Goal: Task Accomplishment & Management: Use online tool/utility

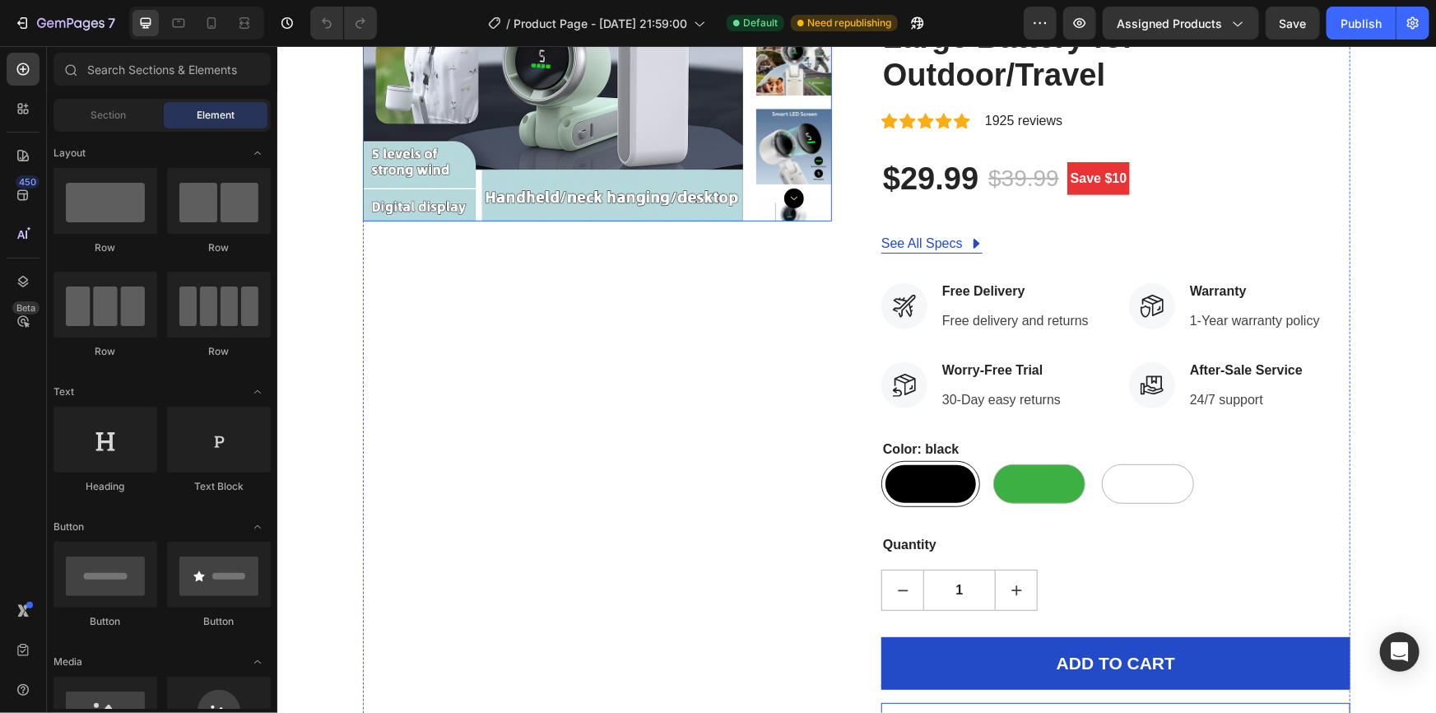
scroll to position [299, 0]
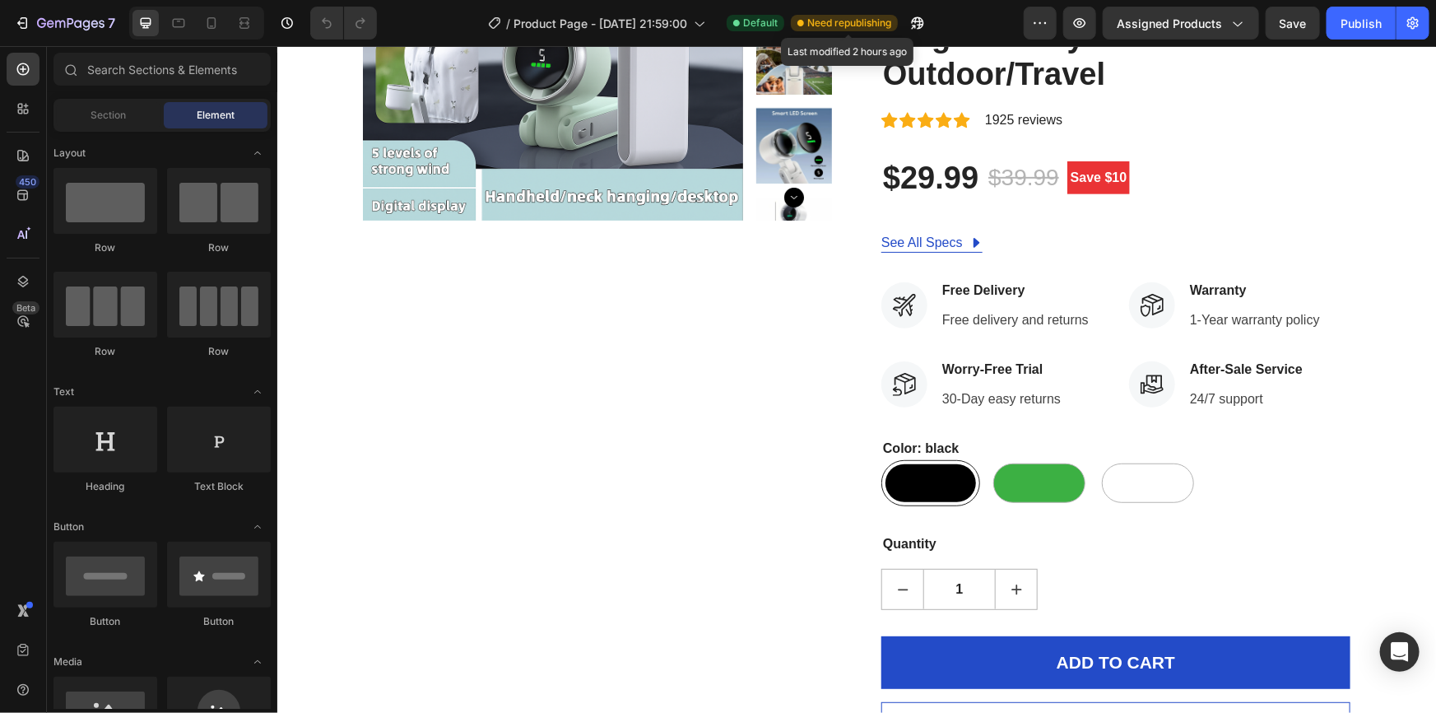
click at [868, 21] on span "Need republishing" at bounding box center [850, 23] width 84 height 15
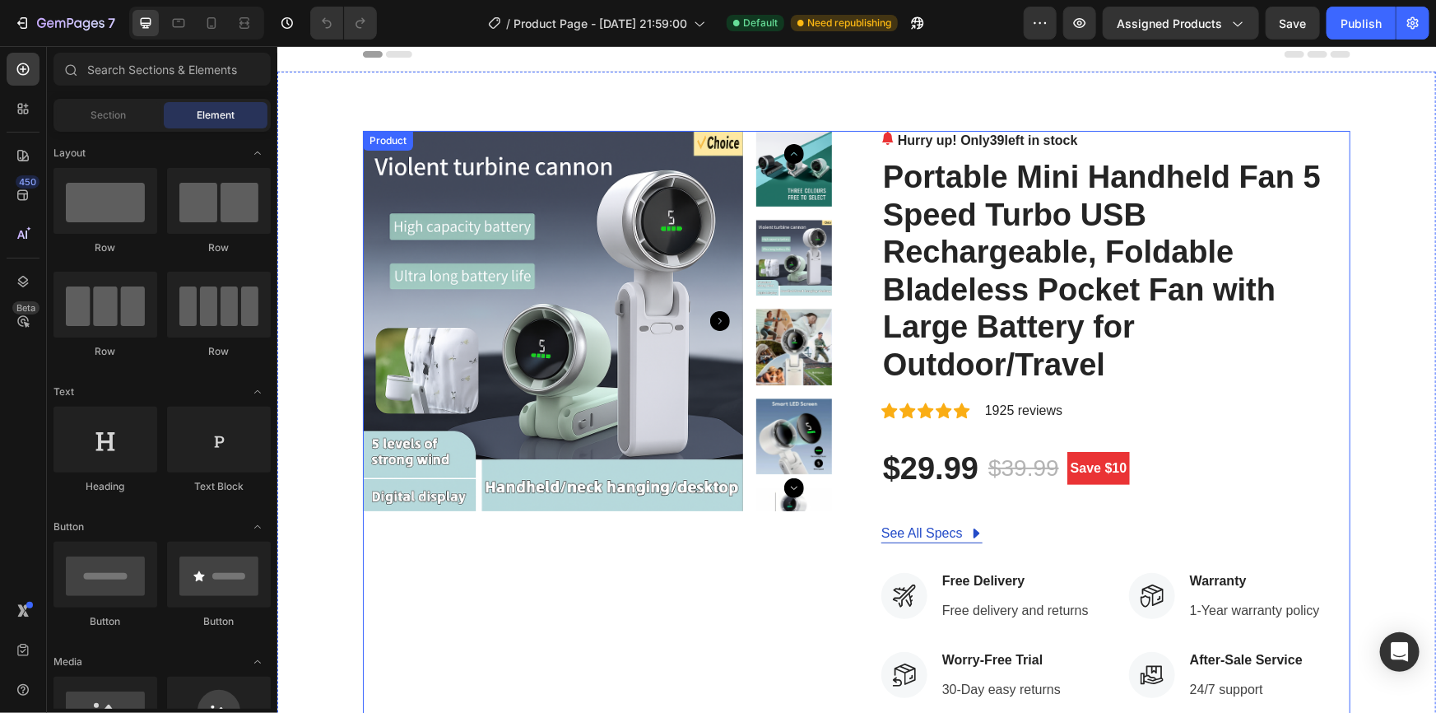
scroll to position [0, 0]
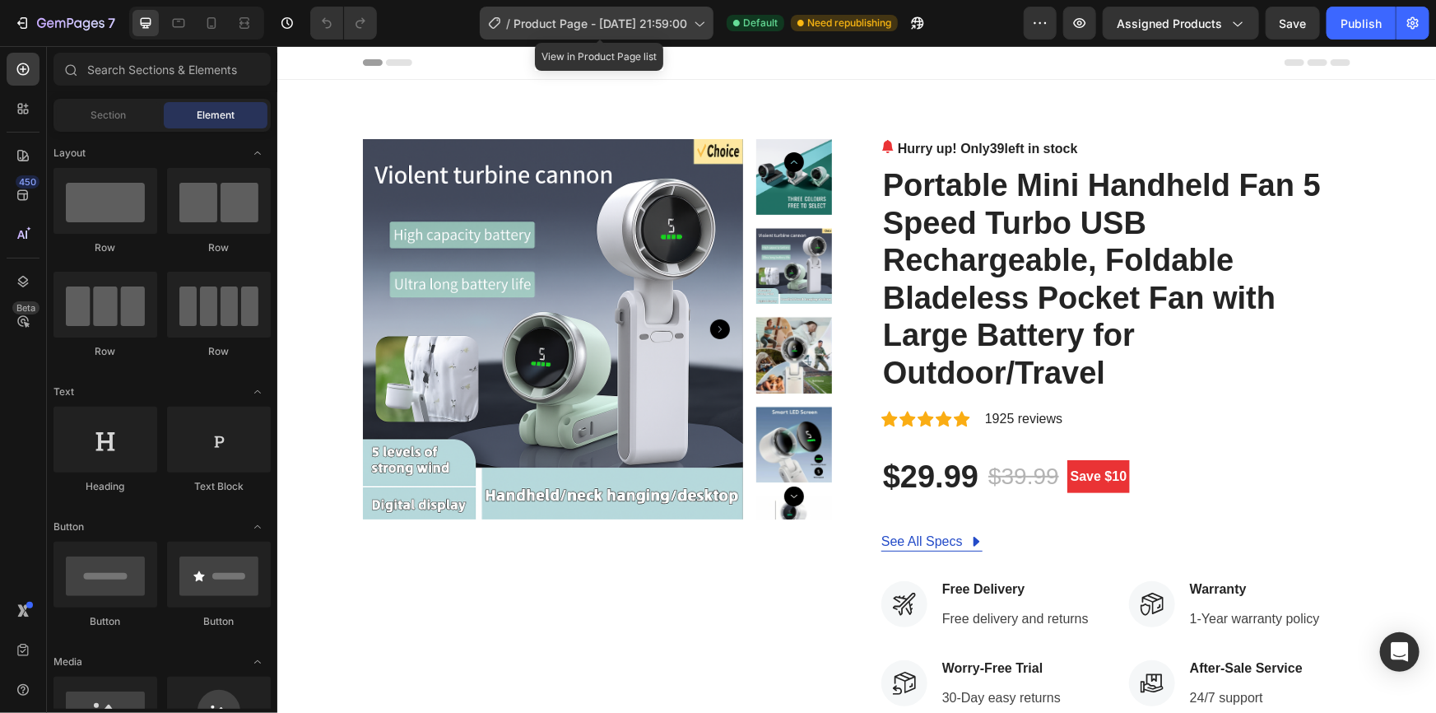
click at [705, 19] on icon at bounding box center [699, 23] width 16 height 16
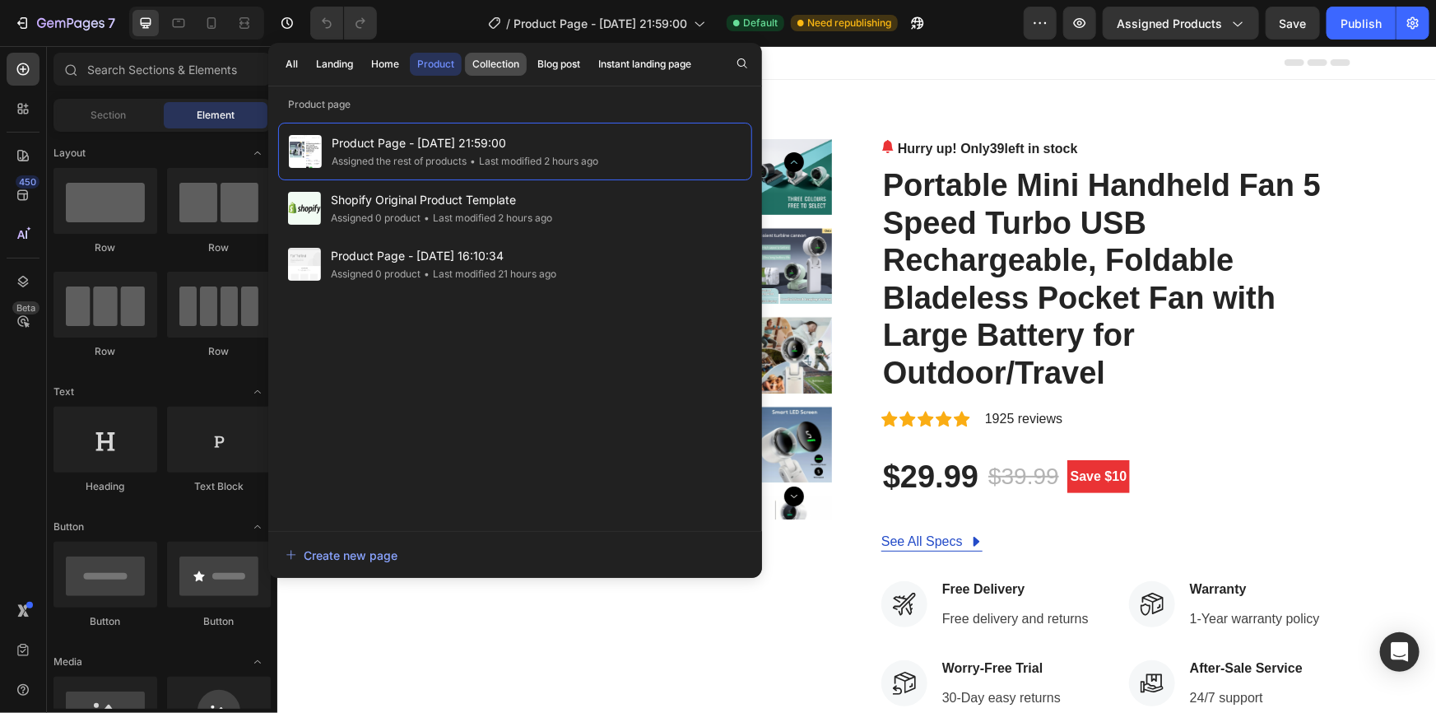
click at [498, 66] on div "Collection" at bounding box center [495, 64] width 47 height 15
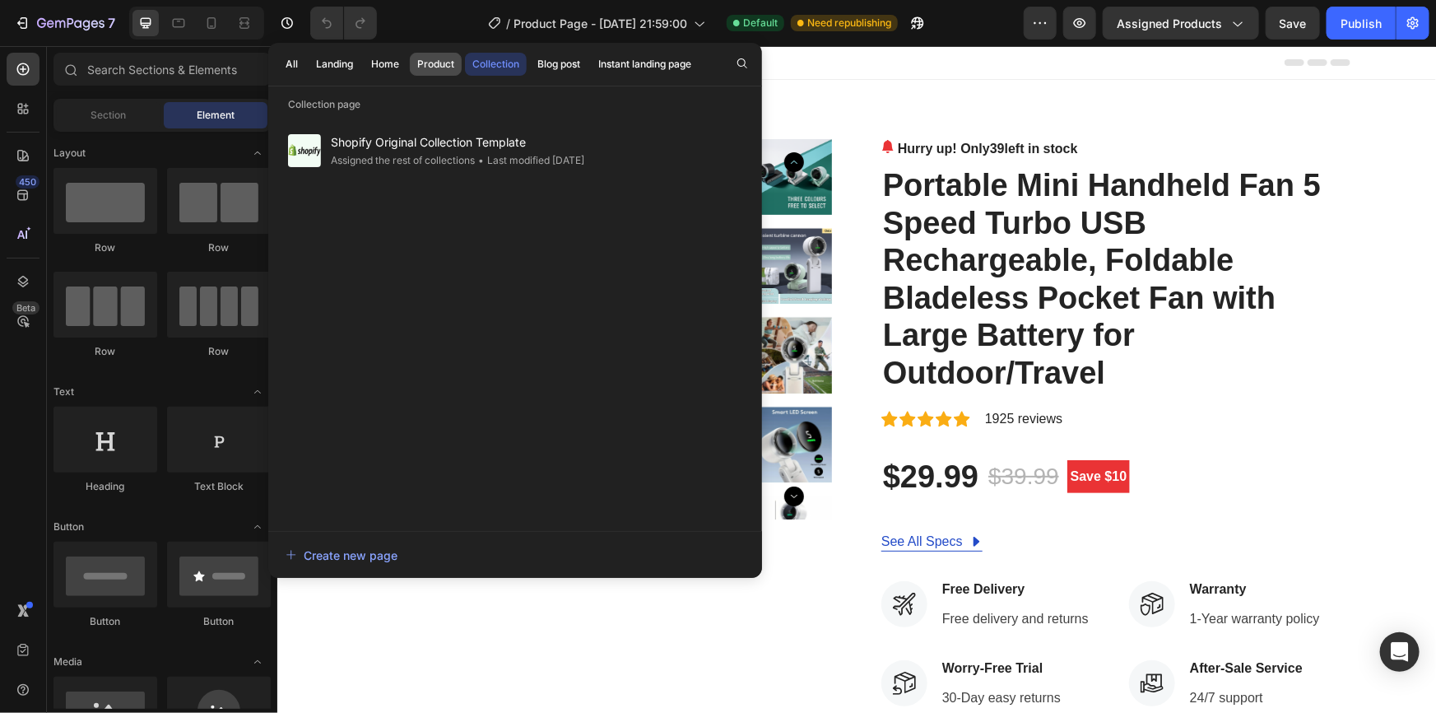
click at [445, 63] on div "Product" at bounding box center [435, 64] width 37 height 15
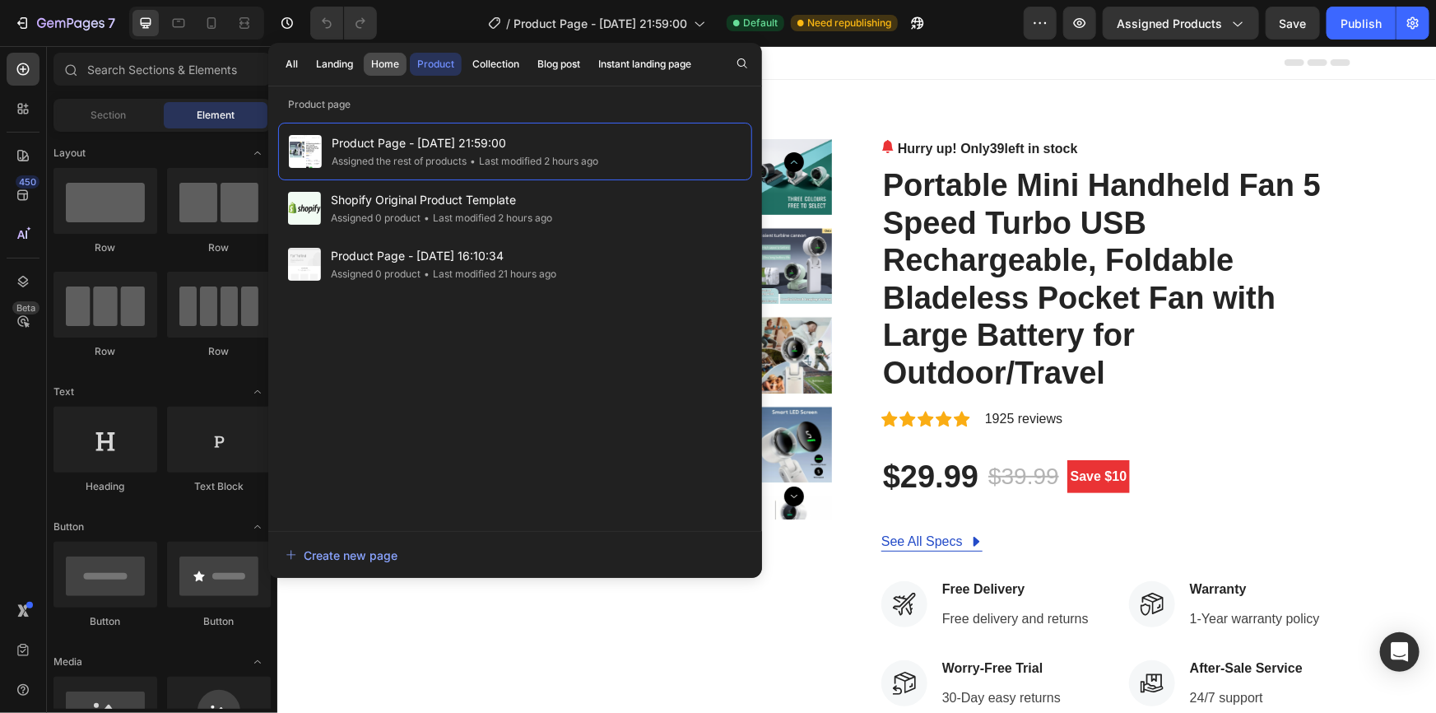
click at [388, 58] on div "Home" at bounding box center [385, 64] width 28 height 15
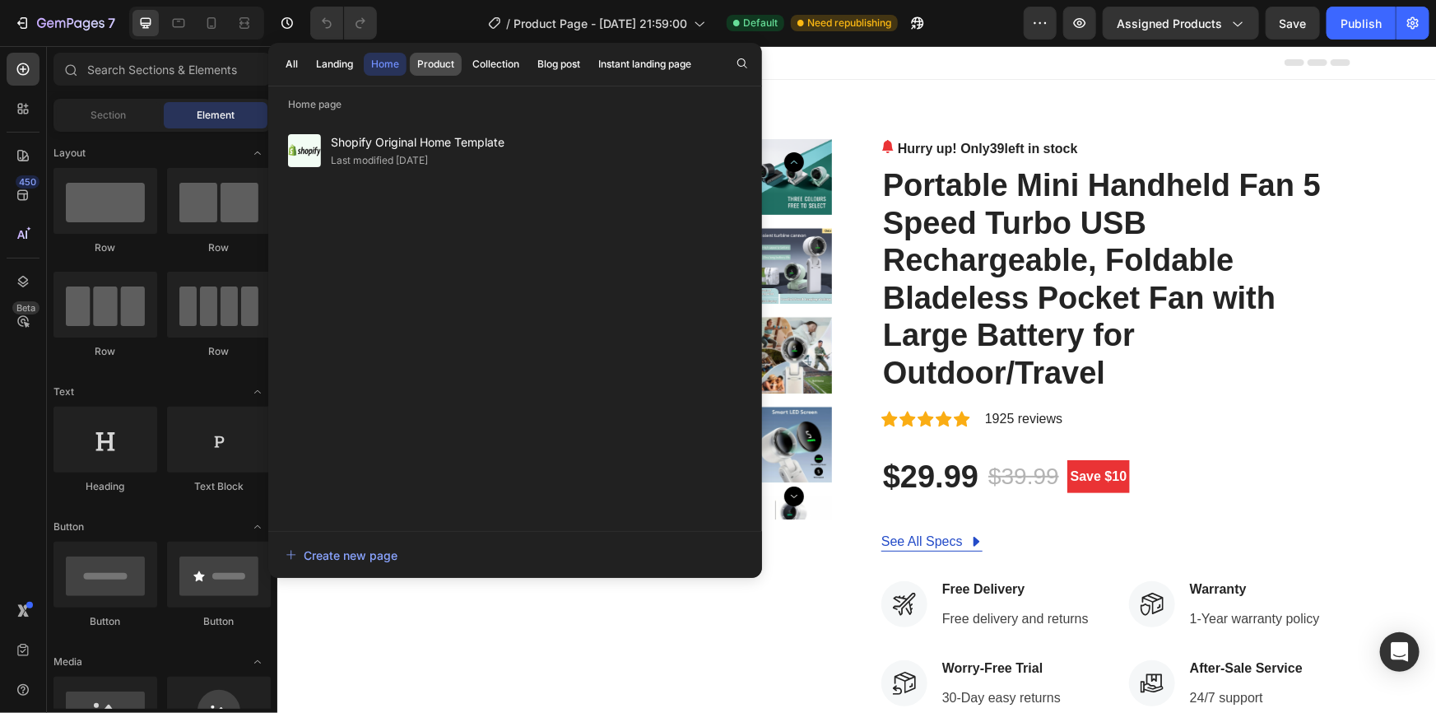
click at [437, 58] on div "Product" at bounding box center [435, 64] width 37 height 15
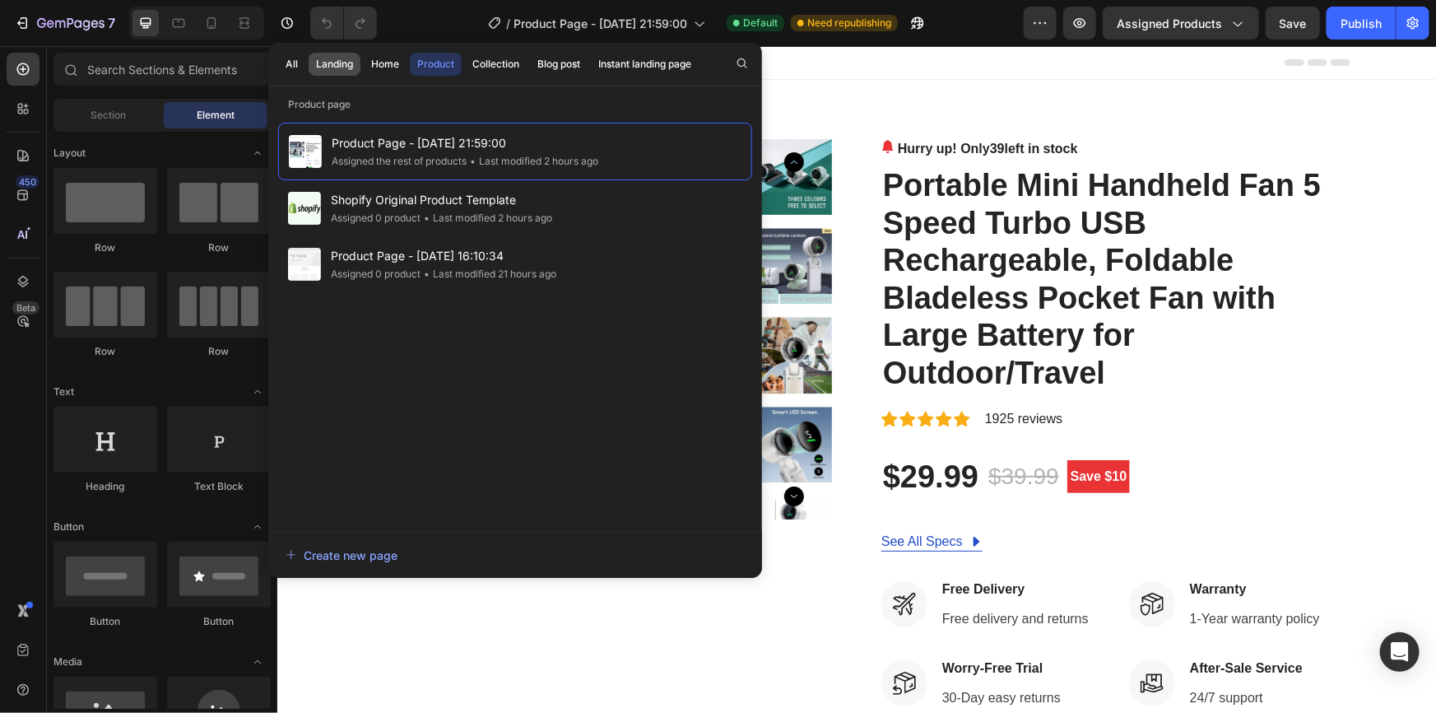
click at [329, 62] on div "Landing" at bounding box center [334, 64] width 37 height 15
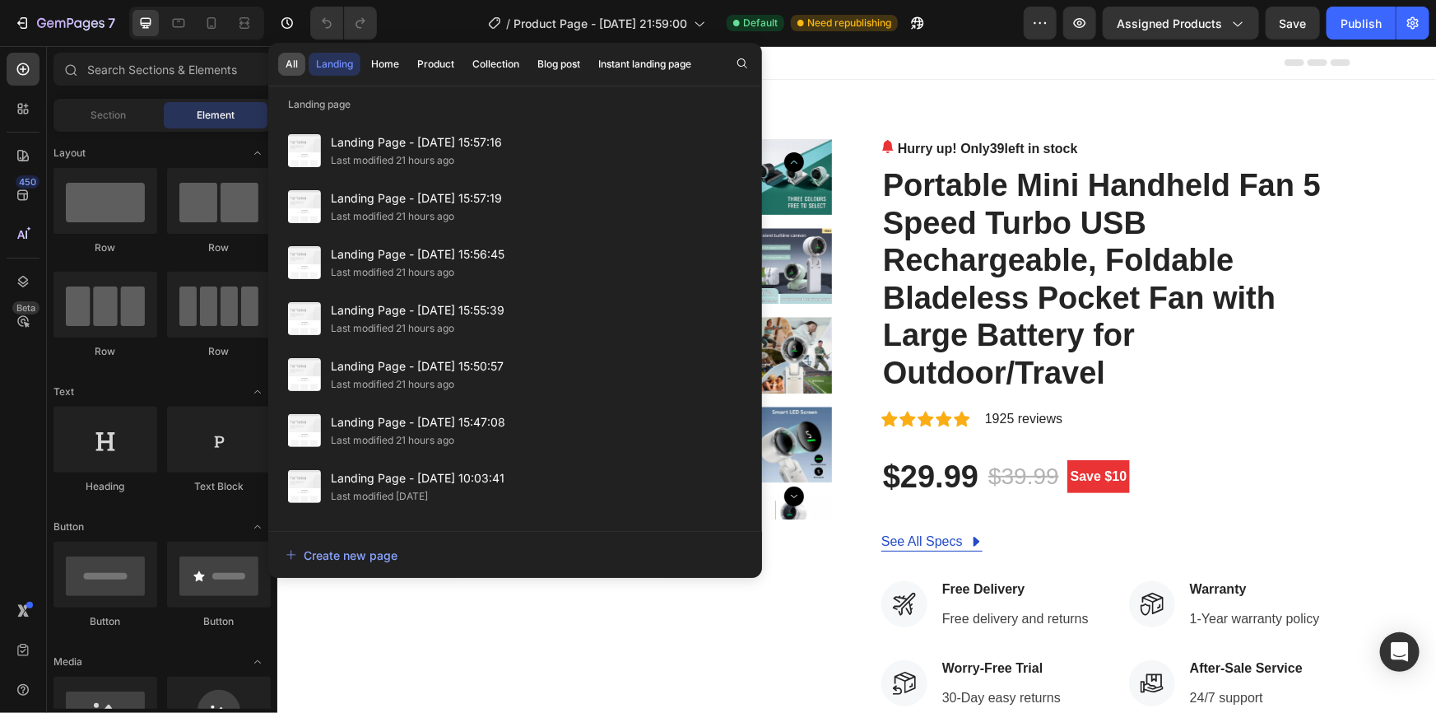
click at [294, 65] on div "All" at bounding box center [292, 64] width 12 height 15
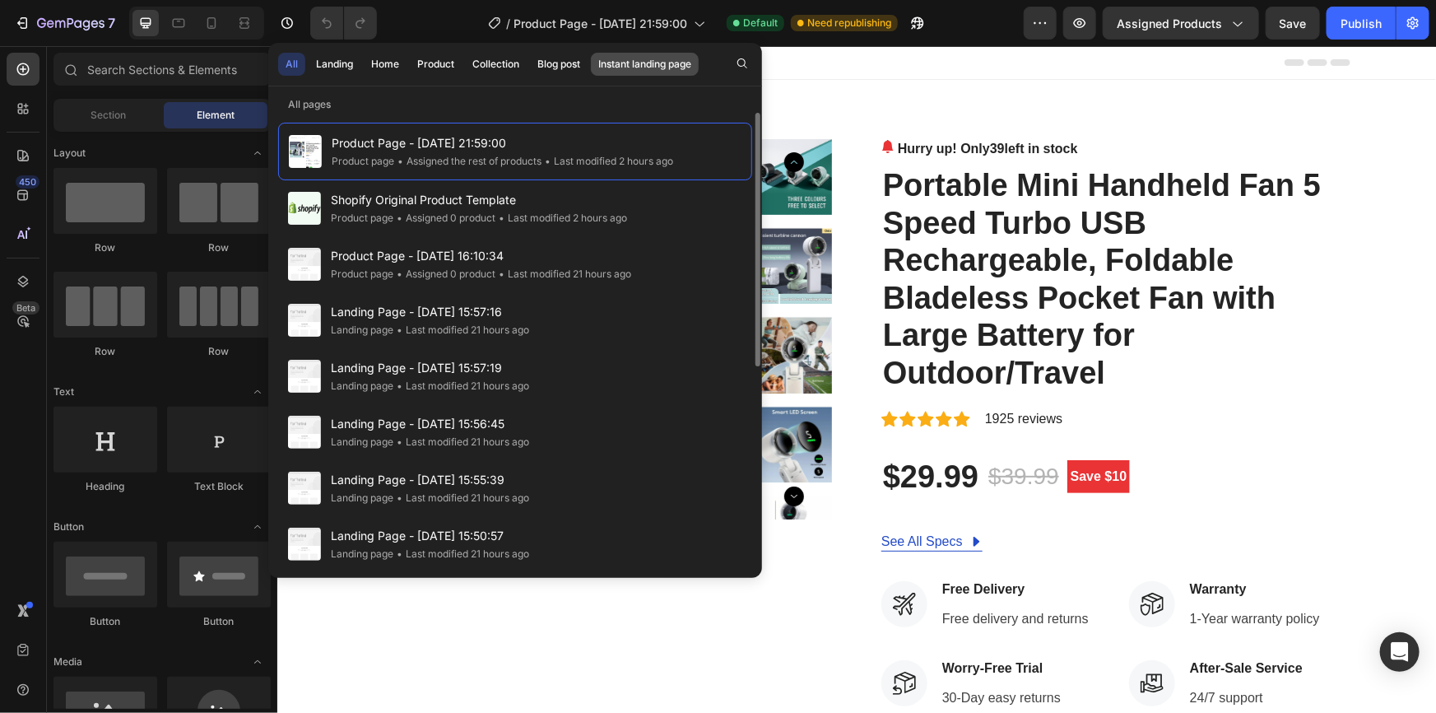
click at [667, 67] on div "Instant landing page" at bounding box center [644, 64] width 93 height 15
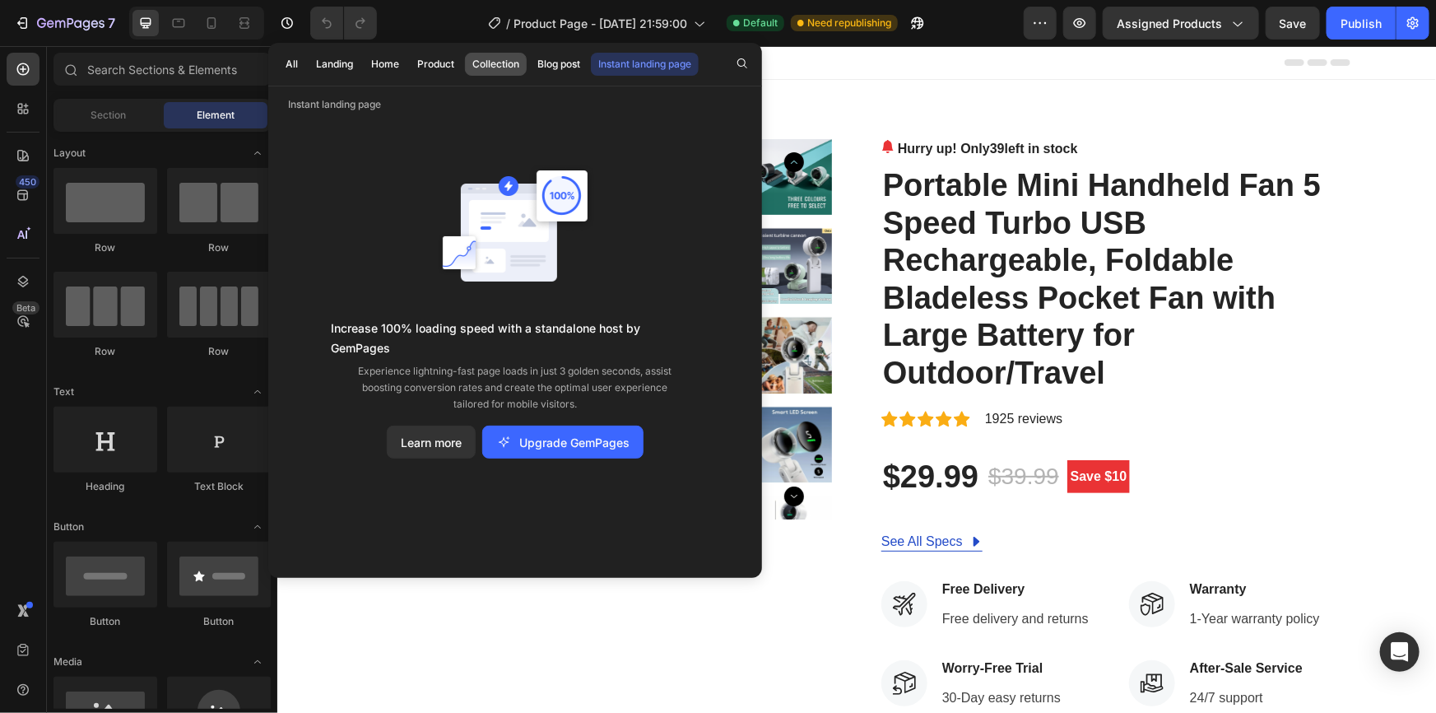
click at [514, 66] on div "Collection" at bounding box center [495, 64] width 47 height 15
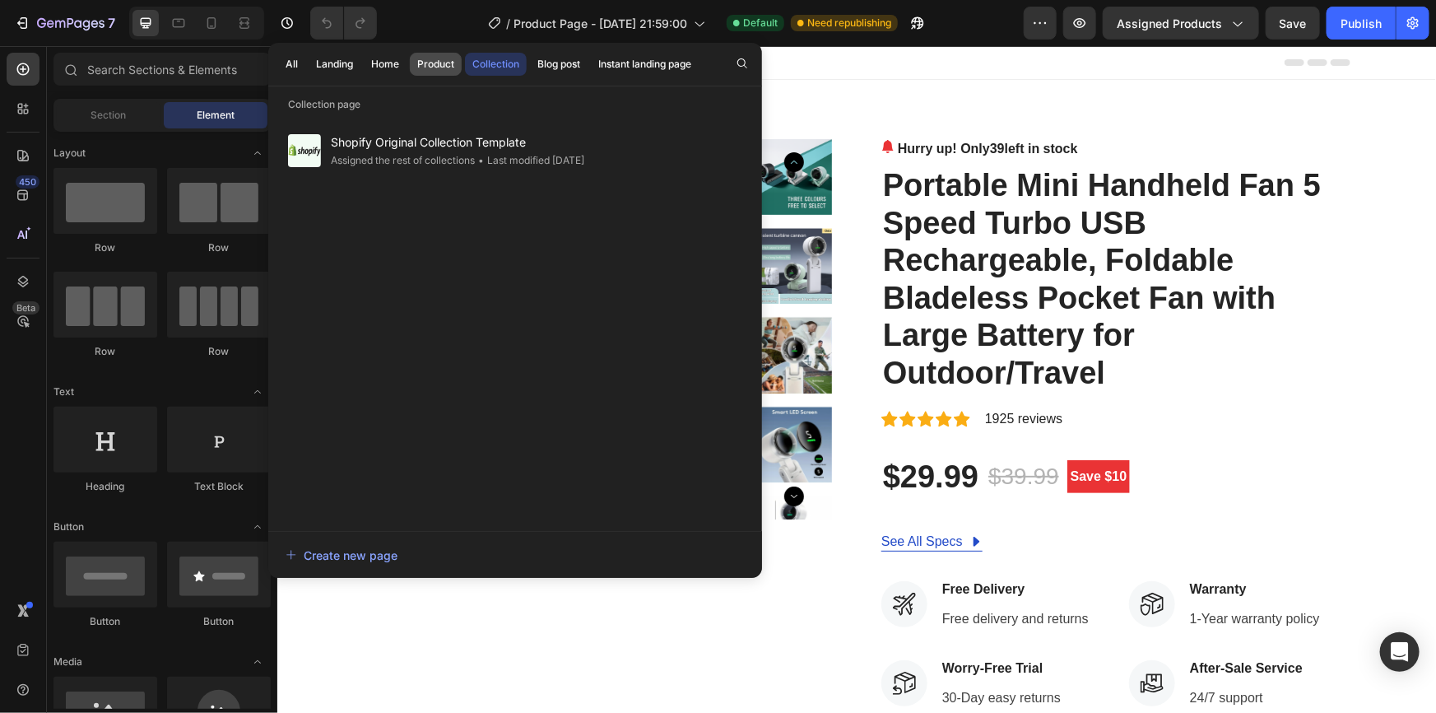
click at [433, 62] on div "Product" at bounding box center [435, 64] width 37 height 15
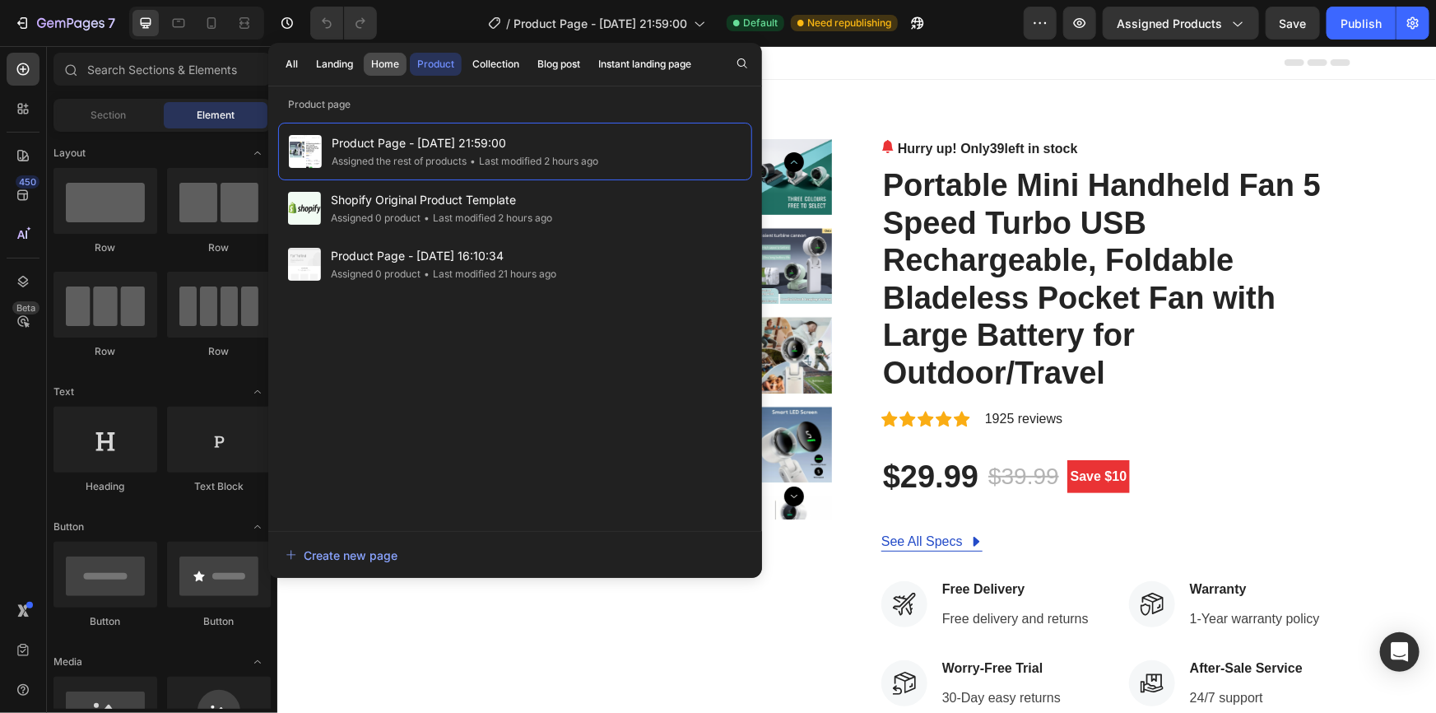
click at [386, 61] on div "Home" at bounding box center [385, 64] width 28 height 15
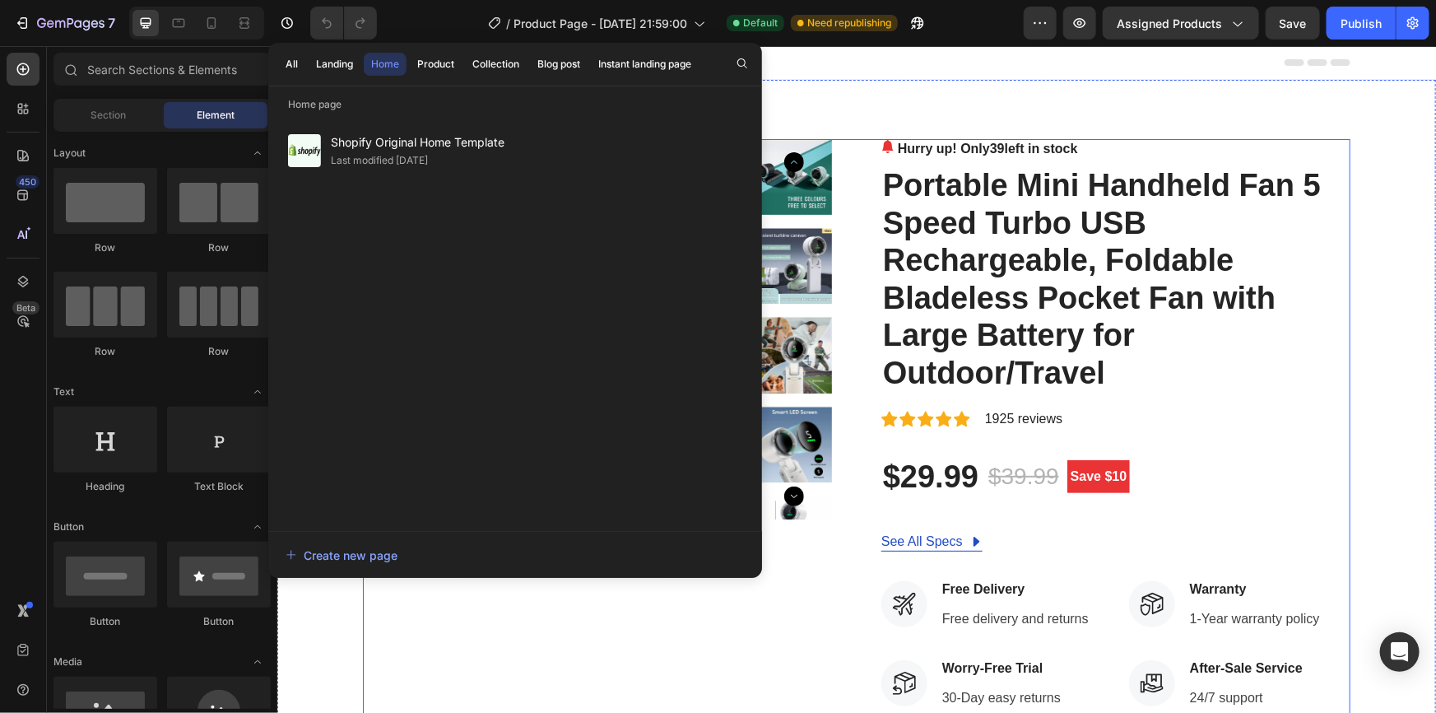
click at [599, 597] on div "Product Images" at bounding box center [596, 595] width 469 height 914
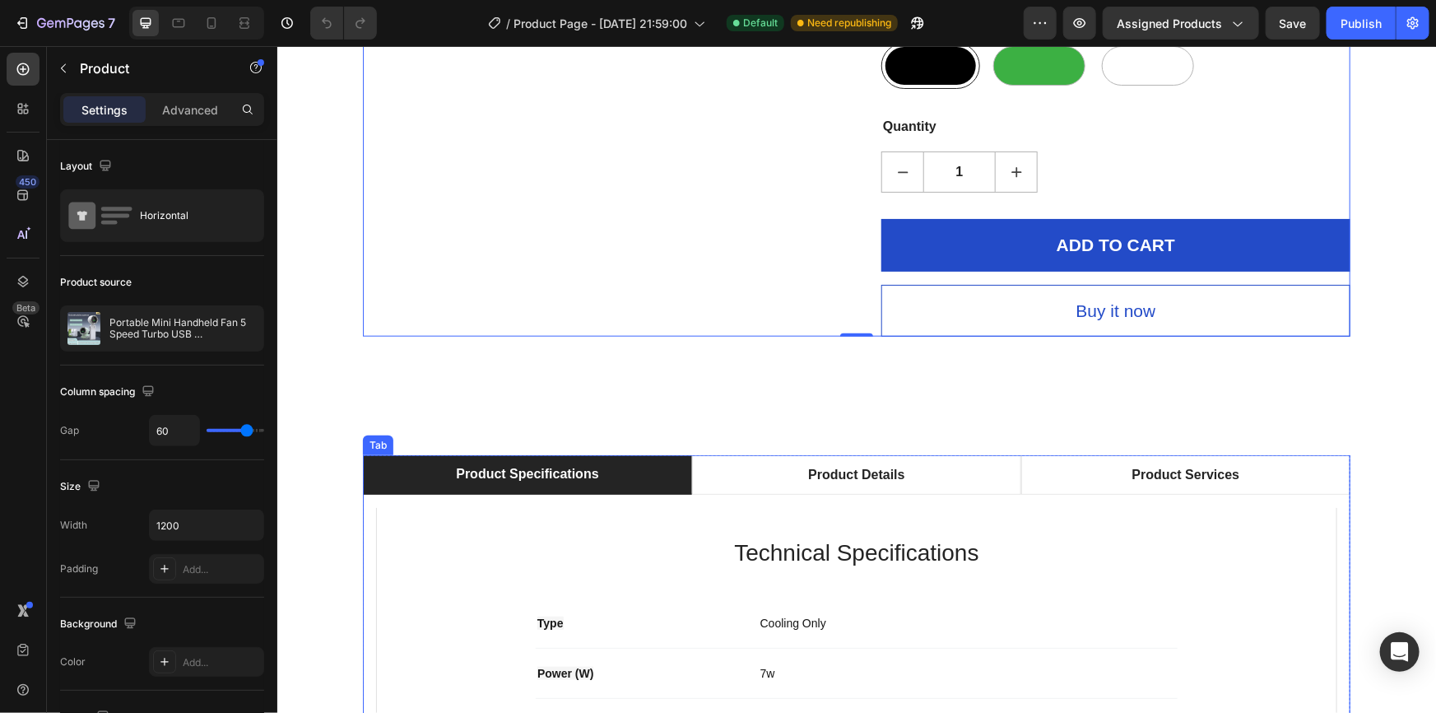
scroll to position [897, 0]
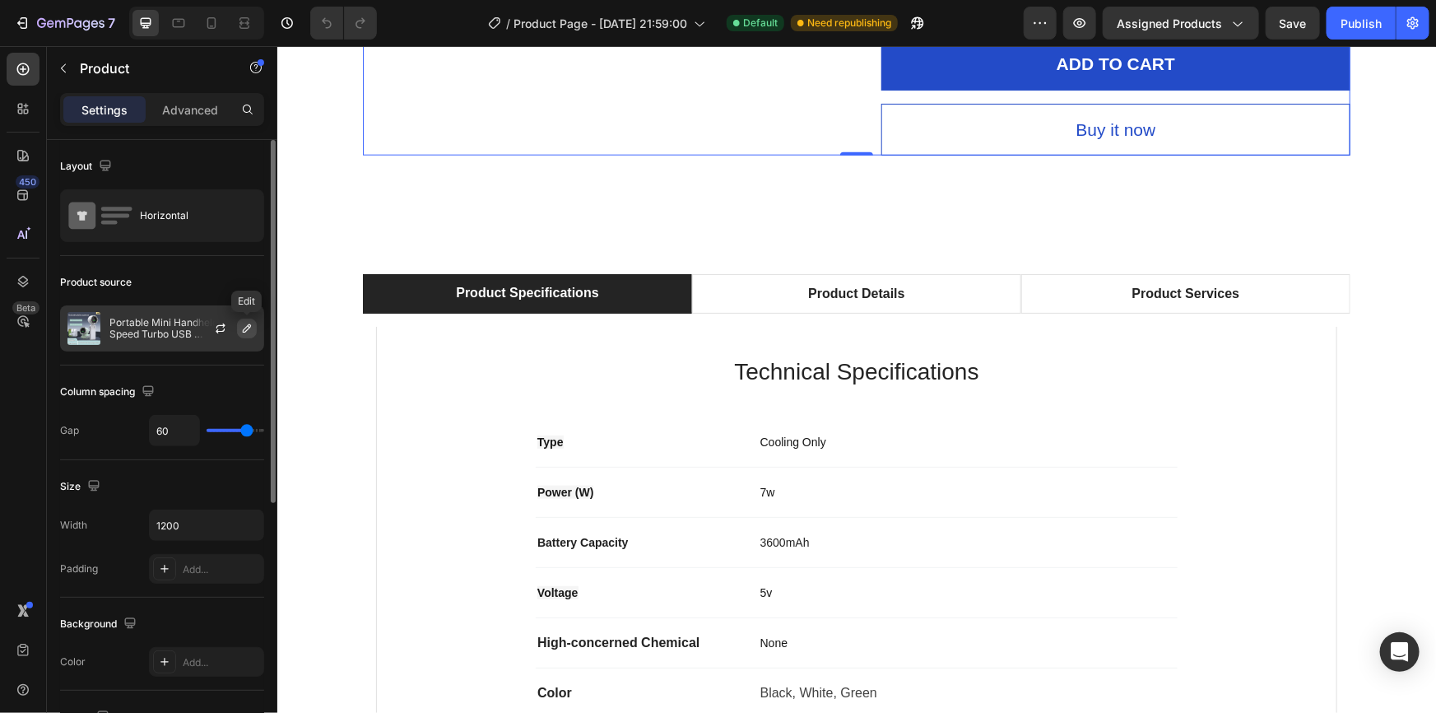
click at [249, 326] on icon "button" at bounding box center [246, 328] width 13 height 13
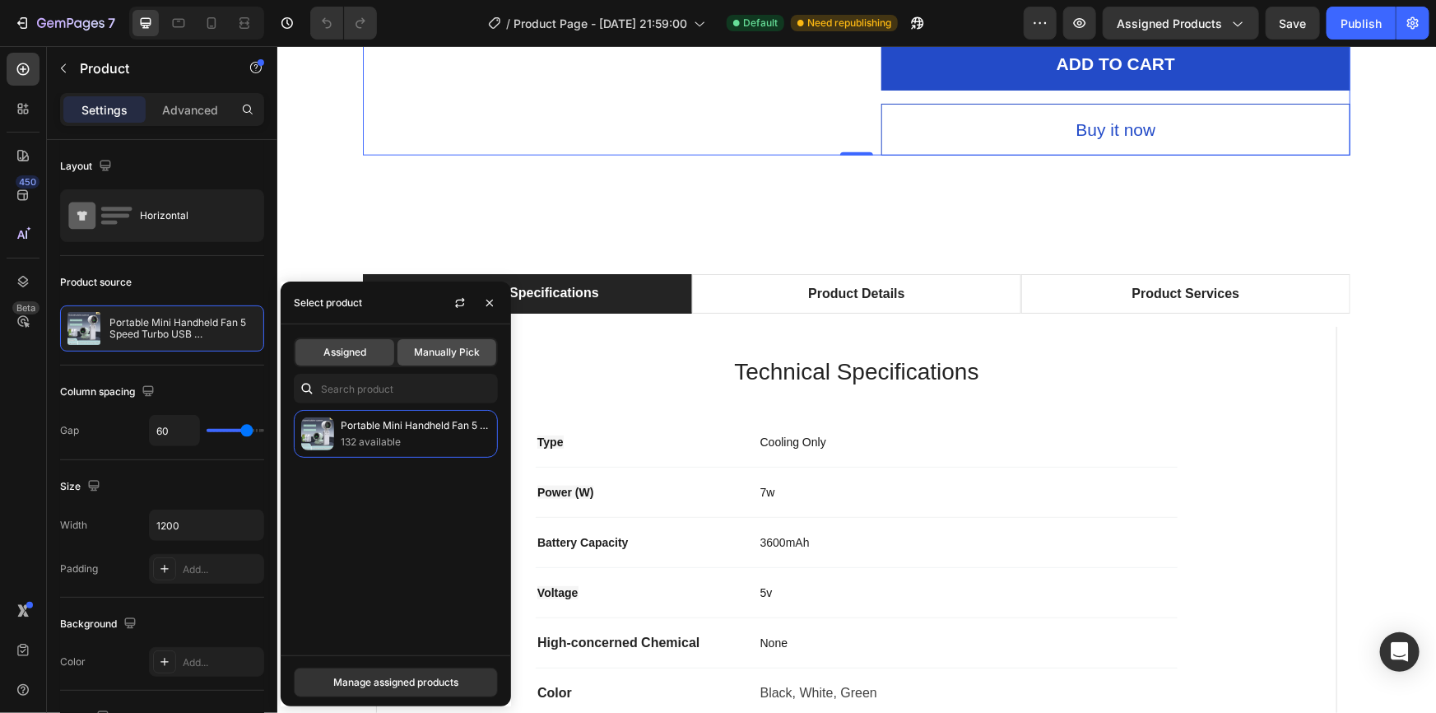
click at [422, 358] on span "Manually Pick" at bounding box center [447, 352] width 66 height 15
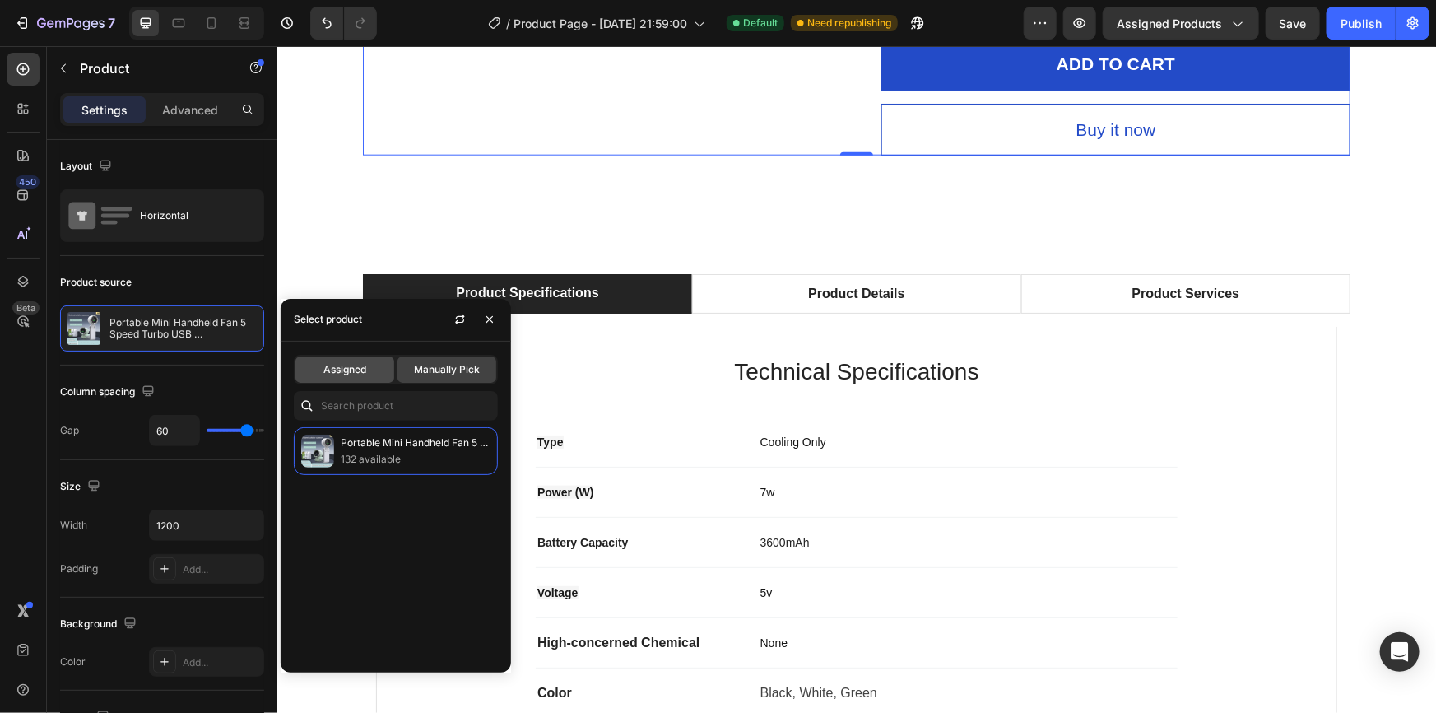
click at [330, 371] on span "Assigned" at bounding box center [345, 369] width 43 height 15
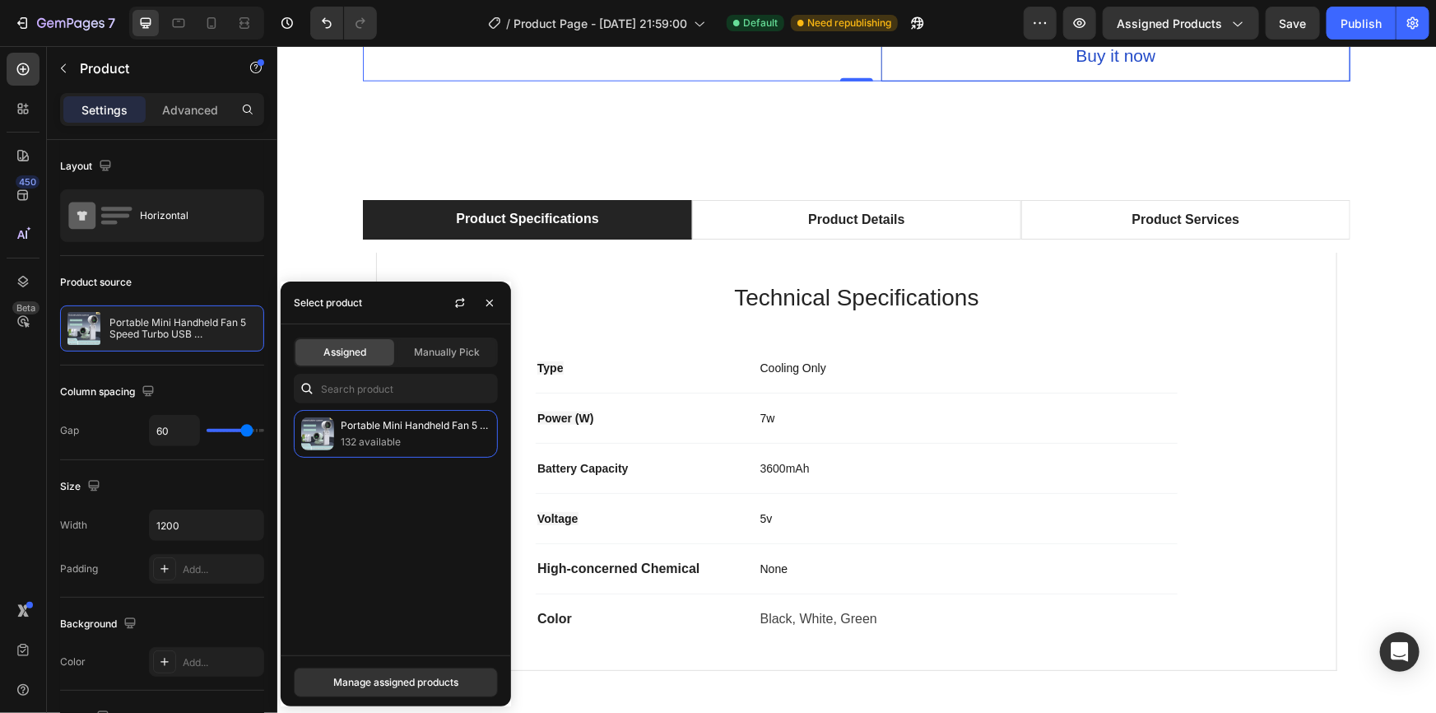
scroll to position [972, 0]
click at [333, 422] on div "Portable Mini Handheld Fan 5 Speed Turbo USB Rechargeable, Foldable Bladeless P…" at bounding box center [396, 434] width 204 height 48
click at [337, 438] on div "Portable Mini Handheld Fan 5 Speed Turbo USB Rechargeable, Foldable Bladeless P…" at bounding box center [396, 434] width 204 height 48
click at [370, 445] on p "132 available" at bounding box center [416, 442] width 150 height 16
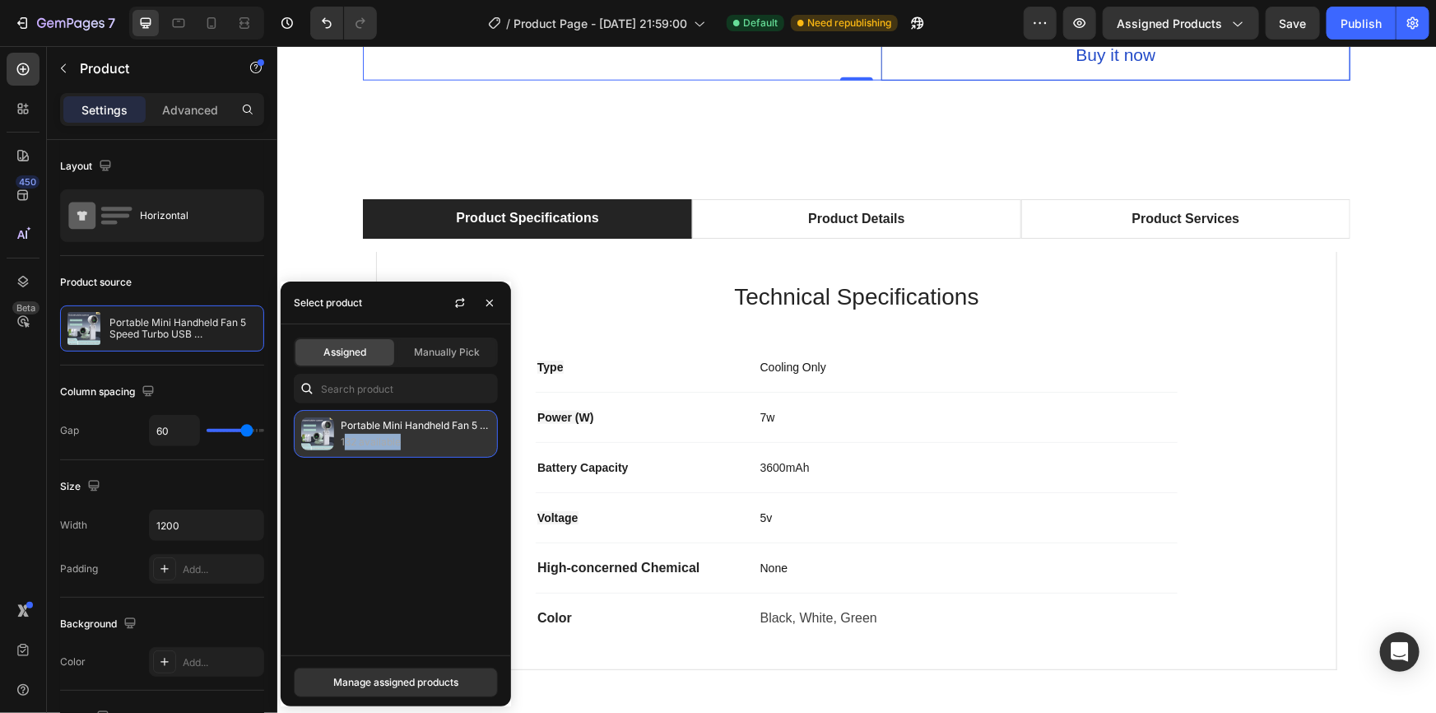
drag, startPoint x: 423, startPoint y: 450, endPoint x: 342, endPoint y: 447, distance: 80.7
click at [342, 447] on div "Portable Mini Handheld Fan 5 Speed Turbo USB Rechargeable, Foldable Bladeless P…" at bounding box center [396, 434] width 204 height 48
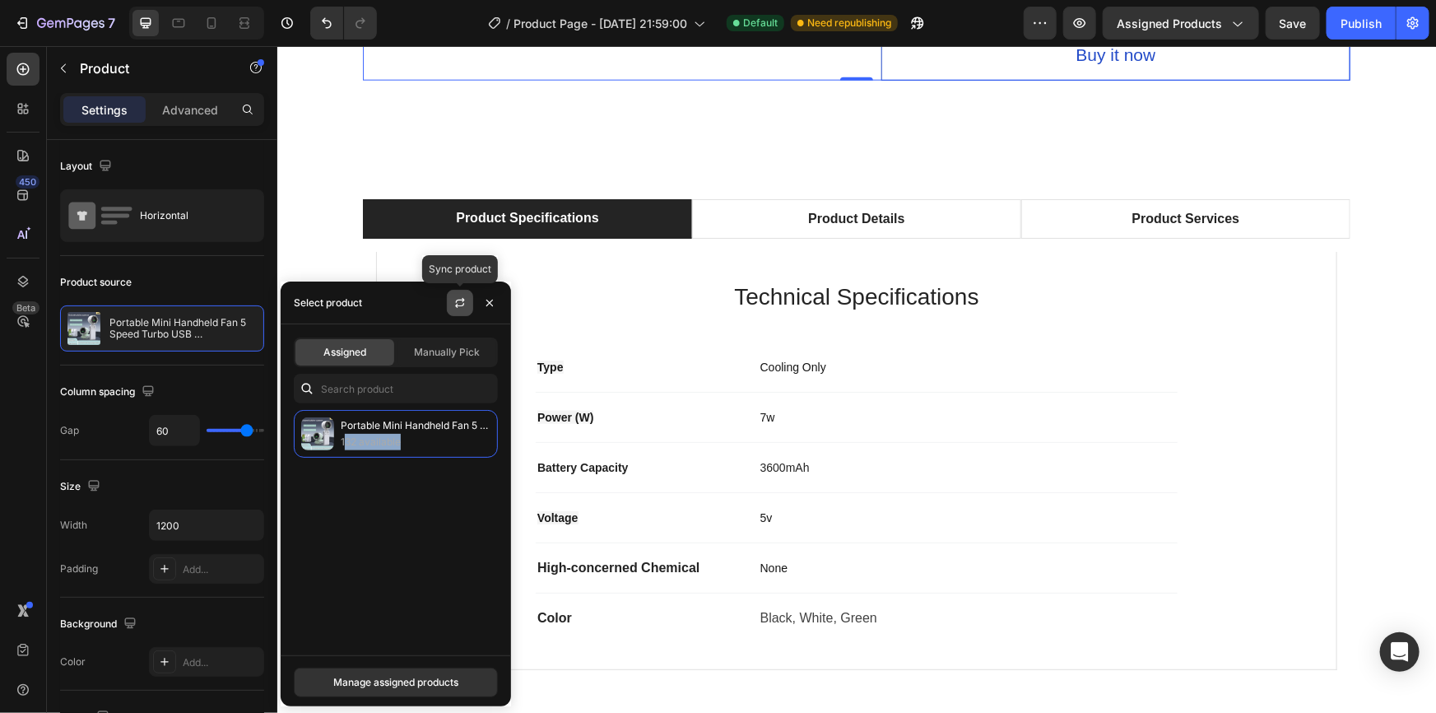
click at [461, 300] on icon "button" at bounding box center [460, 302] width 13 height 13
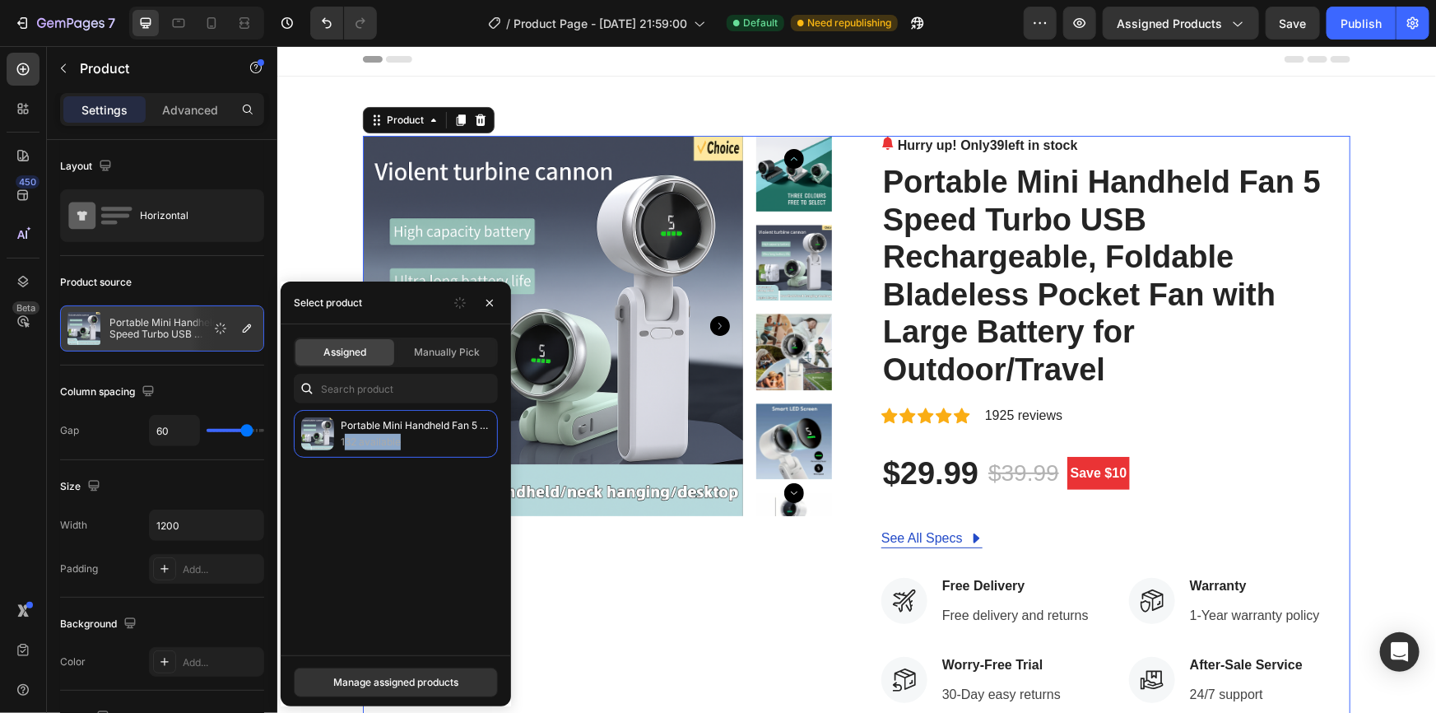
scroll to position [0, 0]
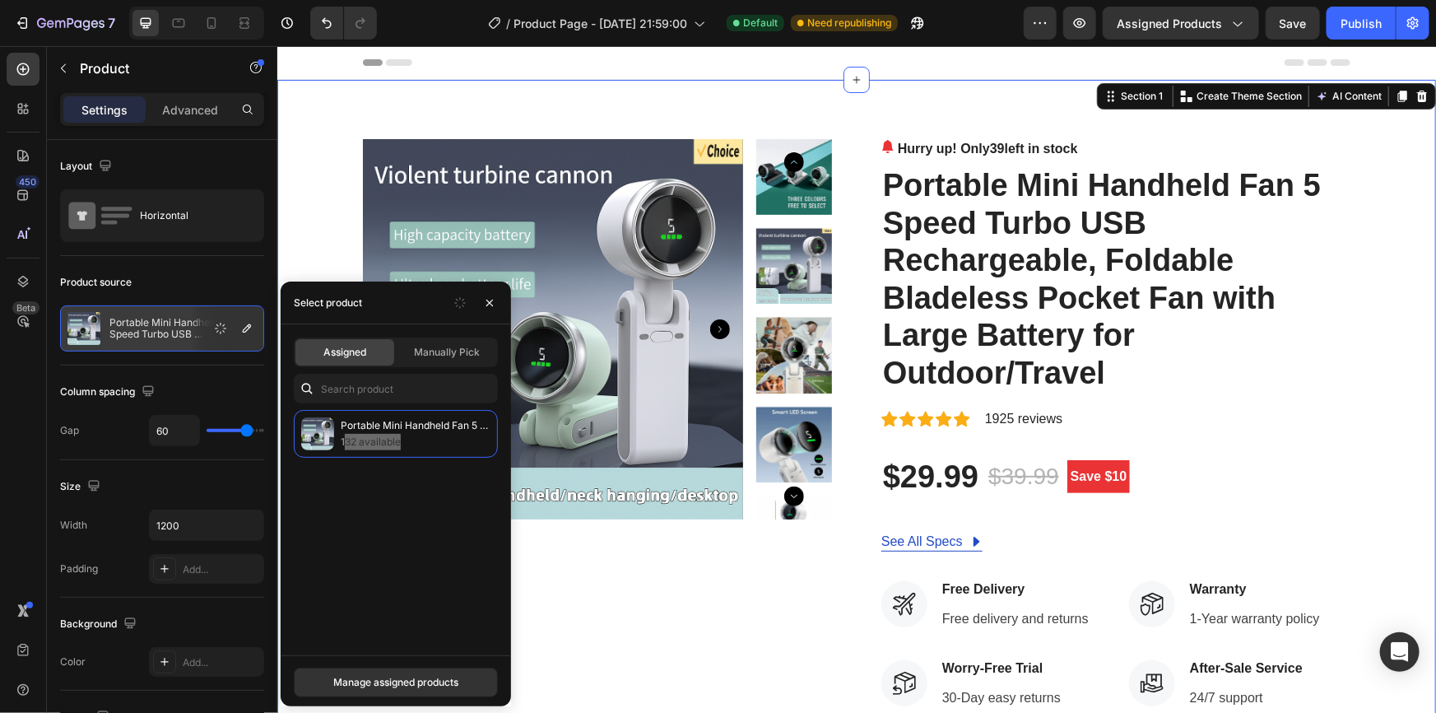
click at [318, 198] on div "Product Images Hurry up! Only 39 left in stock (P) Stock Counter Portable Mini …" at bounding box center [856, 595] width 1134 height 914
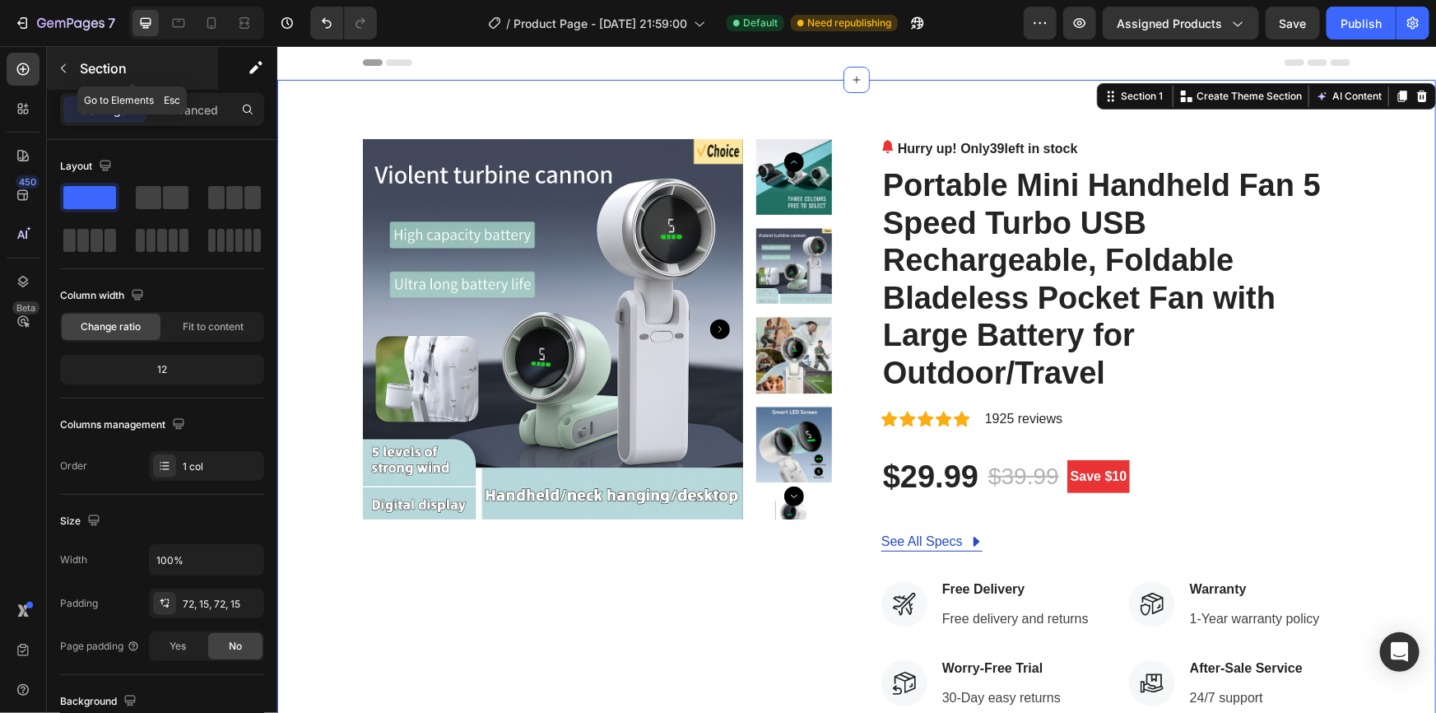
click at [63, 71] on icon "button" at bounding box center [63, 68] width 5 height 9
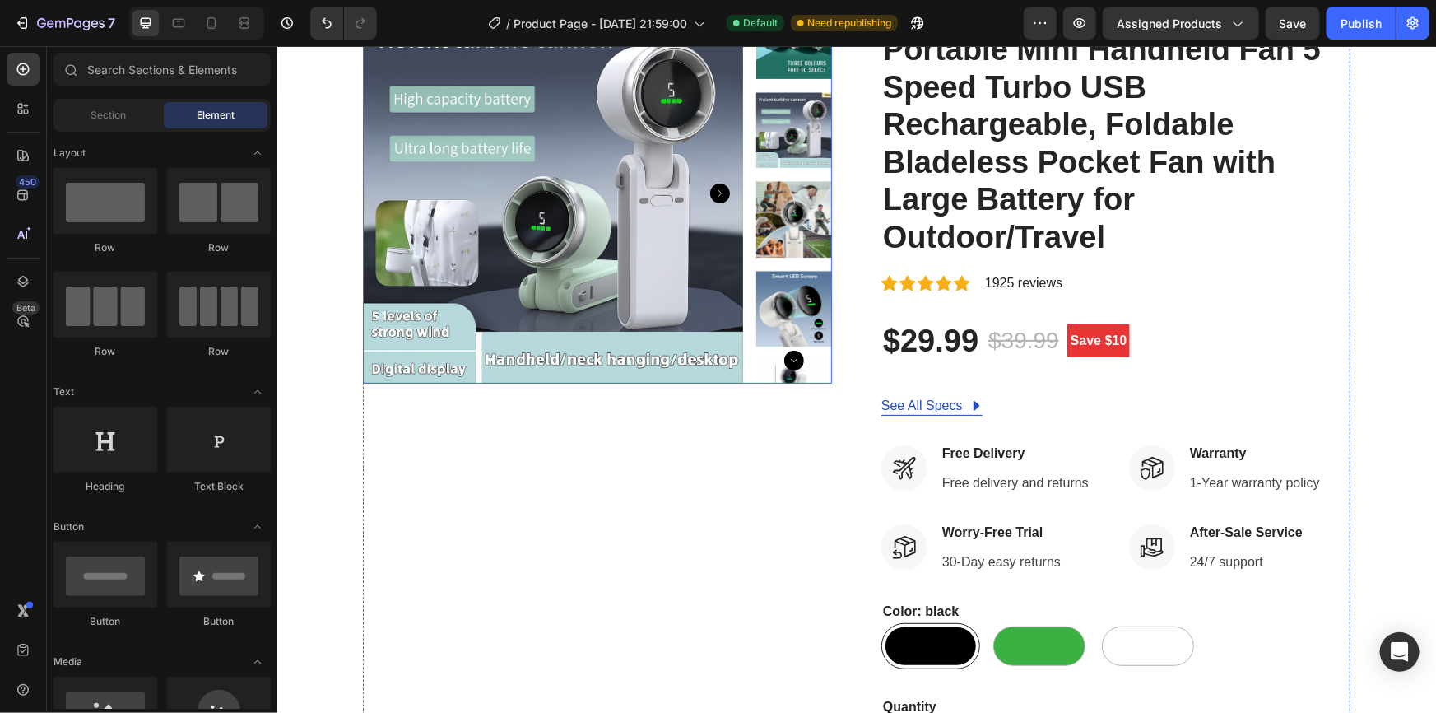
scroll to position [149, 0]
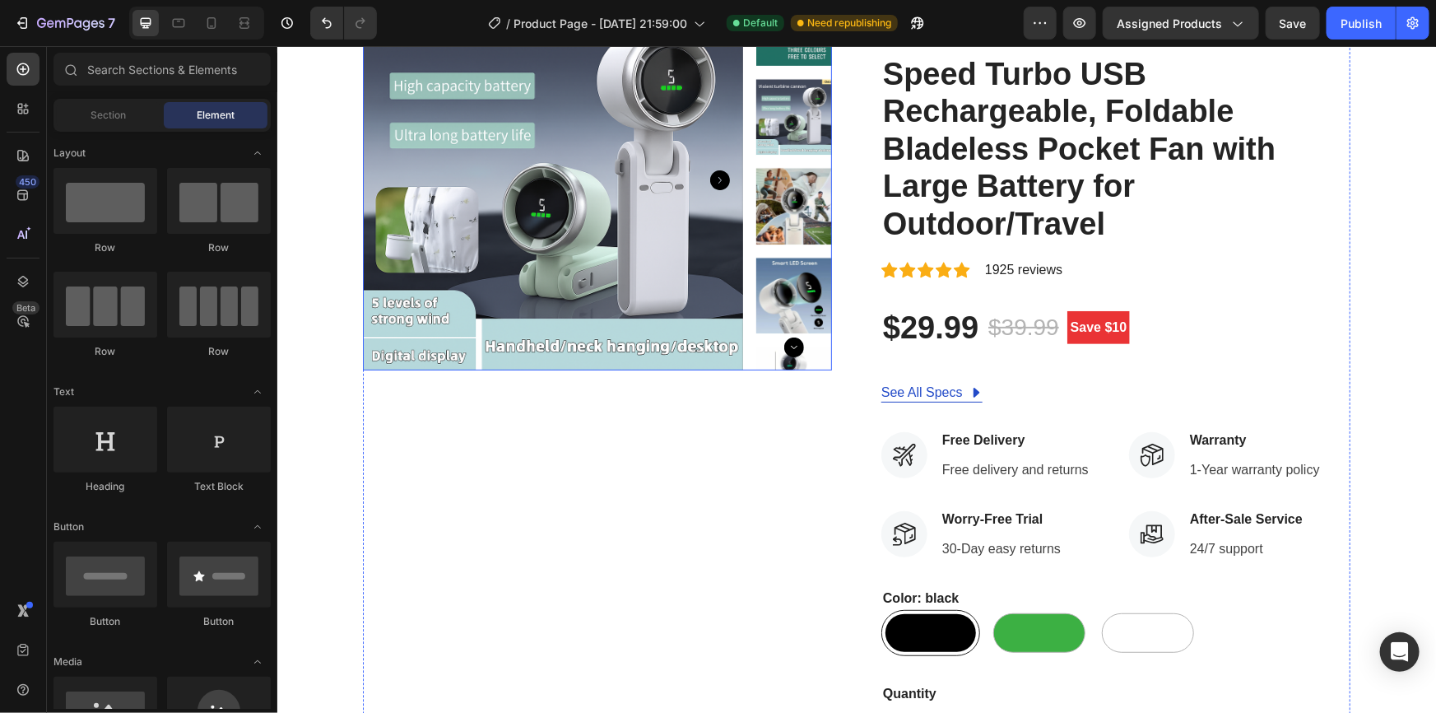
click at [522, 240] on img at bounding box center [552, 179] width 380 height 380
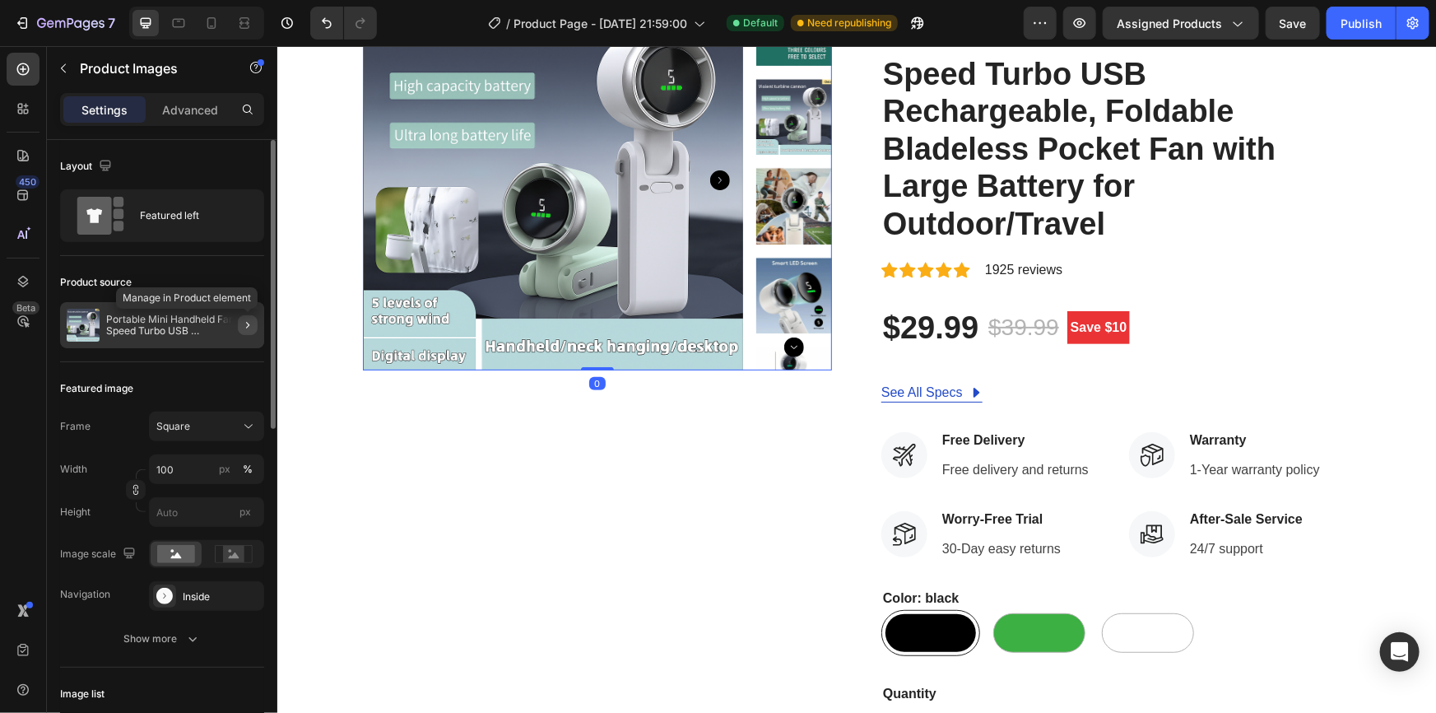
click at [241, 324] on icon "button" at bounding box center [247, 325] width 13 height 13
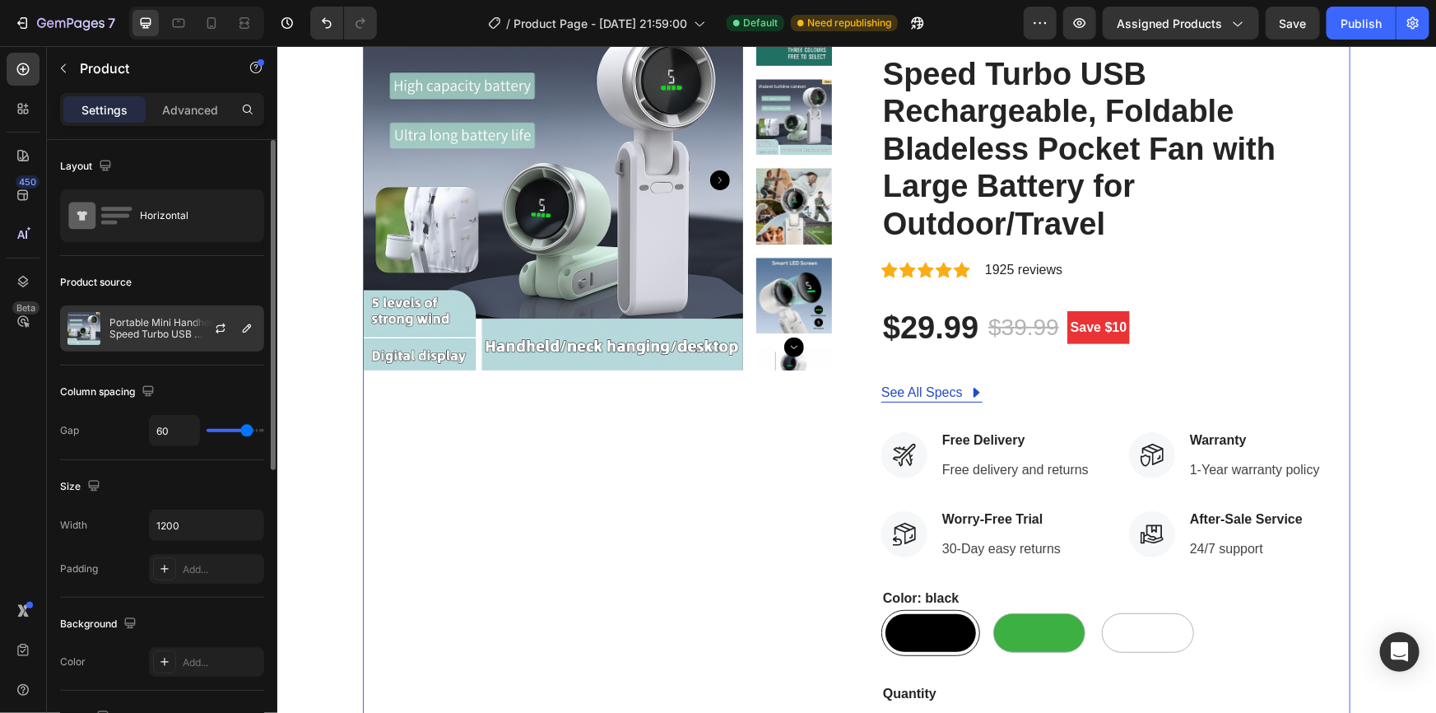
click at [123, 331] on p "Portable Mini Handheld Fan 5 Speed Turbo USB Rechargeable, Foldable Bladeless P…" at bounding box center [182, 328] width 147 height 23
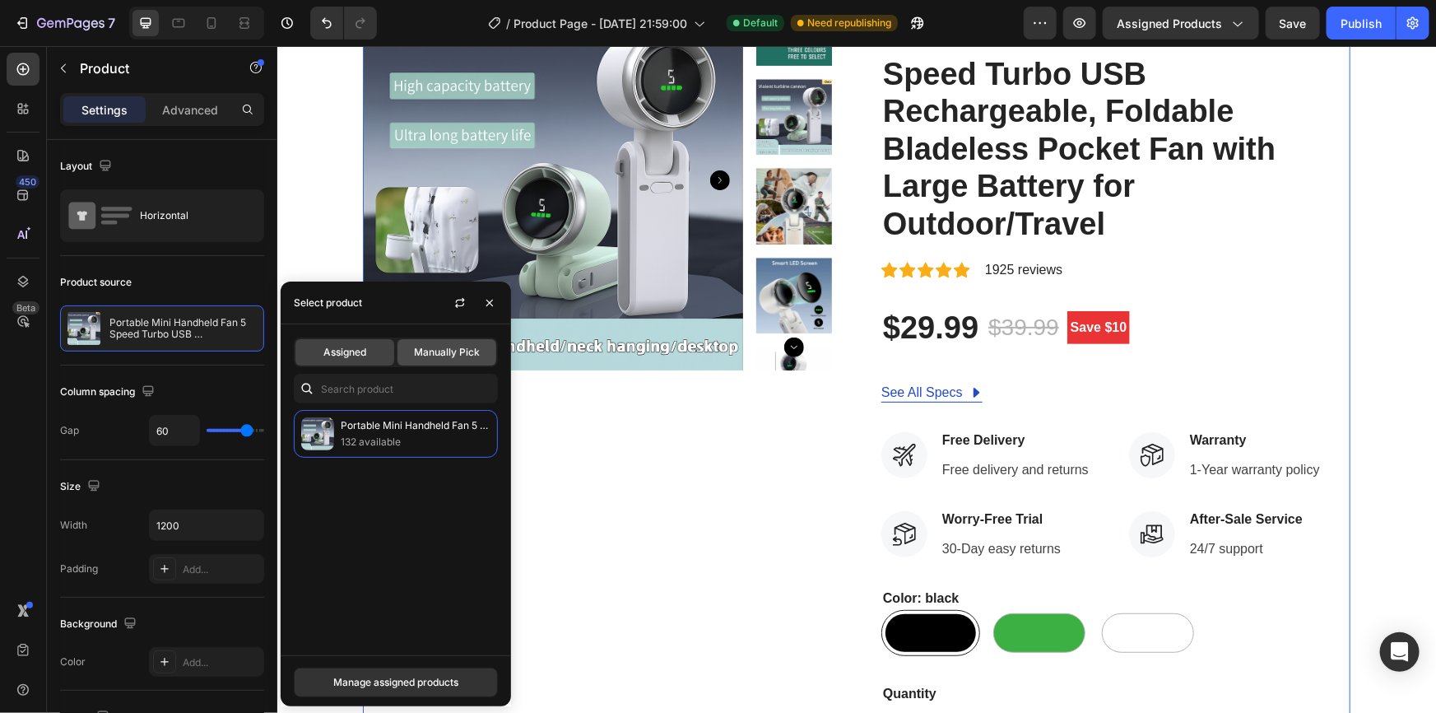
click at [435, 359] on span "Manually Pick" at bounding box center [447, 352] width 66 height 15
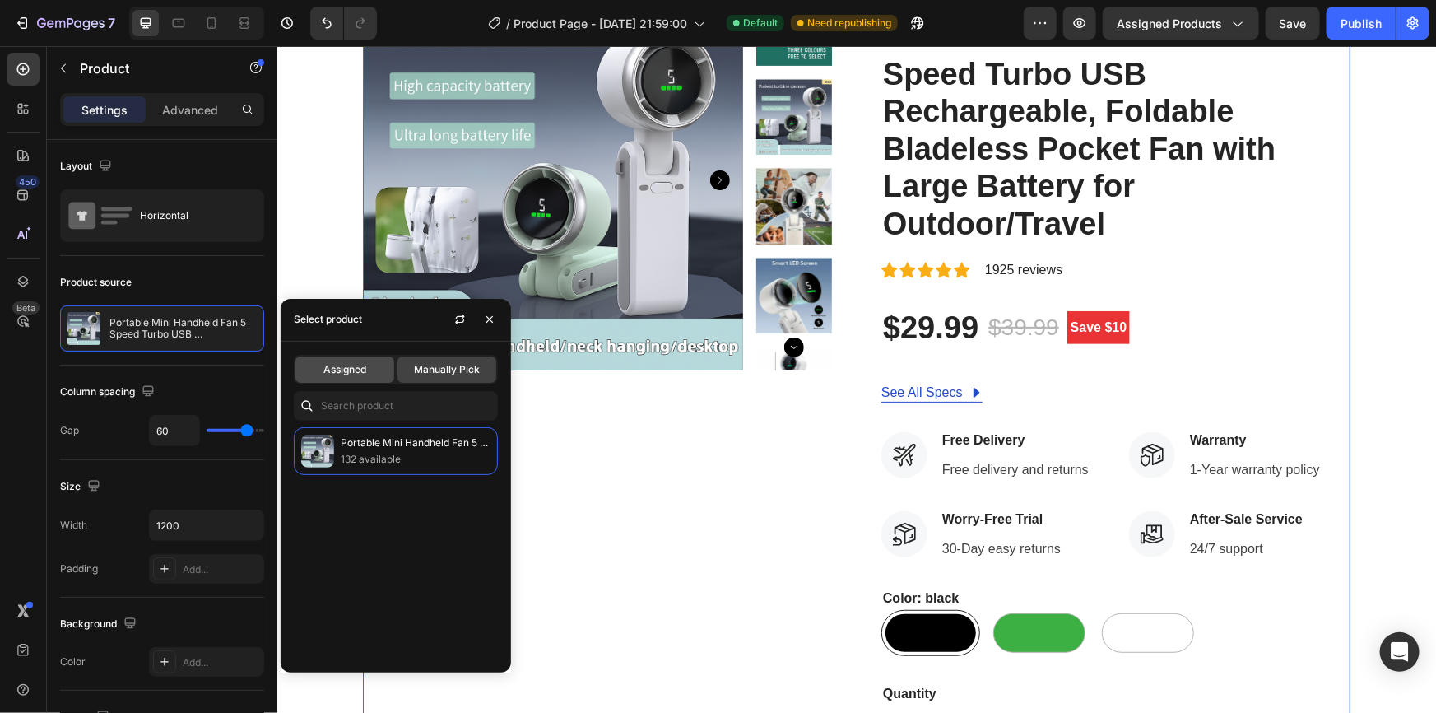
click at [351, 370] on span "Assigned" at bounding box center [345, 369] width 43 height 15
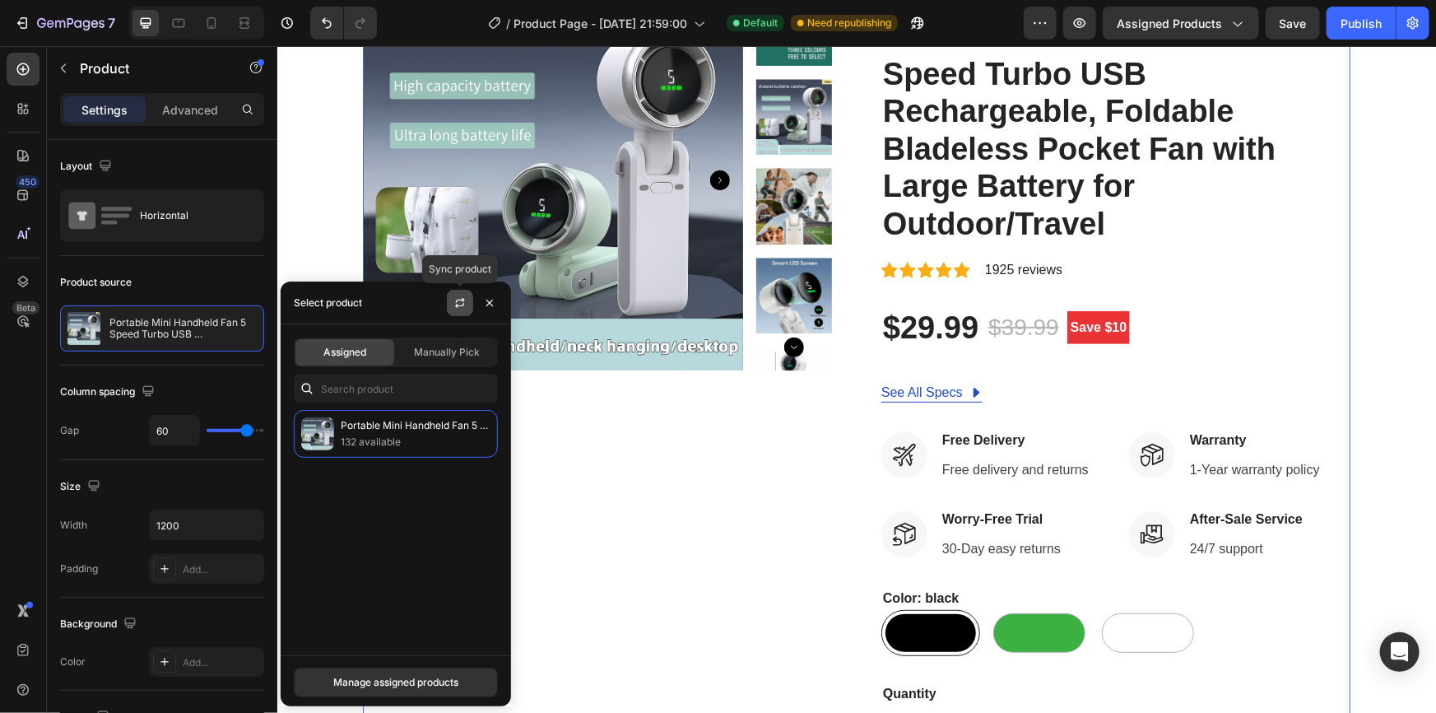
click at [458, 307] on icon "button" at bounding box center [460, 302] width 13 height 13
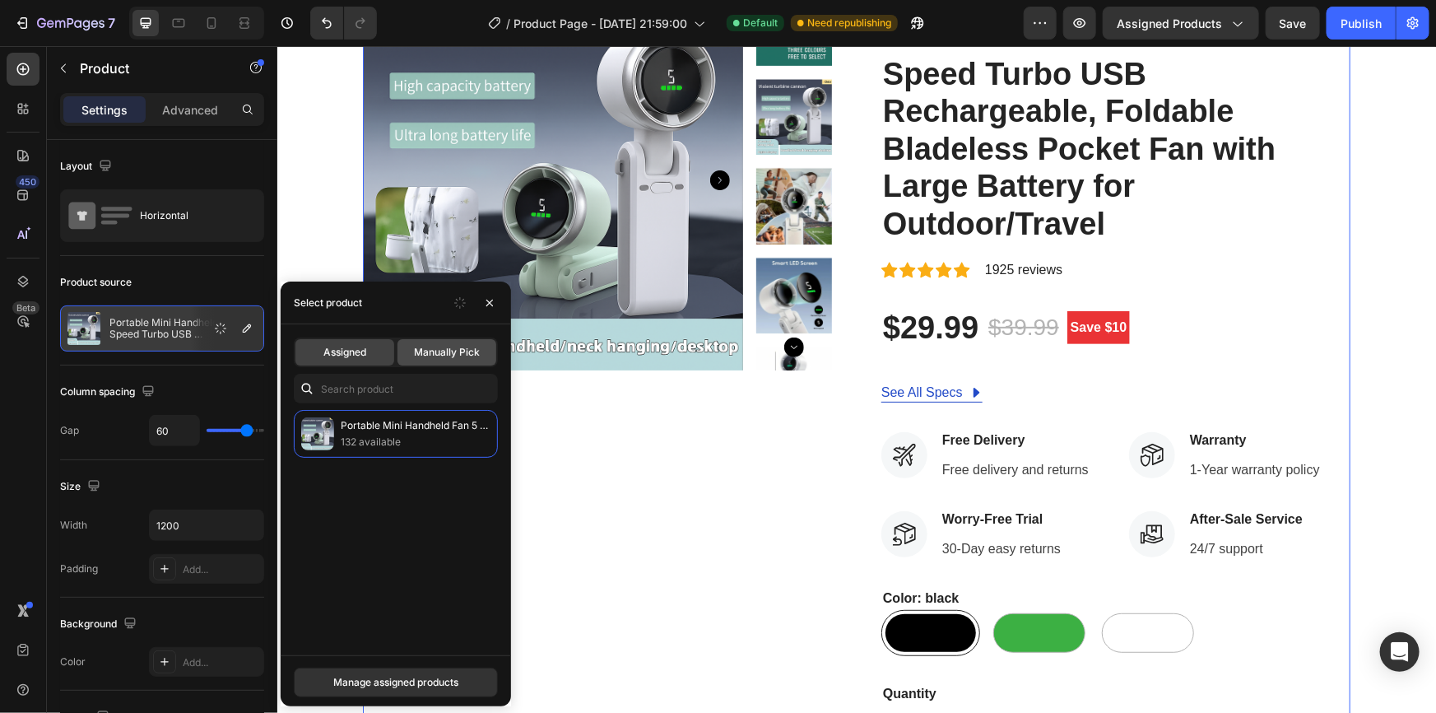
click at [436, 347] on span "Manually Pick" at bounding box center [447, 352] width 66 height 15
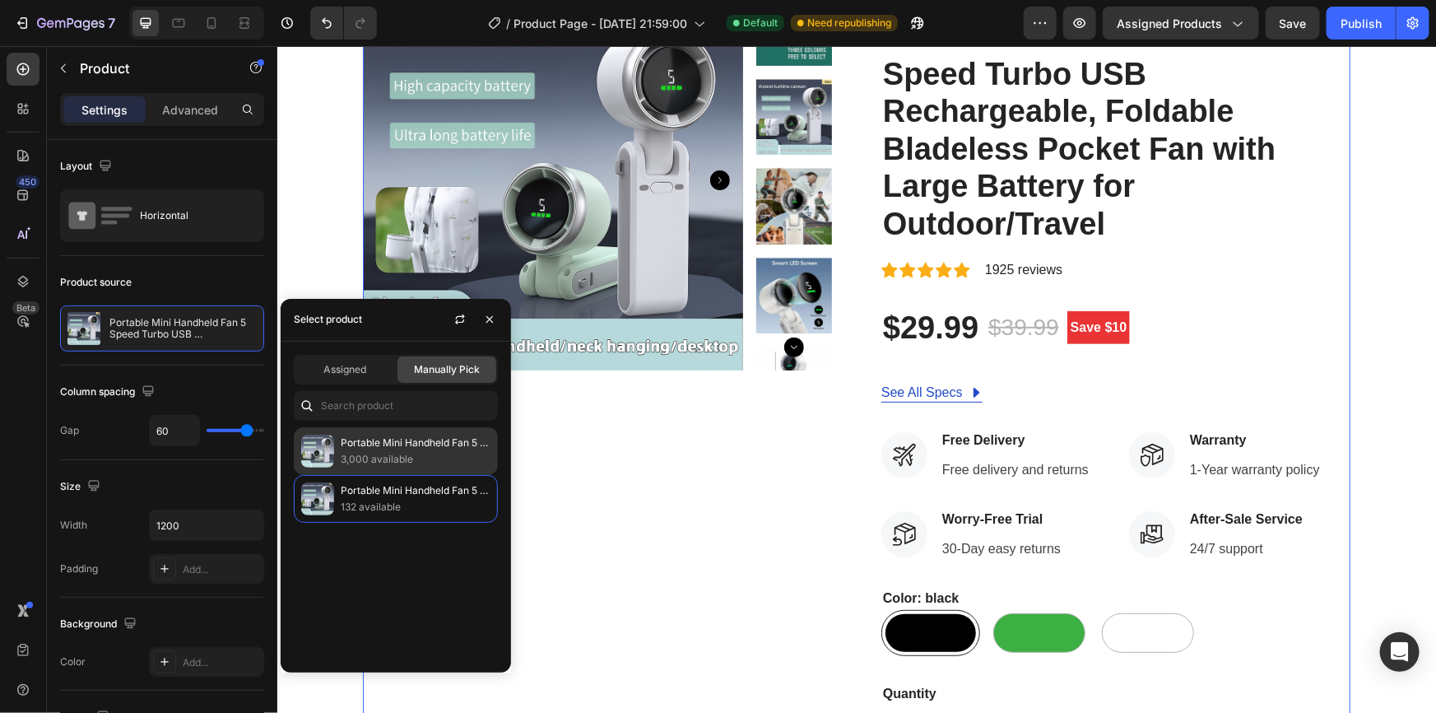
click at [376, 448] on p "Portable Mini Handheld Fan 5 Speed Turbo USB Rechargeable, Foldable Bladeless P…" at bounding box center [416, 443] width 150 height 16
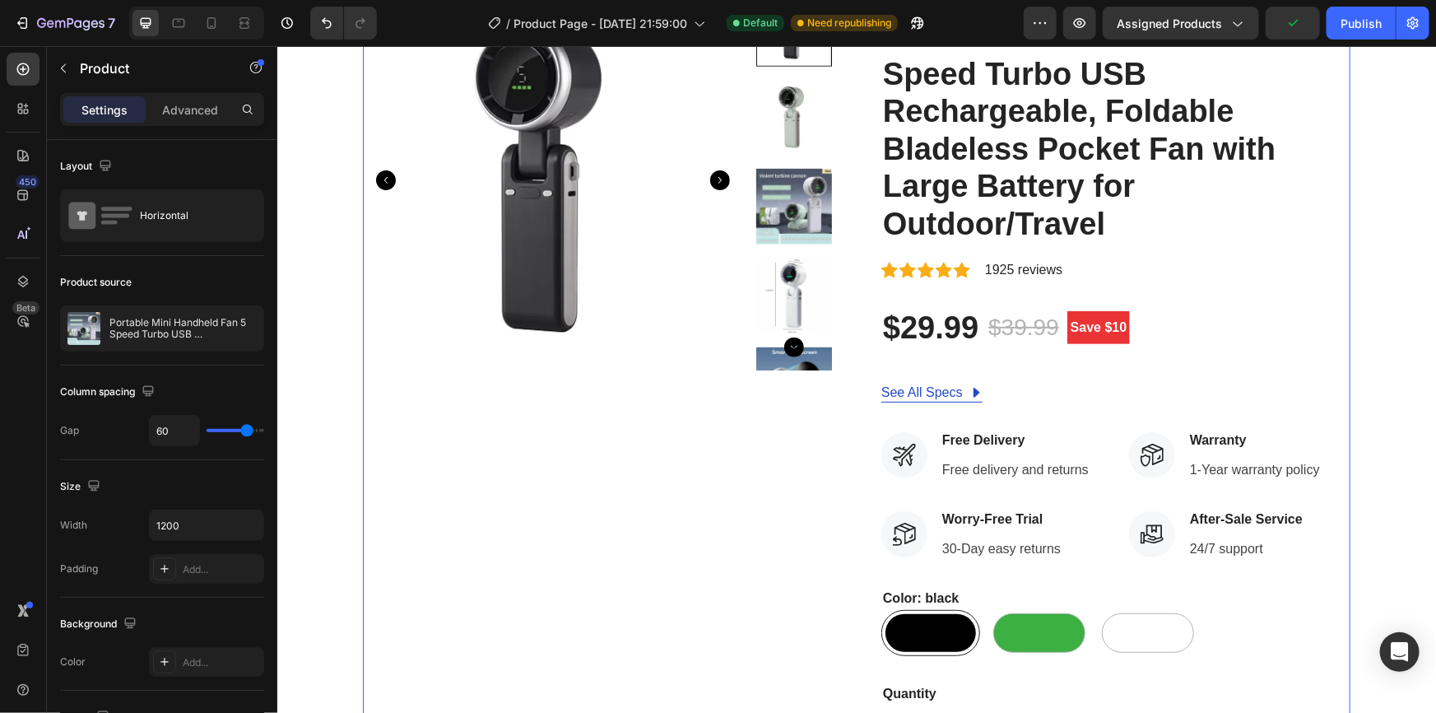
click at [609, 484] on div "Product Images" at bounding box center [596, 446] width 469 height 914
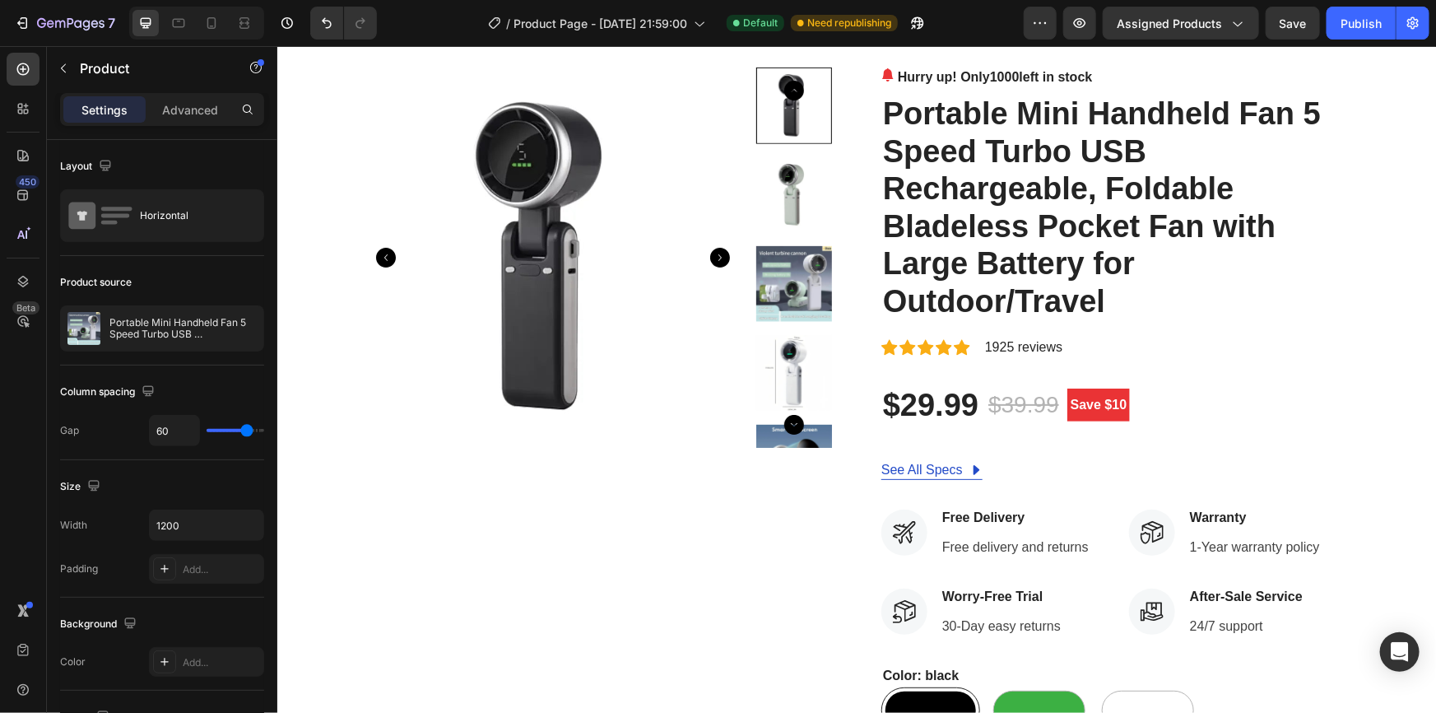
scroll to position [0, 0]
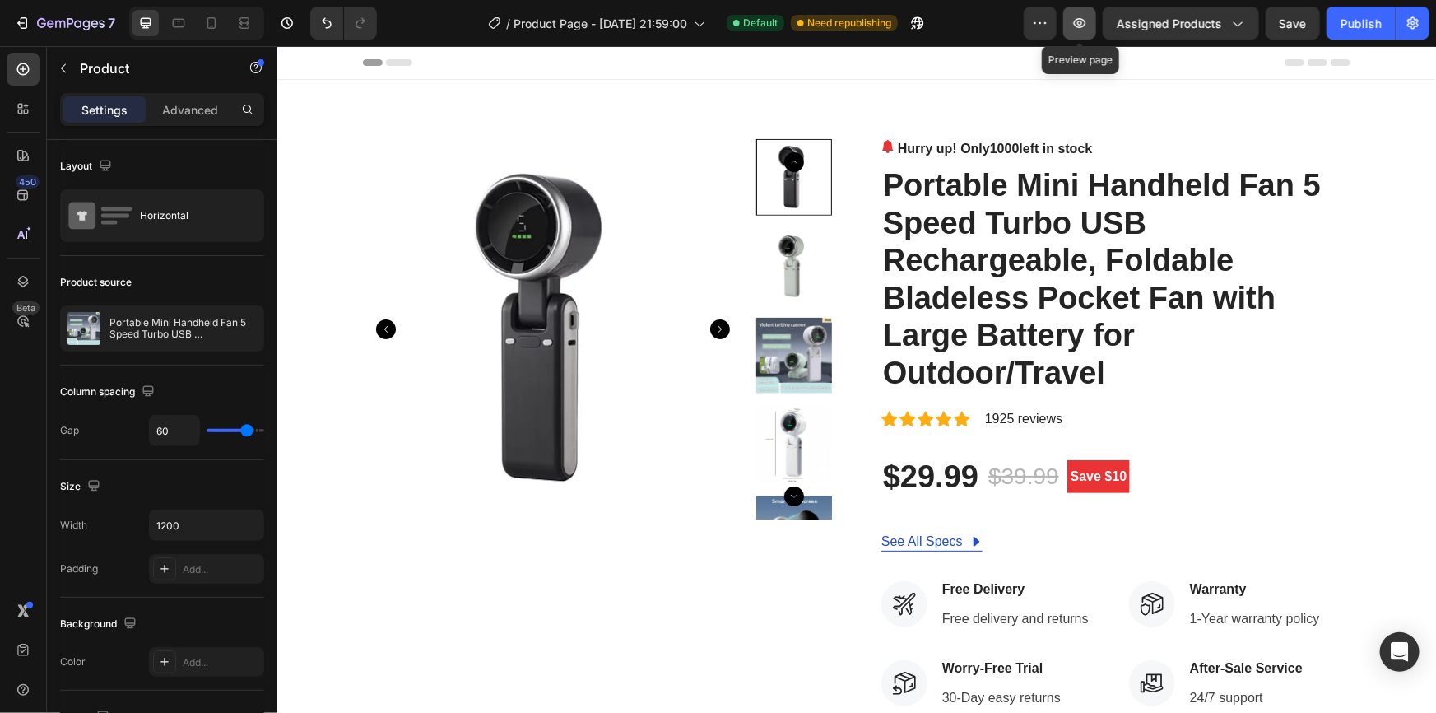
click at [1083, 23] on icon "button" at bounding box center [1080, 23] width 16 height 16
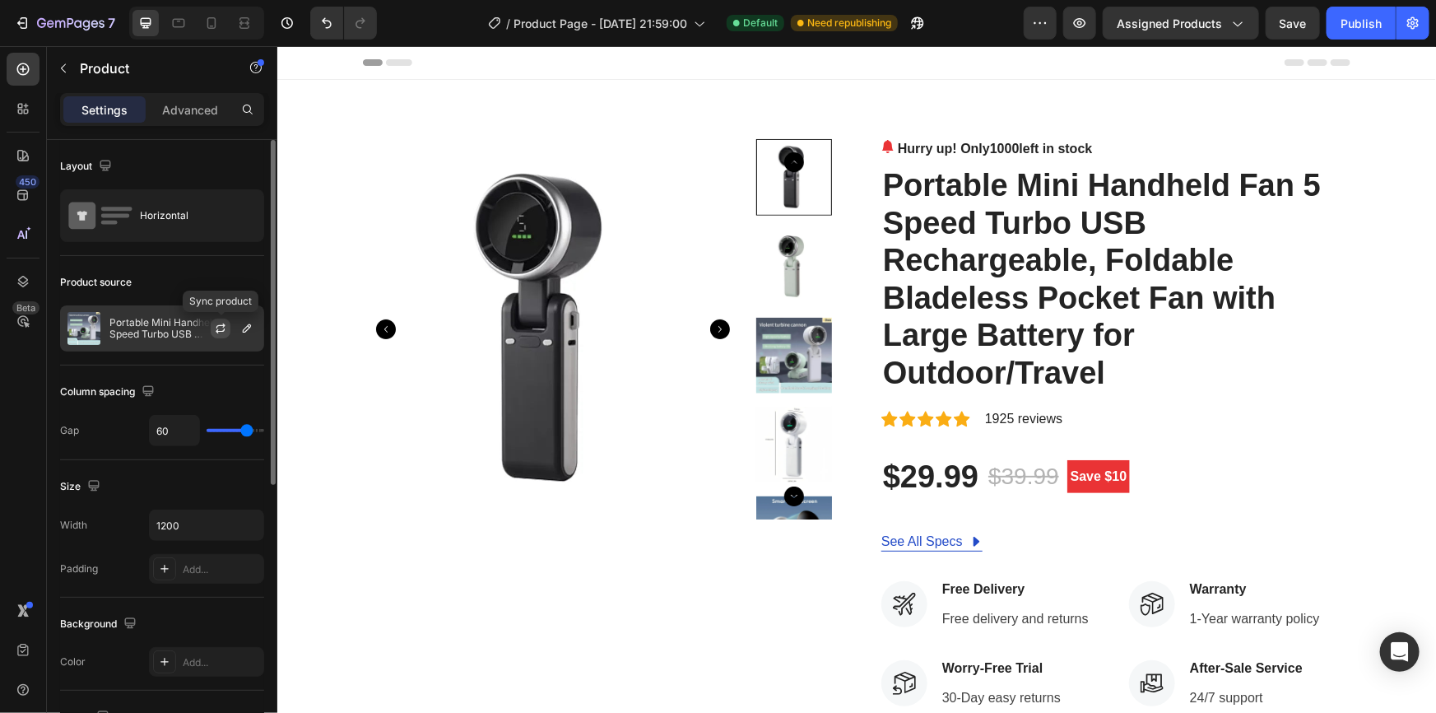
click at [214, 333] on icon "button" at bounding box center [220, 328] width 13 height 13
click at [159, 332] on p "Portable Mini Handheld Fan 5 Speed Turbo USB Rechargeable, Foldable Bladeless P…" at bounding box center [182, 328] width 147 height 23
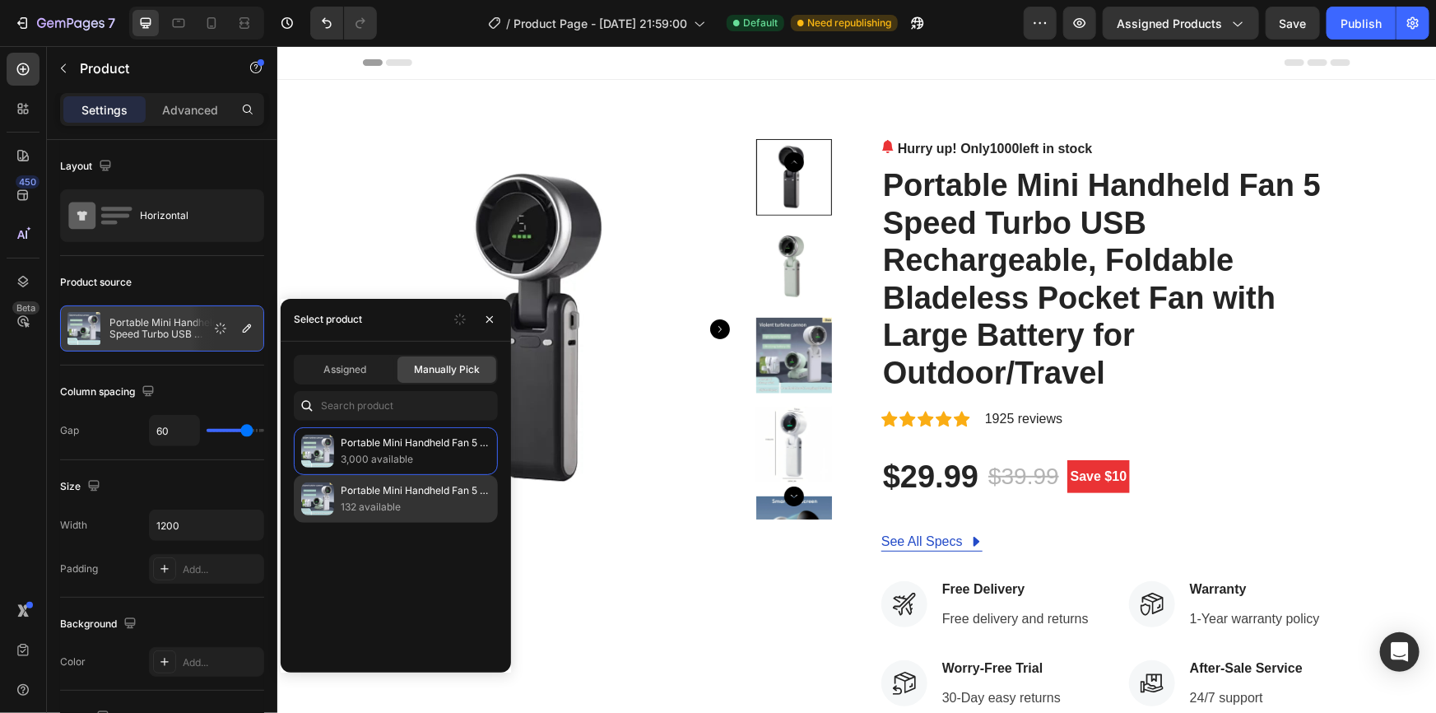
click at [366, 492] on p "Portable Mini Handheld Fan 5 Speed Turbo USB Rechargeable, Foldable Bladeless P…" at bounding box center [416, 490] width 150 height 16
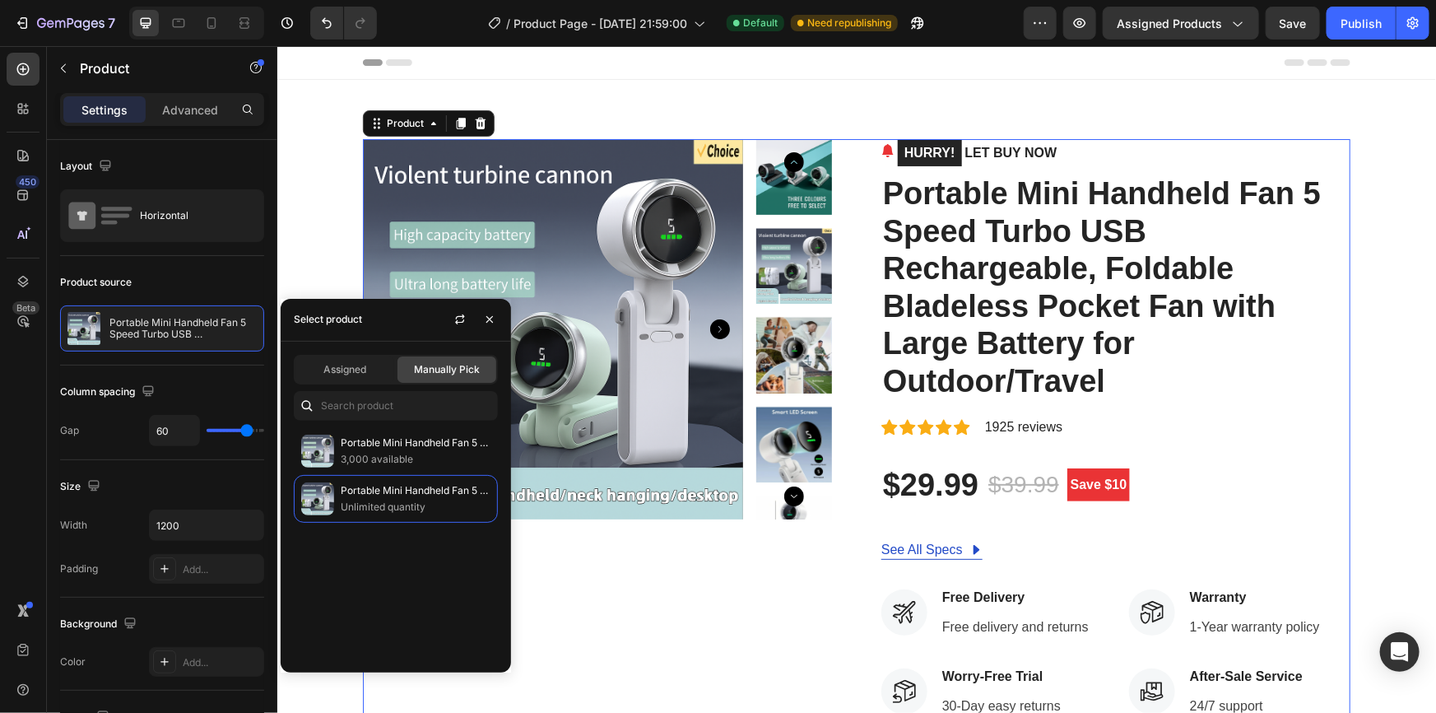
click at [632, 558] on div "Product Images" at bounding box center [596, 599] width 469 height 922
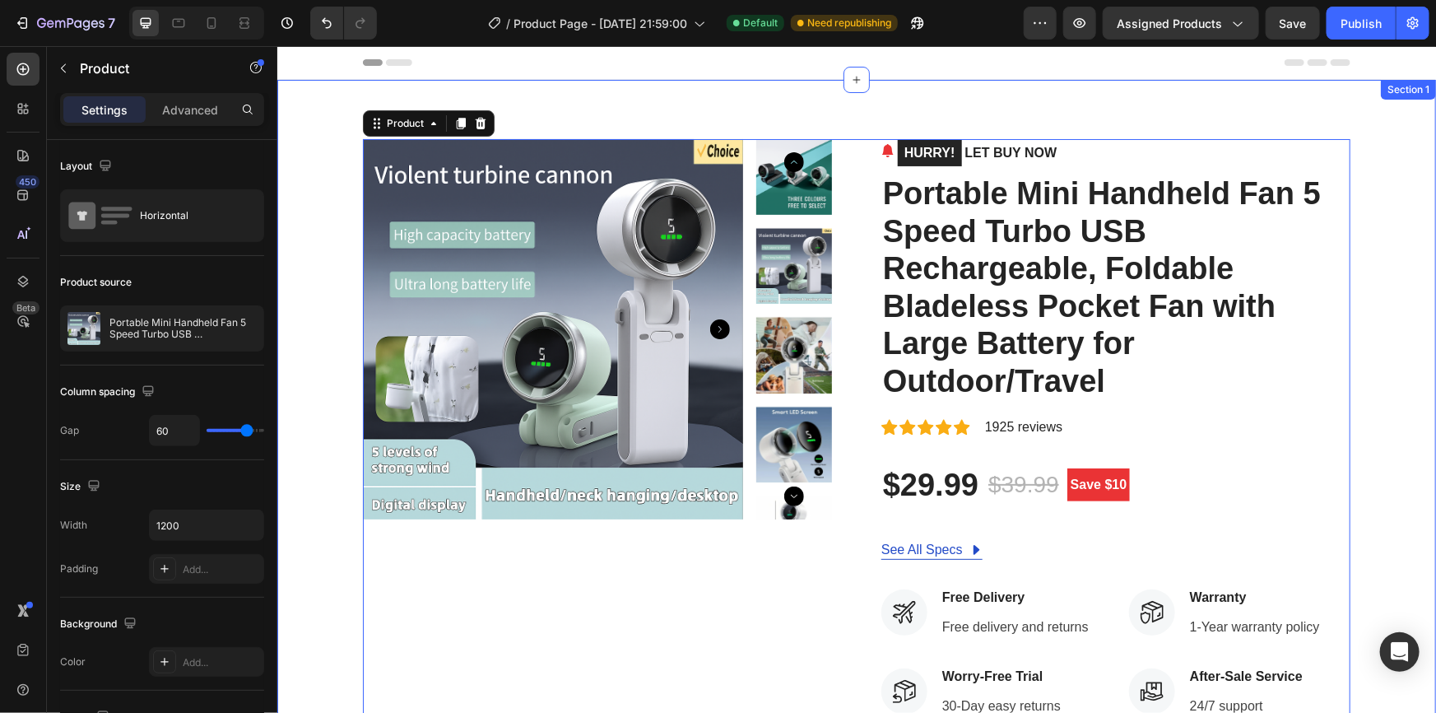
click at [1059, 118] on div "Product Images HURRY! LET BUY NOW (P) Stock Counter Portable Mini Handheld Fan …" at bounding box center [856, 599] width 1159 height 1040
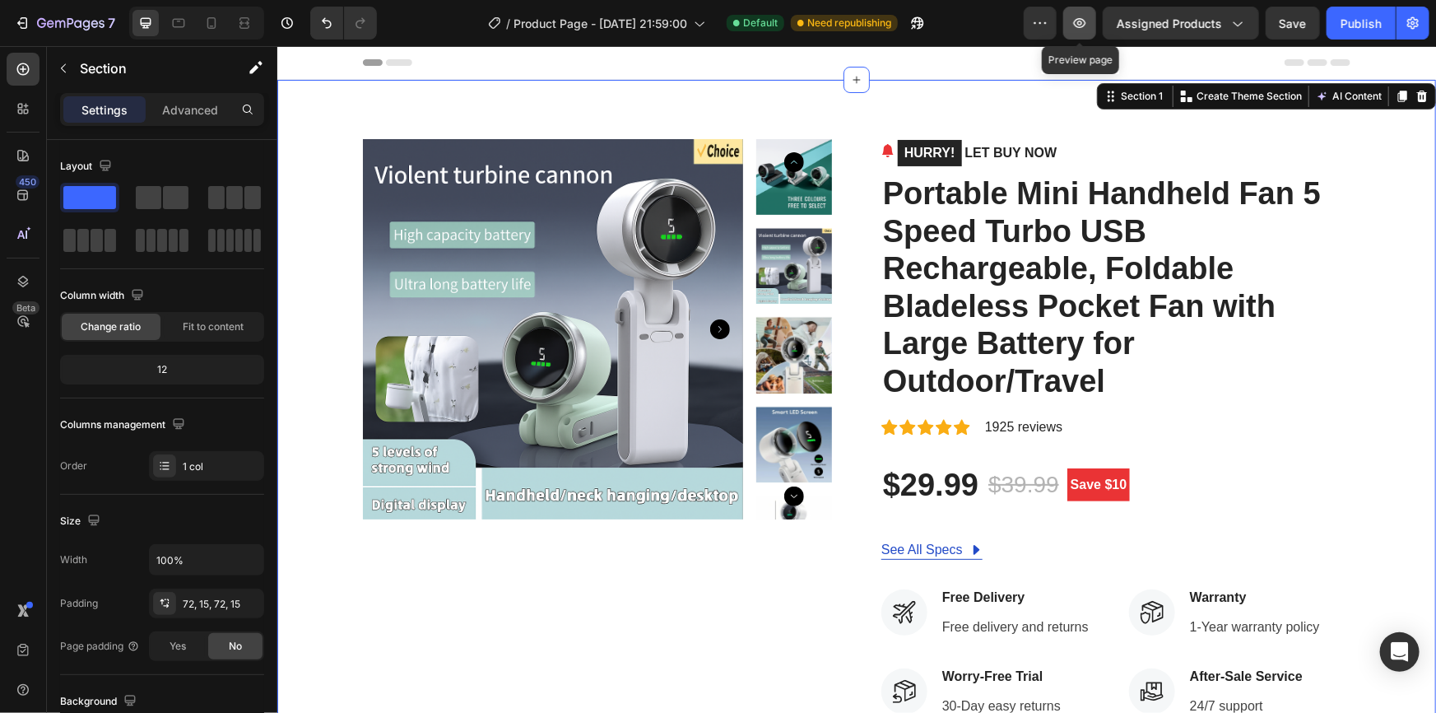
click at [1076, 23] on icon "button" at bounding box center [1080, 23] width 16 height 16
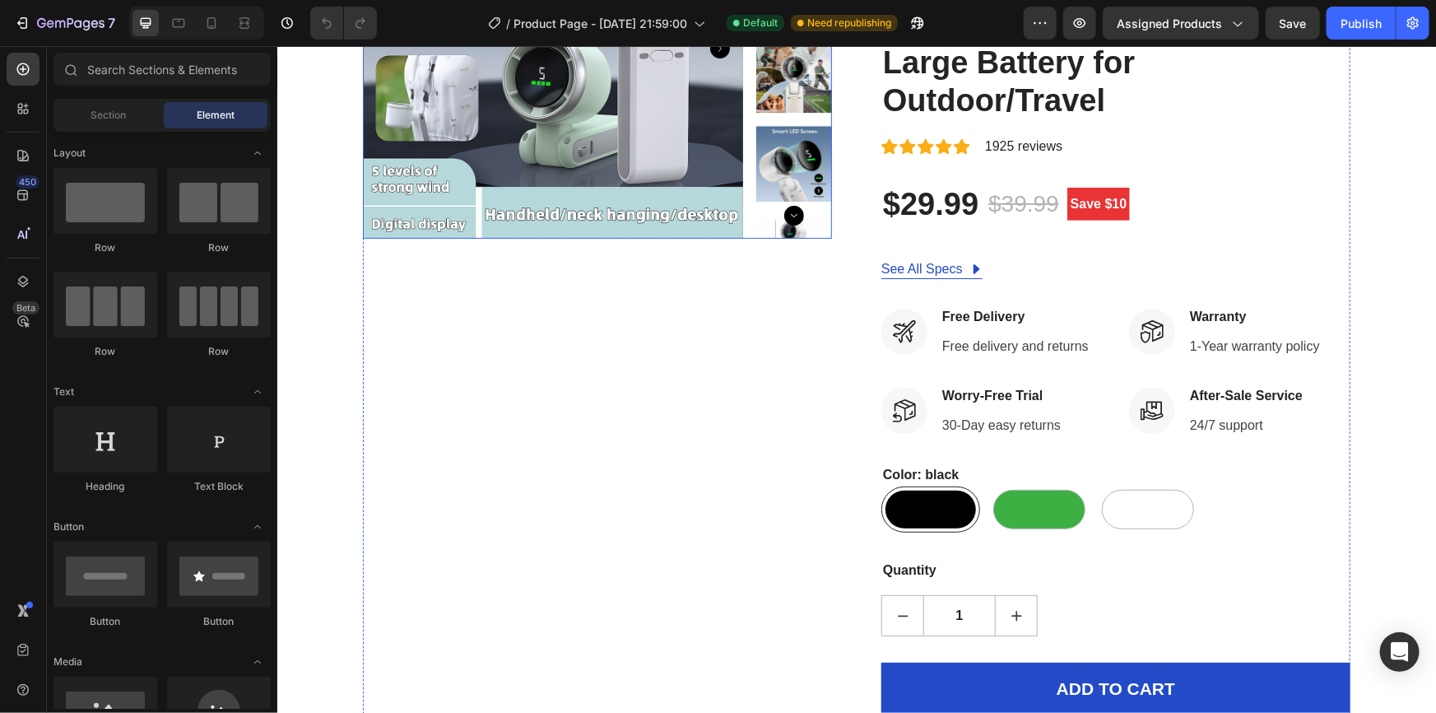
scroll to position [449, 0]
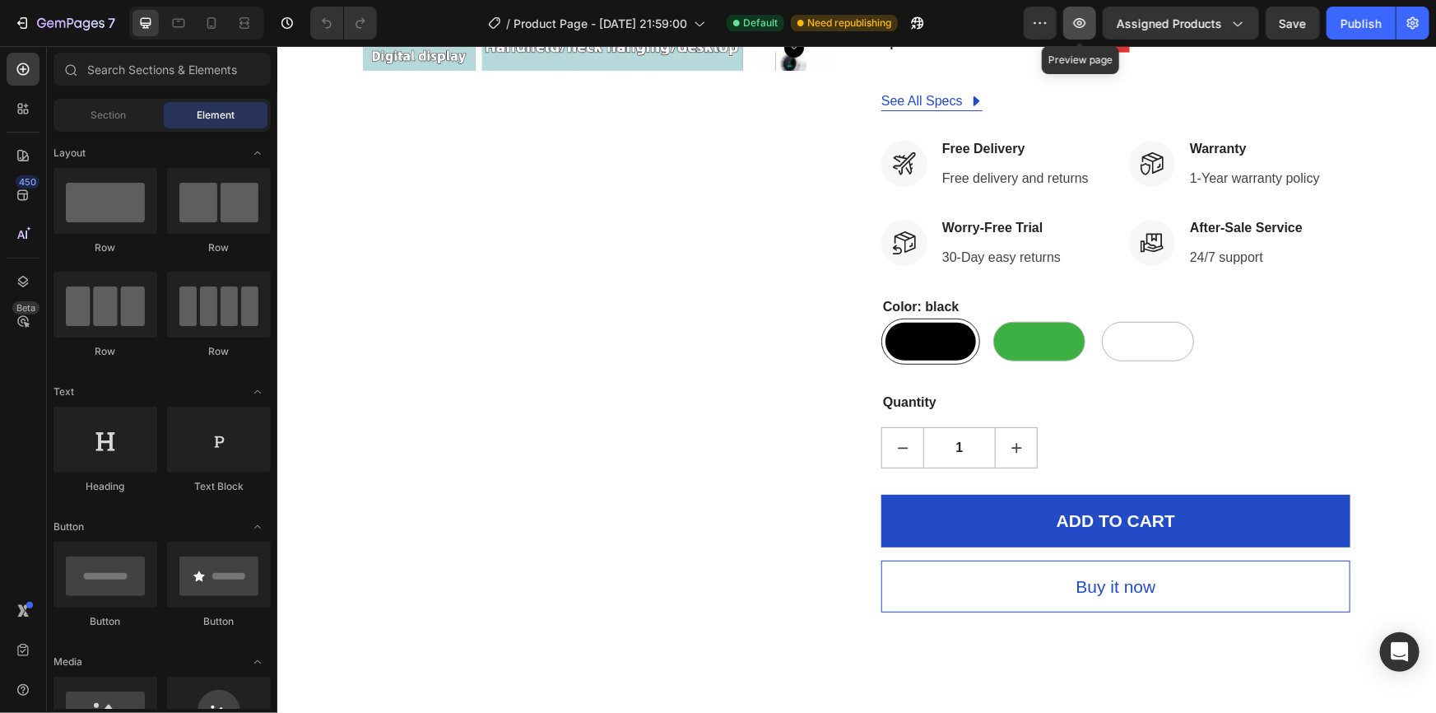
click at [1076, 28] on icon "button" at bounding box center [1080, 23] width 16 height 16
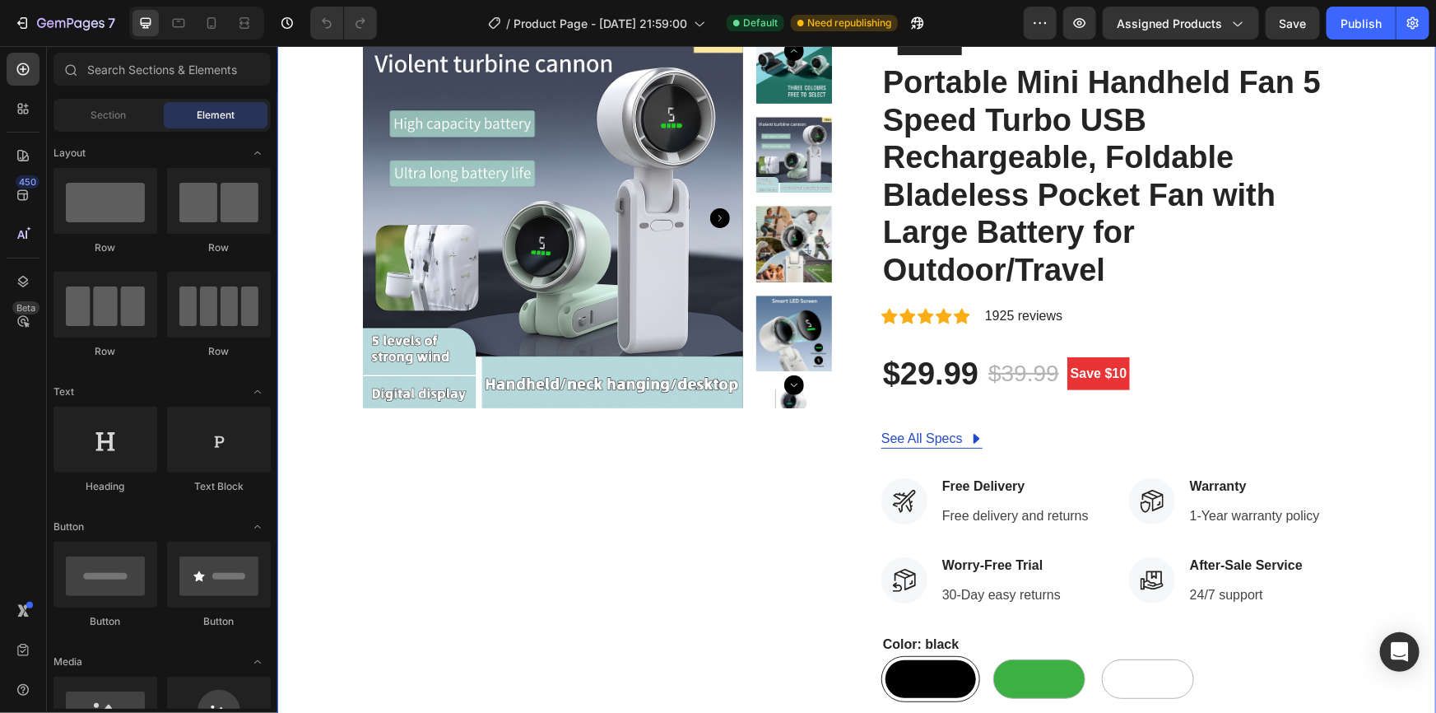
scroll to position [0, 0]
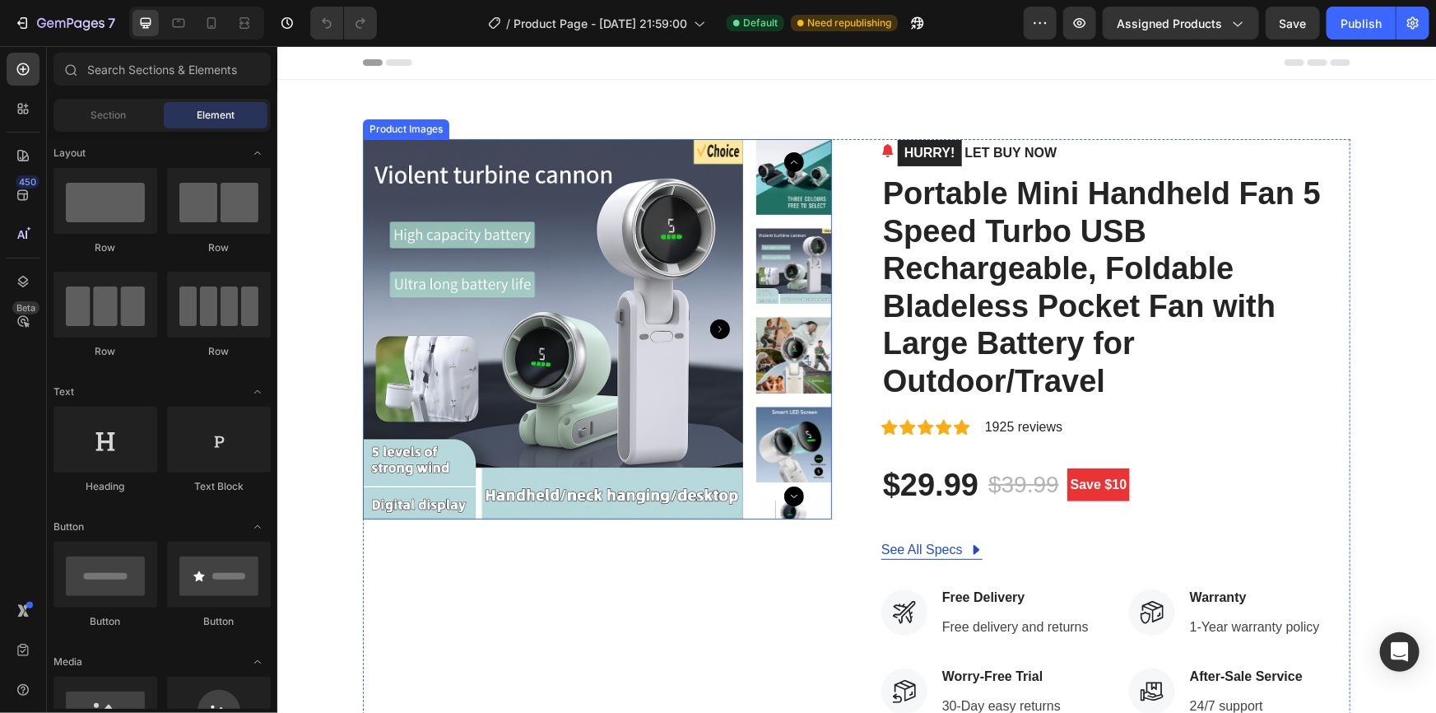
click at [417, 207] on img at bounding box center [552, 328] width 380 height 380
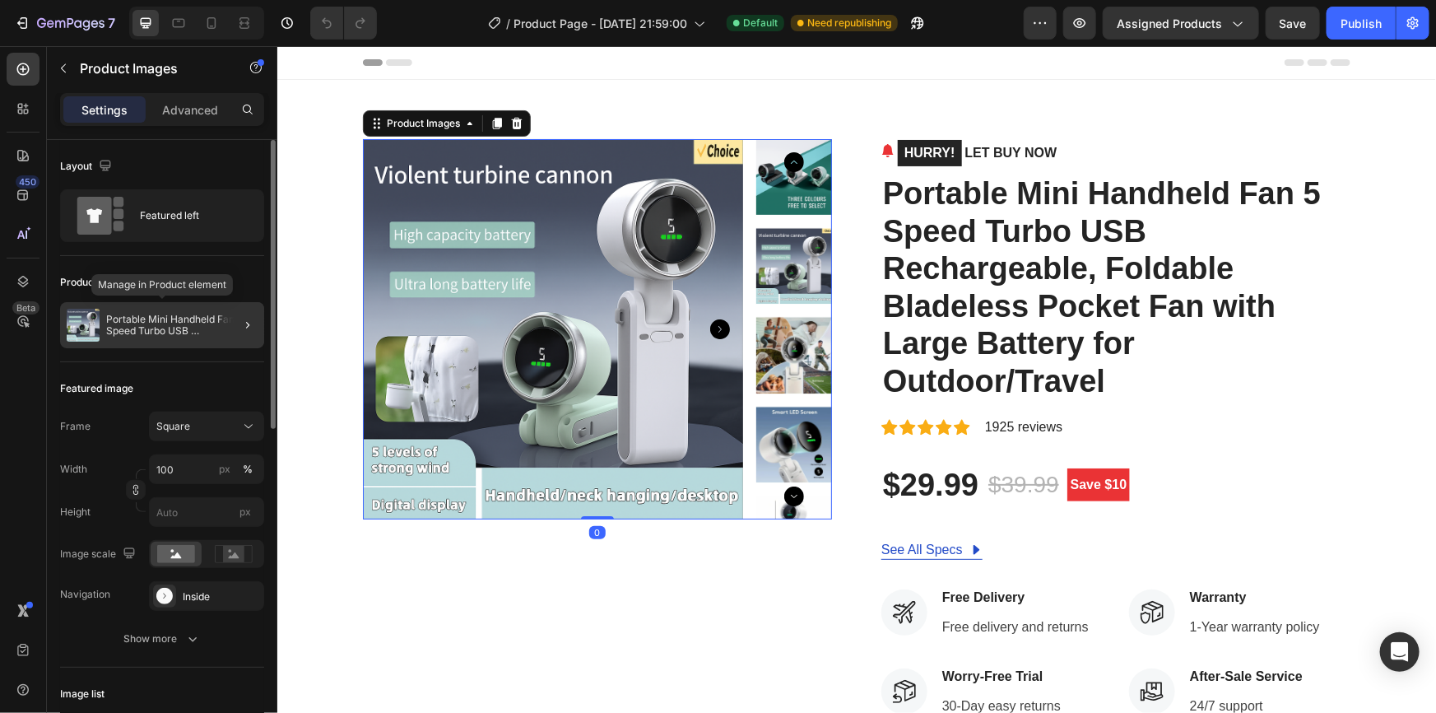
click at [212, 332] on p "Portable Mini Handheld Fan 5 Speed Turbo USB Rechargeable, Foldable Bladeless P…" at bounding box center [181, 325] width 151 height 23
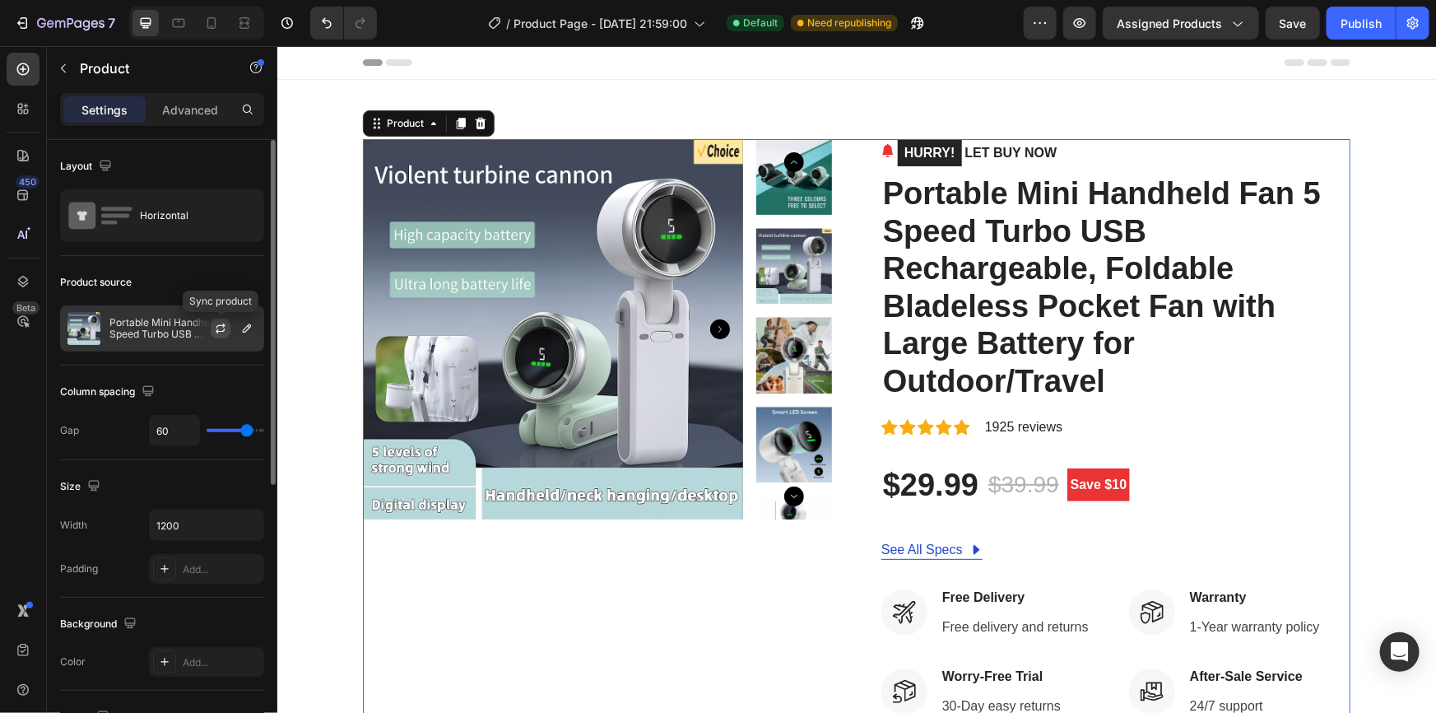
click at [225, 328] on icon "button" at bounding box center [220, 328] width 13 height 13
click at [145, 329] on p "Portable Mini Handheld Fan 5 Speed Turbo USB Rechargeable, Foldable Bladeless P…" at bounding box center [182, 328] width 147 height 23
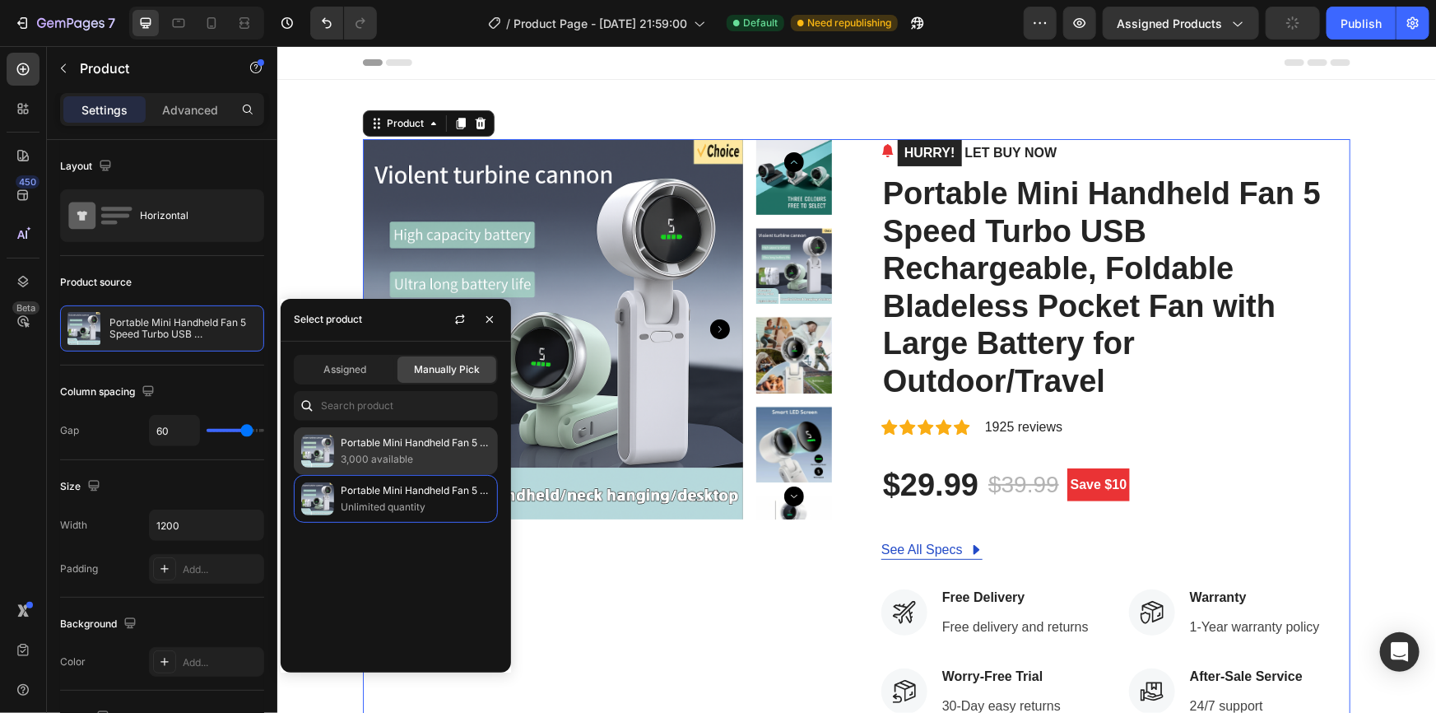
drag, startPoint x: 404, startPoint y: 463, endPoint x: 444, endPoint y: 463, distance: 39.5
click at [406, 463] on p "3,000 available" at bounding box center [416, 459] width 150 height 16
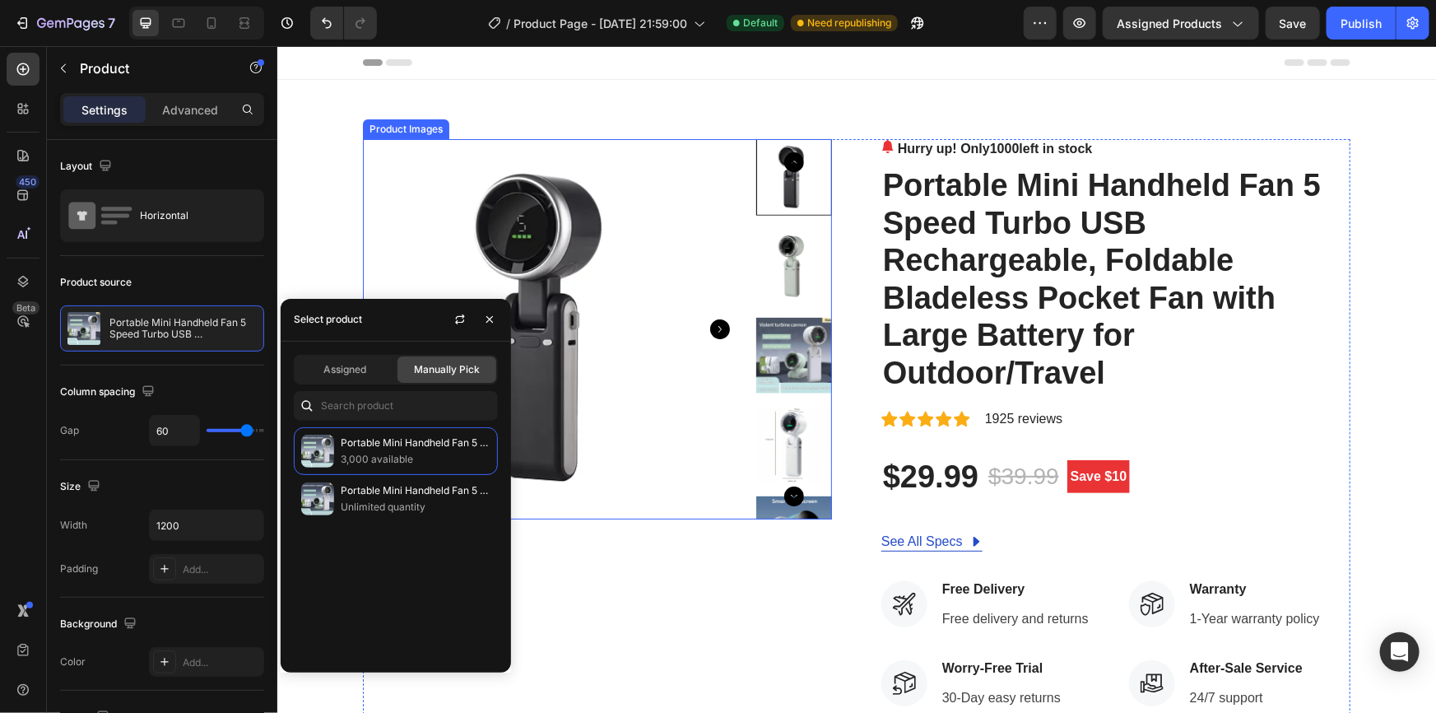
click at [641, 486] on img at bounding box center [552, 328] width 380 height 380
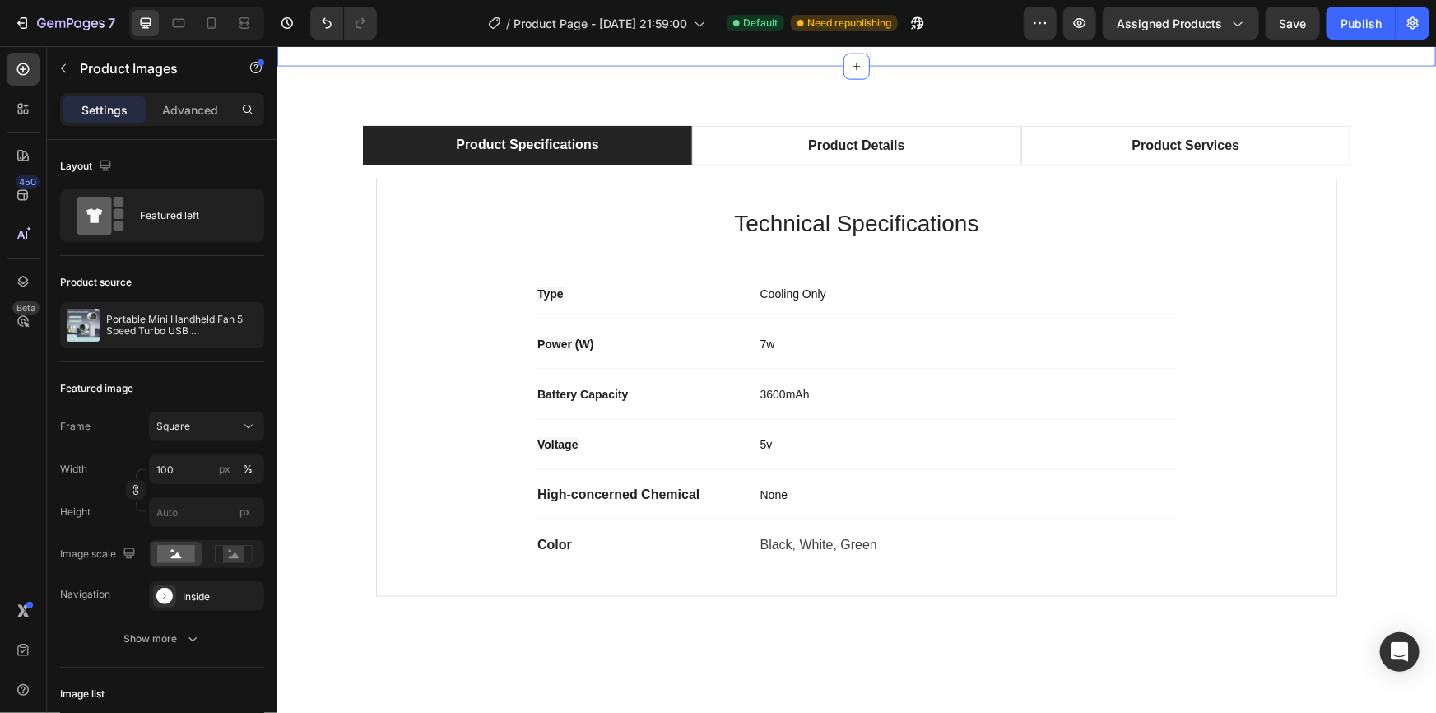
scroll to position [1047, 0]
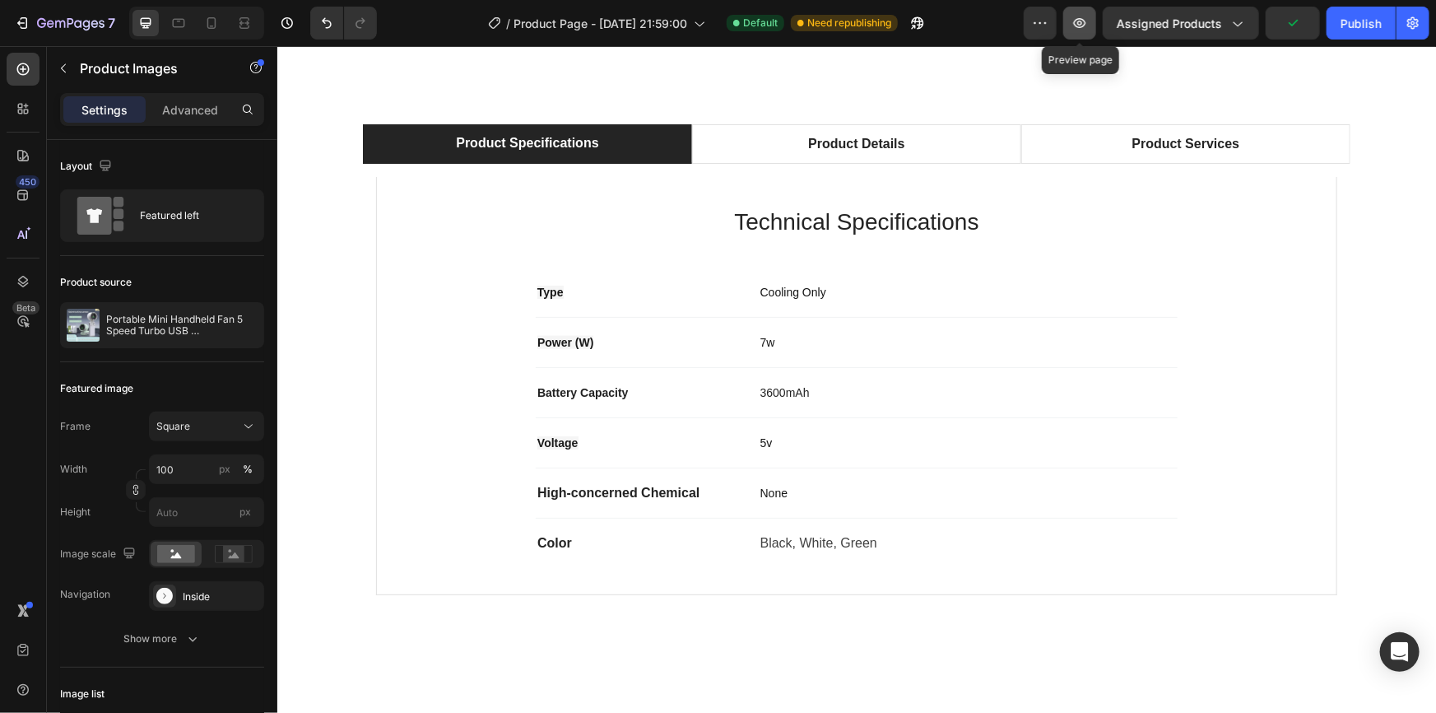
click at [1084, 24] on icon "button" at bounding box center [1080, 23] width 16 height 16
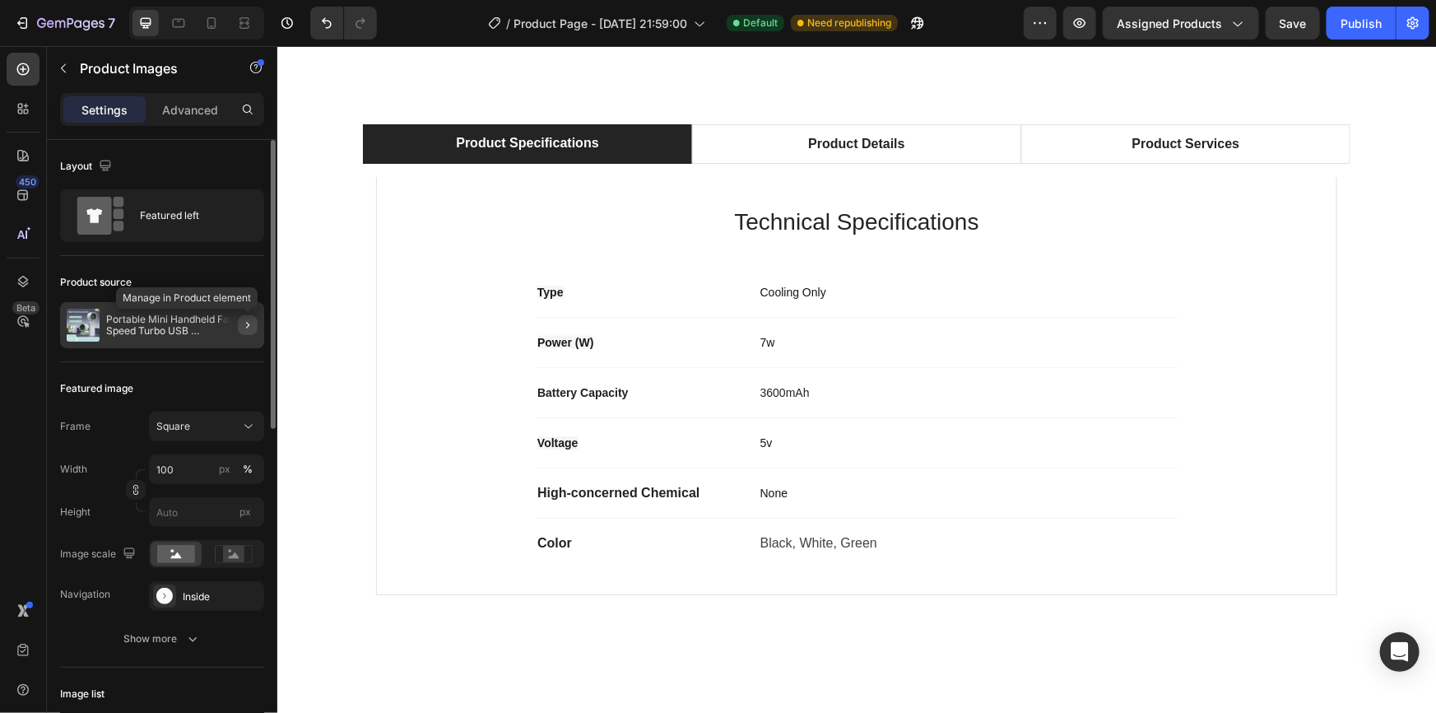
click at [245, 325] on icon "button" at bounding box center [247, 325] width 13 height 13
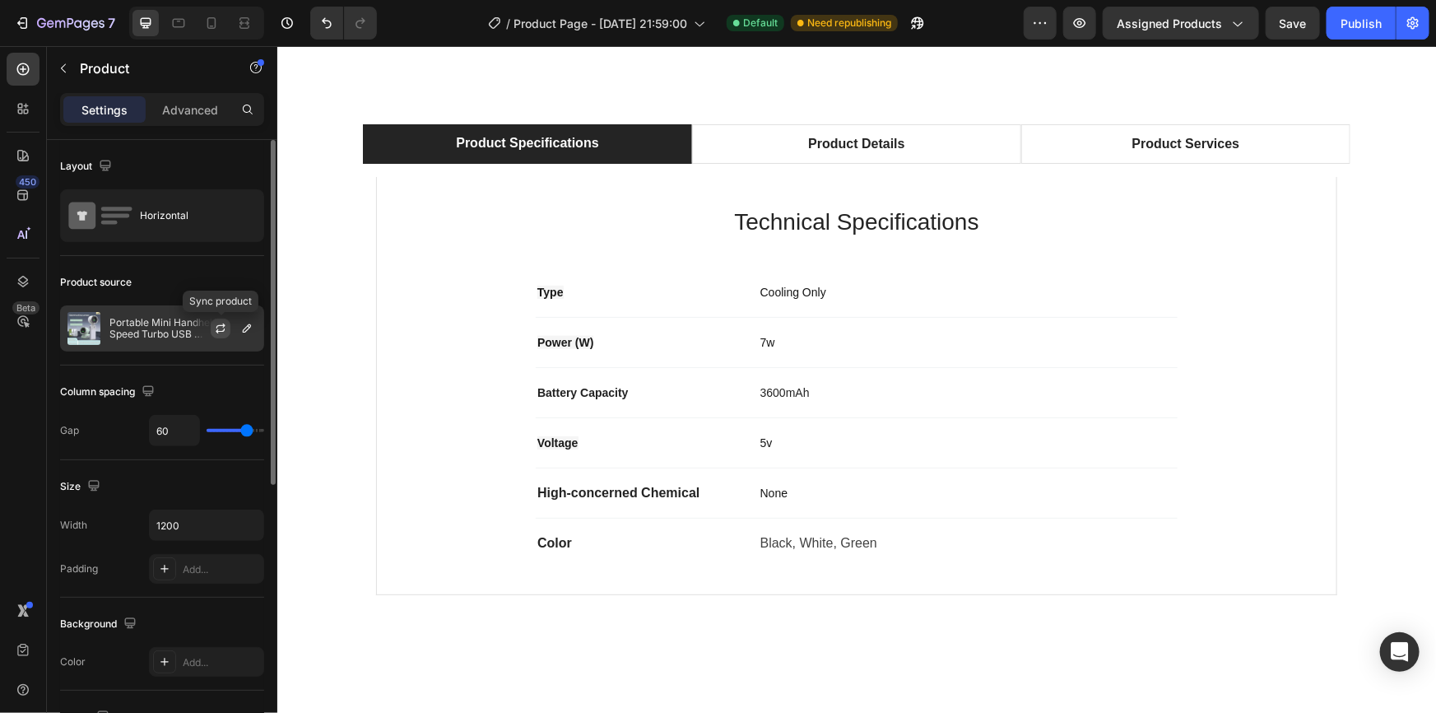
click at [228, 328] on button "button" at bounding box center [221, 329] width 20 height 20
click at [244, 329] on icon "button" at bounding box center [246, 328] width 13 height 13
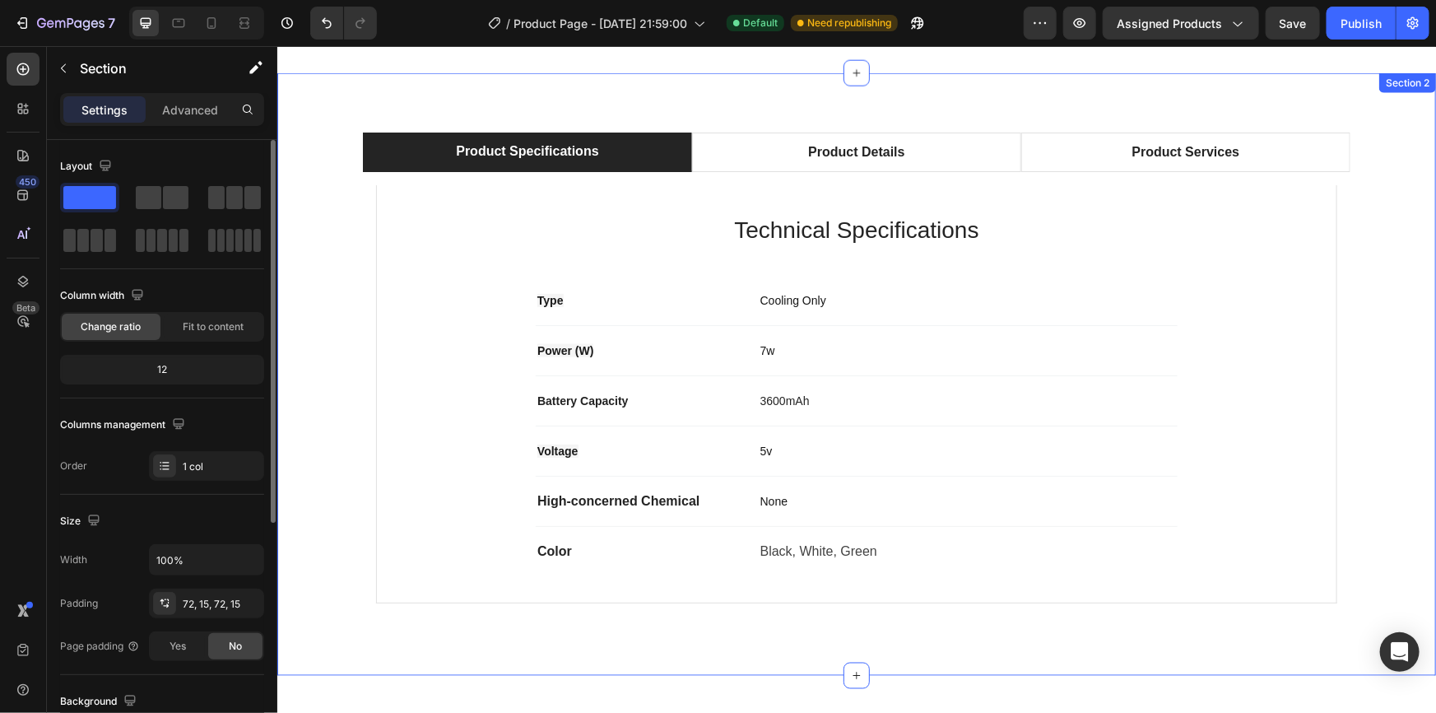
click at [319, 240] on div "Product Specifications Product Details Product Services Technical Specification…" at bounding box center [856, 374] width 1134 height 484
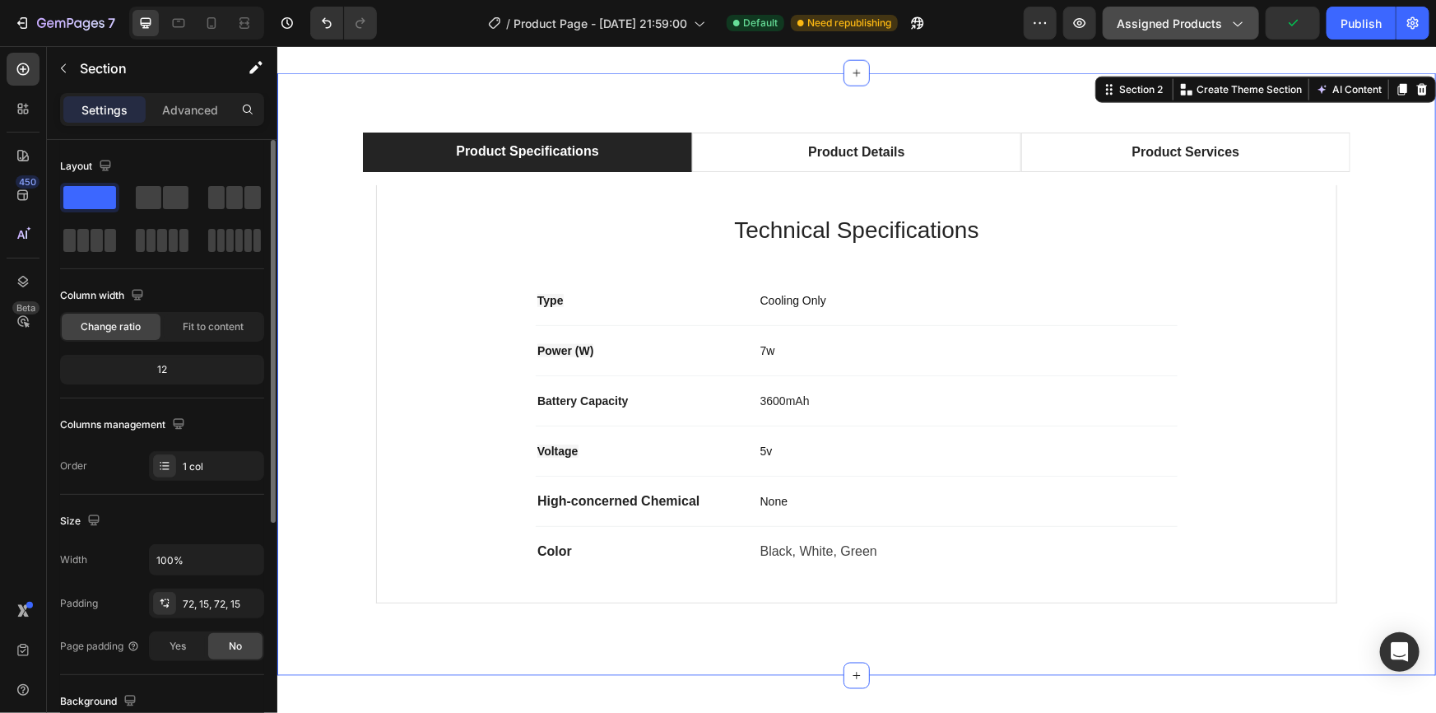
click at [1244, 26] on icon "button" at bounding box center [1237, 23] width 16 height 16
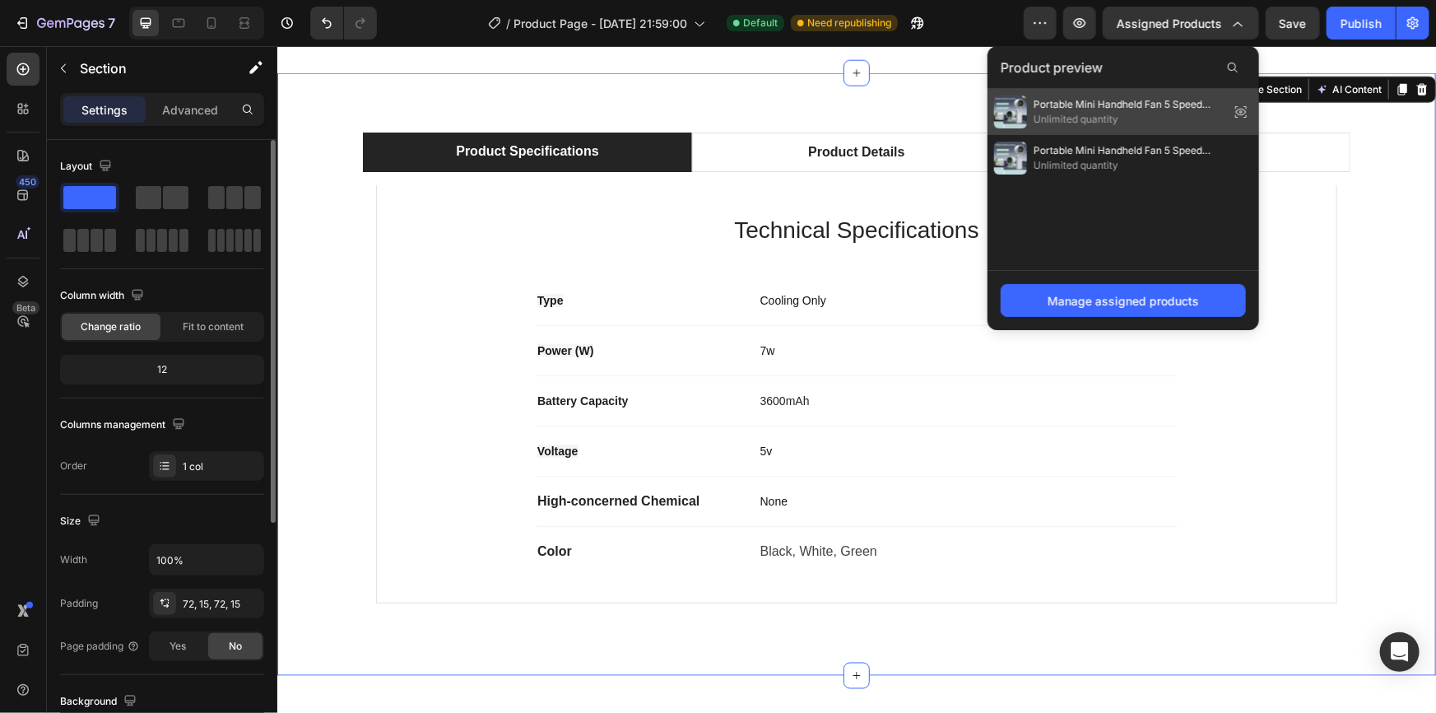
click at [1238, 111] on icon at bounding box center [1241, 112] width 11 height 7
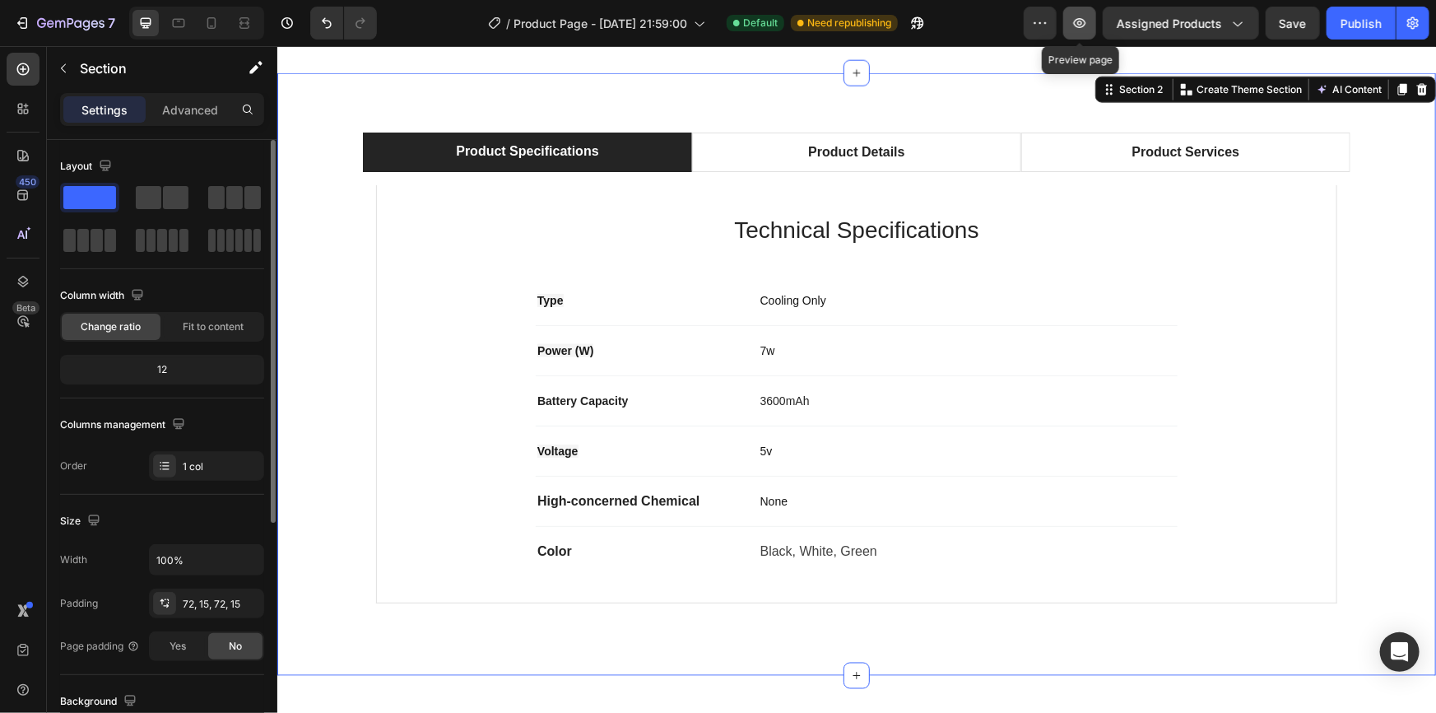
click at [1088, 26] on icon "button" at bounding box center [1080, 23] width 16 height 16
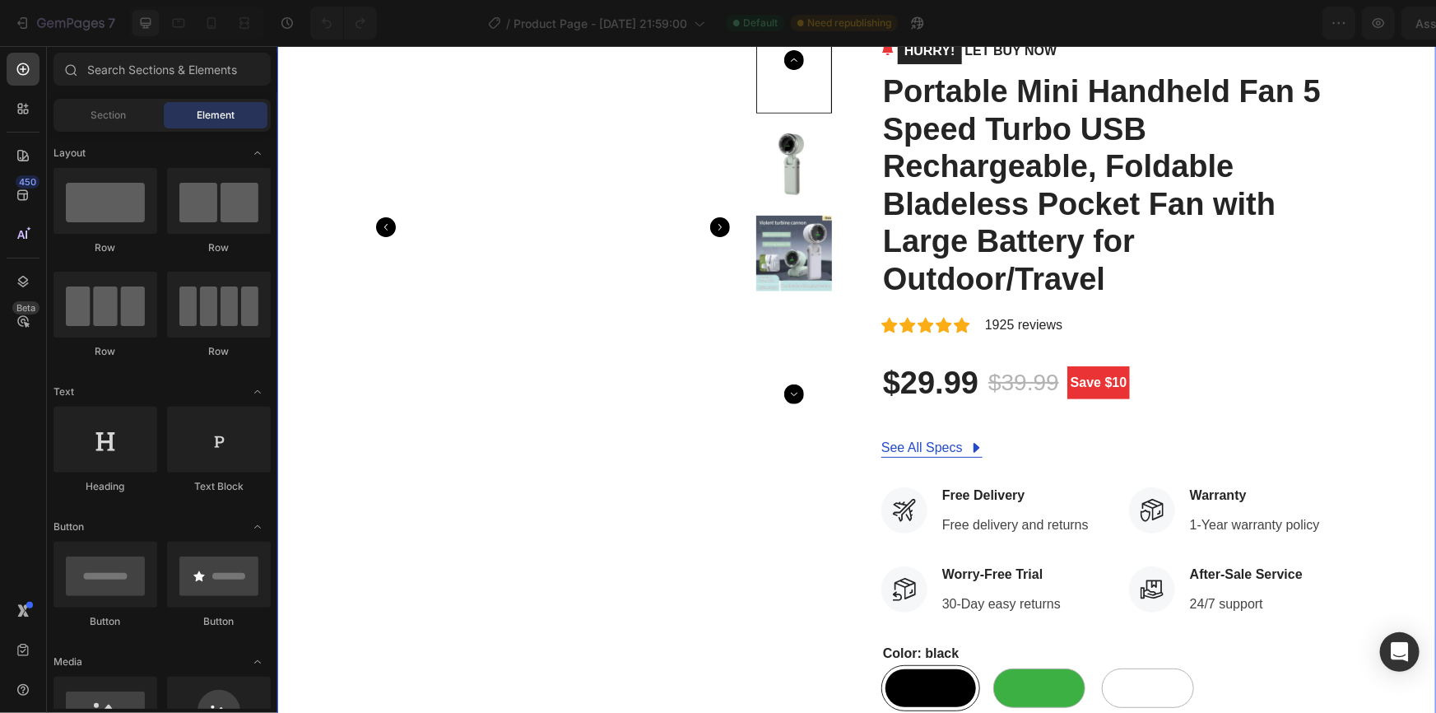
scroll to position [74, 0]
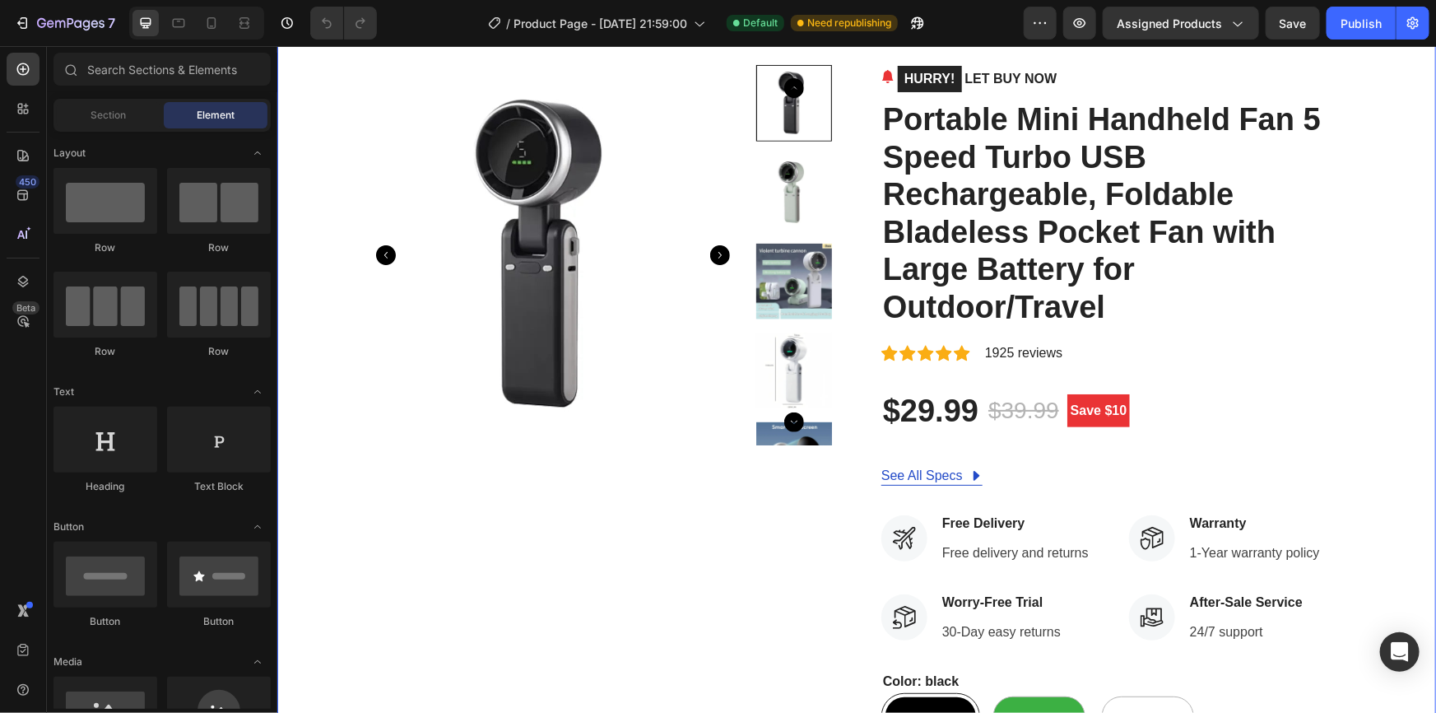
click at [431, 189] on img at bounding box center [552, 254] width 380 height 380
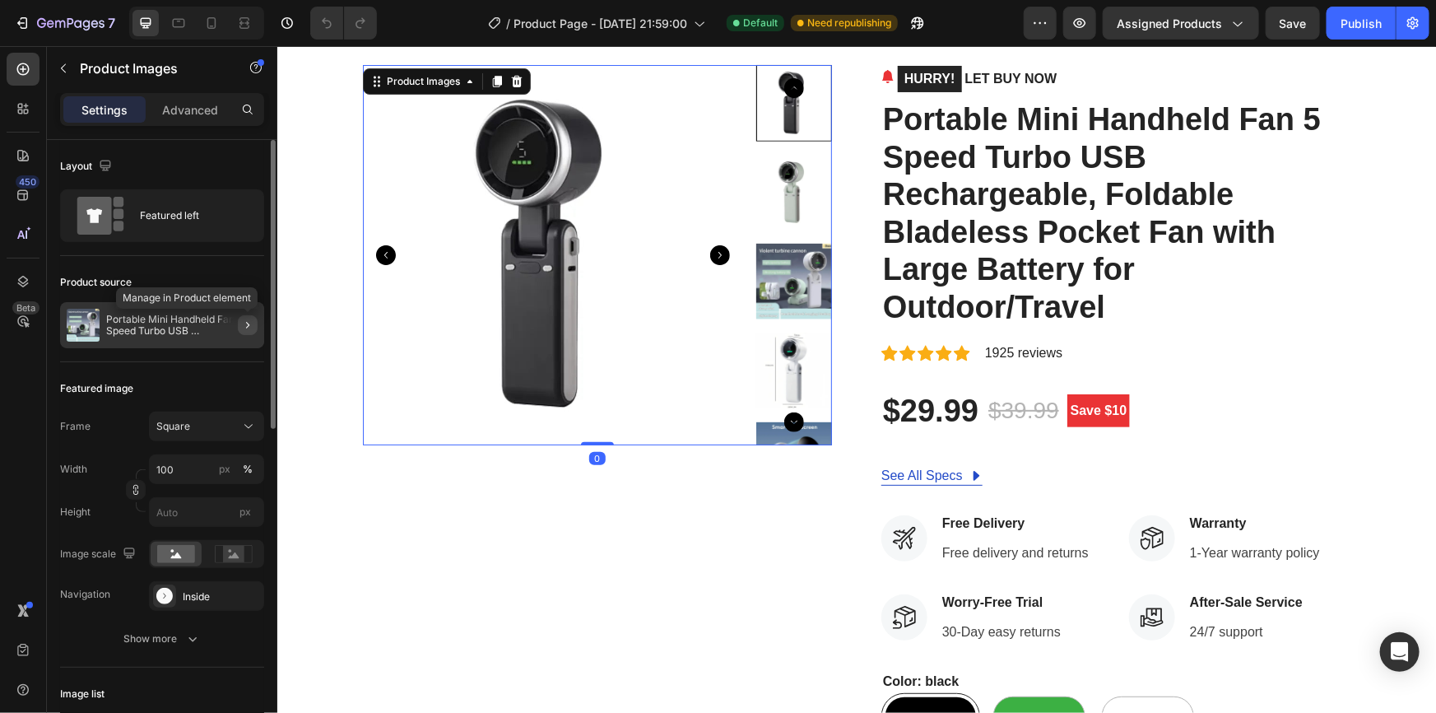
click at [251, 322] on icon "button" at bounding box center [247, 325] width 13 height 13
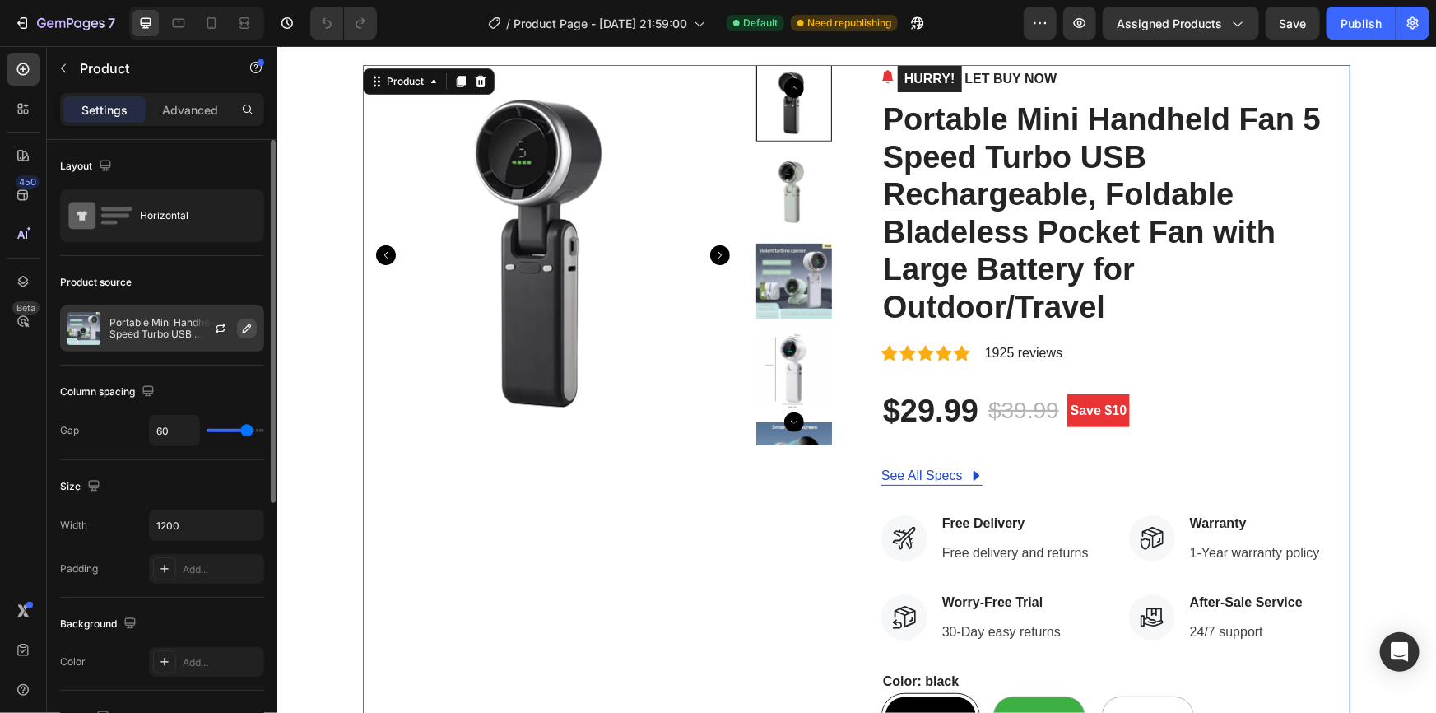
drag, startPoint x: 258, startPoint y: 326, endPoint x: 245, endPoint y: 327, distance: 12.4
click at [253, 326] on div at bounding box center [227, 328] width 72 height 44
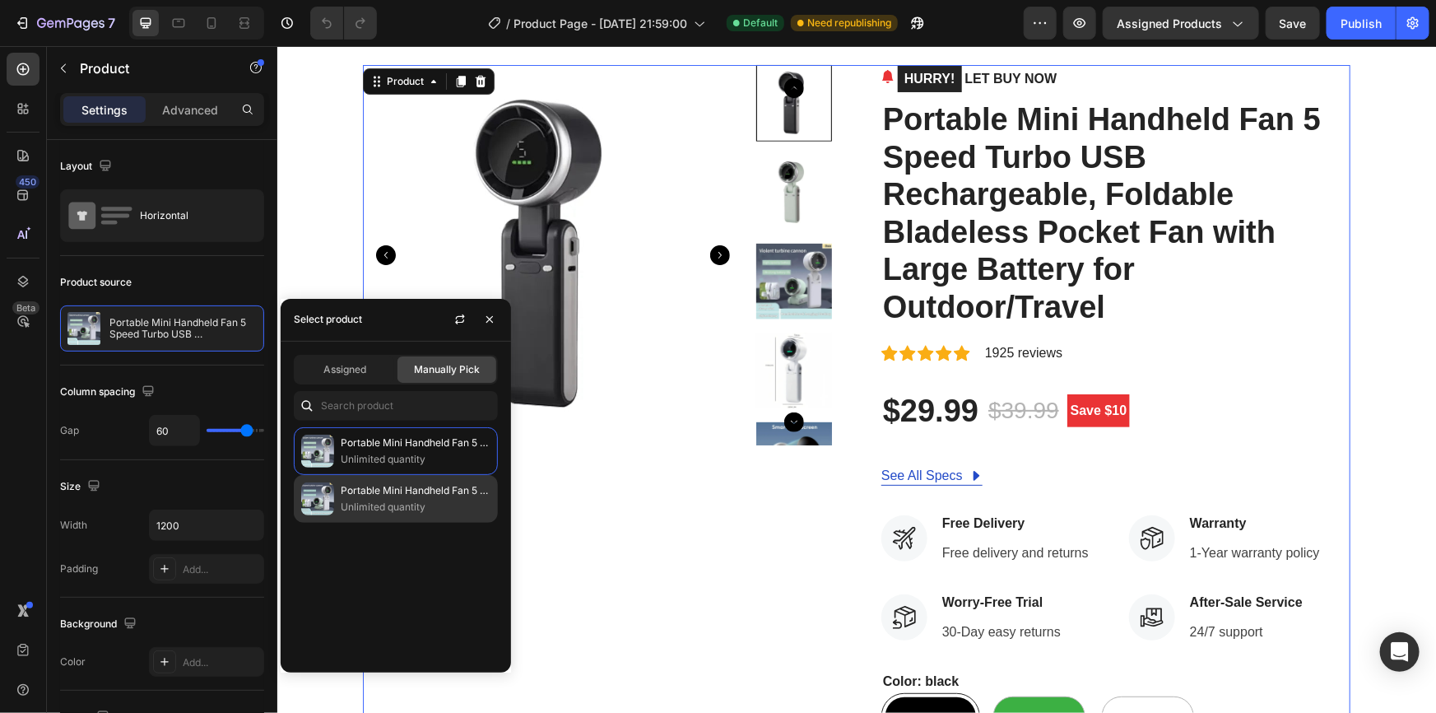
drag, startPoint x: 373, startPoint y: 505, endPoint x: 311, endPoint y: 510, distance: 61.9
click at [373, 506] on p "Unlimited quantity" at bounding box center [416, 507] width 150 height 16
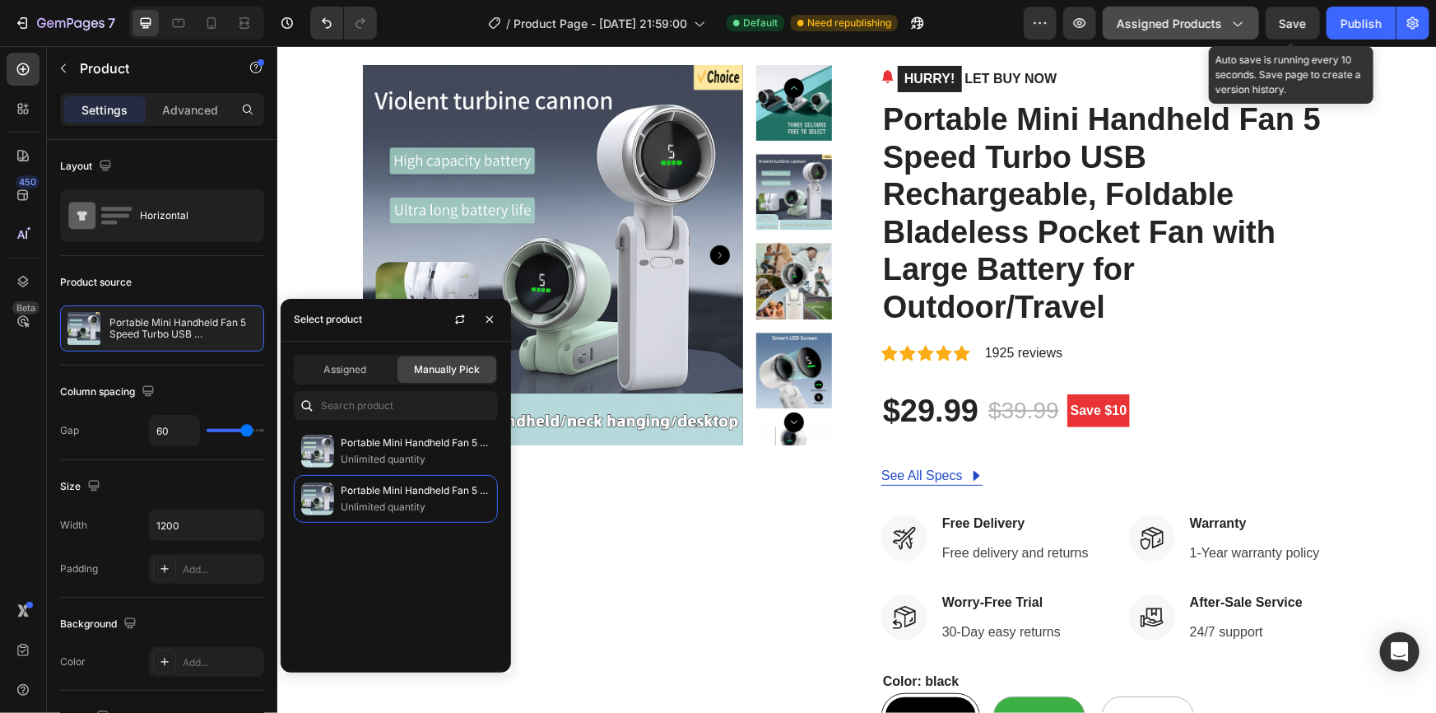
drag, startPoint x: 1292, startPoint y: 21, endPoint x: 1194, endPoint y: 32, distance: 99.4
click at [1292, 22] on span "Save" at bounding box center [1293, 23] width 27 height 14
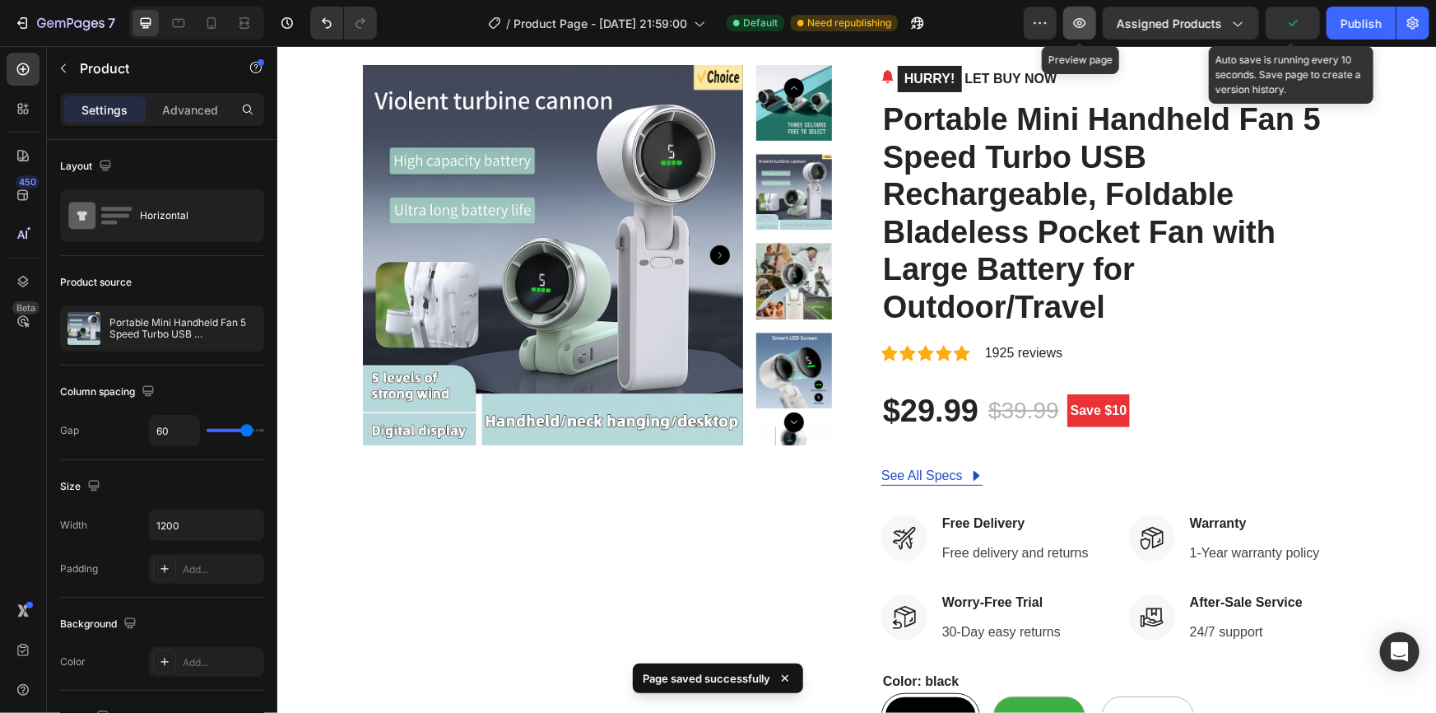
click at [1077, 27] on icon "button" at bounding box center [1080, 23] width 16 height 16
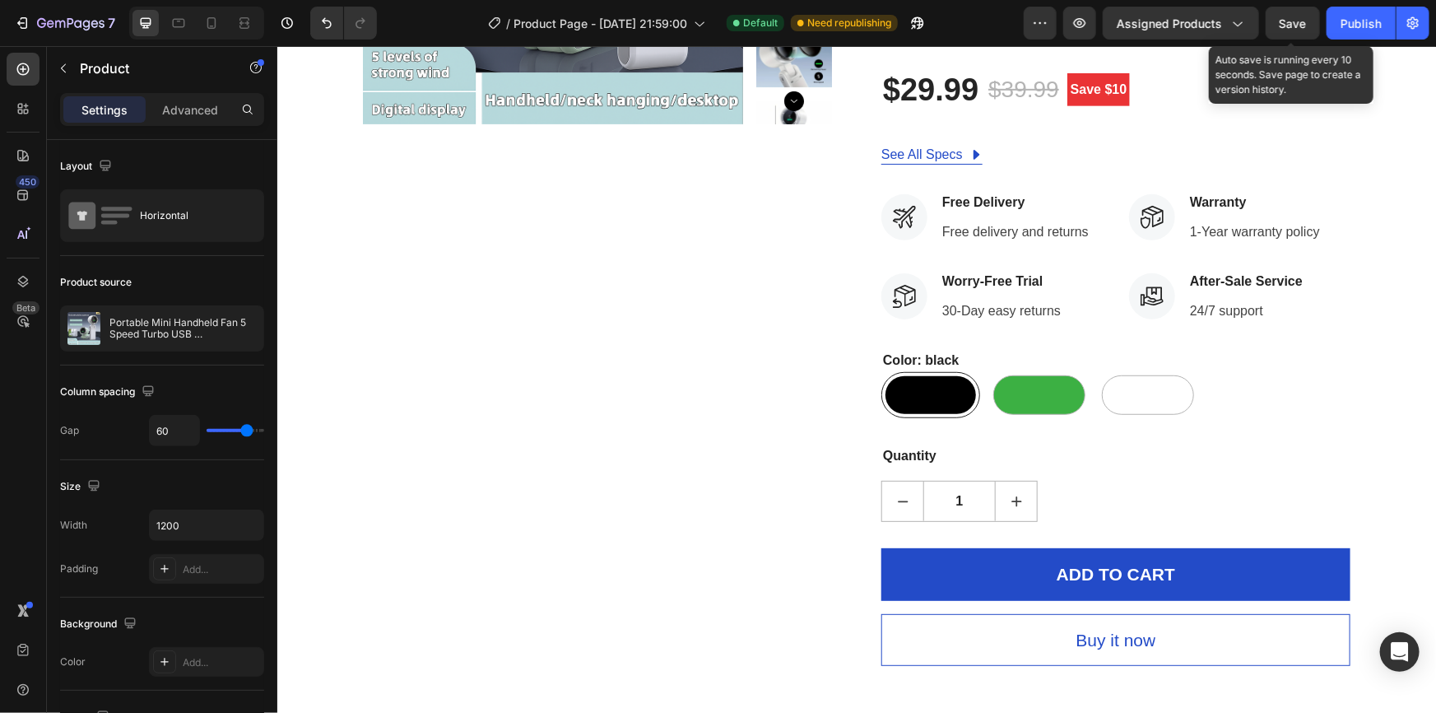
scroll to position [524, 0]
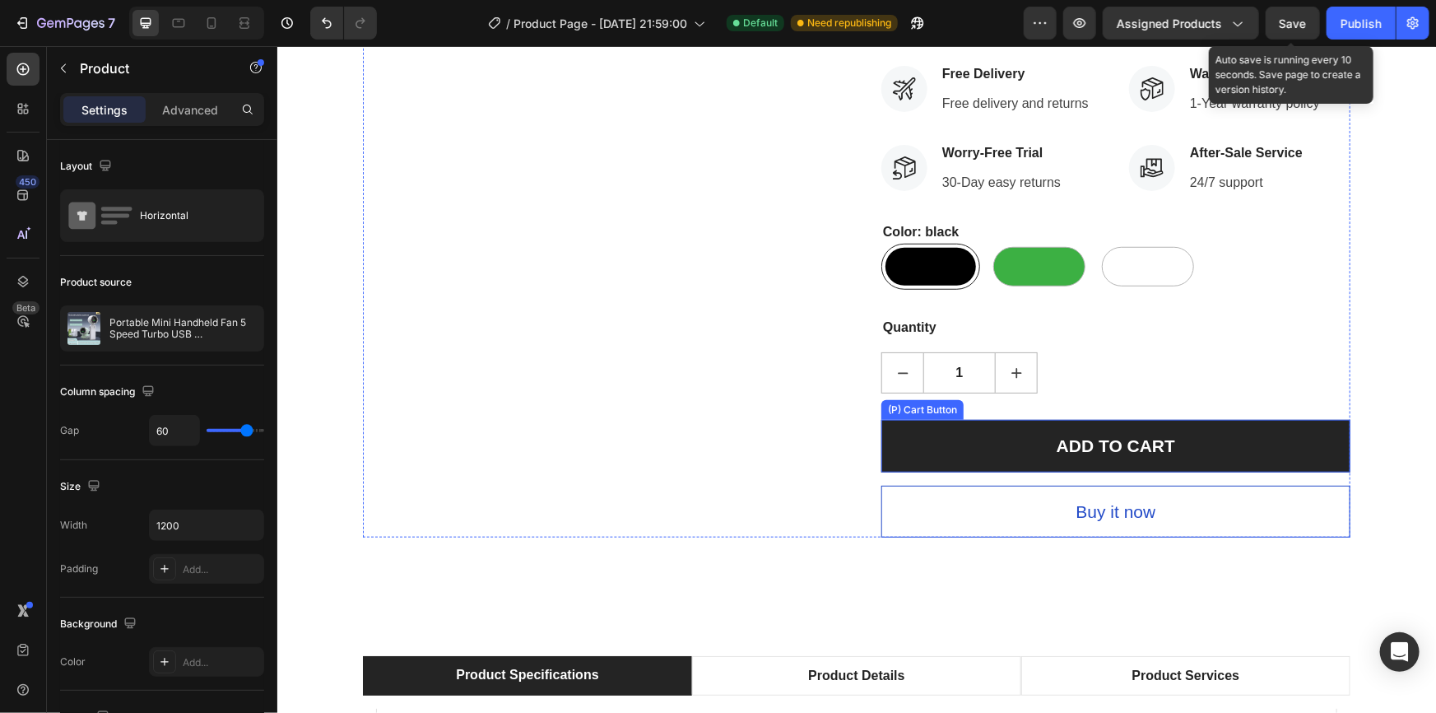
click at [943, 442] on button "ADD TO CART" at bounding box center [1115, 445] width 469 height 53
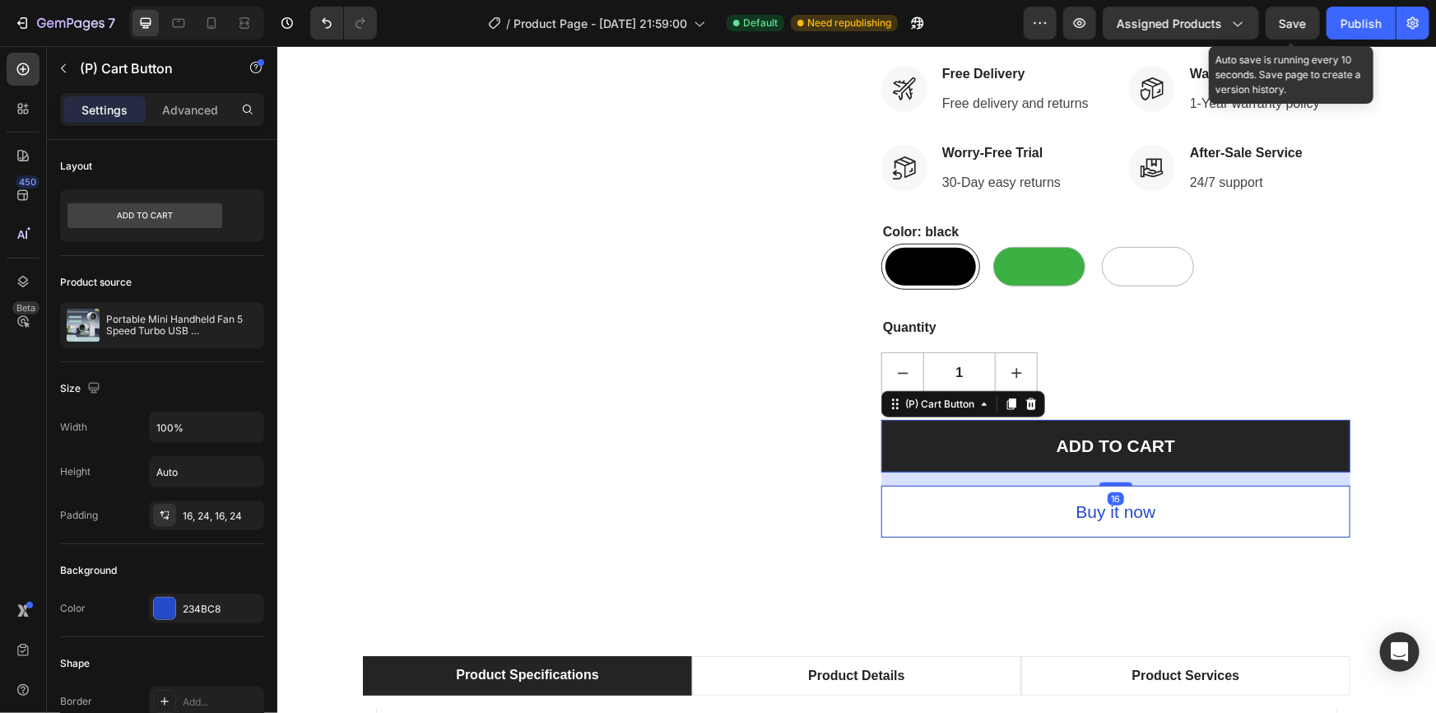
click at [943, 437] on button "ADD TO CART" at bounding box center [1115, 445] width 469 height 53
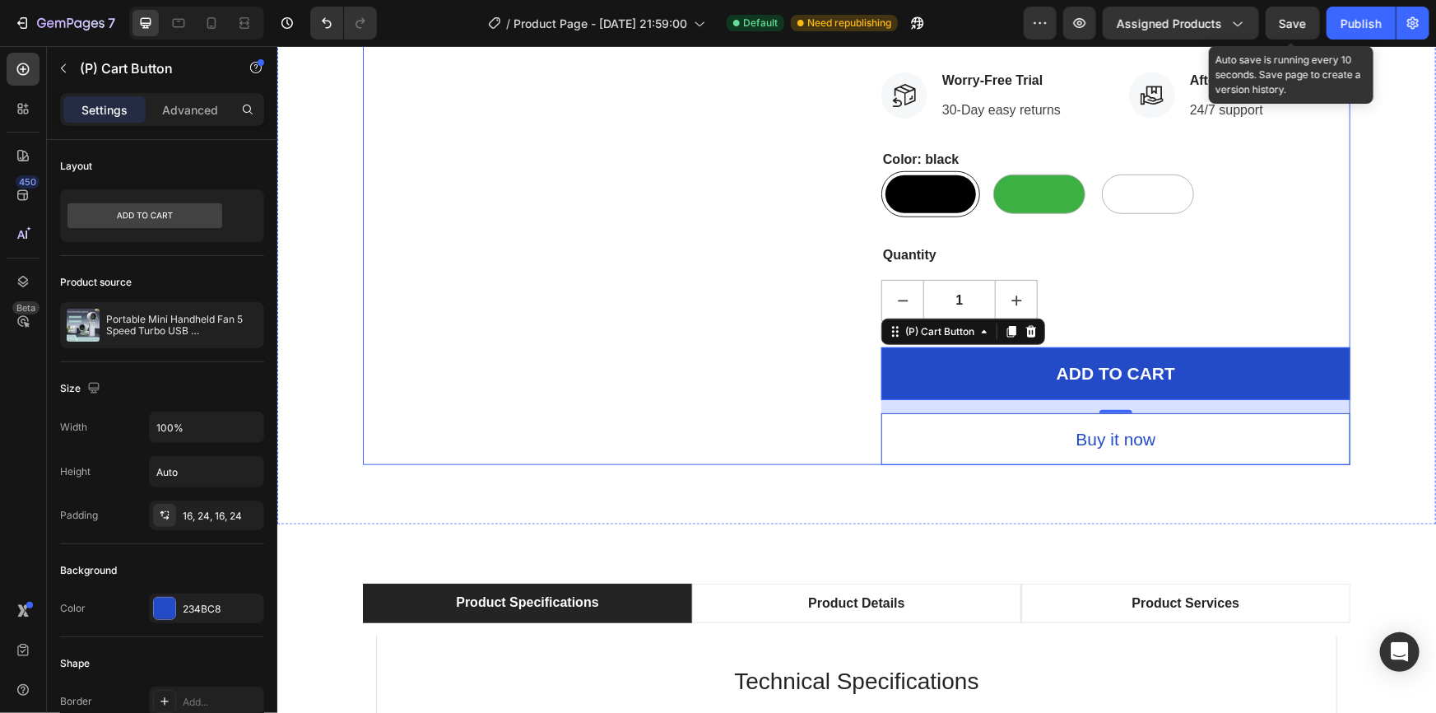
scroll to position [598, 0]
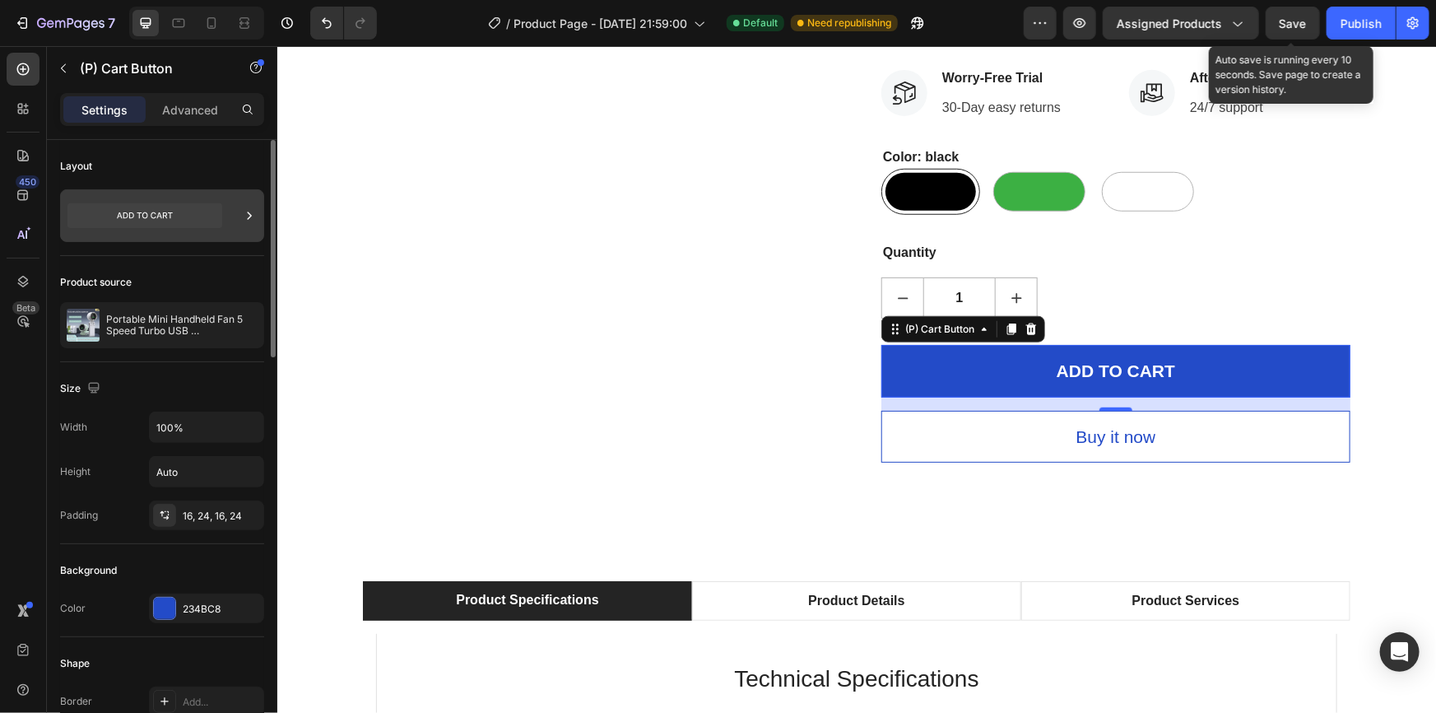
click at [180, 216] on icon at bounding box center [144, 215] width 155 height 25
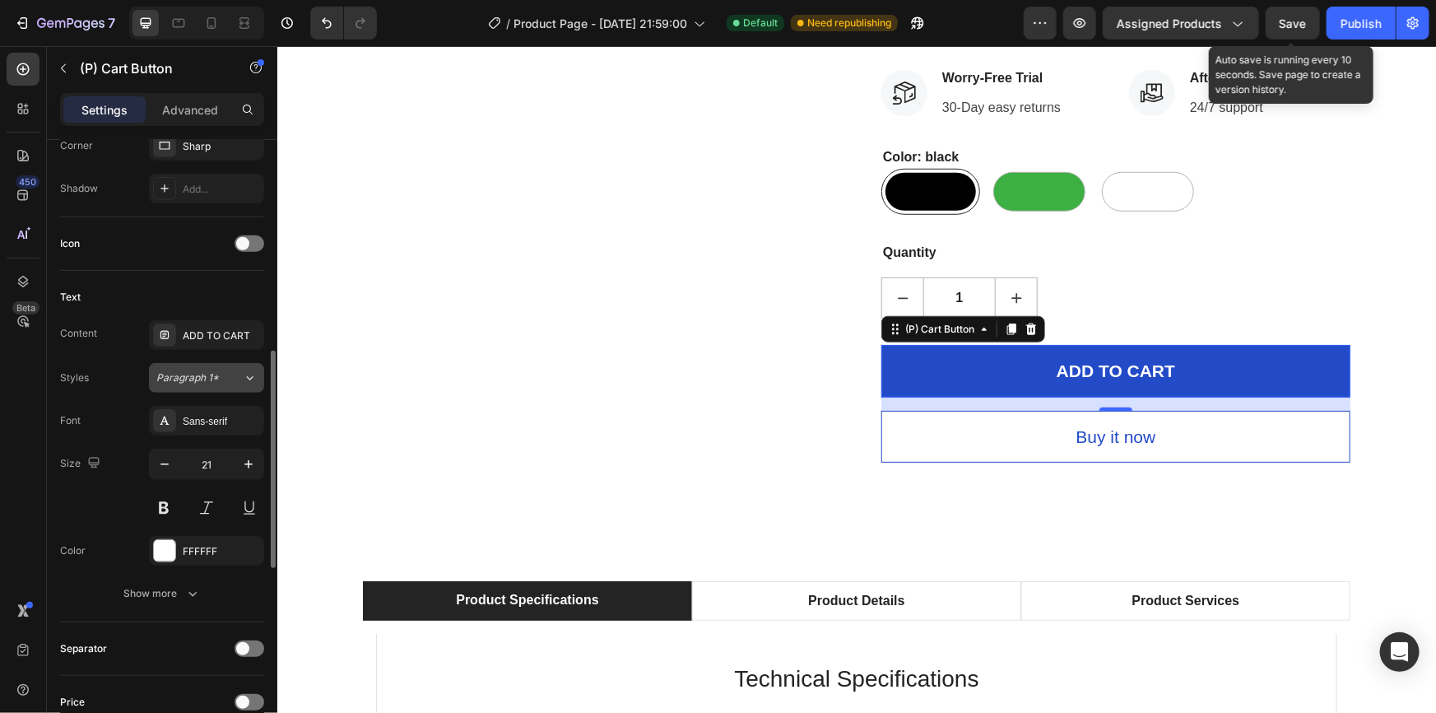
click at [214, 384] on button "Paragraph 1*" at bounding box center [206, 378] width 115 height 30
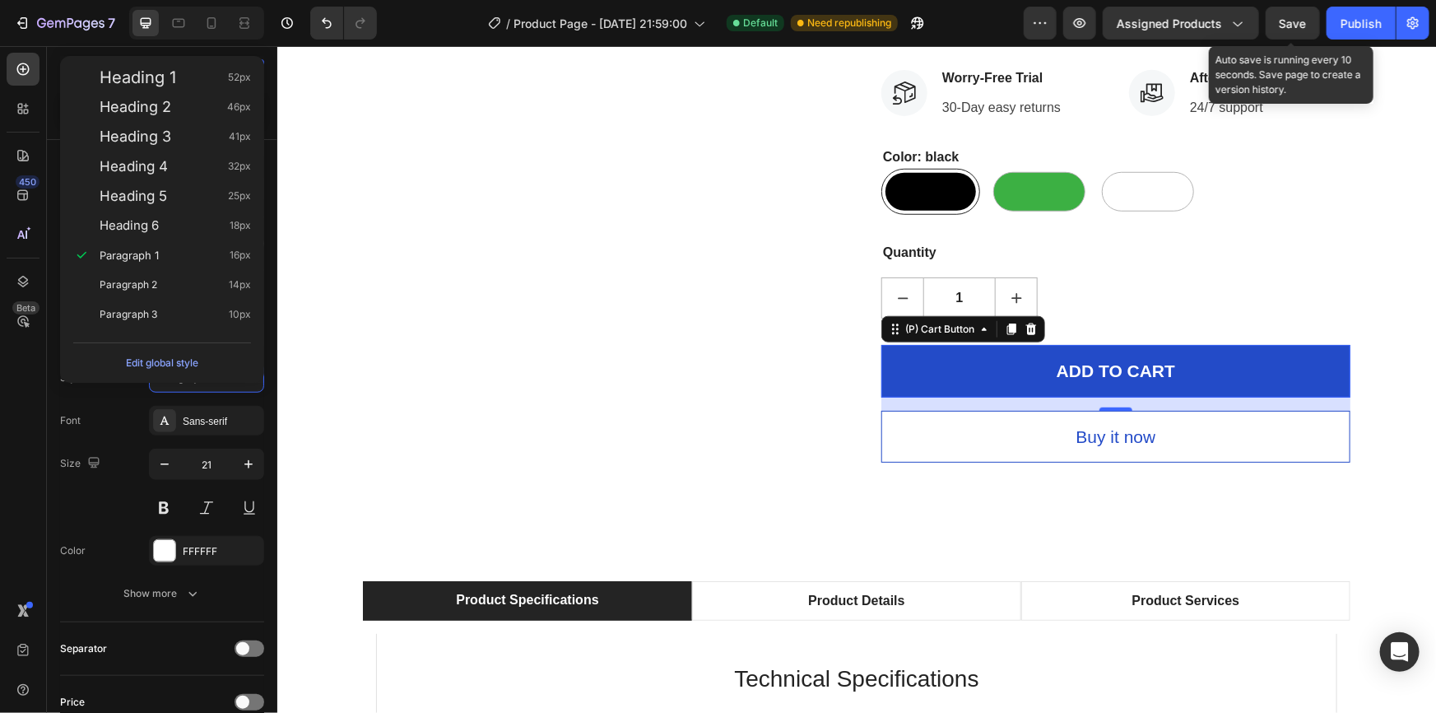
click at [354, 373] on div "Product Images HURRY! LET BUY NOW (P) Stock Counter Portable Mini Handheld Fan …" at bounding box center [856, 1] width 1134 height 922
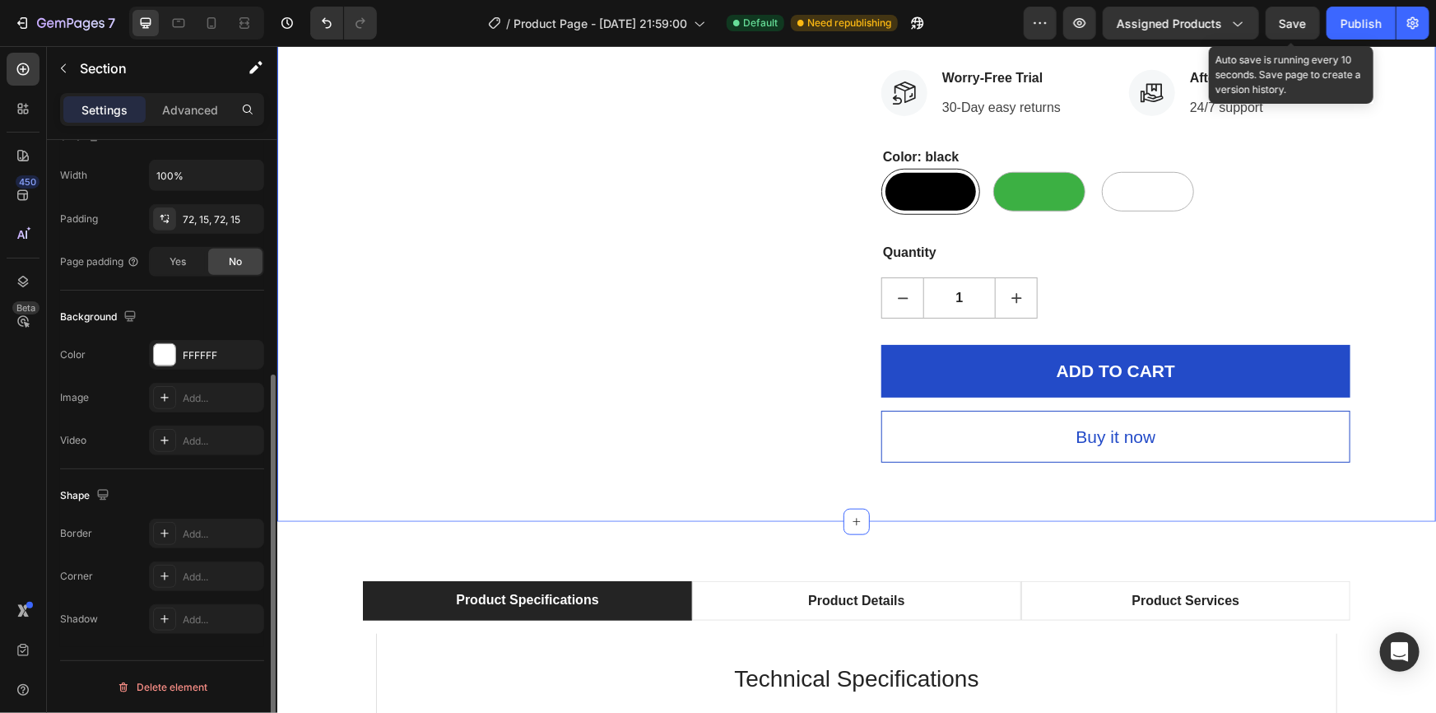
scroll to position [0, 0]
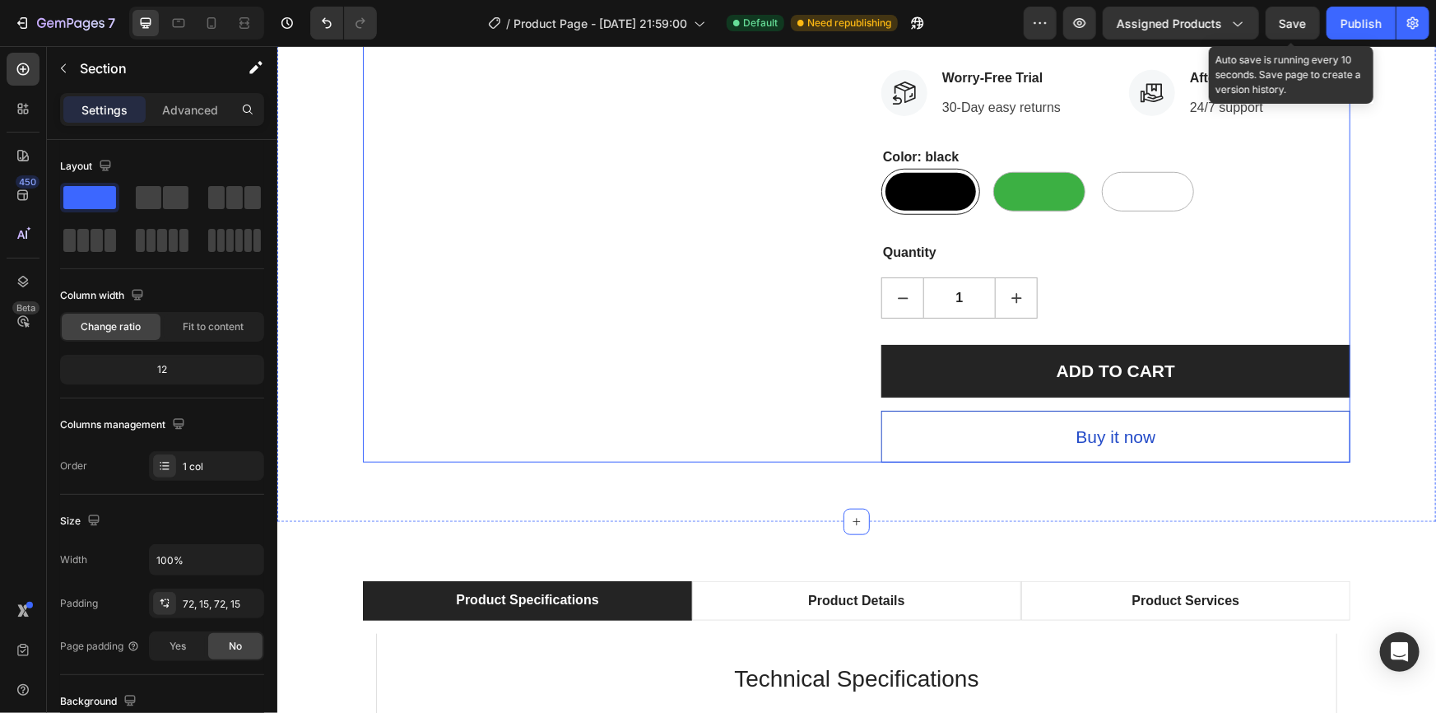
click at [887, 357] on button "ADD TO CART" at bounding box center [1115, 370] width 469 height 53
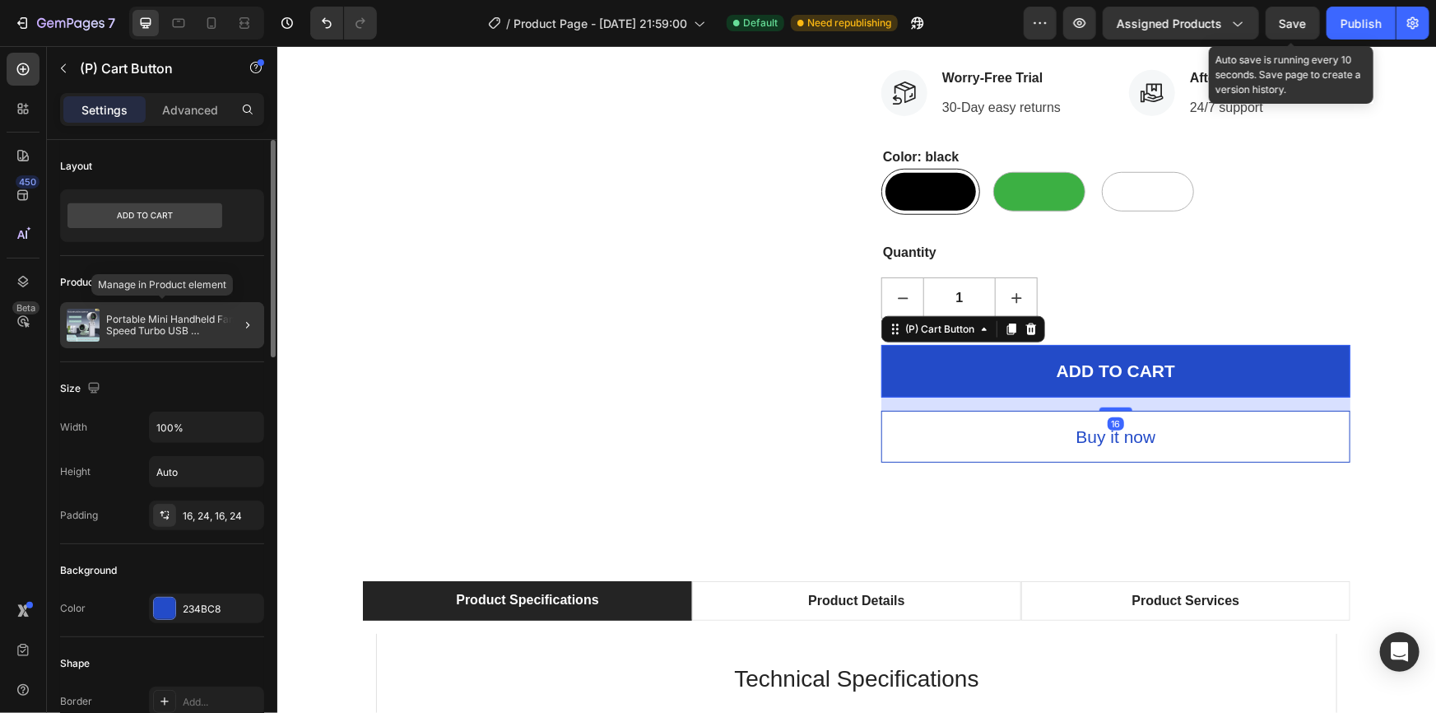
scroll to position [74, 0]
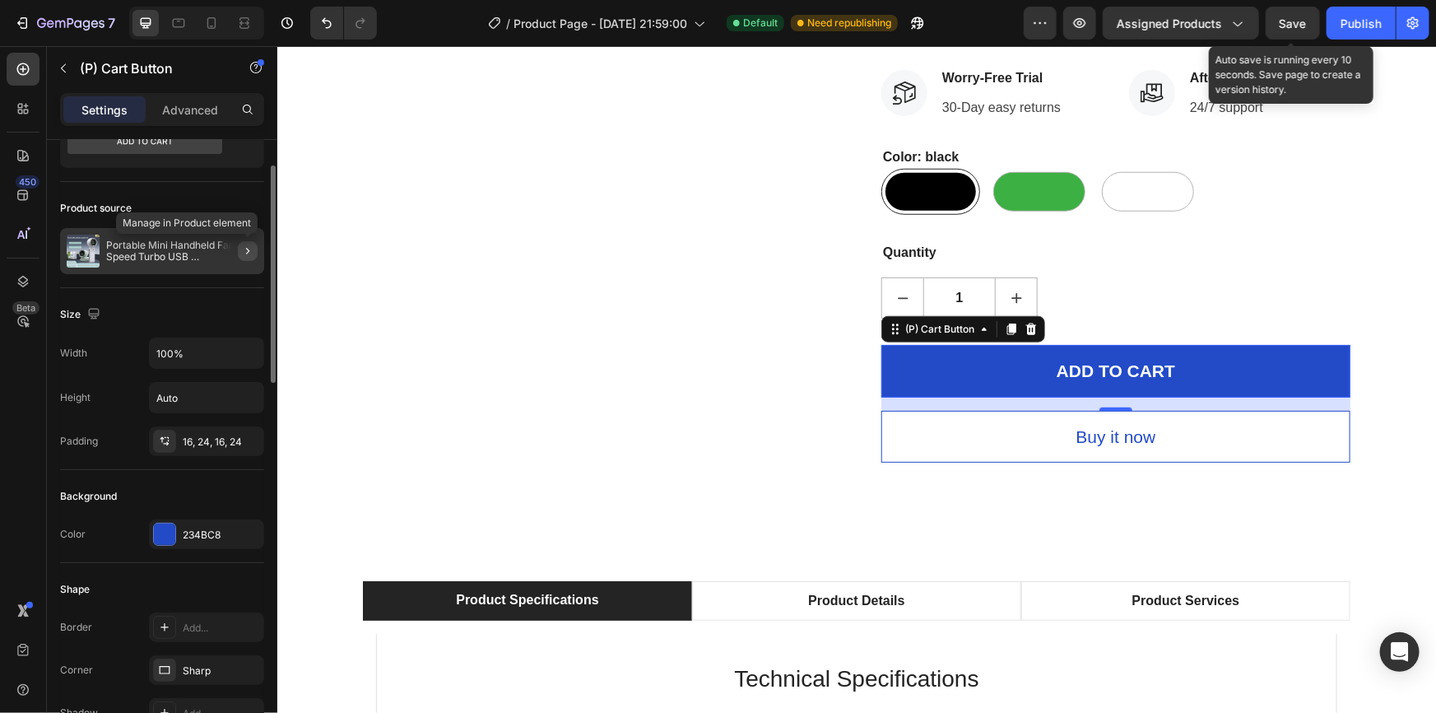
drag, startPoint x: 247, startPoint y: 258, endPoint x: 17, endPoint y: 213, distance: 233.9
click at [247, 258] on button "button" at bounding box center [248, 251] width 20 height 20
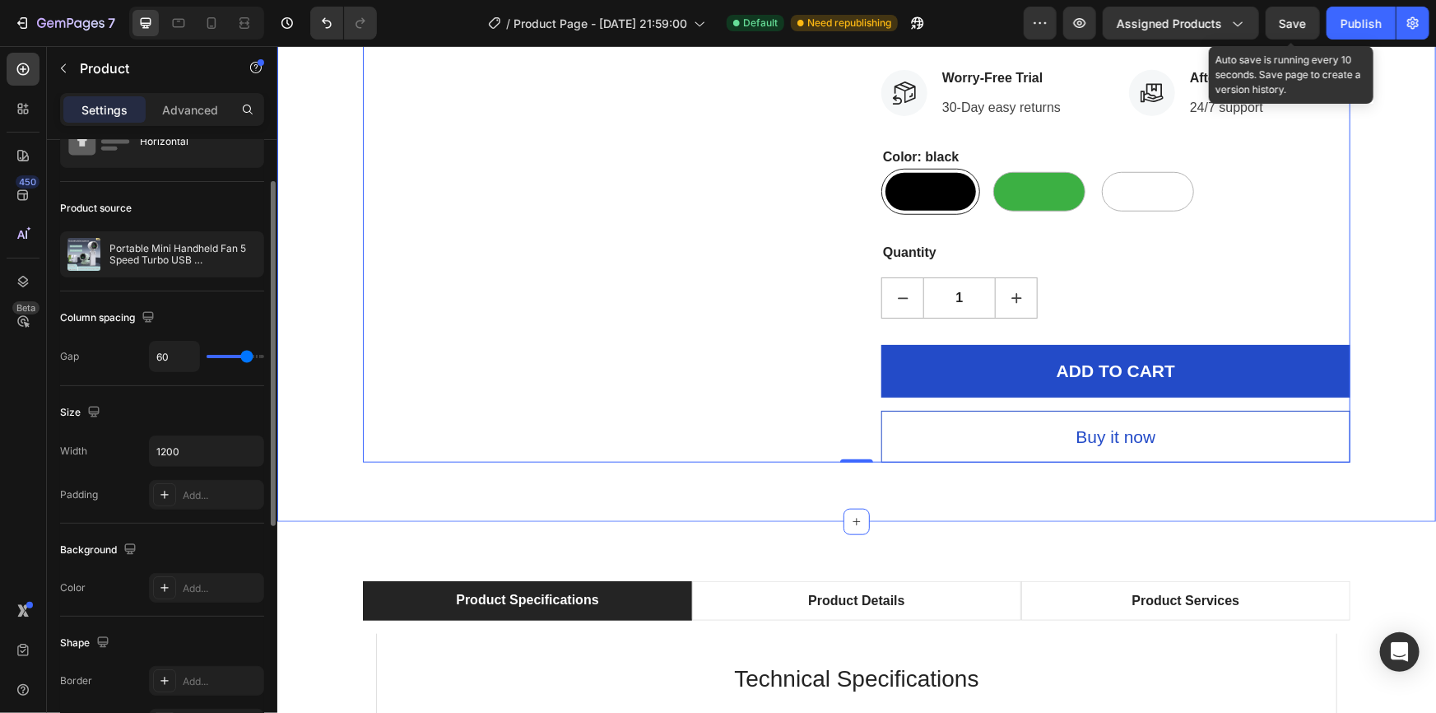
scroll to position [0, 0]
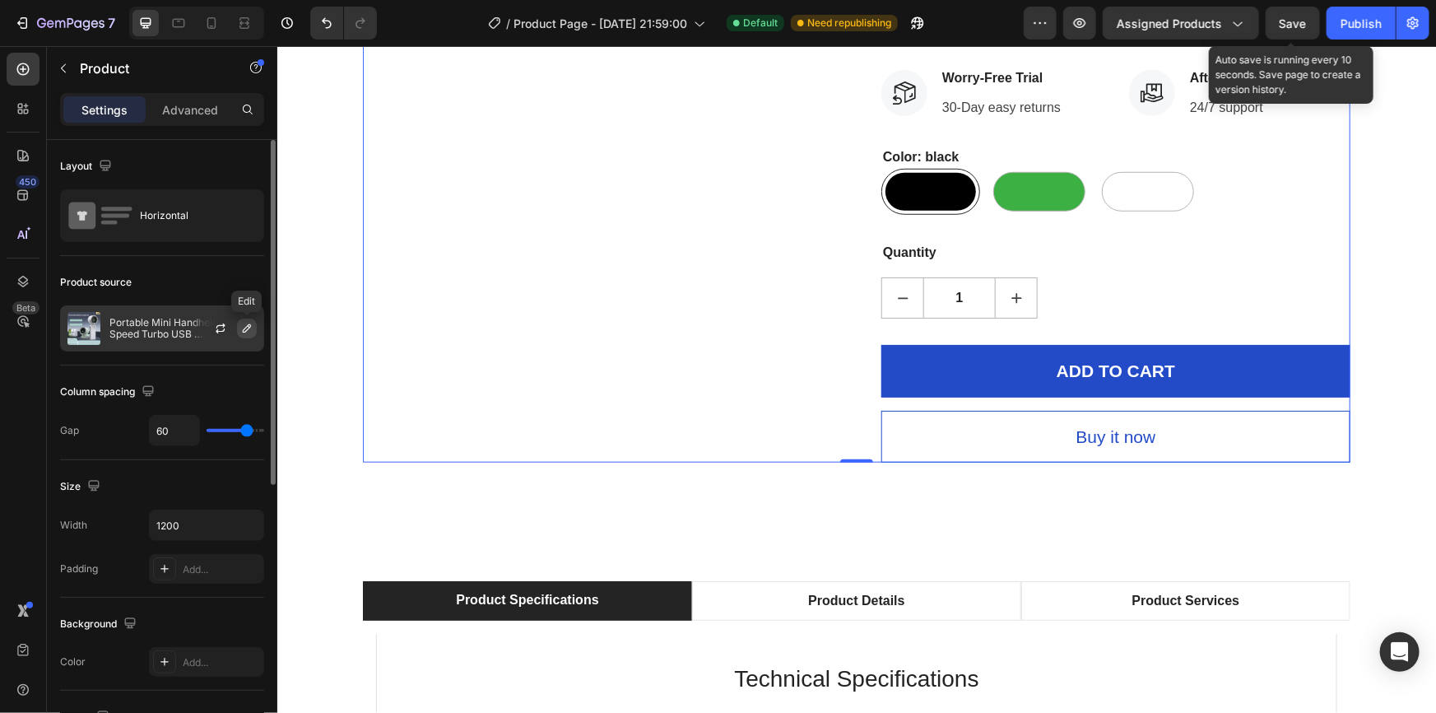
drag, startPoint x: 254, startPoint y: 331, endPoint x: 1, endPoint y: 284, distance: 257.0
click at [254, 331] on button "button" at bounding box center [247, 329] width 20 height 20
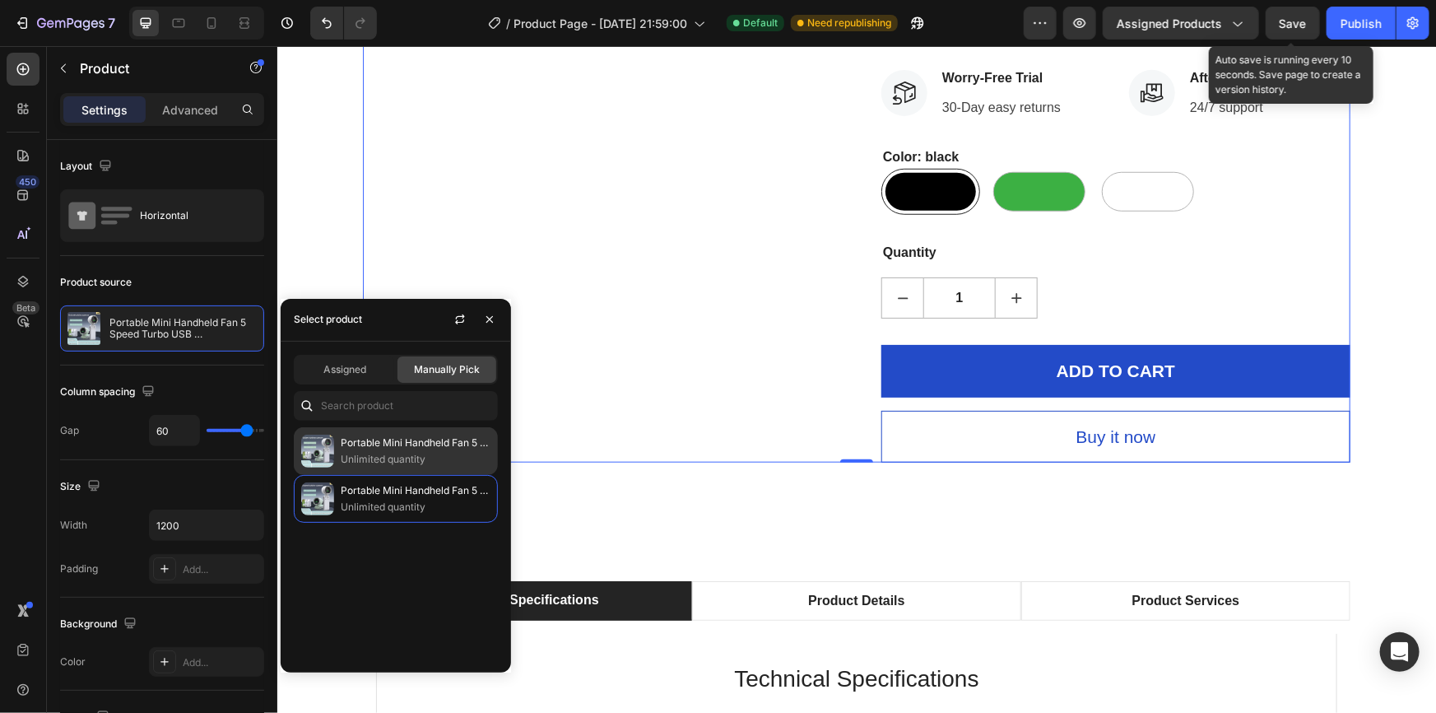
click at [389, 456] on p "Unlimited quantity" at bounding box center [416, 459] width 150 height 16
click at [364, 459] on p "Unlimited quantity" at bounding box center [416, 459] width 150 height 16
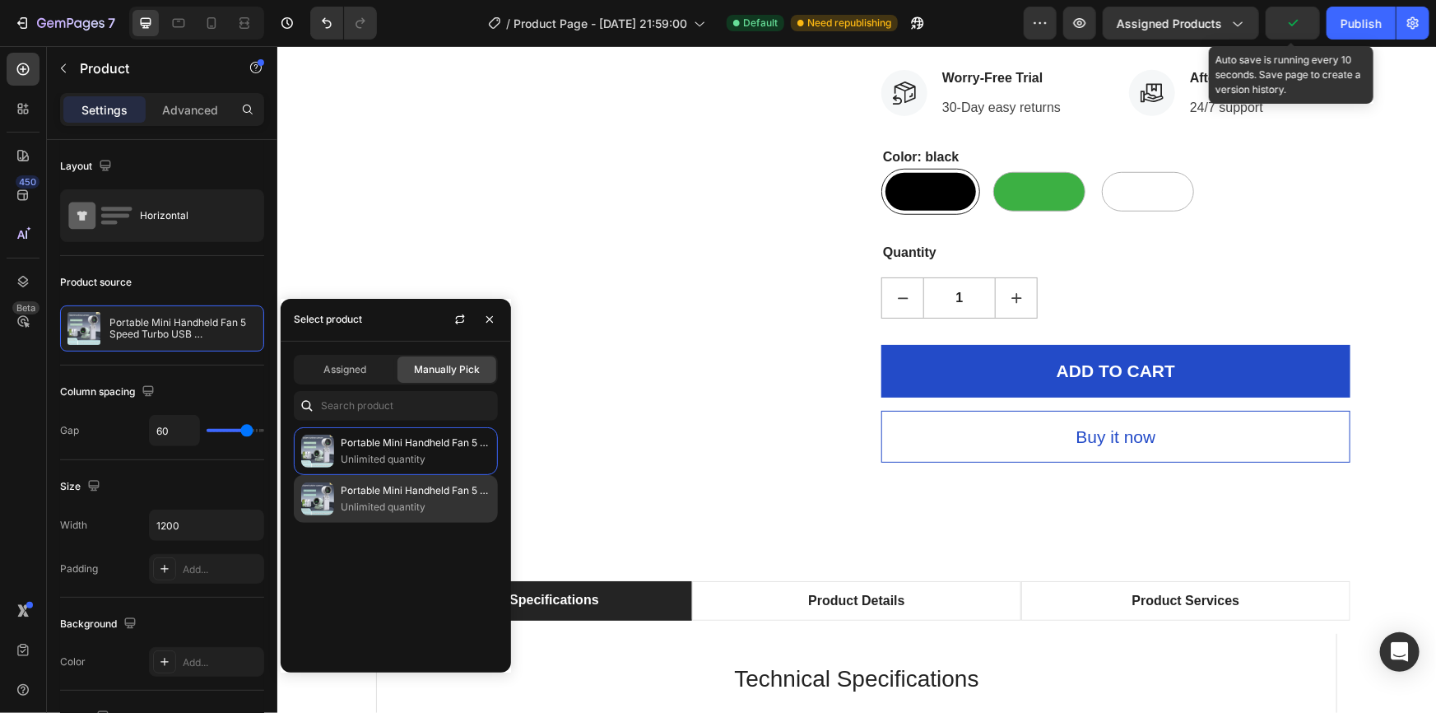
click at [334, 498] on div "Portable Mini Handheld Fan 5 Speed Turbo USB Rechargeable, Foldable Bladeless P…" at bounding box center [396, 499] width 204 height 48
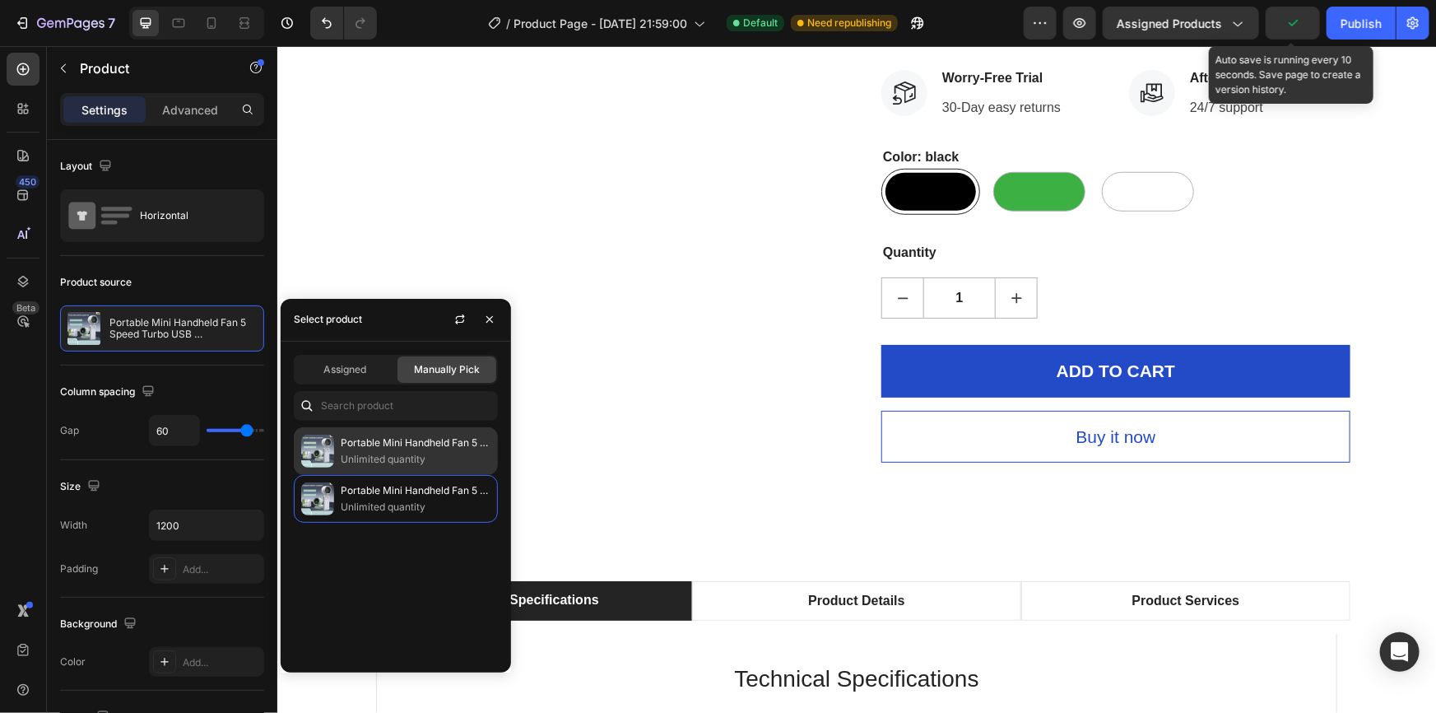
click at [353, 442] on p "Portable Mini Handheld Fan 5 Speed Turbo USB Rechargeable, Foldable Bladeless P…" at bounding box center [416, 443] width 150 height 16
click at [349, 486] on p "Portable Mini Handheld Fan 5 Speed Turbo USB Rechargeable, Foldable Bladeless P…" at bounding box center [416, 490] width 150 height 16
click at [363, 445] on p "Portable Mini Handheld Fan 5 Speed Turbo USB Rechargeable, Foldable Bladeless P…" at bounding box center [416, 443] width 150 height 16
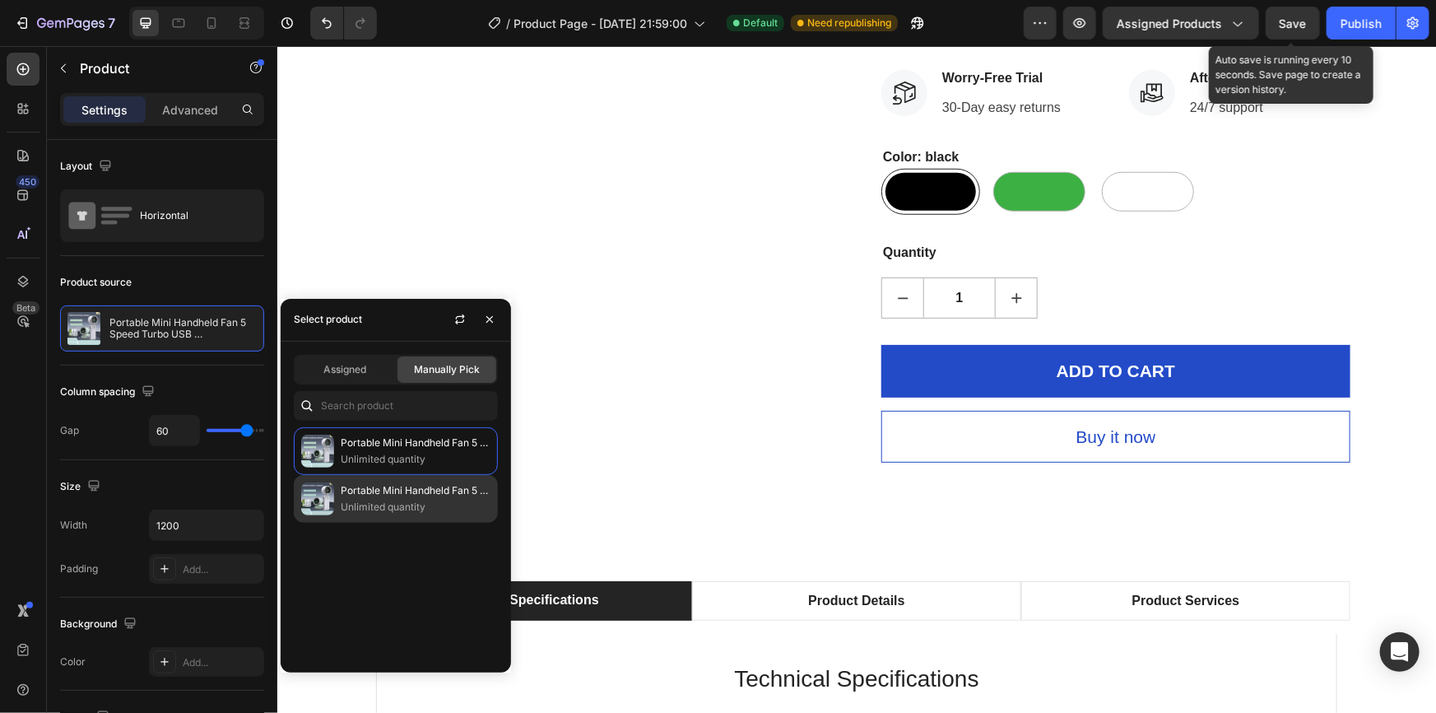
click at [366, 503] on p "Unlimited quantity" at bounding box center [416, 507] width 150 height 16
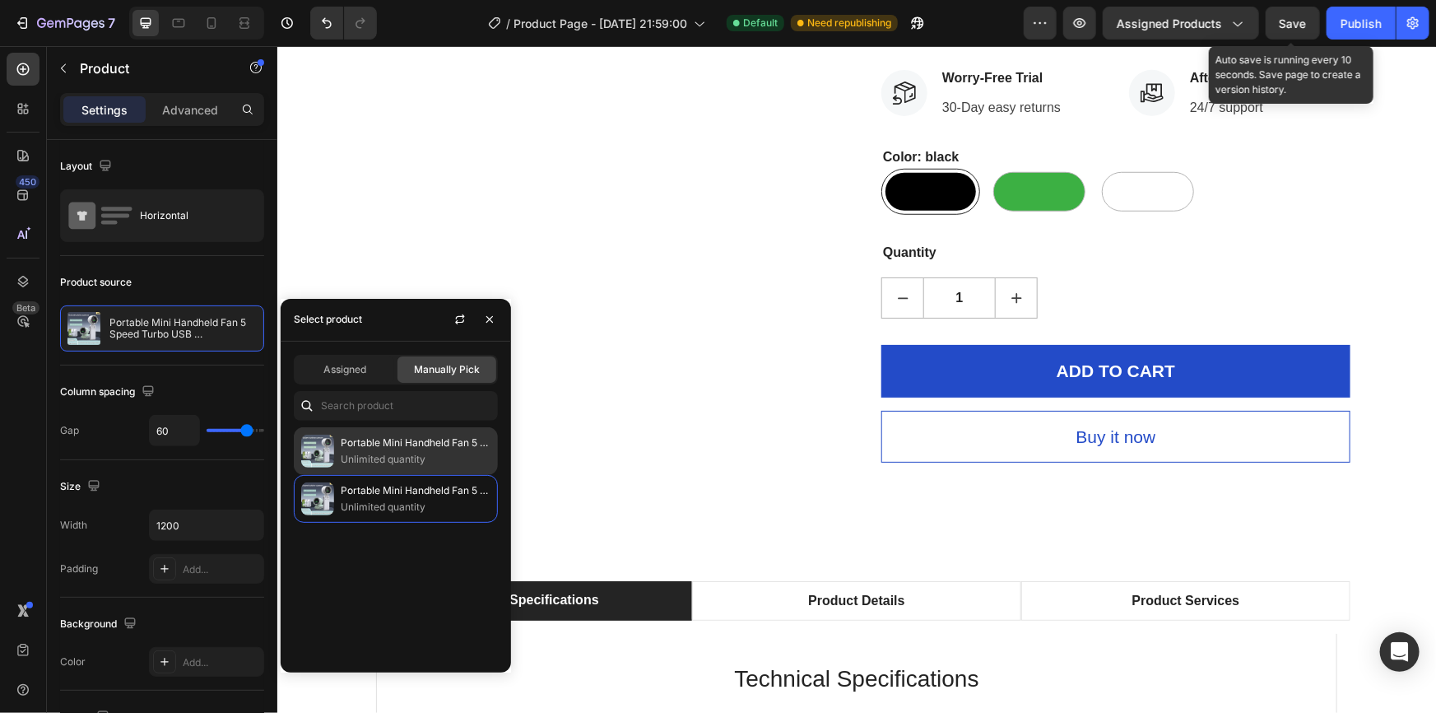
click at [364, 463] on p "Unlimited quantity" at bounding box center [416, 459] width 150 height 16
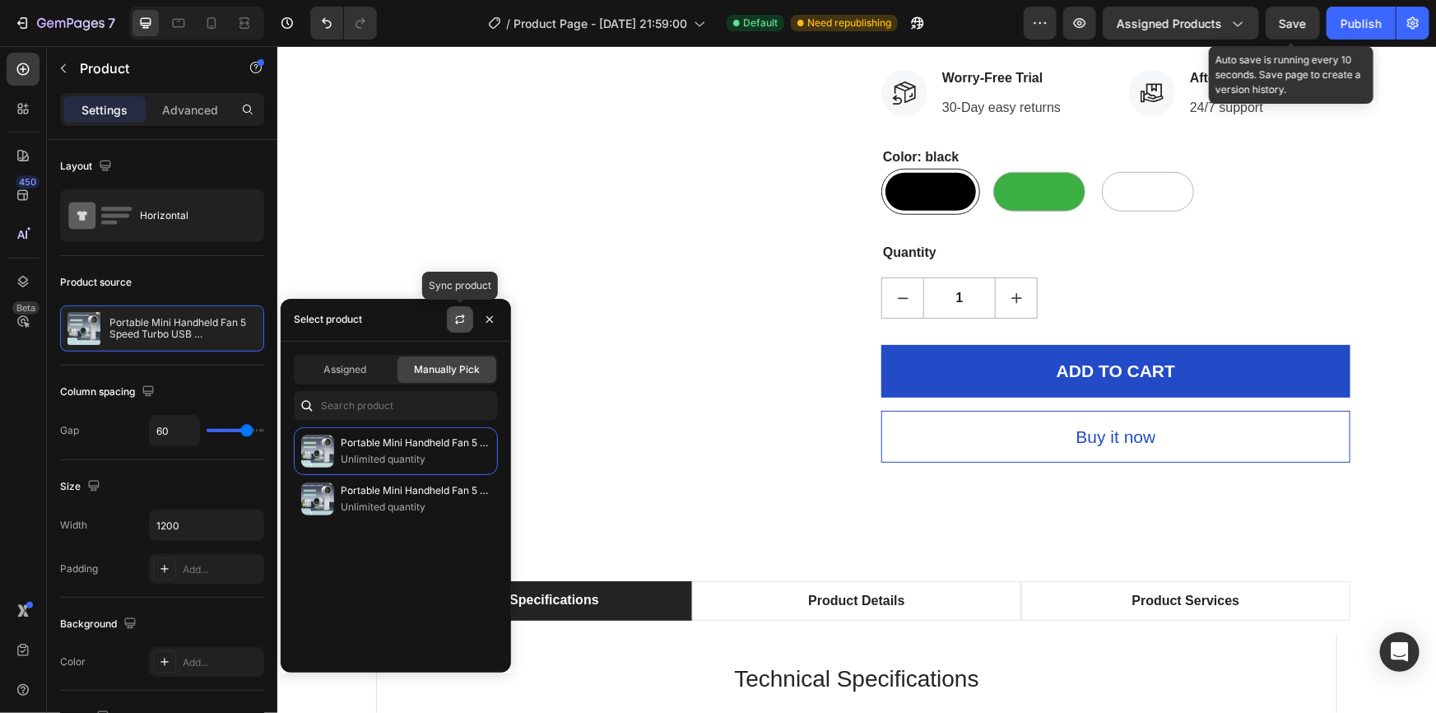
drag, startPoint x: 453, startPoint y: 321, endPoint x: 193, endPoint y: 247, distance: 270.5
click at [453, 321] on button "button" at bounding box center [460, 319] width 26 height 26
click at [1088, 25] on icon "button" at bounding box center [1080, 23] width 16 height 16
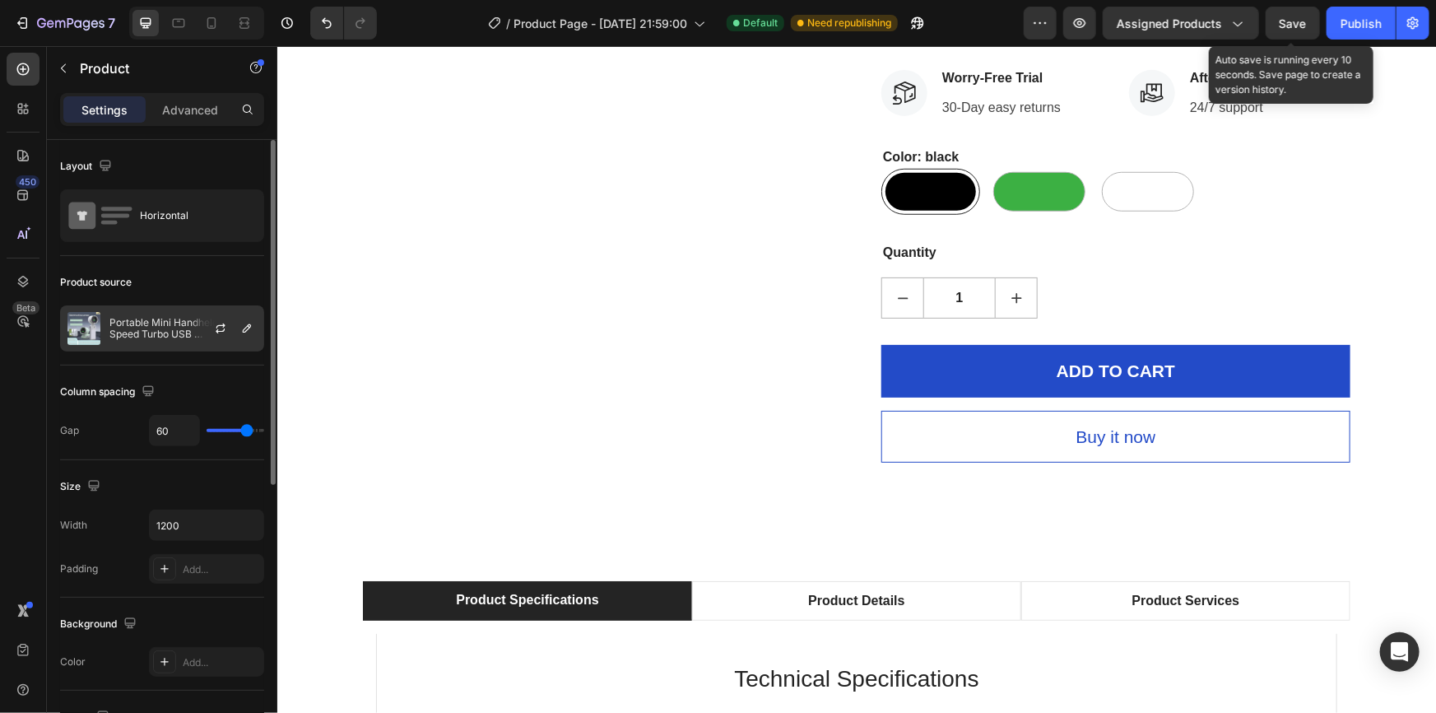
click at [165, 329] on p "Portable Mini Handheld Fan 5 Speed Turbo USB Rechargeable, Foldable Bladeless P…" at bounding box center [182, 328] width 147 height 23
click at [244, 330] on icon "button" at bounding box center [246, 328] width 13 height 13
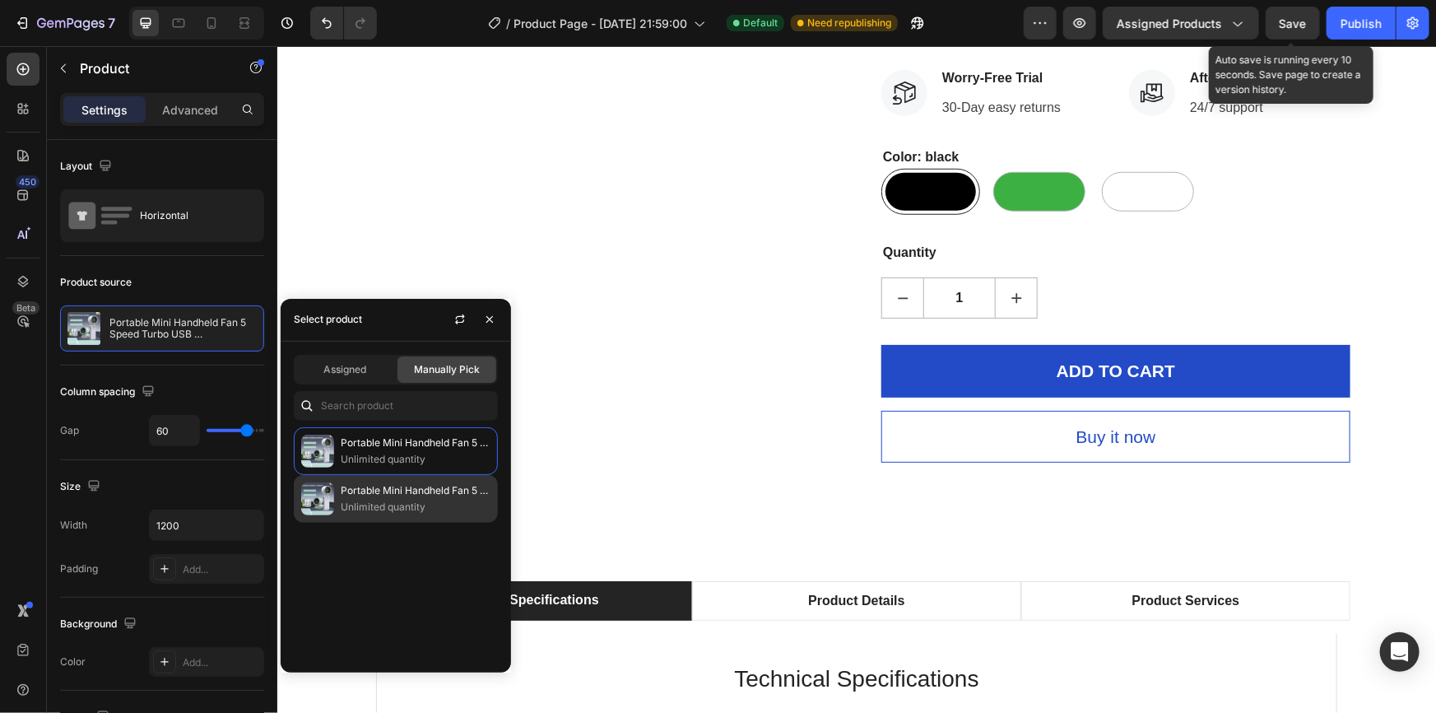
click at [366, 490] on p "Portable Mini Handheld Fan 5 Speed Turbo USB Rechargeable, Foldable Bladeless P…" at bounding box center [416, 490] width 150 height 16
click at [357, 509] on p "Unlimited quantity" at bounding box center [416, 507] width 150 height 16
click at [498, 207] on div "Product Images" at bounding box center [596, 1] width 469 height 922
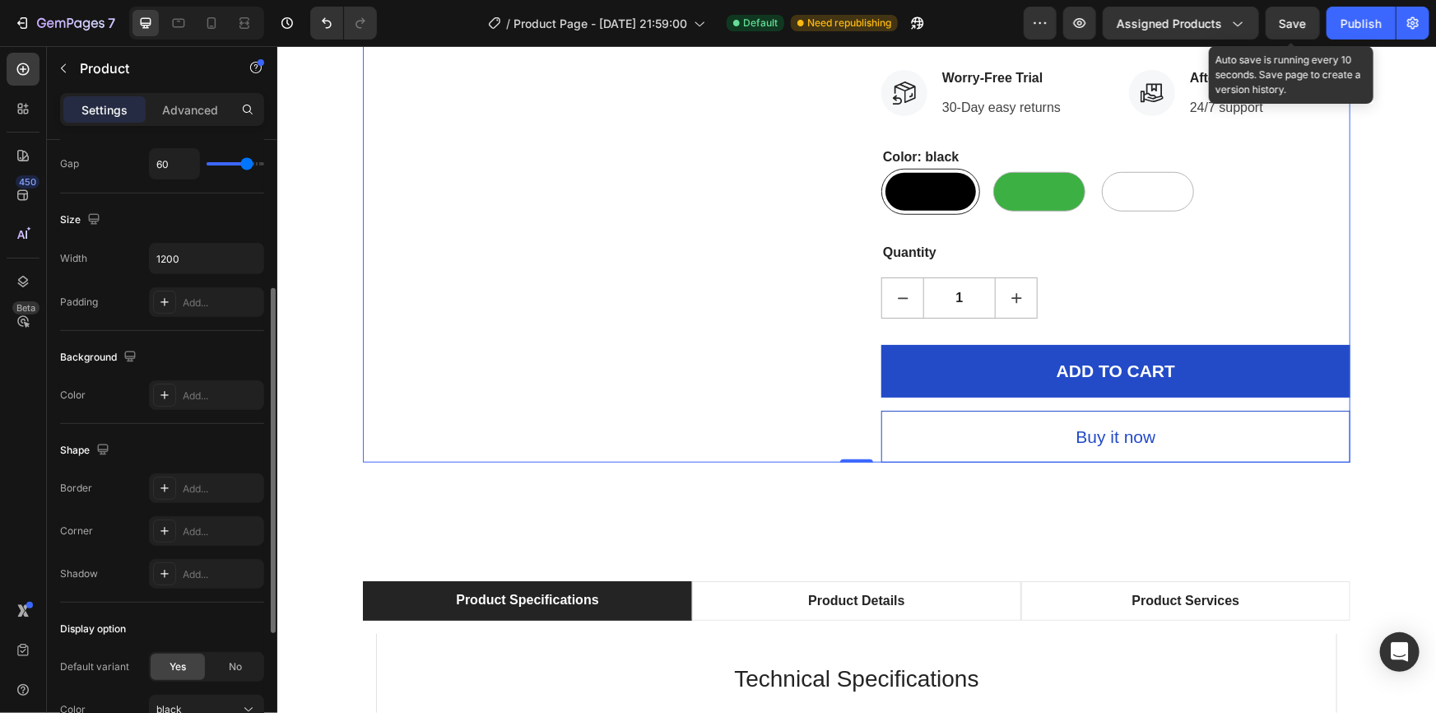
scroll to position [117, 0]
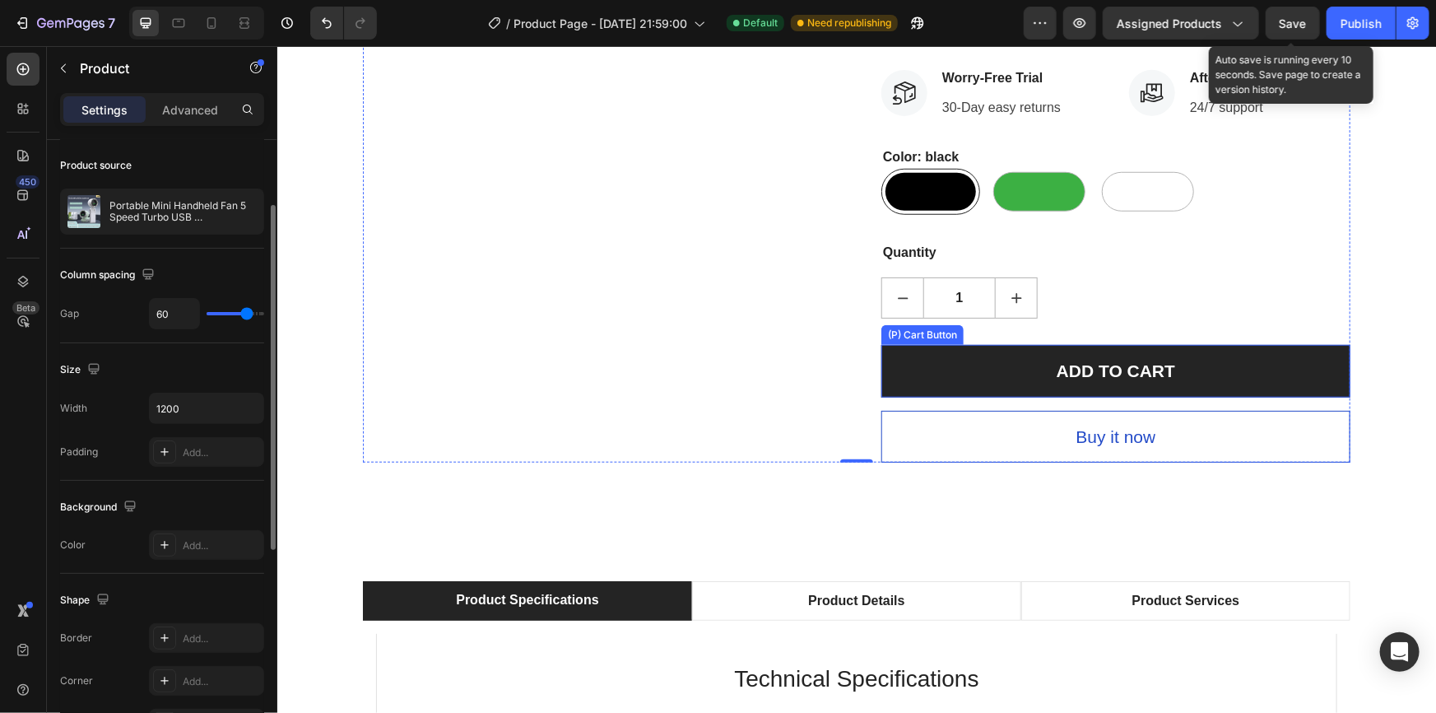
click at [988, 382] on button "ADD TO CART" at bounding box center [1115, 370] width 469 height 53
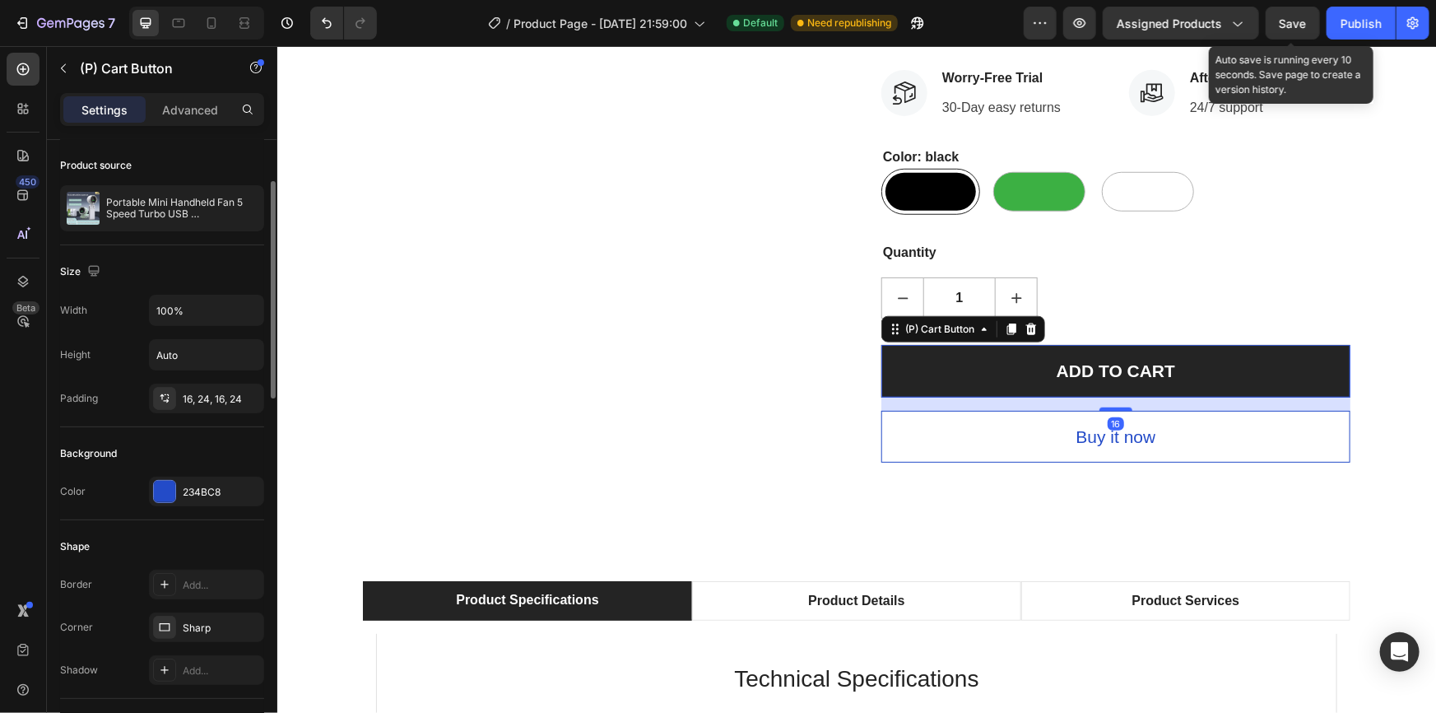
scroll to position [0, 0]
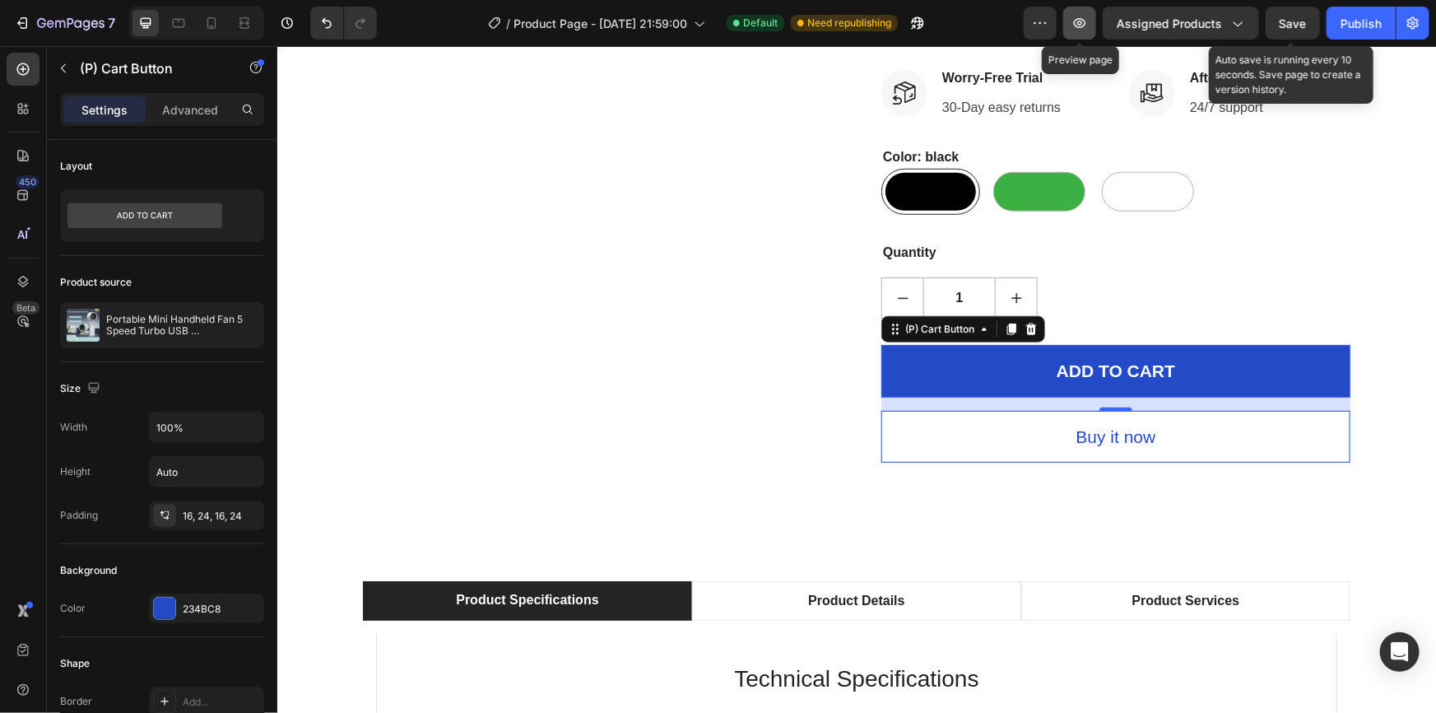
click at [1088, 20] on icon "button" at bounding box center [1080, 23] width 16 height 16
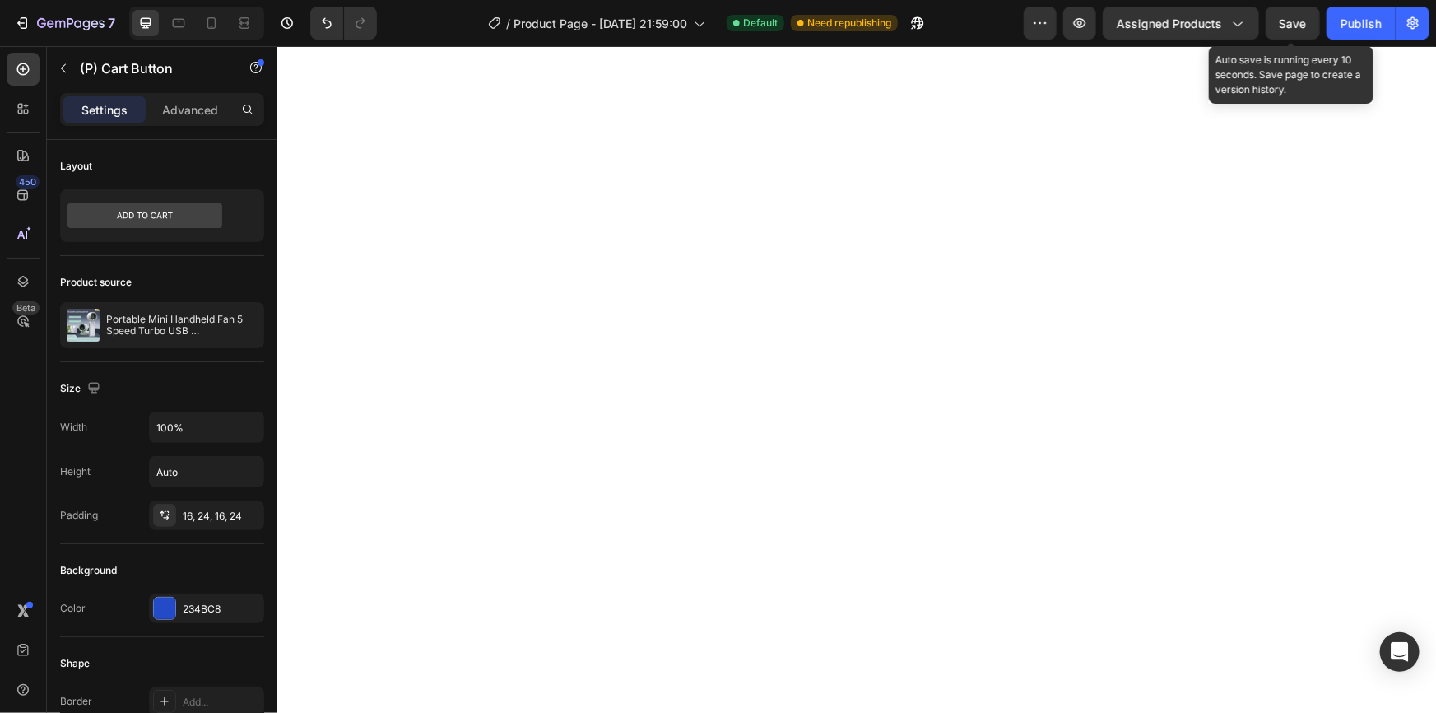
scroll to position [2843, 0]
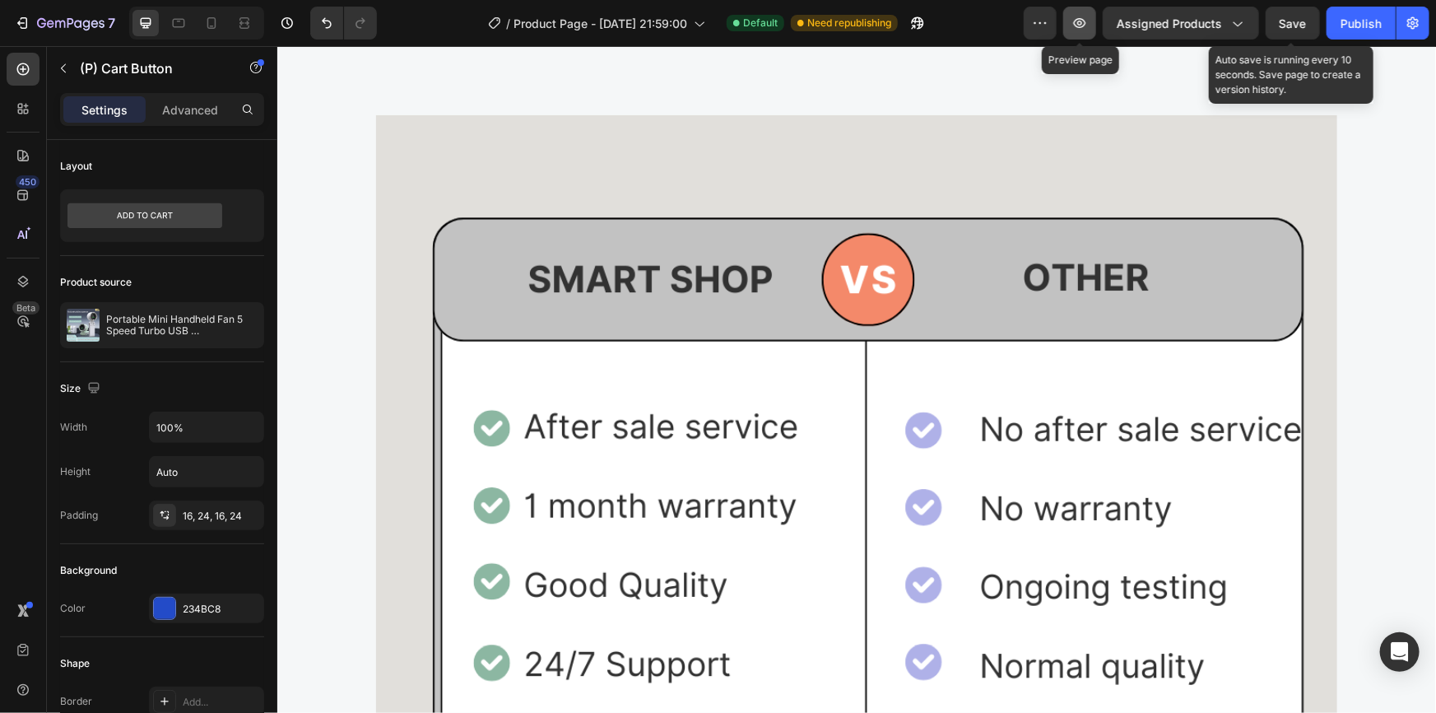
click at [1082, 25] on icon "button" at bounding box center [1080, 23] width 12 height 10
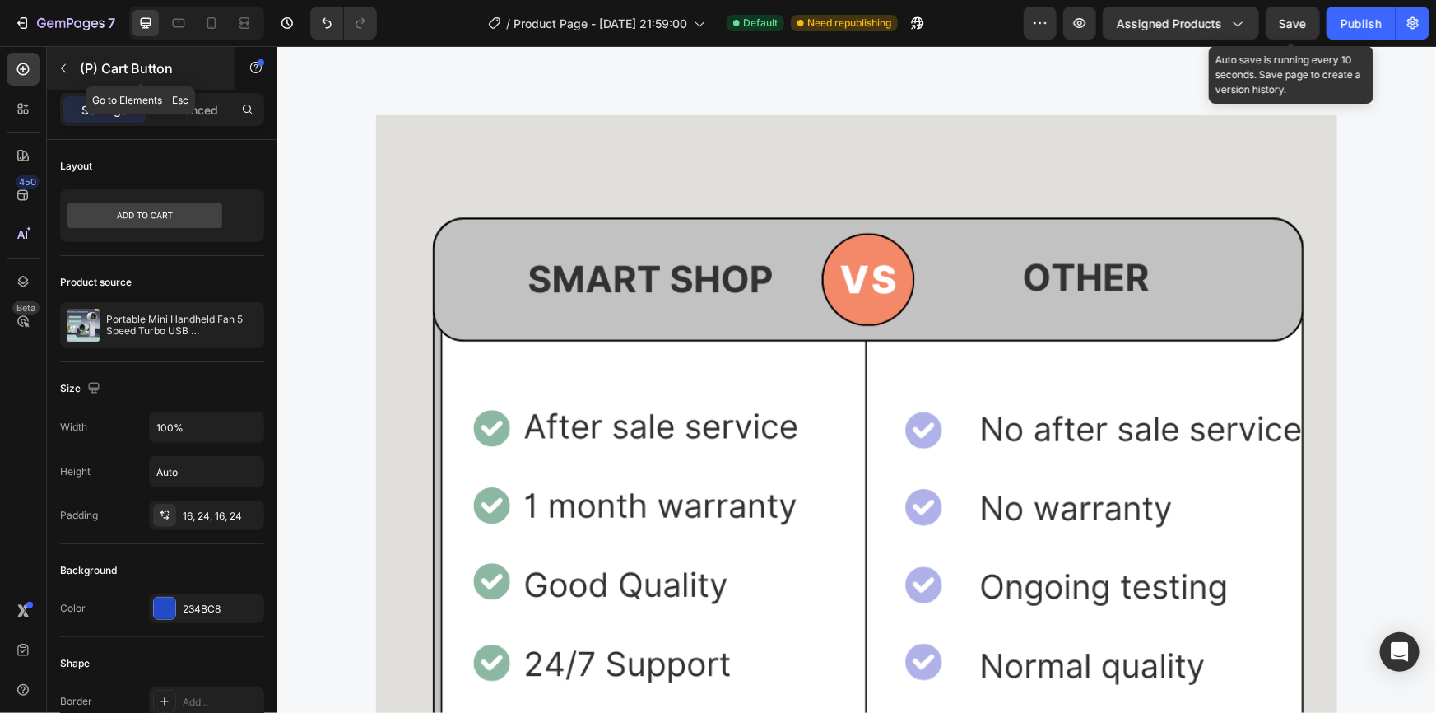
click at [66, 67] on icon "button" at bounding box center [63, 68] width 13 height 13
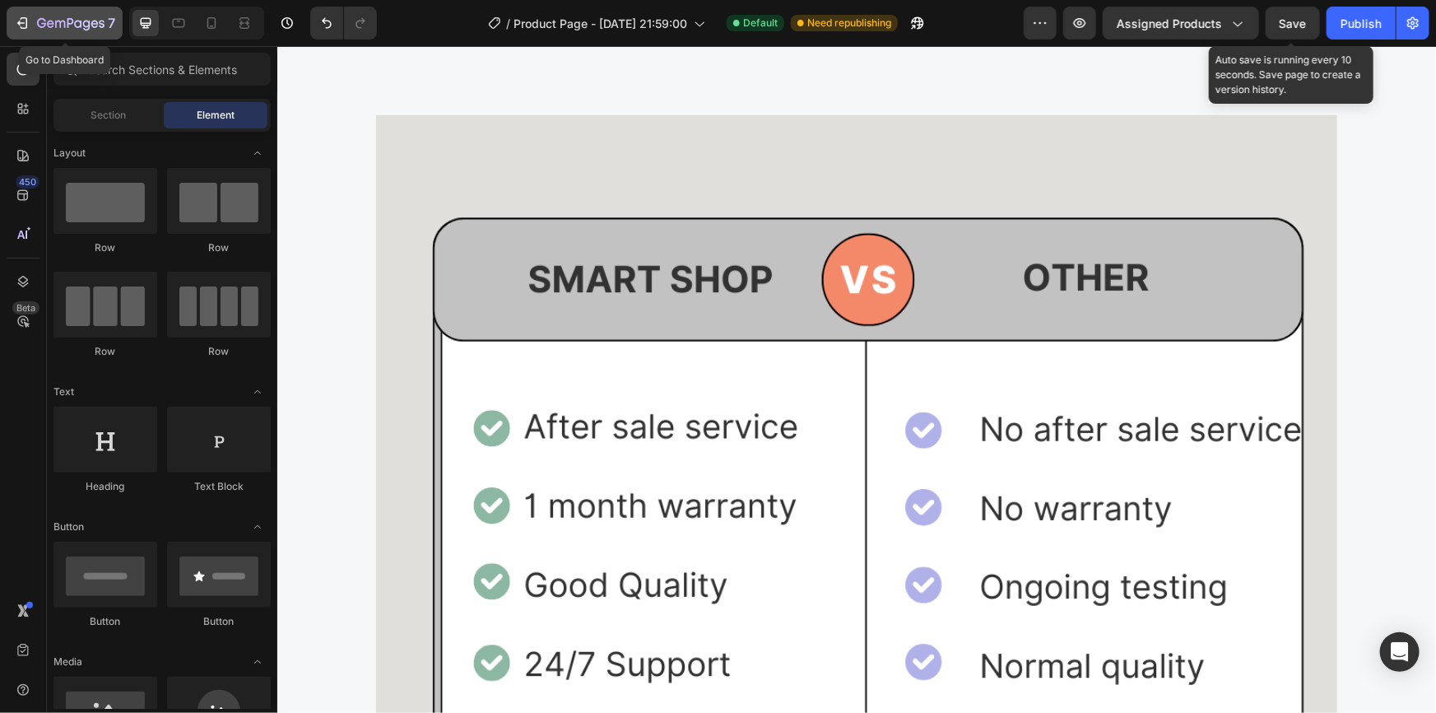
click at [80, 21] on icon "button" at bounding box center [70, 24] width 67 height 14
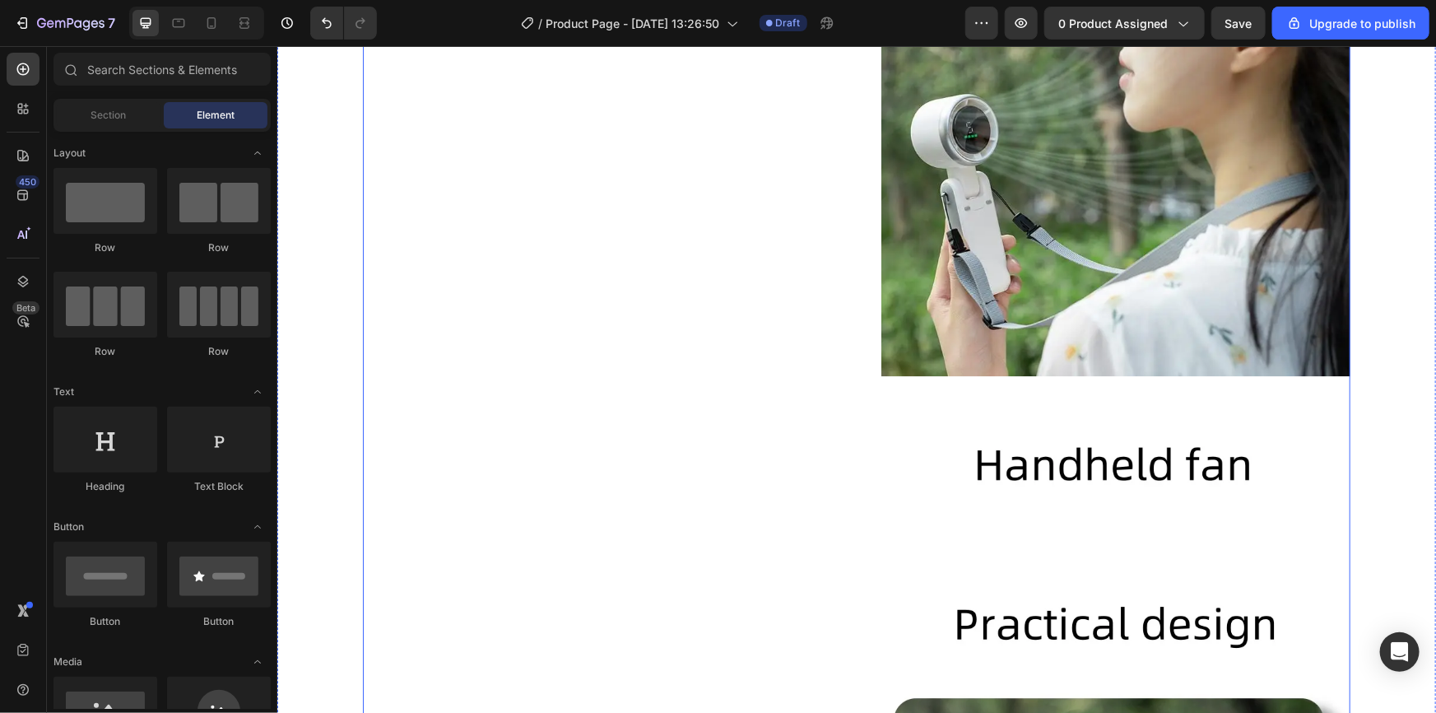
scroll to position [1945, 0]
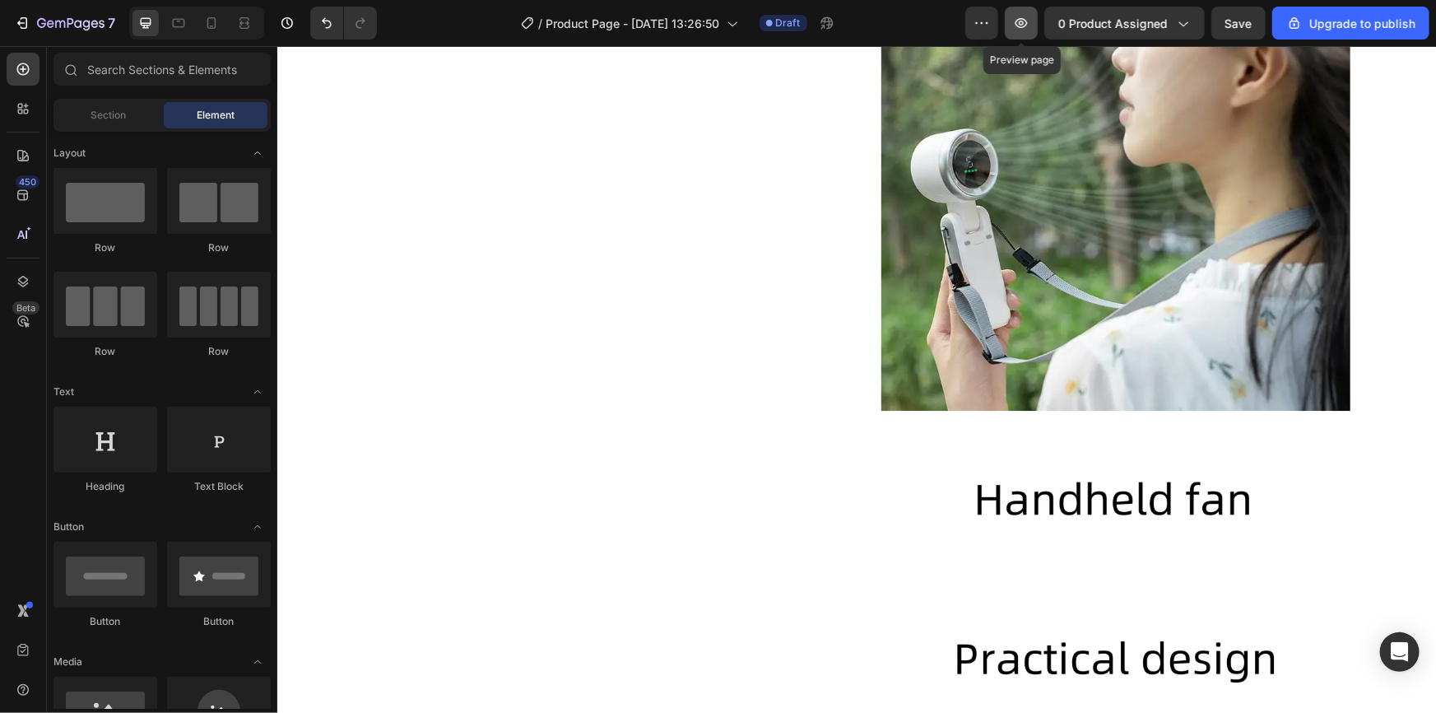
click at [1030, 24] on icon "button" at bounding box center [1021, 23] width 16 height 16
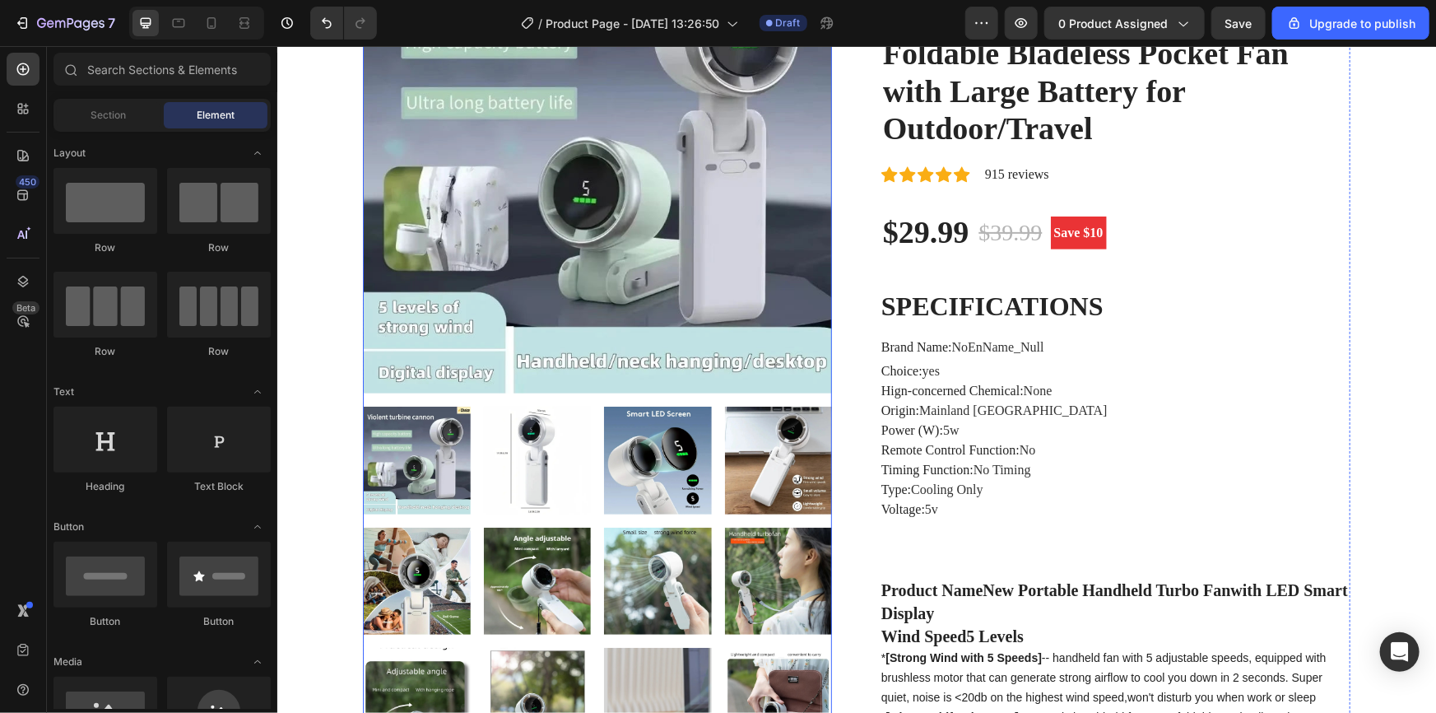
scroll to position [0, 0]
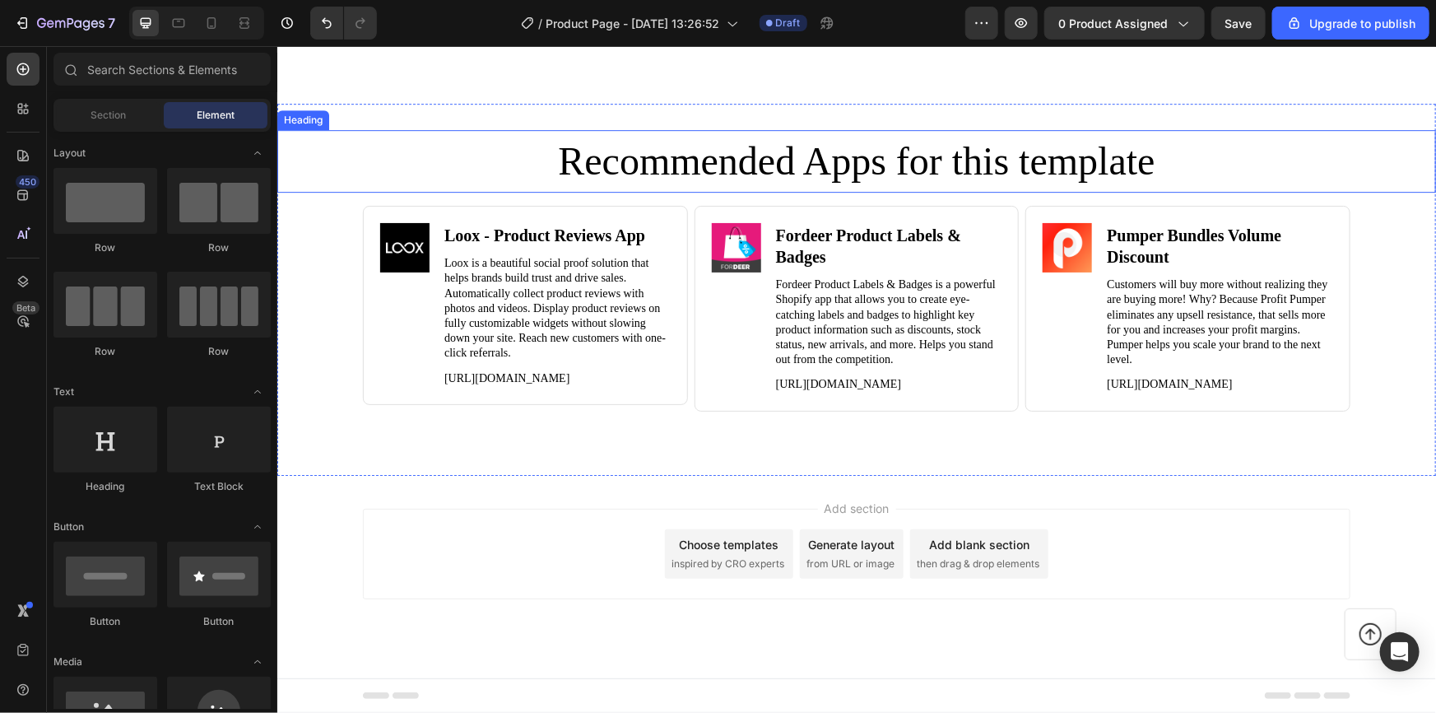
scroll to position [15271, 0]
click at [1016, 24] on icon "button" at bounding box center [1021, 23] width 16 height 16
click at [91, 109] on span "Section" at bounding box center [108, 115] width 35 height 15
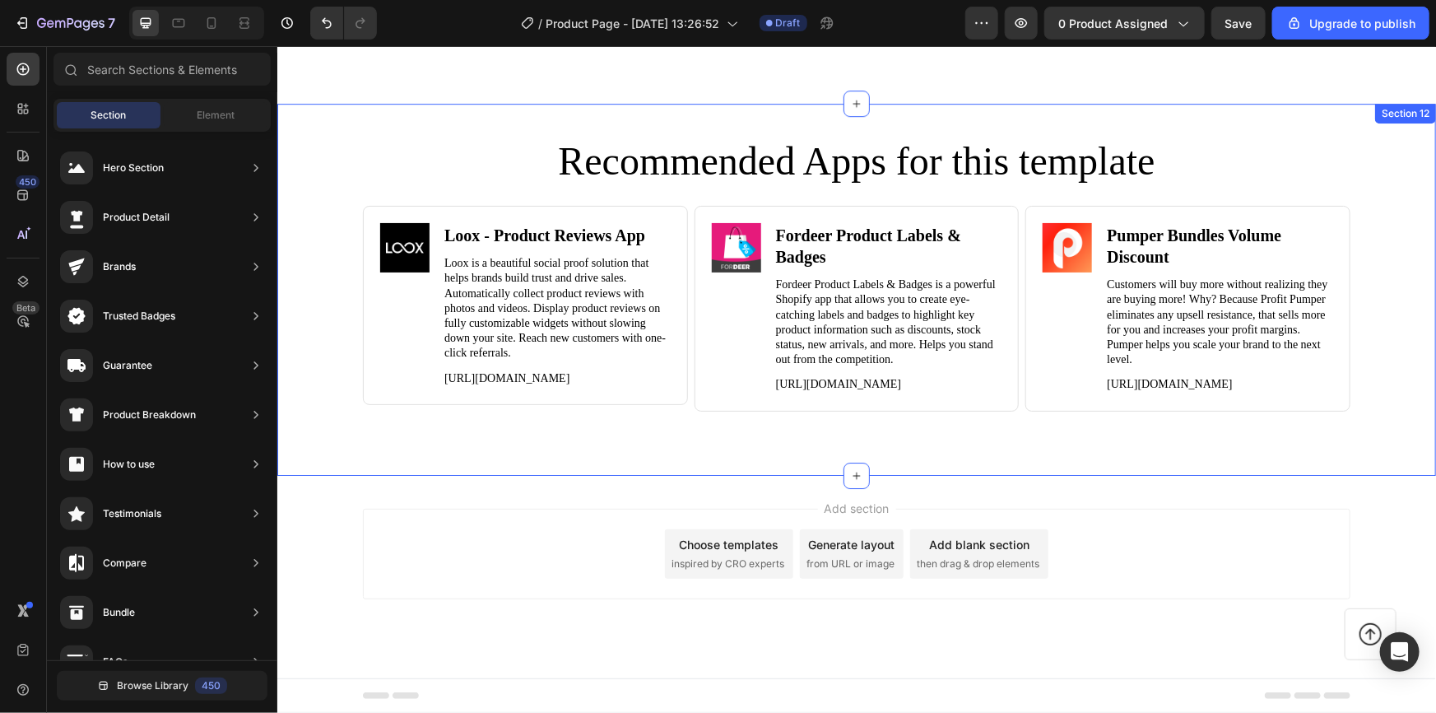
click at [581, 108] on div "Recommended Apps for this template Heading Image Loox ‑ Product Reviews App Hea…" at bounding box center [856, 288] width 1159 height 371
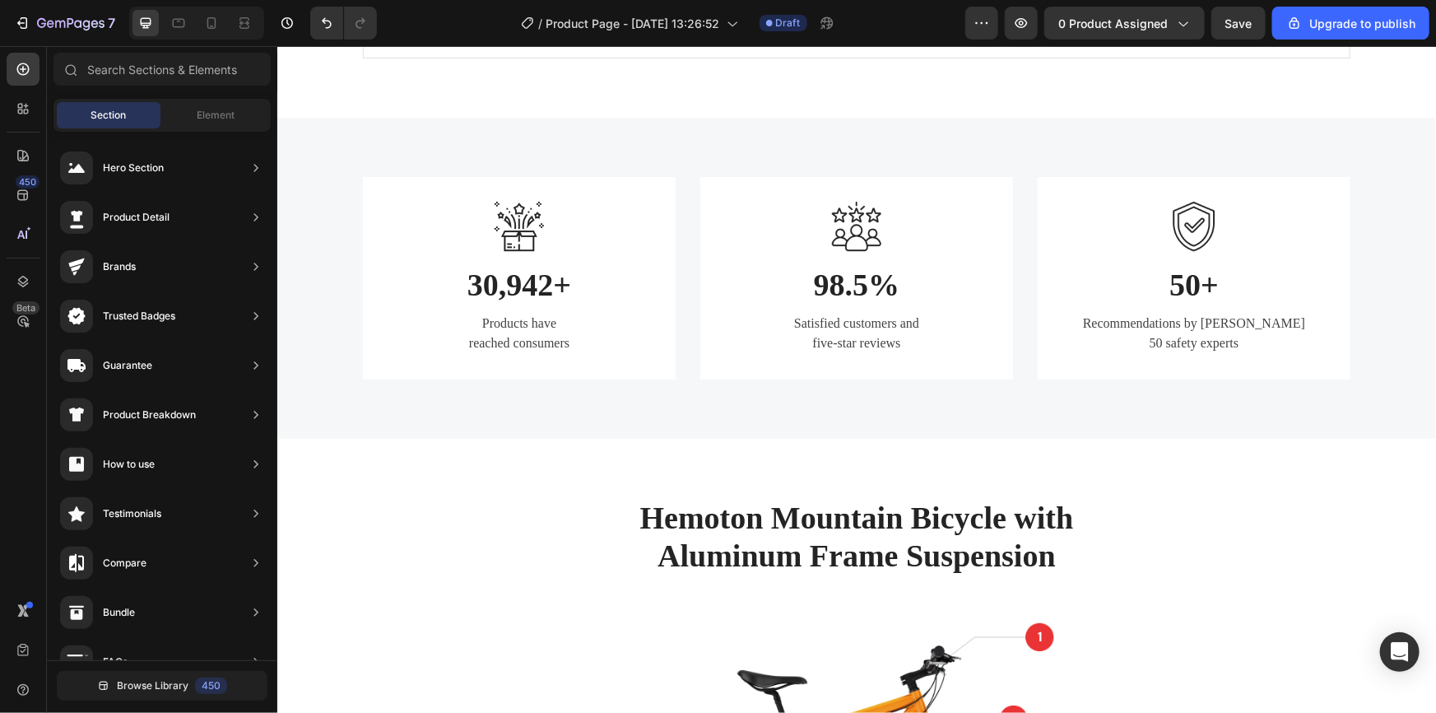
scroll to position [1916, 0]
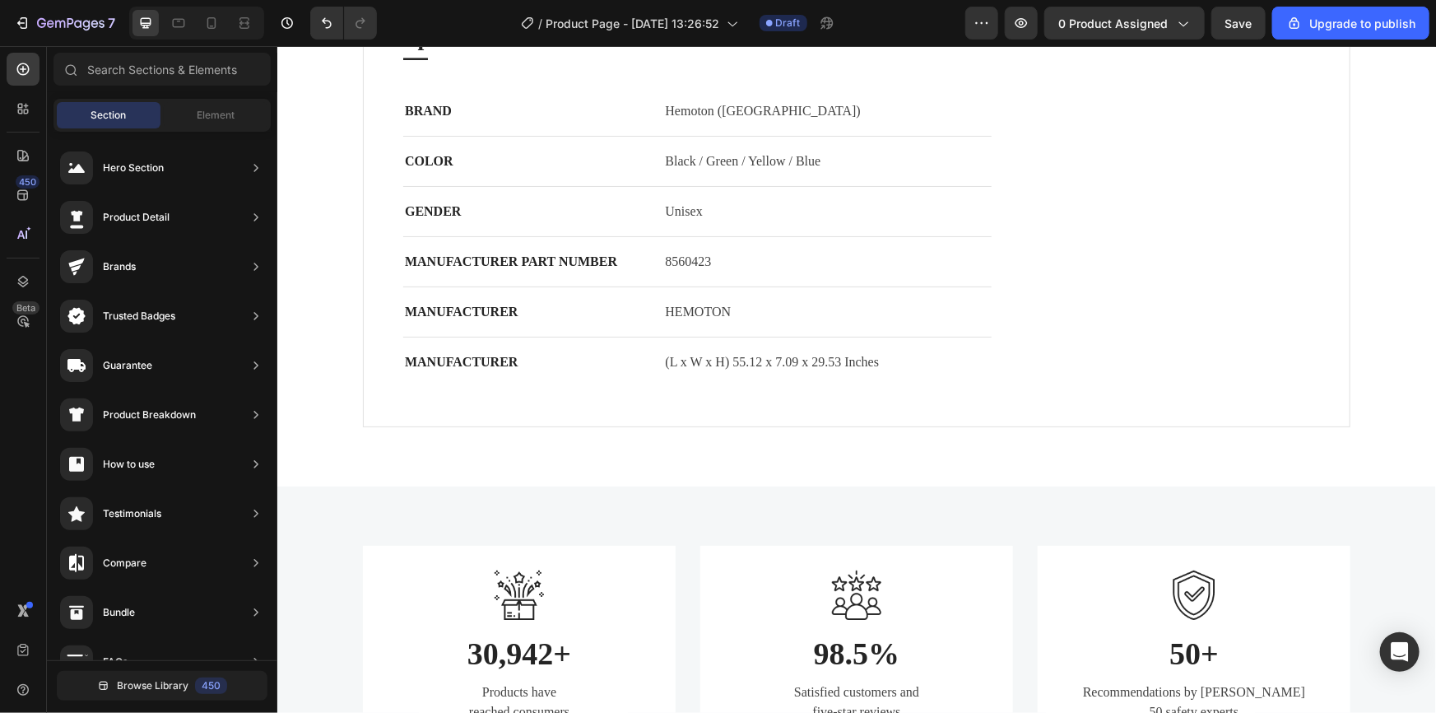
drag, startPoint x: 1427, startPoint y: 649, endPoint x: 1712, endPoint y: 58, distance: 656.1
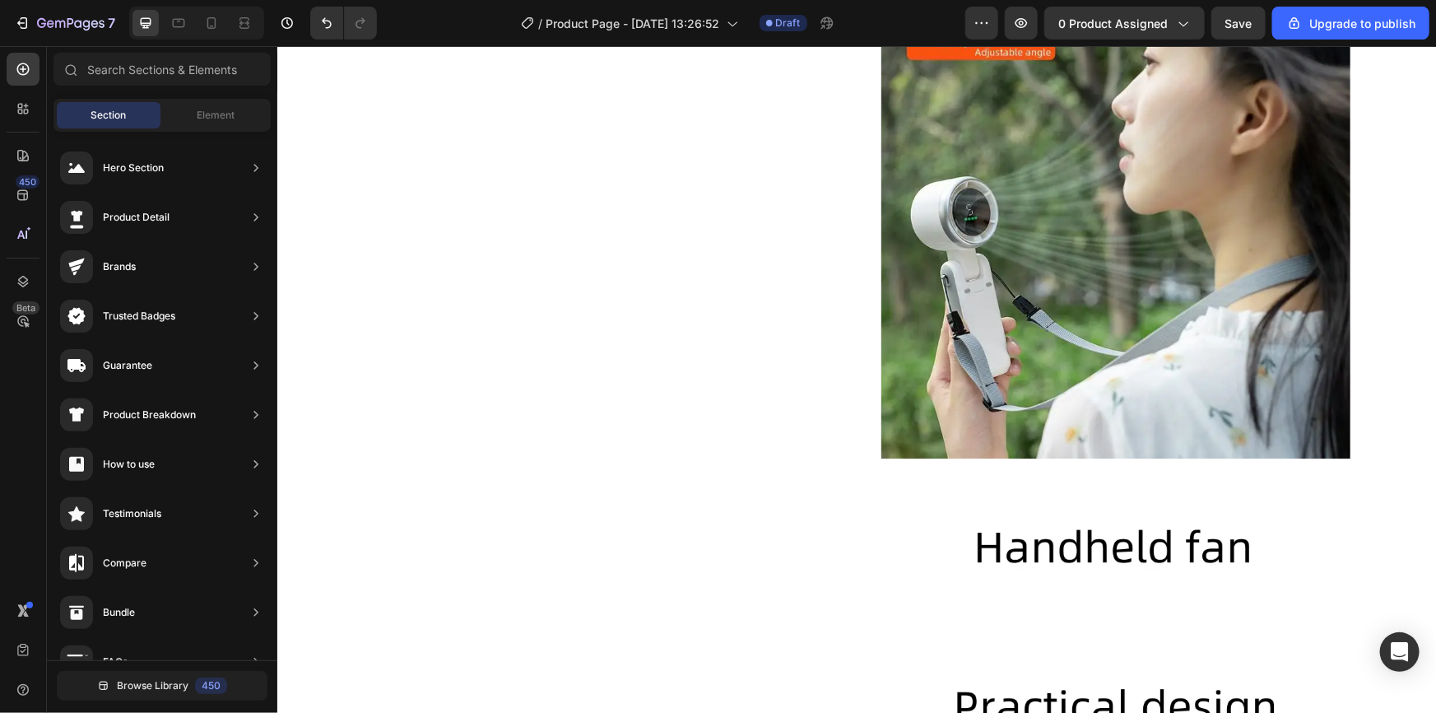
scroll to position [0, 0]
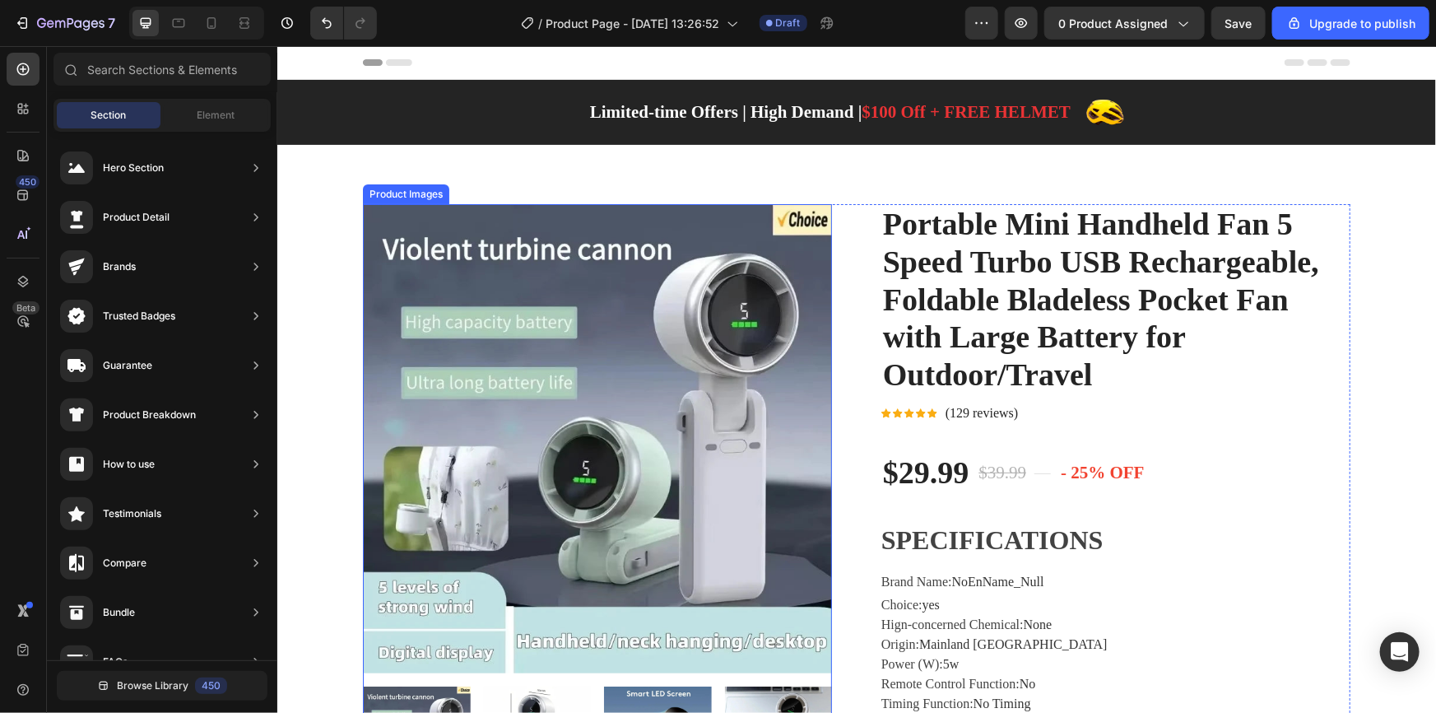
click at [565, 339] on img at bounding box center [596, 437] width 469 height 469
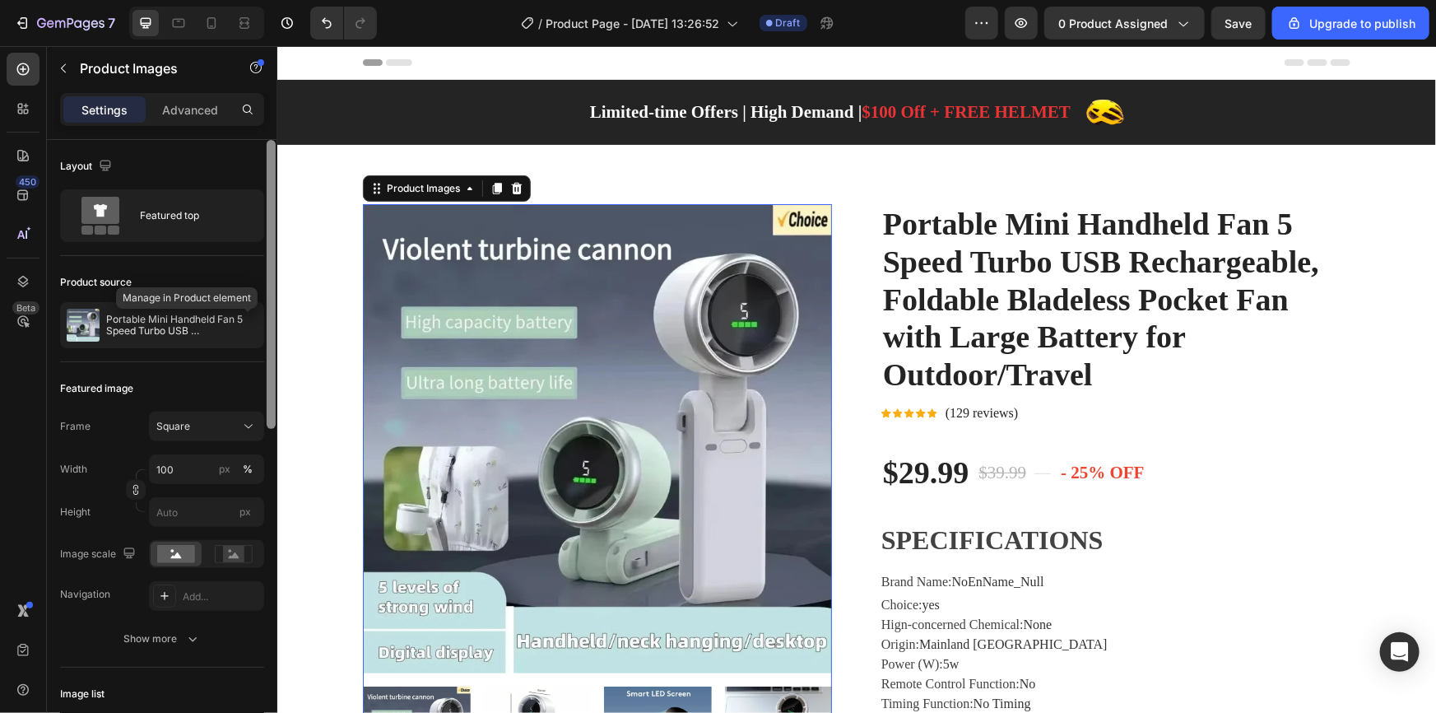
drag, startPoint x: 245, startPoint y: 323, endPoint x: 270, endPoint y: 326, distance: 24.9
click at [0, 0] on icon "button" at bounding box center [0, 0] width 0 height 0
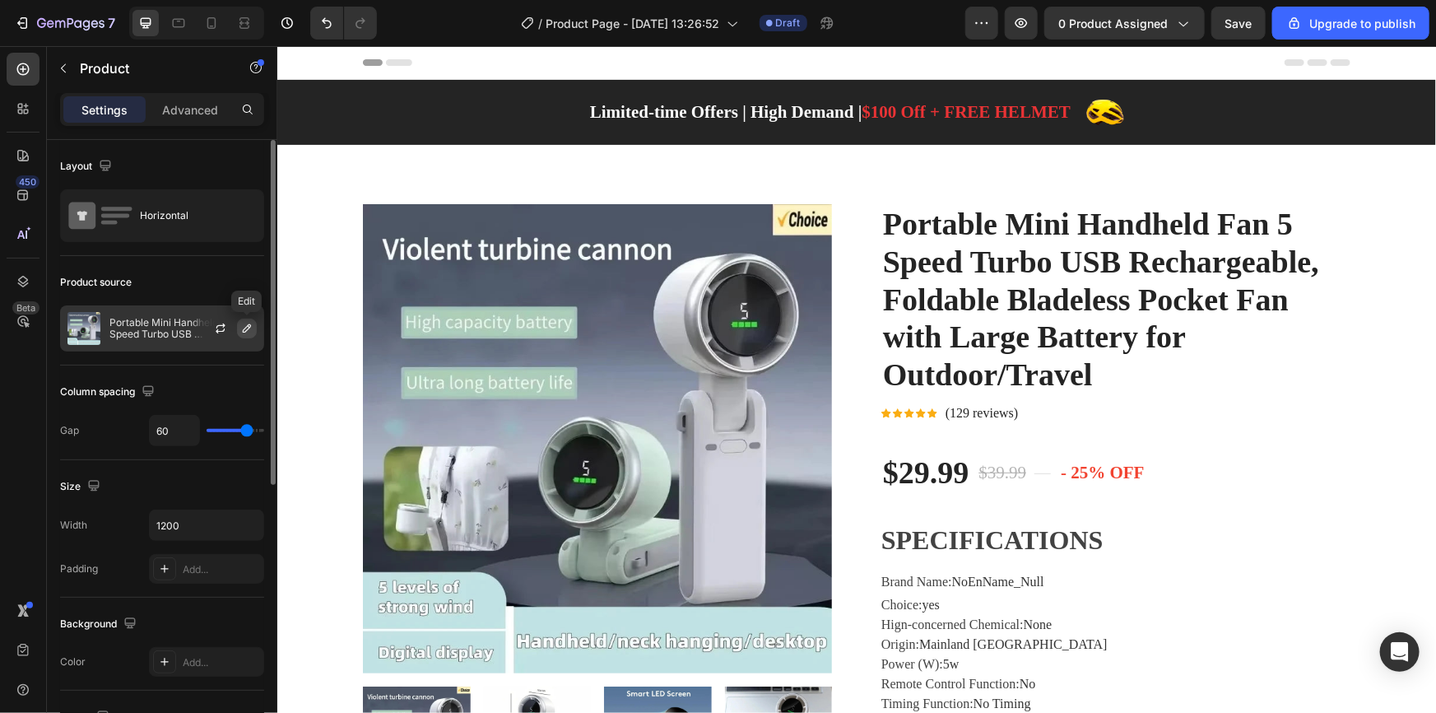
click at [245, 326] on icon "button" at bounding box center [246, 328] width 13 height 13
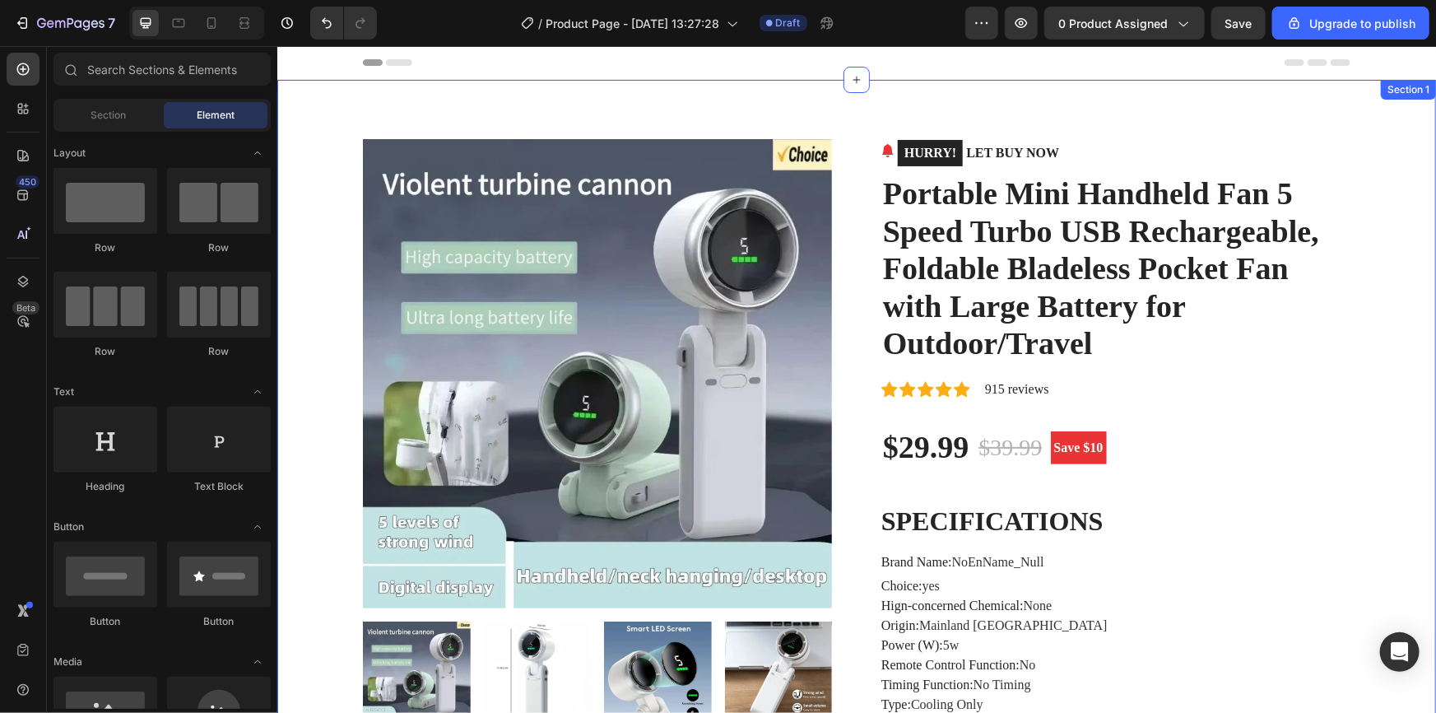
click at [425, 210] on img at bounding box center [596, 372] width 469 height 469
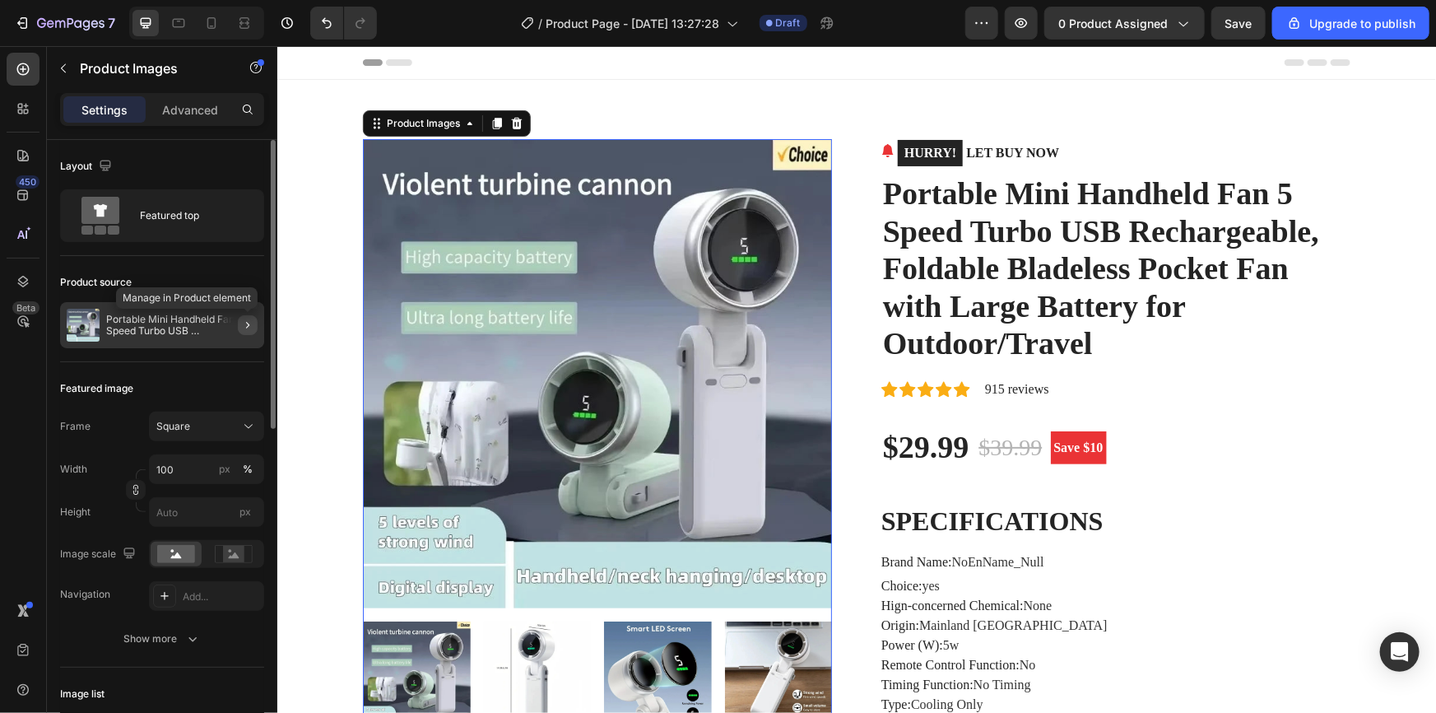
click at [249, 326] on icon "button" at bounding box center [247, 325] width 13 height 13
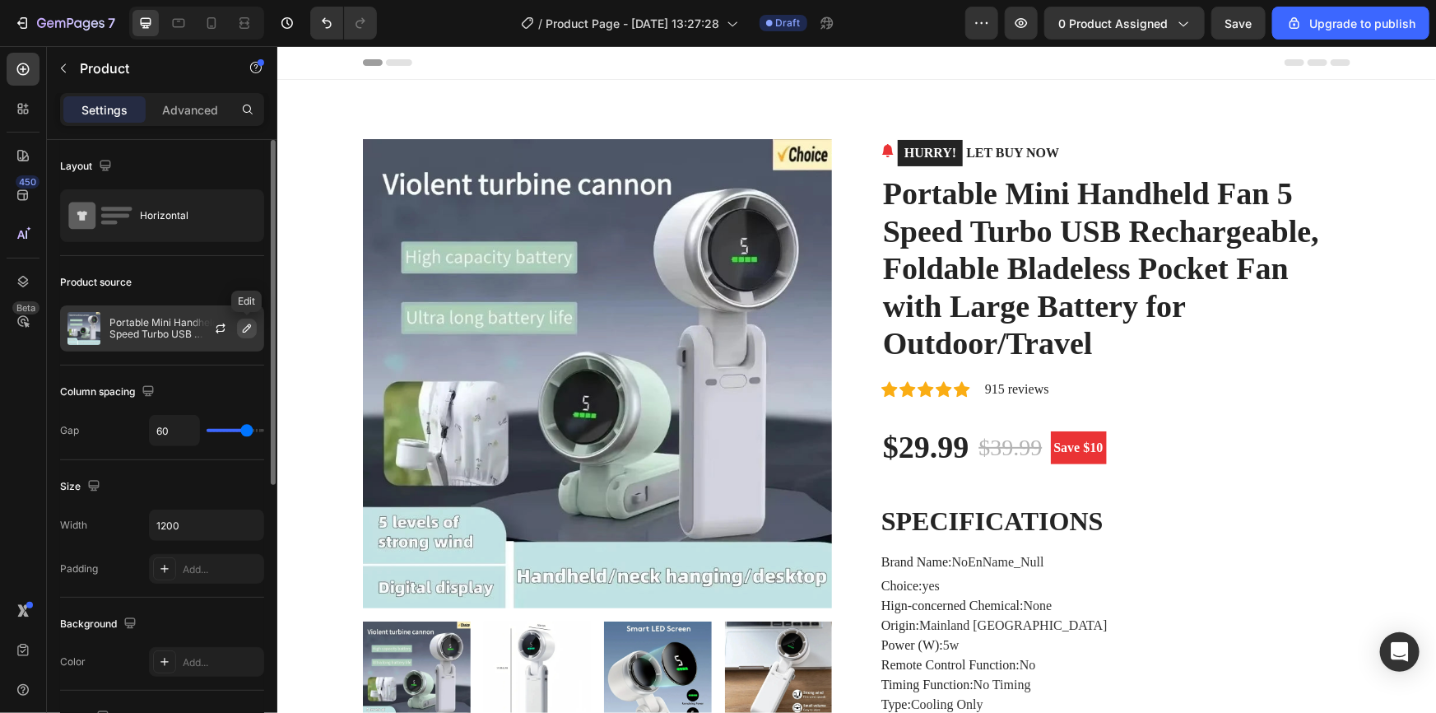
click at [249, 324] on icon "button" at bounding box center [247, 328] width 8 height 8
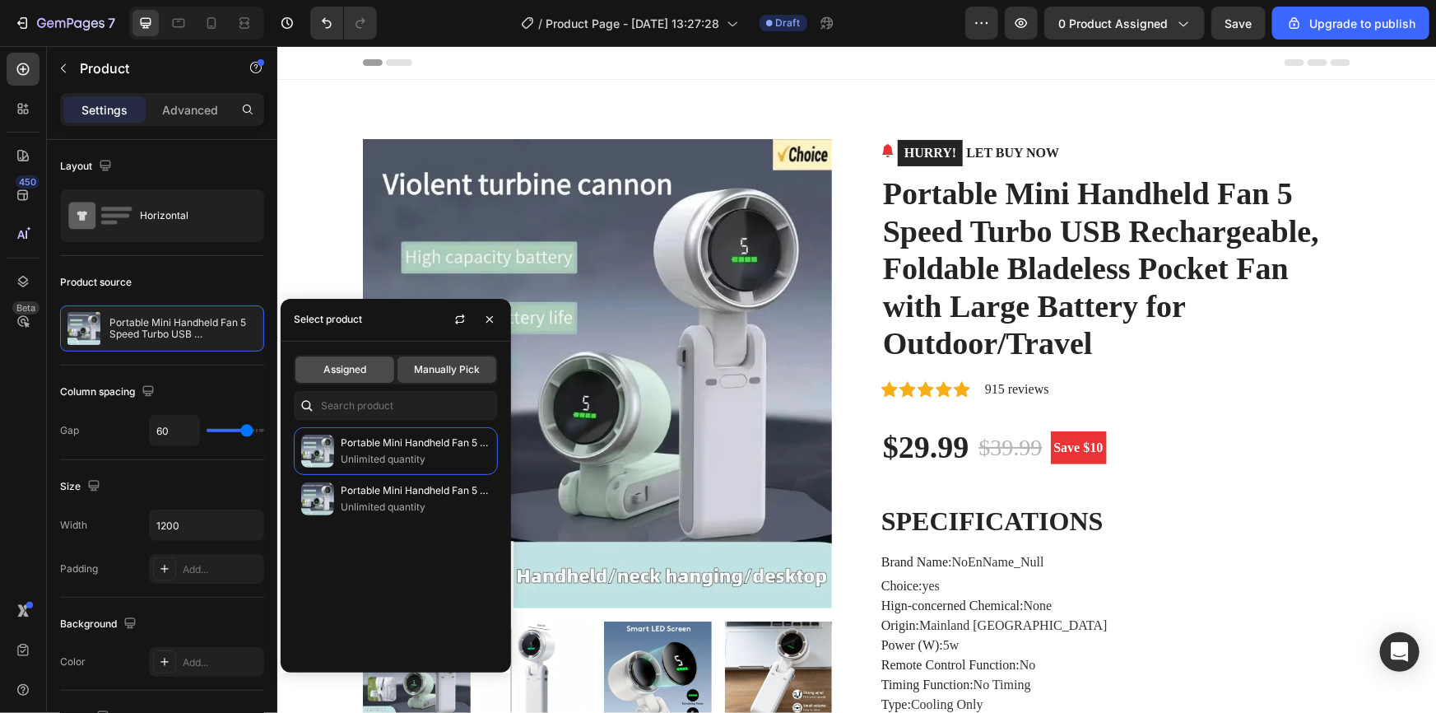
click at [344, 378] on div "Assigned" at bounding box center [345, 369] width 99 height 26
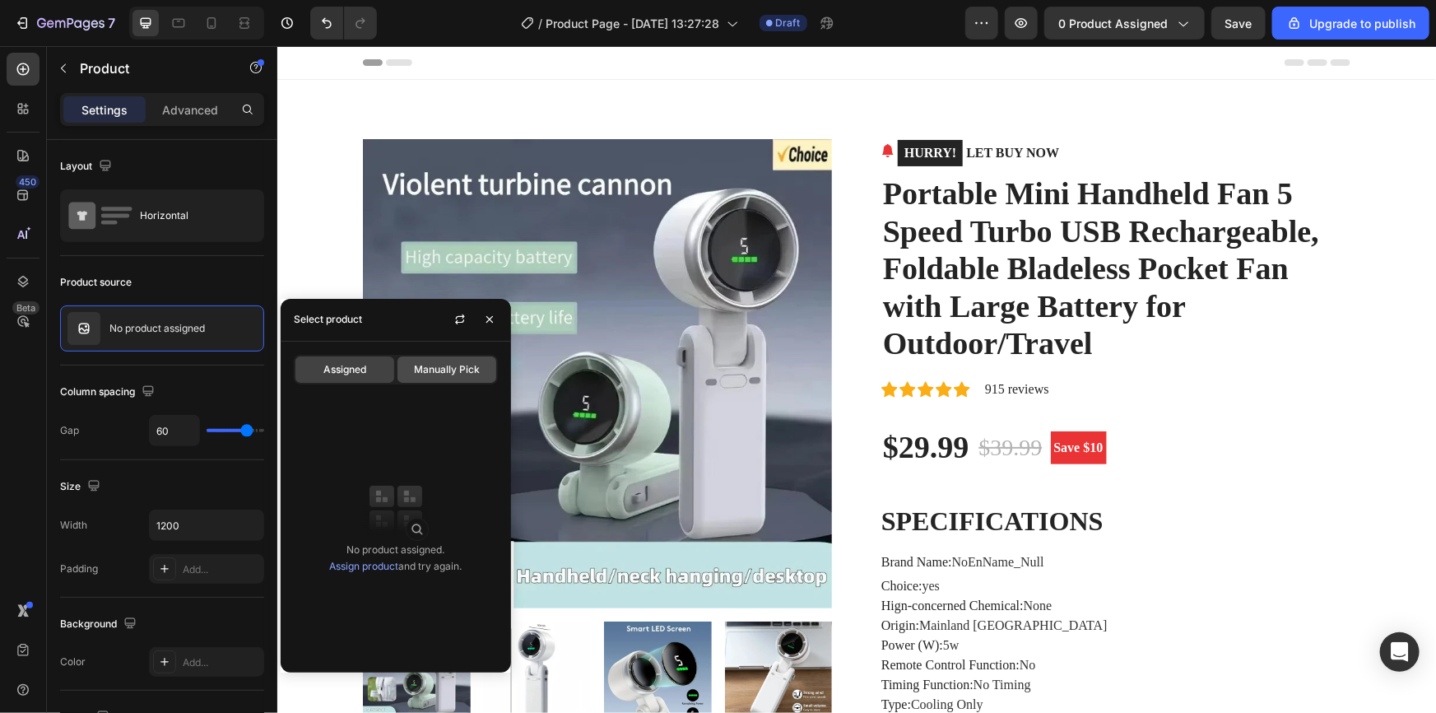
click at [421, 375] on span "Manually Pick" at bounding box center [447, 369] width 66 height 15
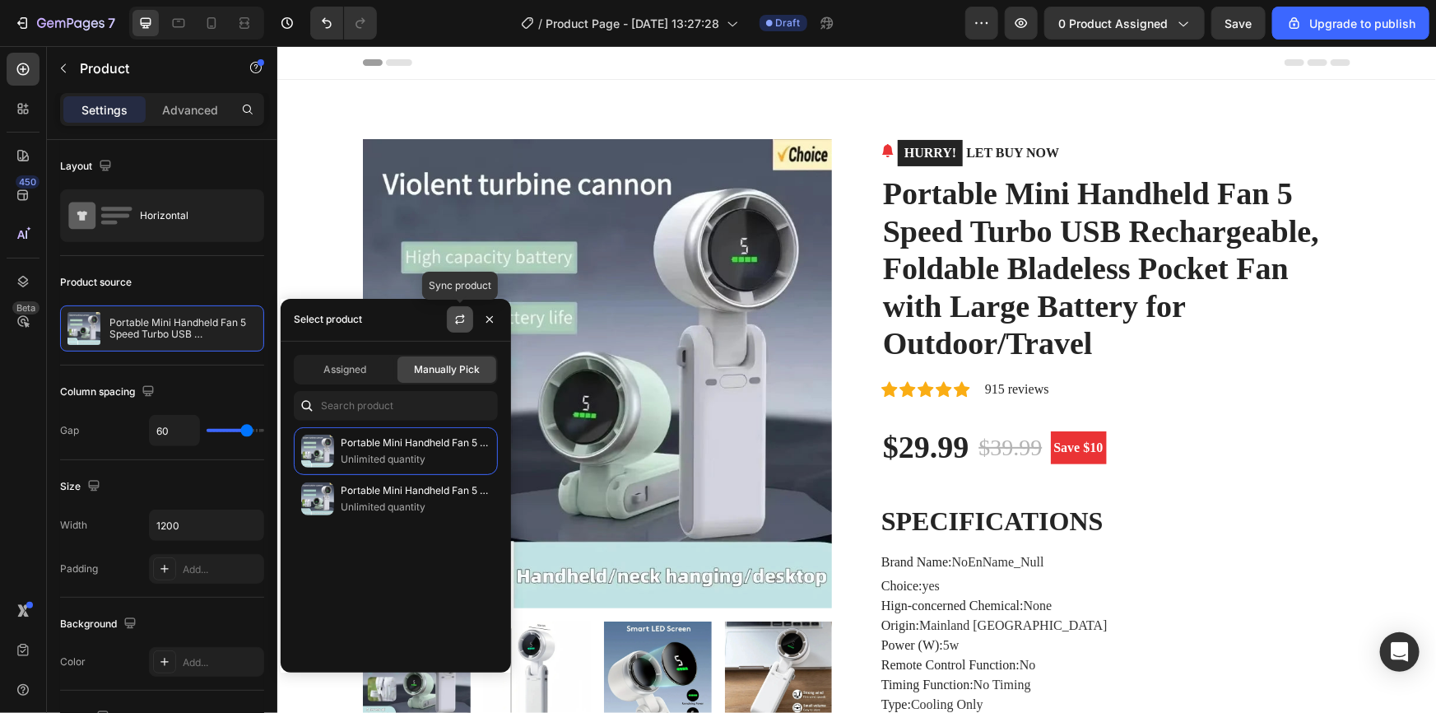
click at [458, 314] on icon "button" at bounding box center [460, 319] width 13 height 13
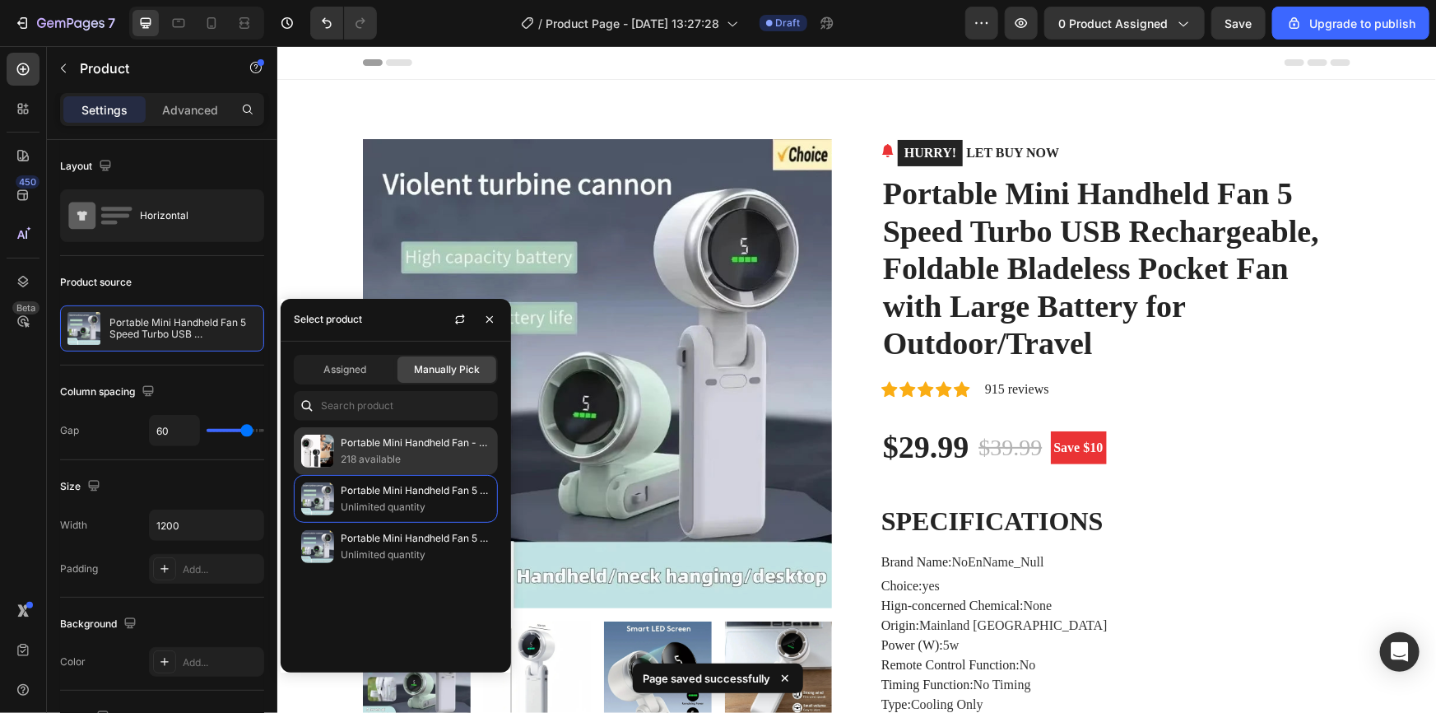
click at [403, 466] on p "218 available" at bounding box center [416, 459] width 150 height 16
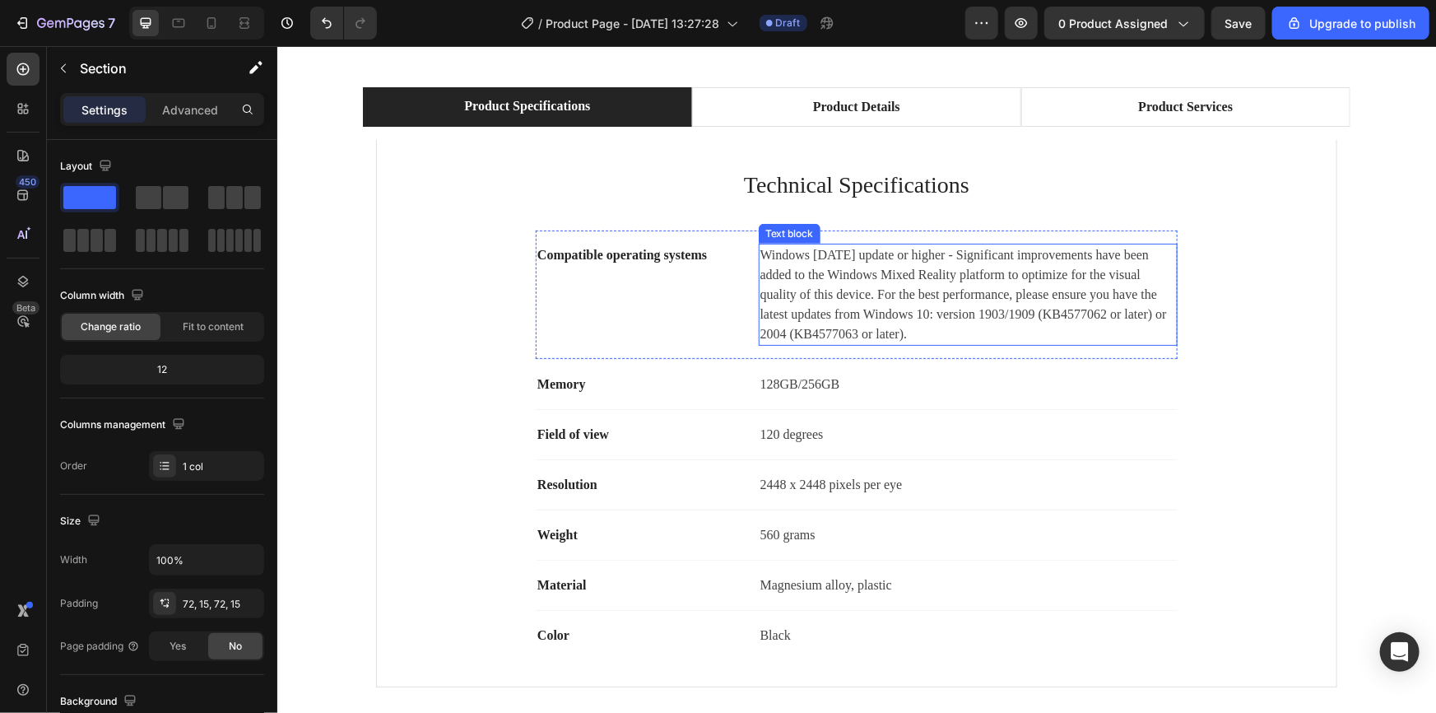
scroll to position [6734, 0]
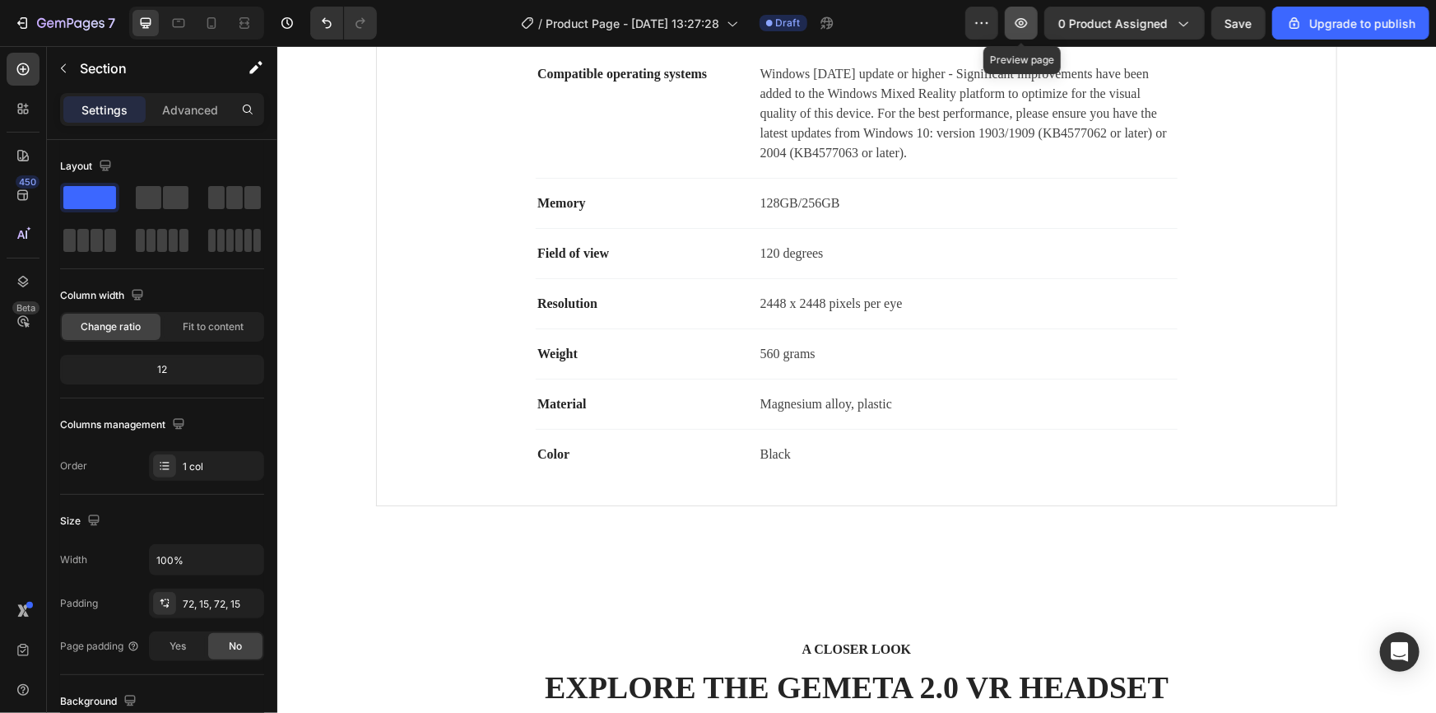
click at [1015, 29] on button "button" at bounding box center [1021, 23] width 33 height 33
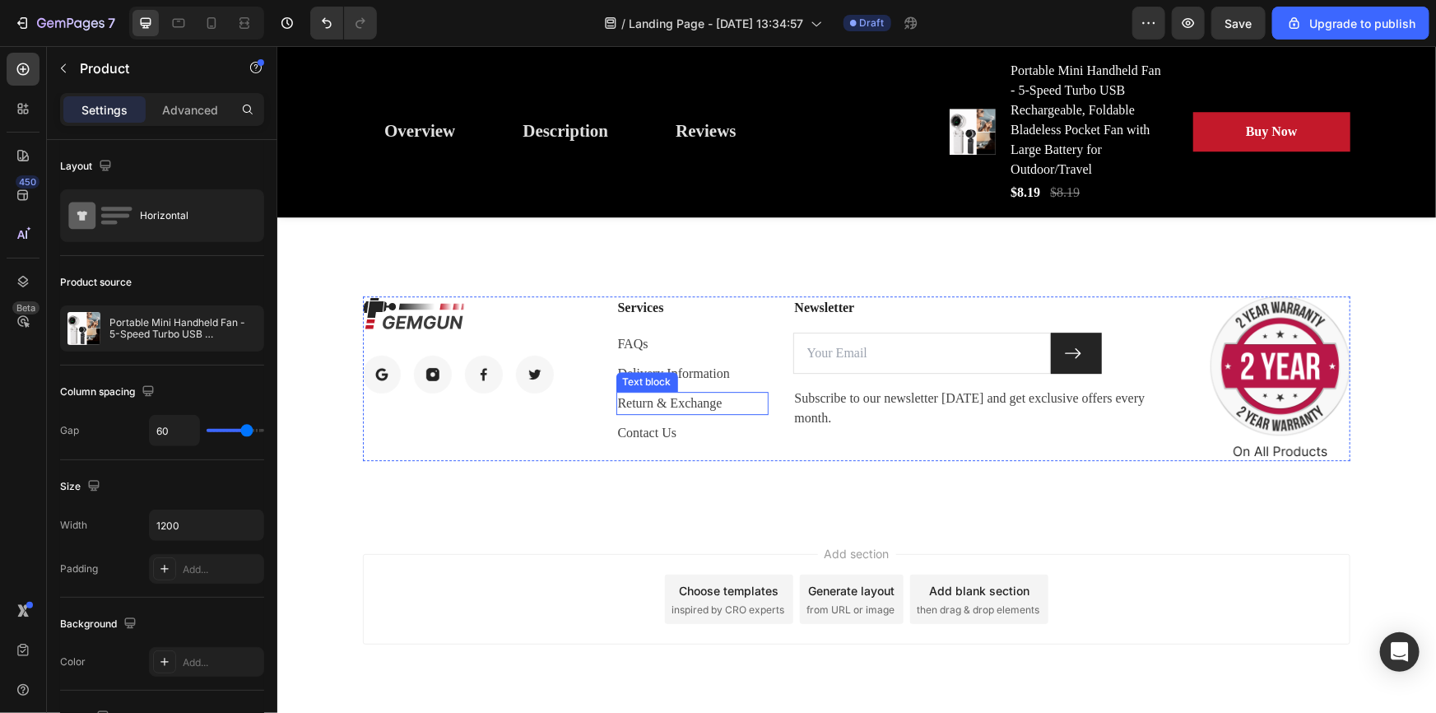
scroll to position [5532, 0]
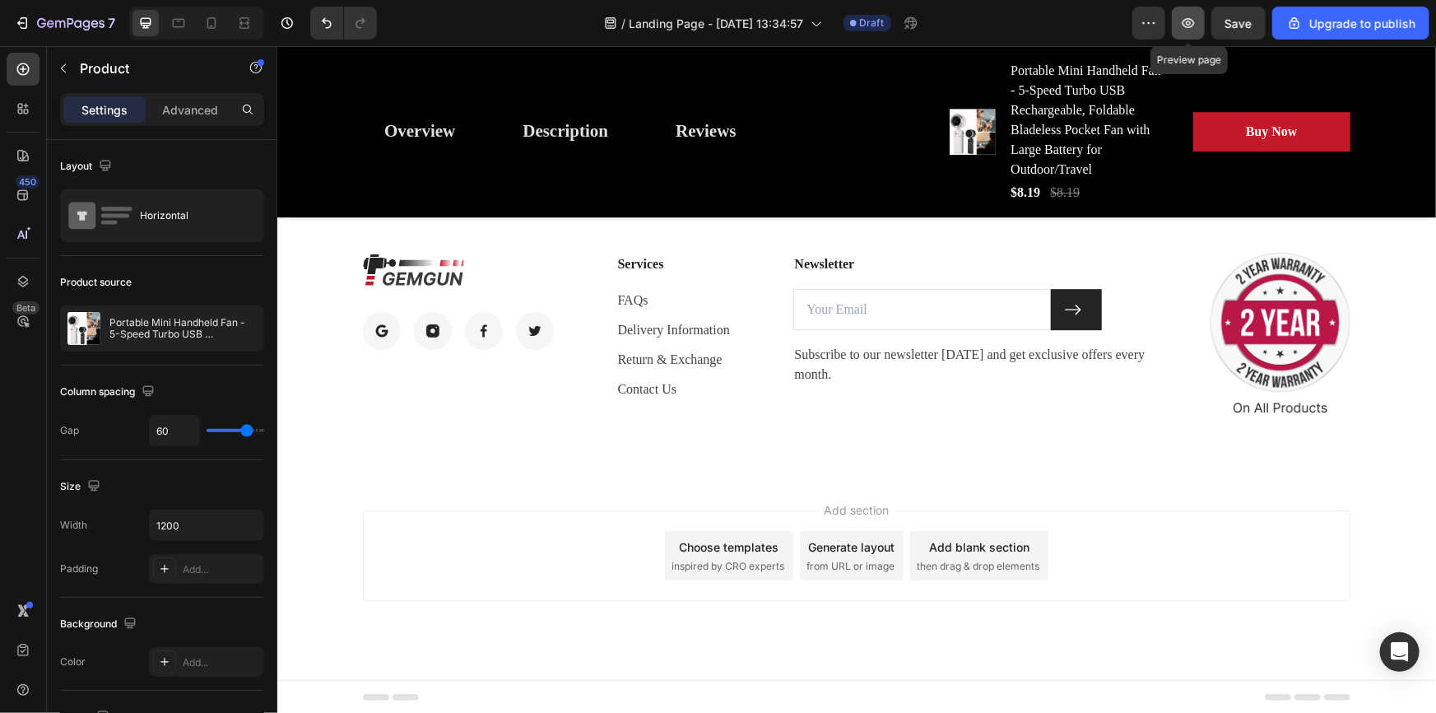
click at [1179, 30] on button "button" at bounding box center [1188, 23] width 33 height 33
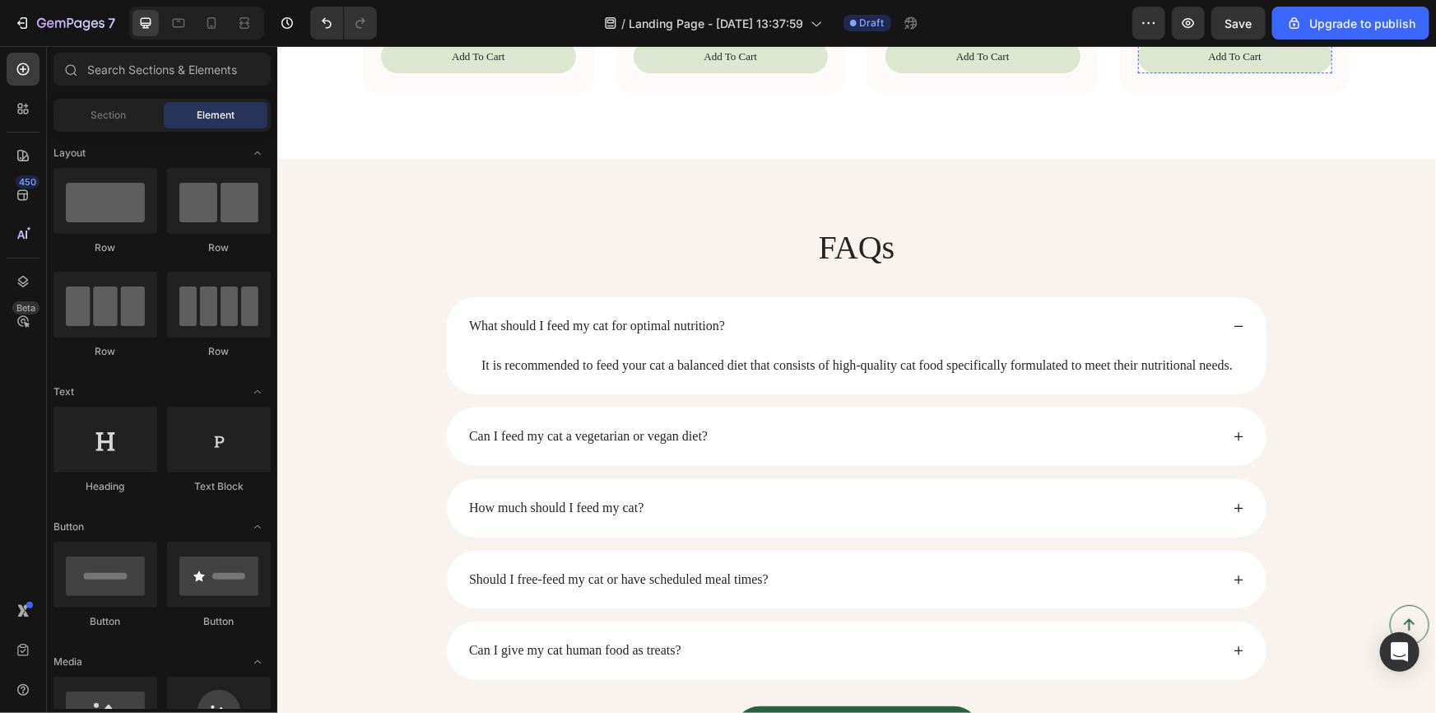
scroll to position [2618, 0]
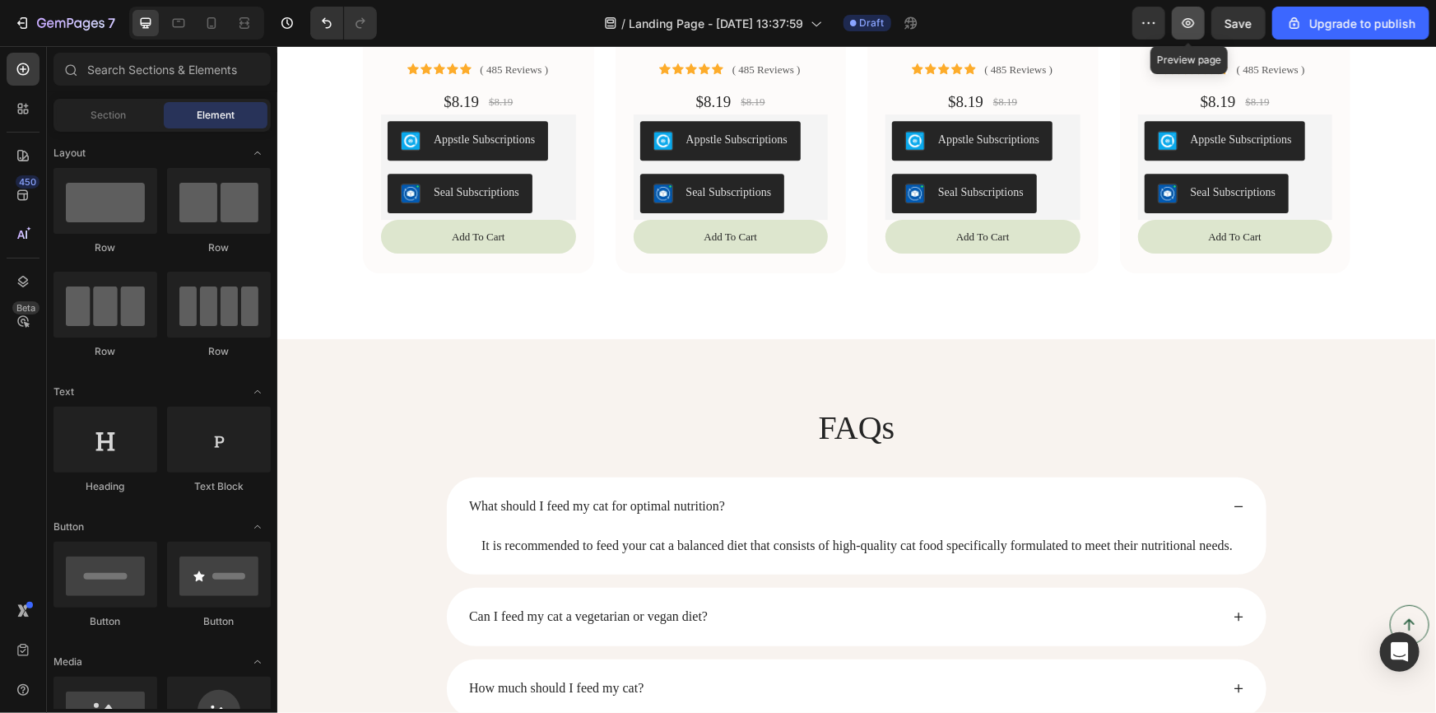
click at [1193, 22] on icon "button" at bounding box center [1189, 23] width 12 height 10
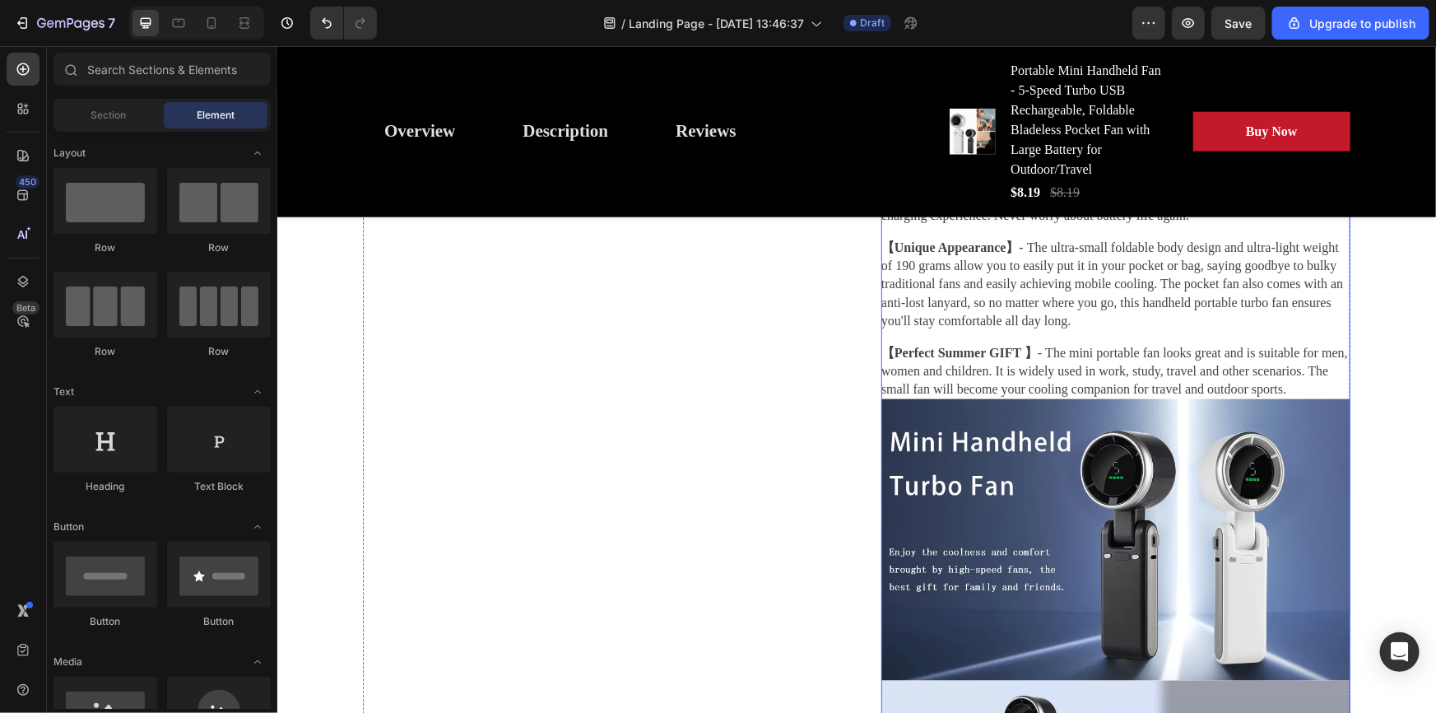
scroll to position [897, 0]
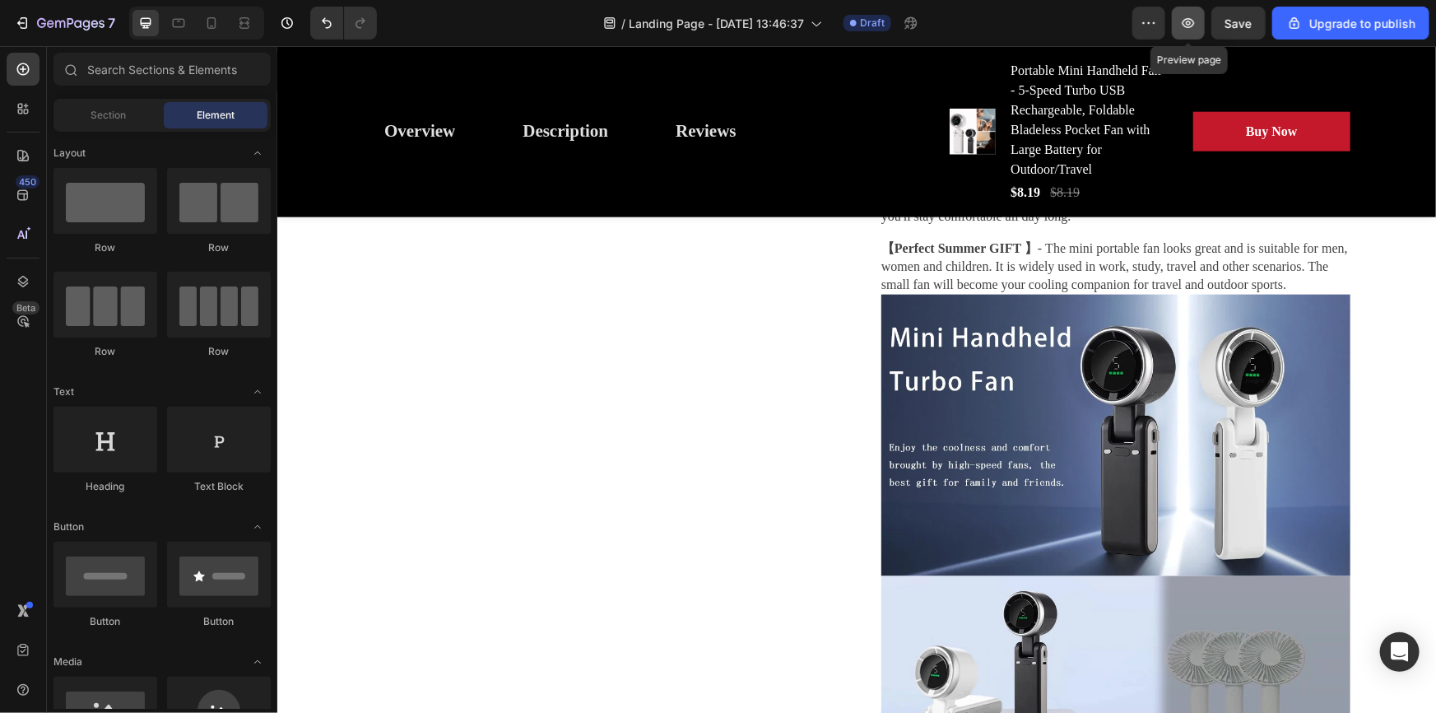
click at [1185, 32] on button "button" at bounding box center [1188, 23] width 33 height 33
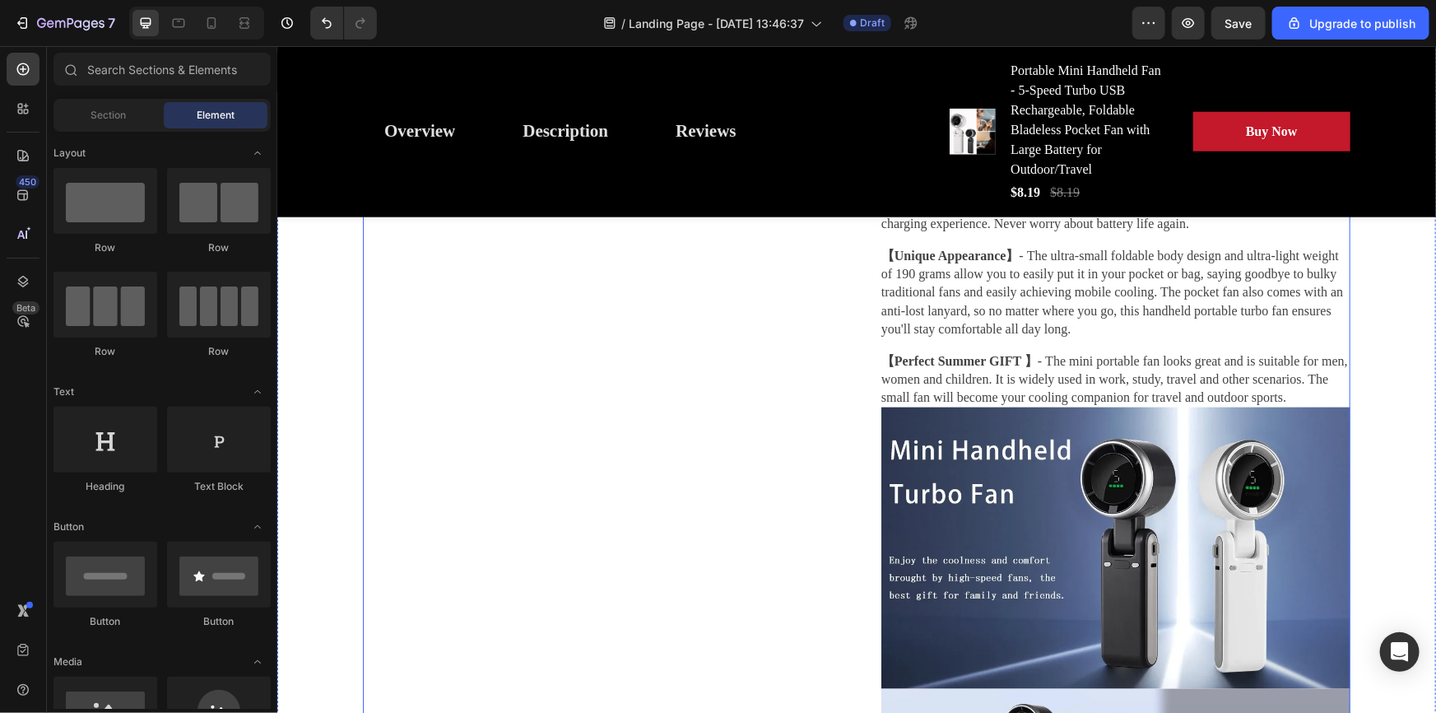
scroll to position [673, 0]
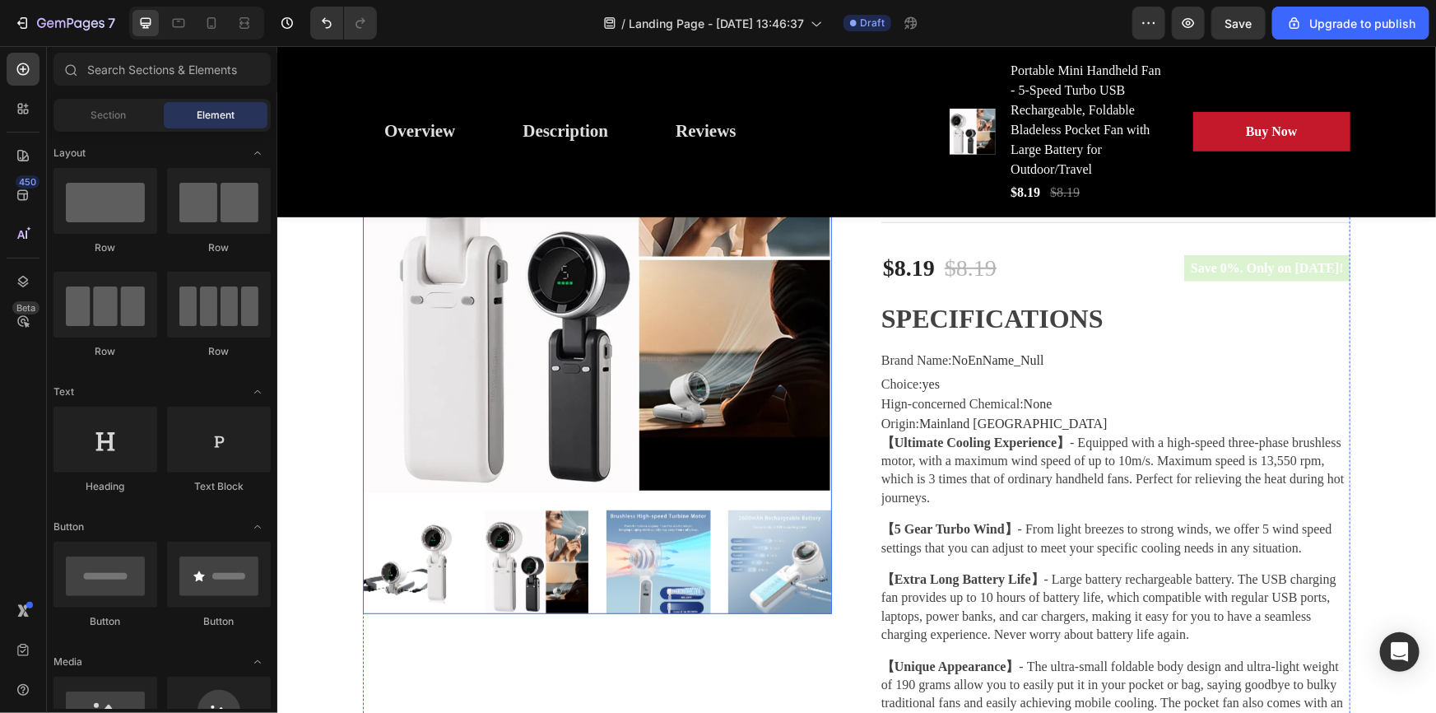
click at [528, 319] on img at bounding box center [596, 257] width 469 height 469
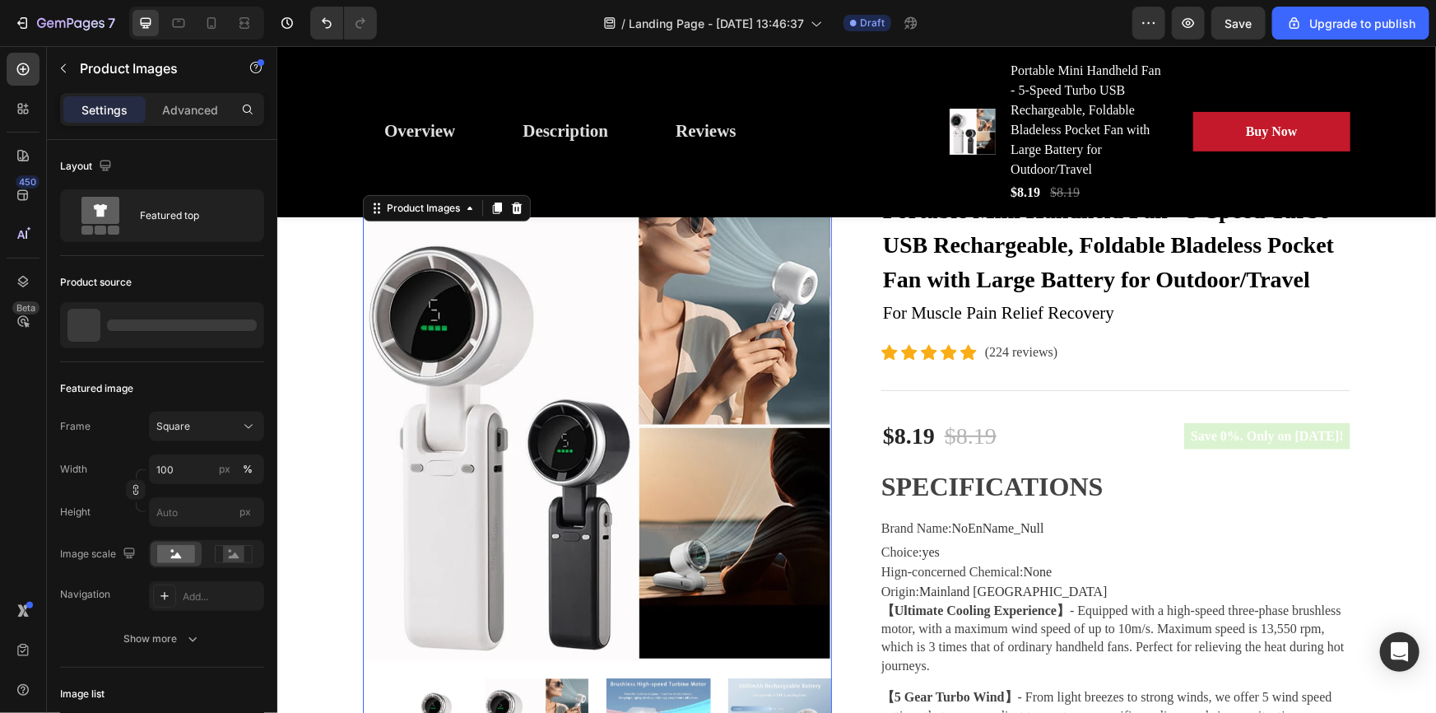
scroll to position [149, 0]
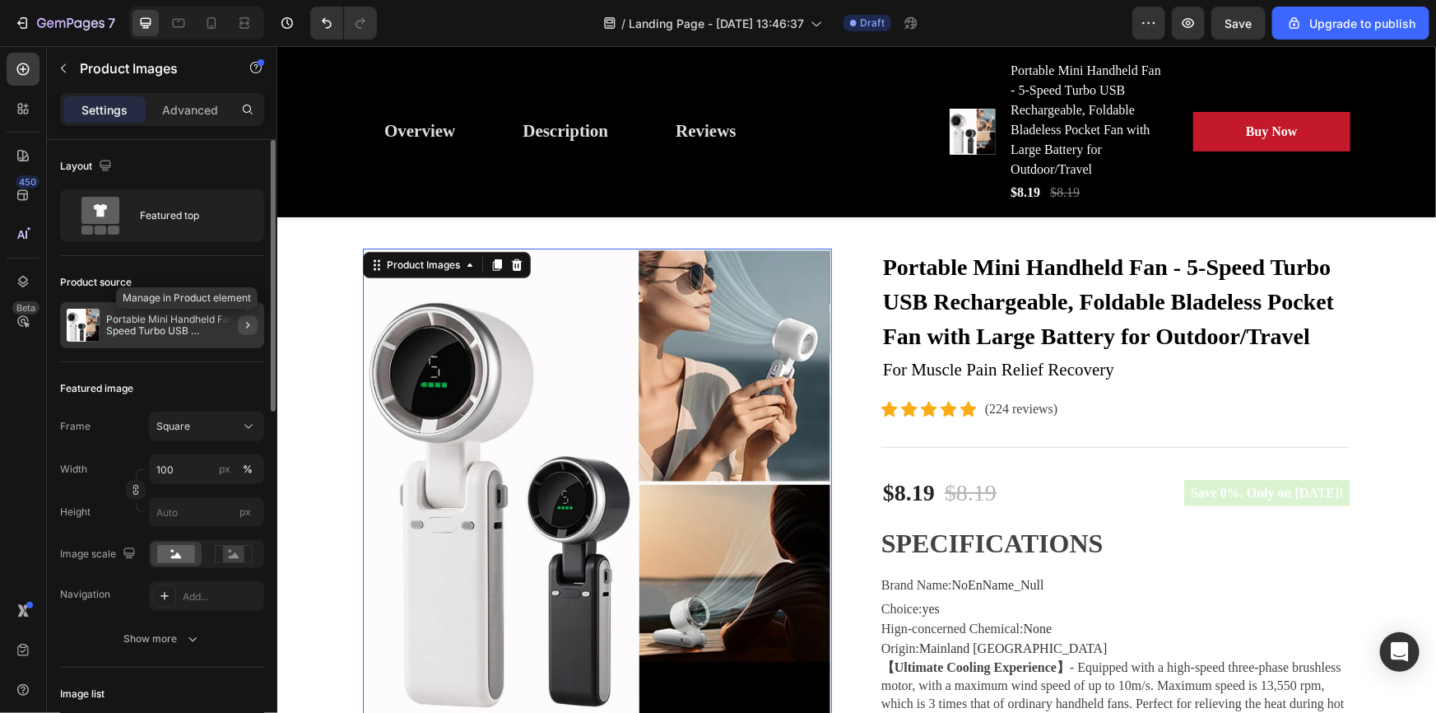
click at [246, 326] on icon "button" at bounding box center [247, 325] width 13 height 13
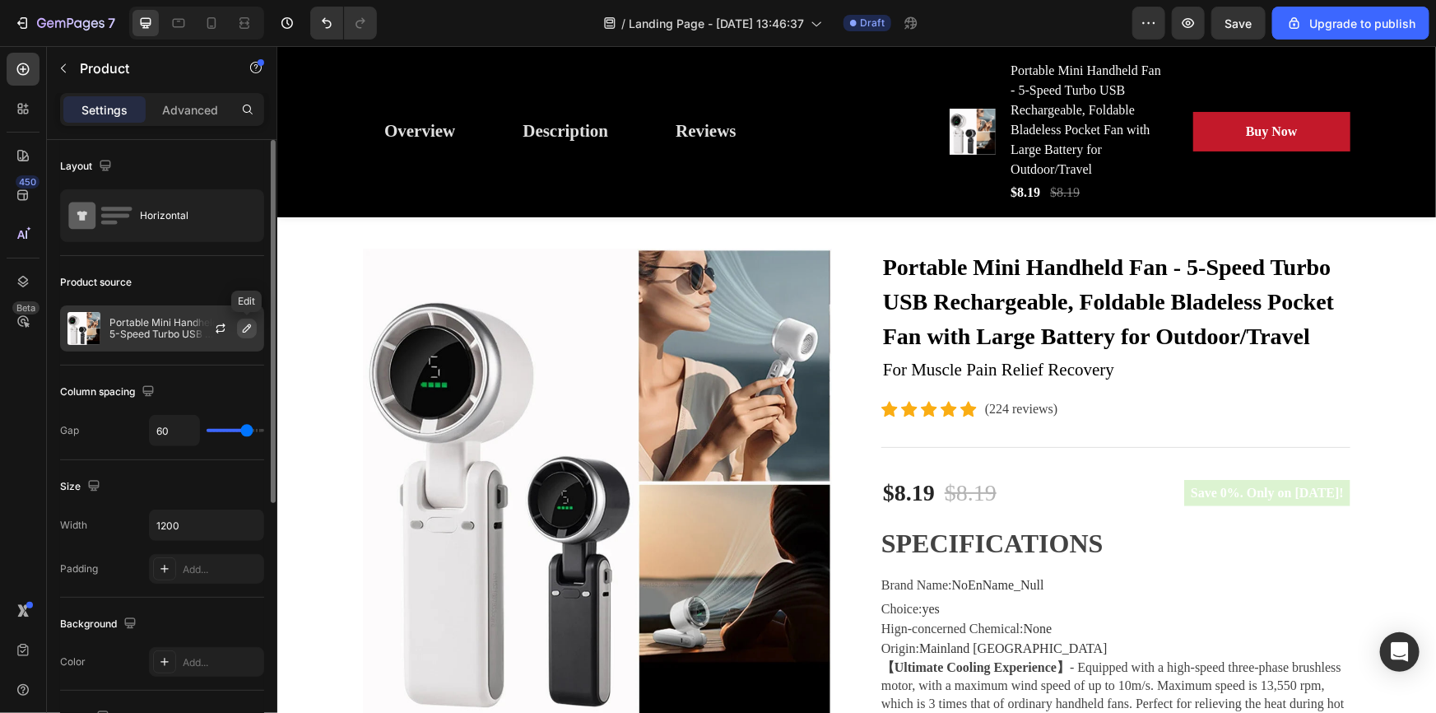
click at [244, 326] on icon "button" at bounding box center [246, 328] width 13 height 13
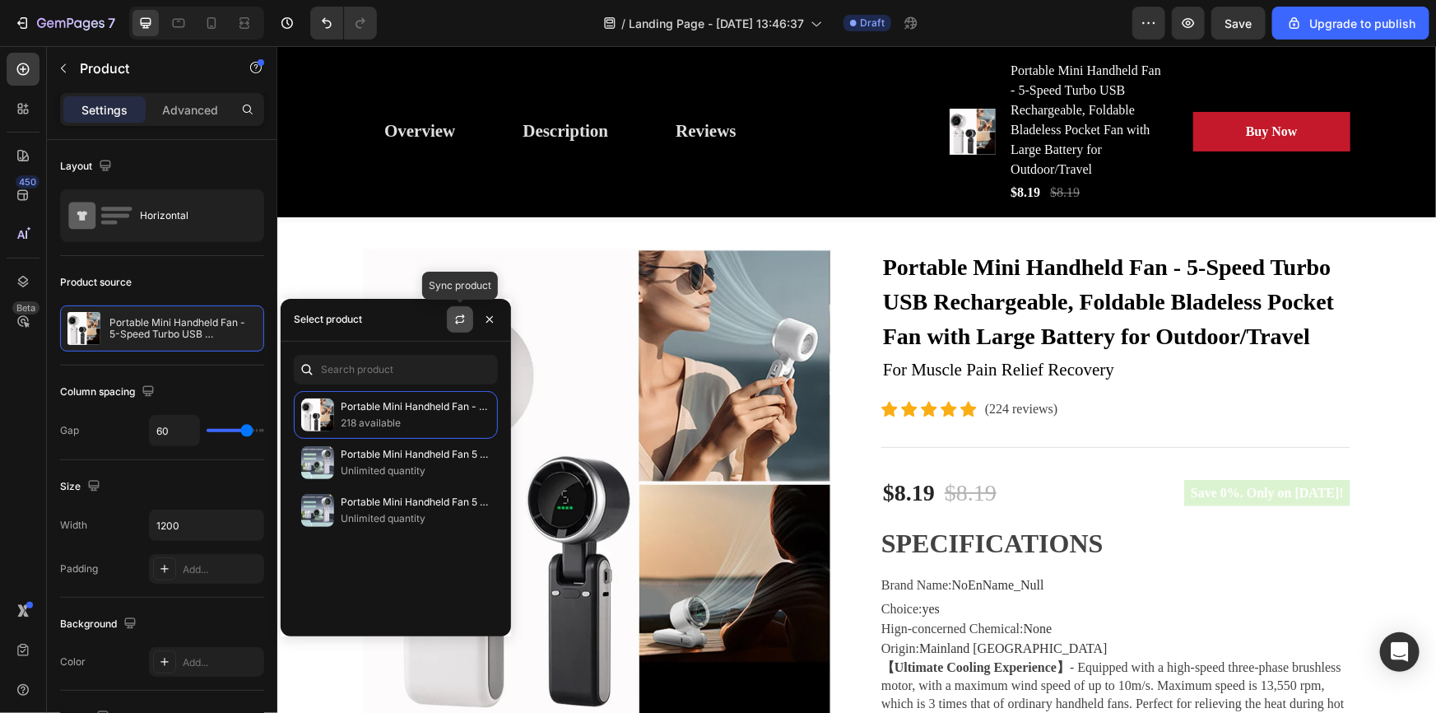
click at [461, 321] on icon "button" at bounding box center [460, 319] width 13 height 13
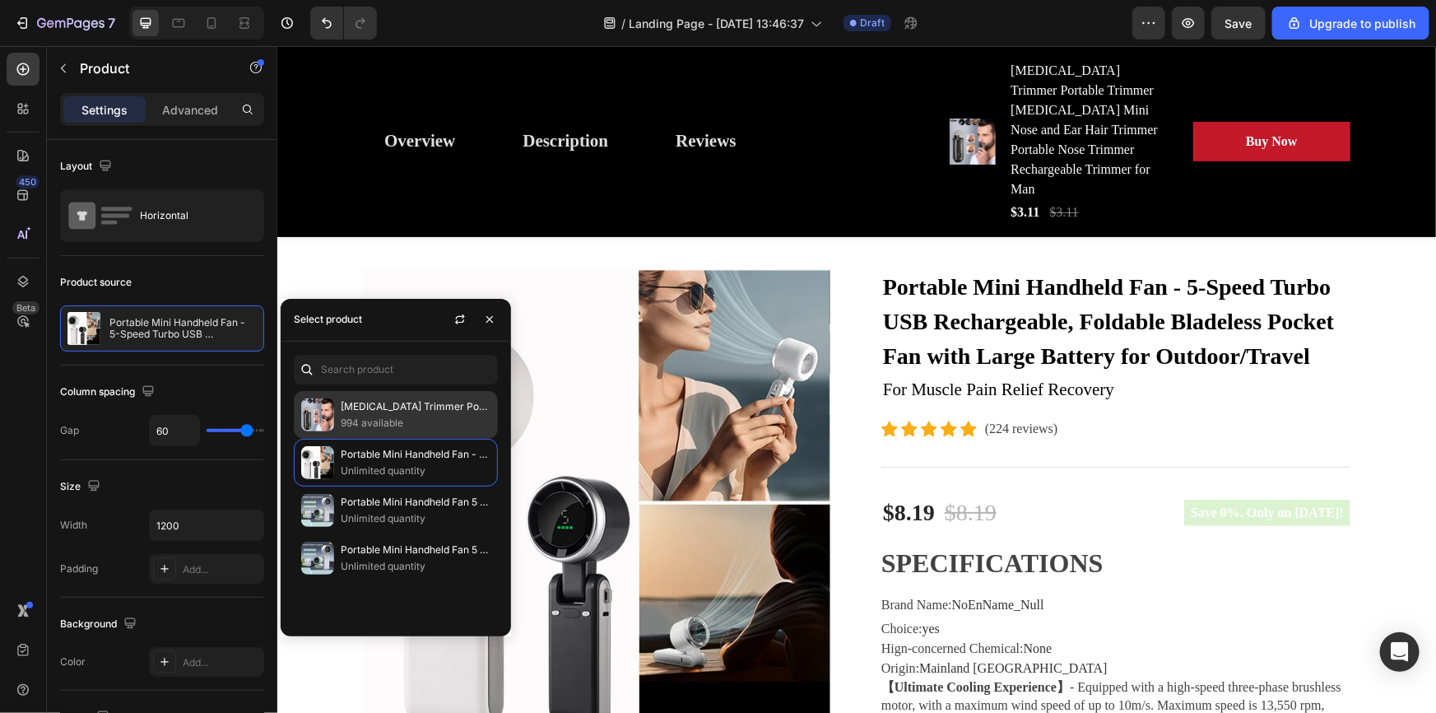
click at [388, 415] on p "994 available" at bounding box center [416, 423] width 150 height 16
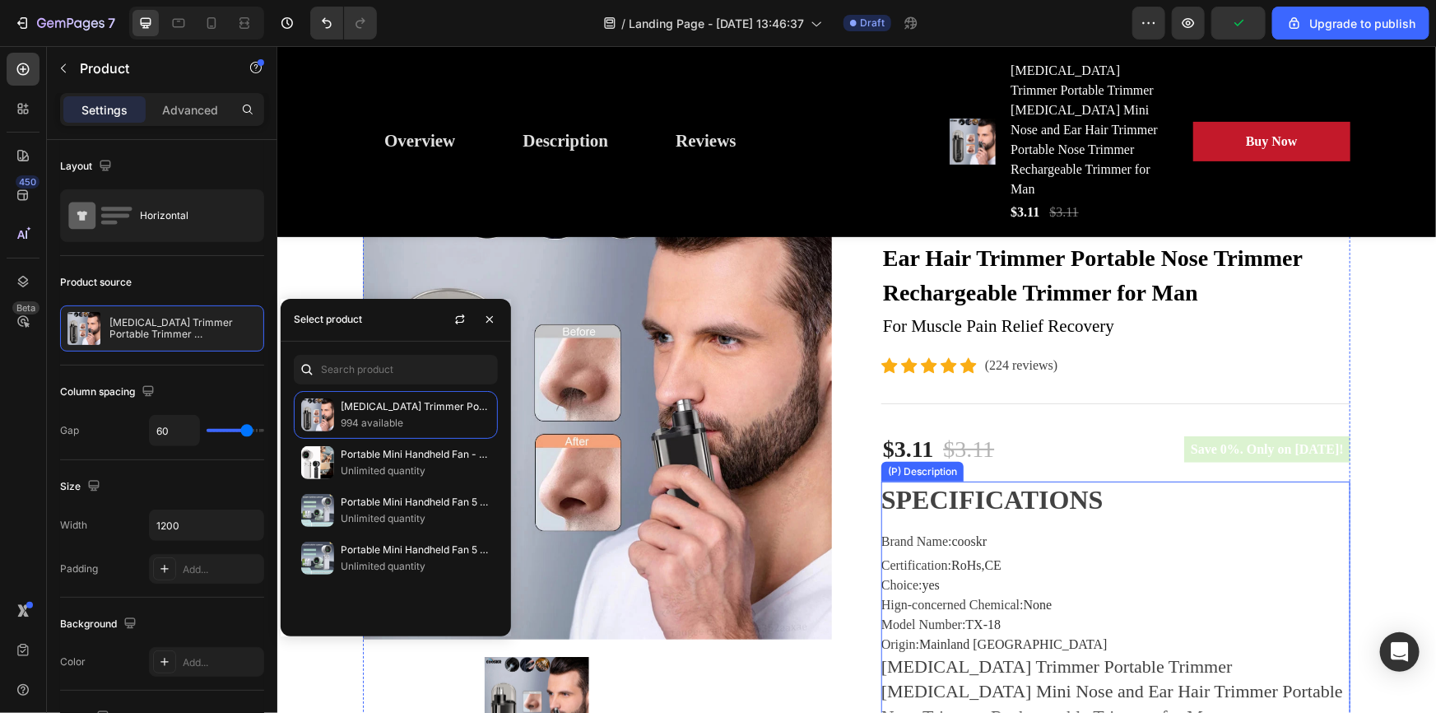
scroll to position [224, 0]
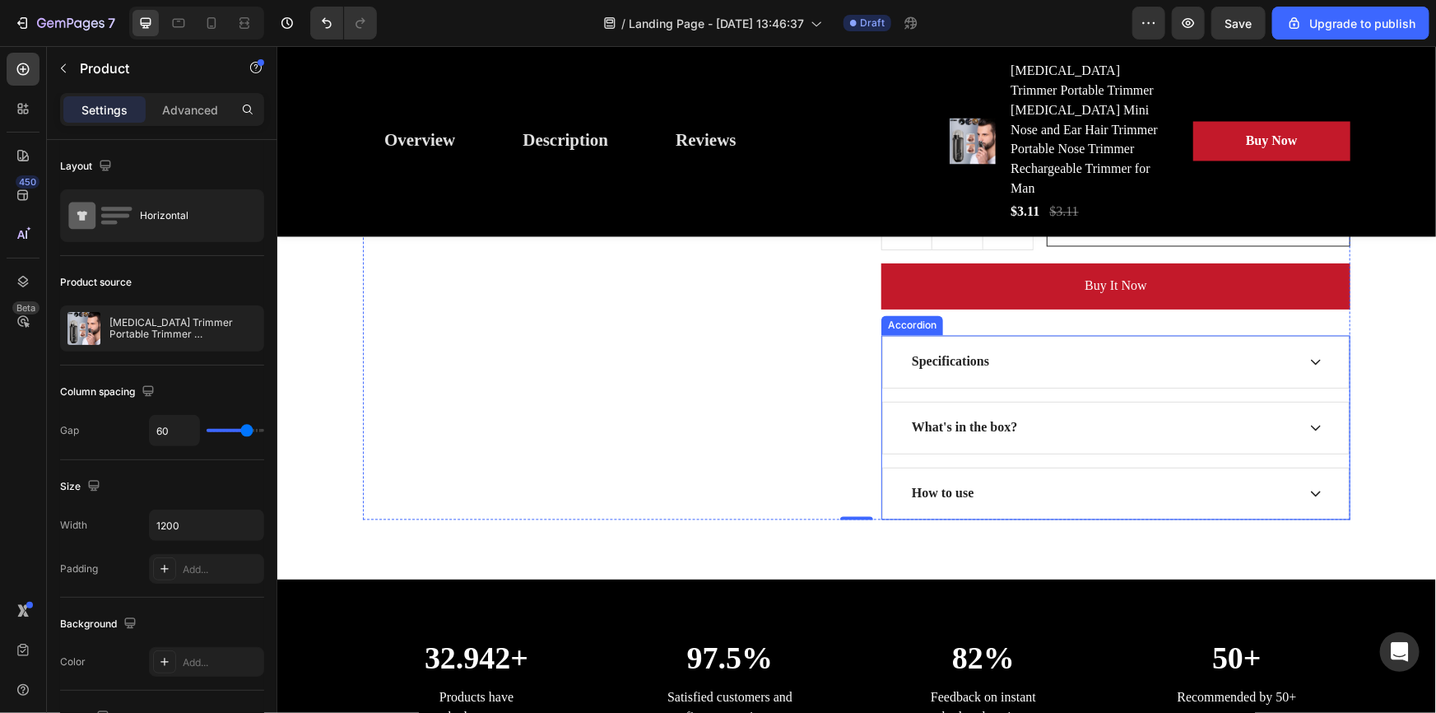
scroll to position [7557, 0]
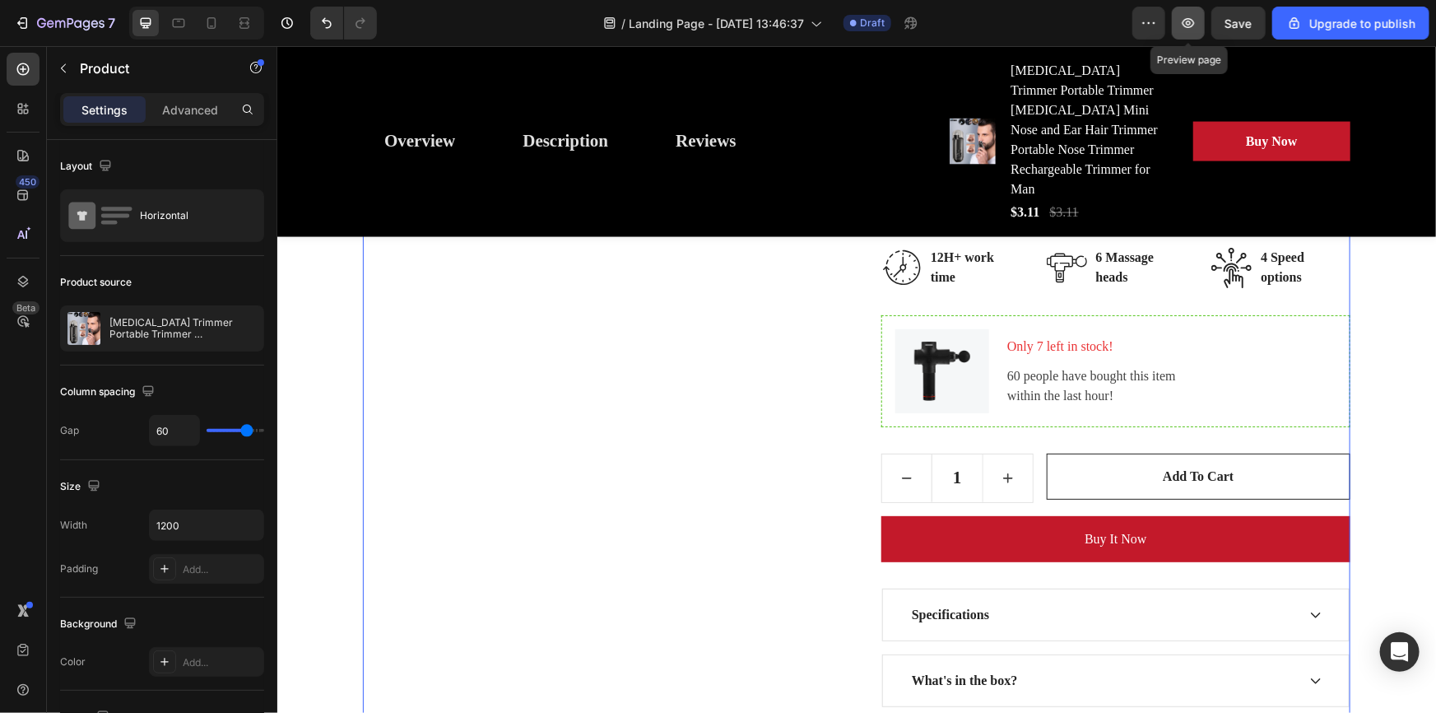
click at [1175, 26] on button "button" at bounding box center [1188, 23] width 33 height 33
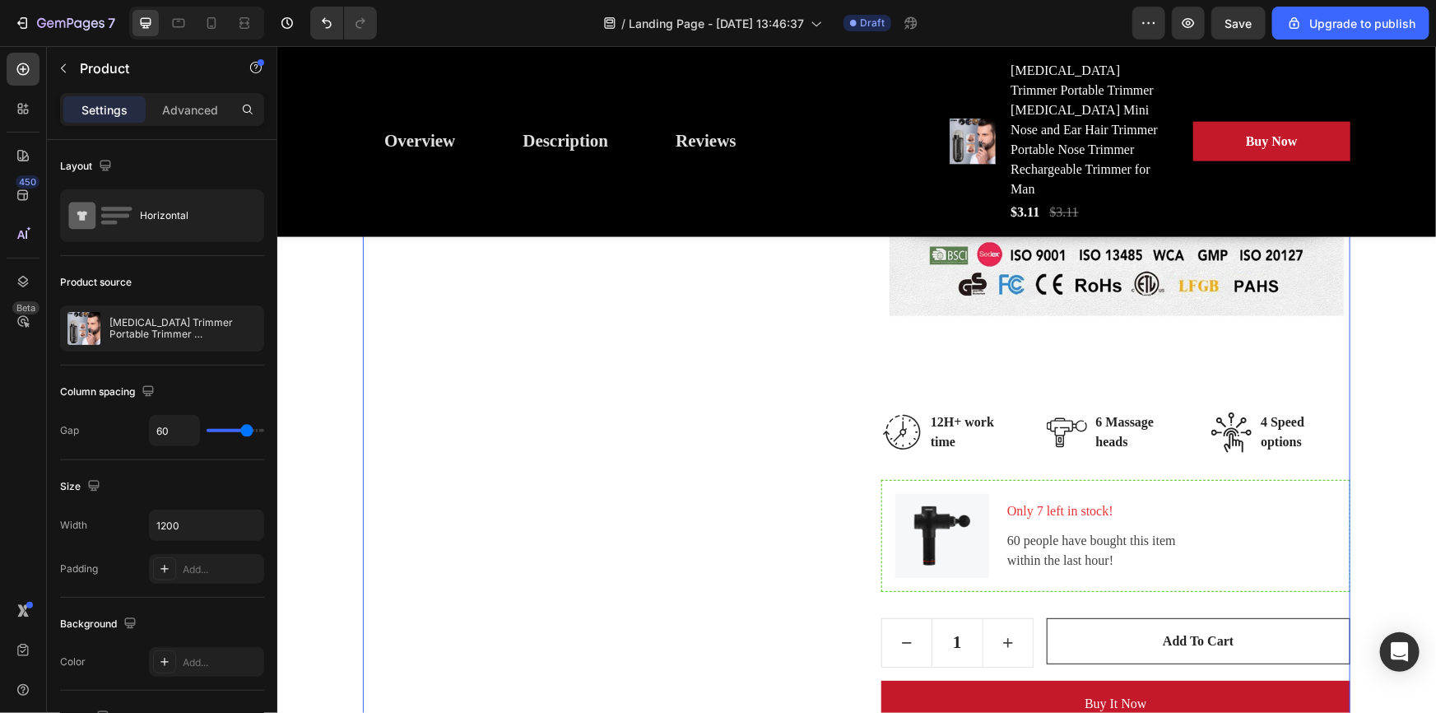
scroll to position [7334, 0]
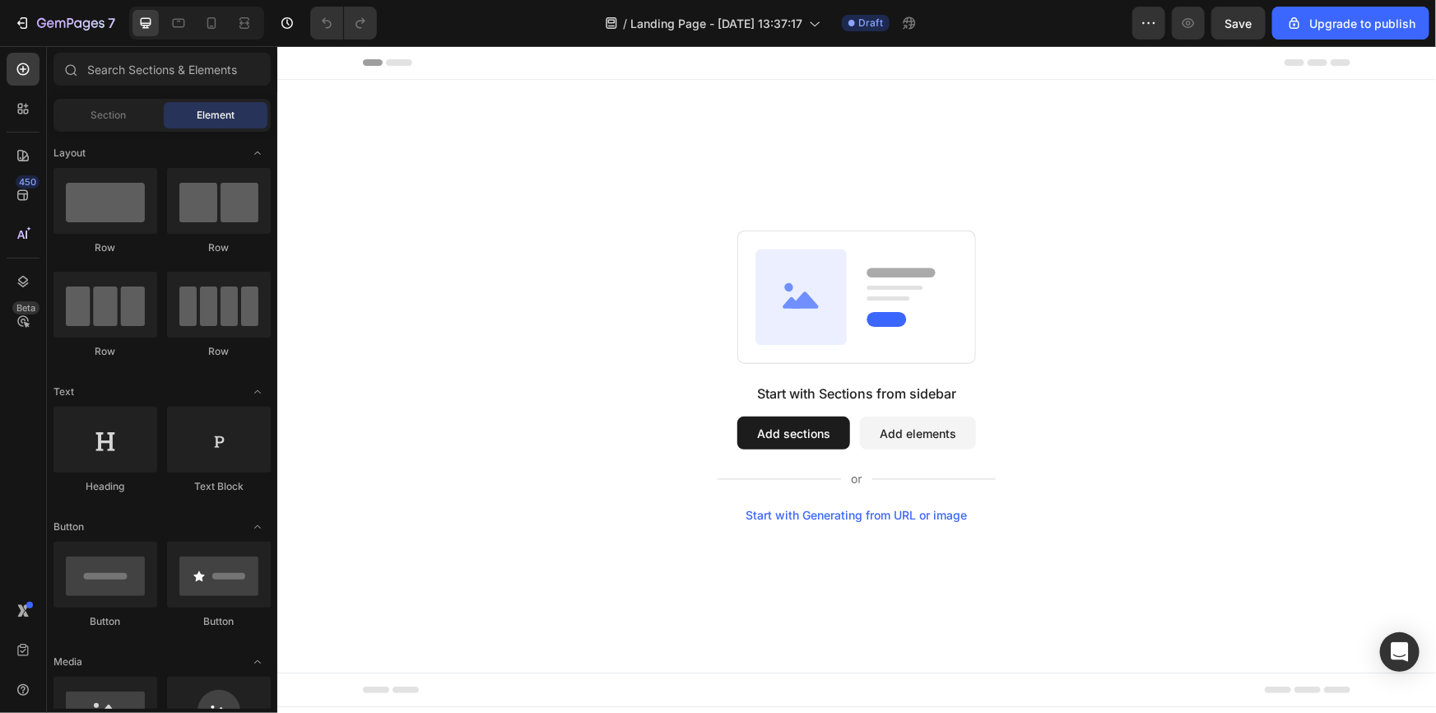
click at [791, 435] on button "Add sections" at bounding box center [793, 432] width 113 height 33
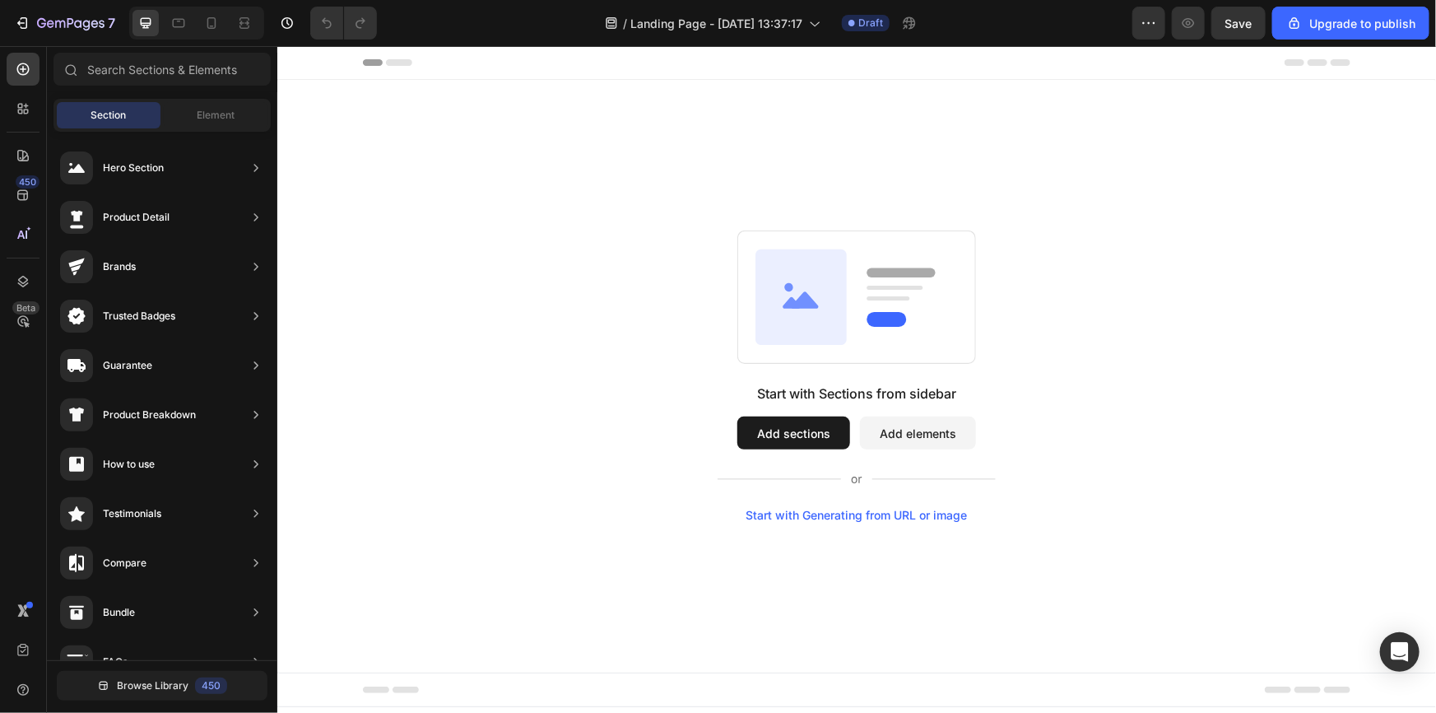
click at [923, 435] on button "Add elements" at bounding box center [917, 432] width 116 height 33
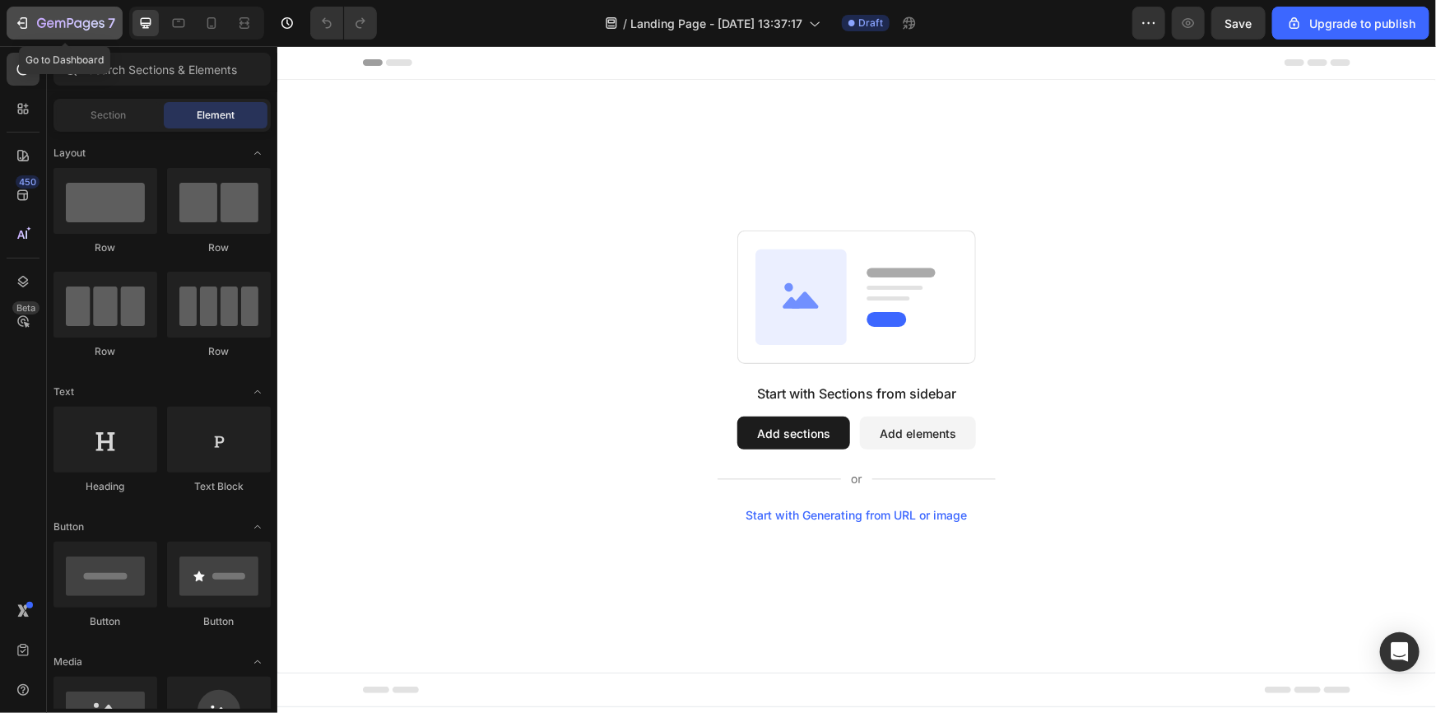
click at [72, 28] on icon "button" at bounding box center [70, 24] width 67 height 14
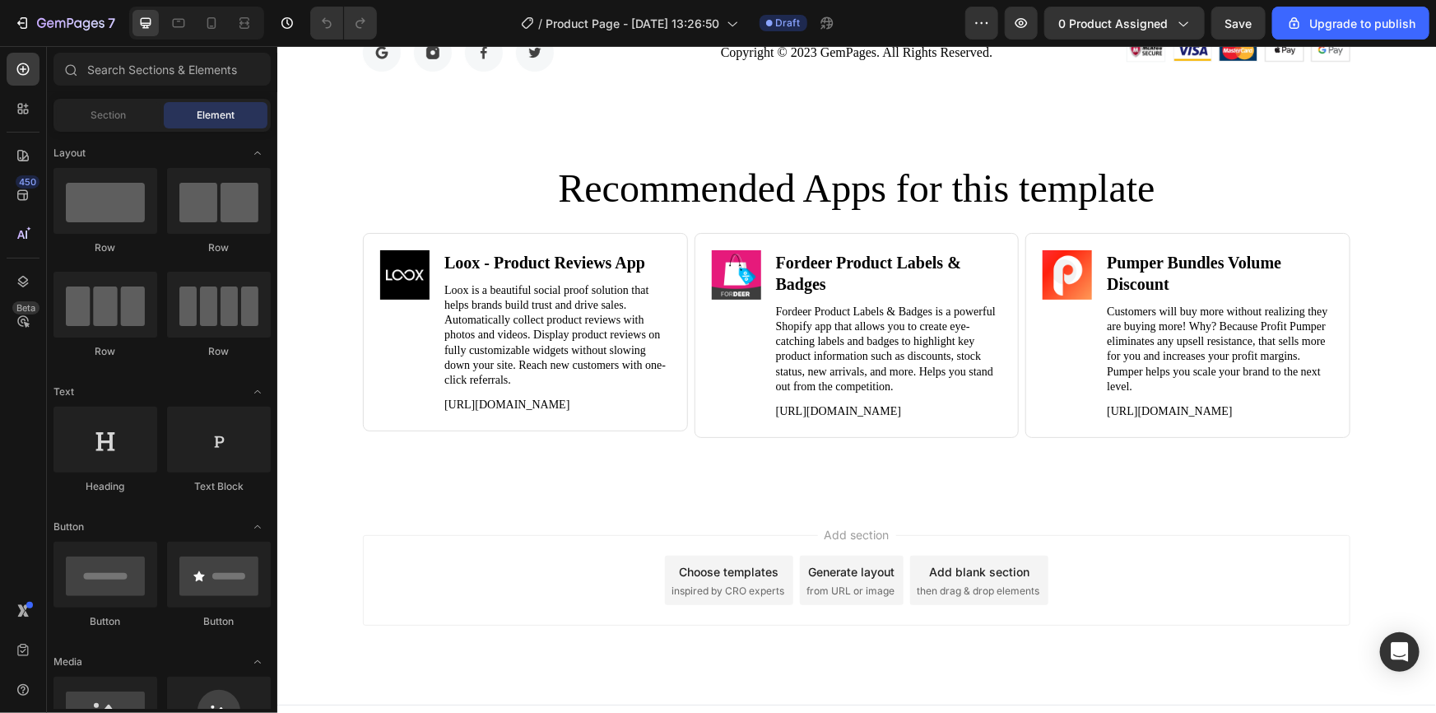
scroll to position [14729, 0]
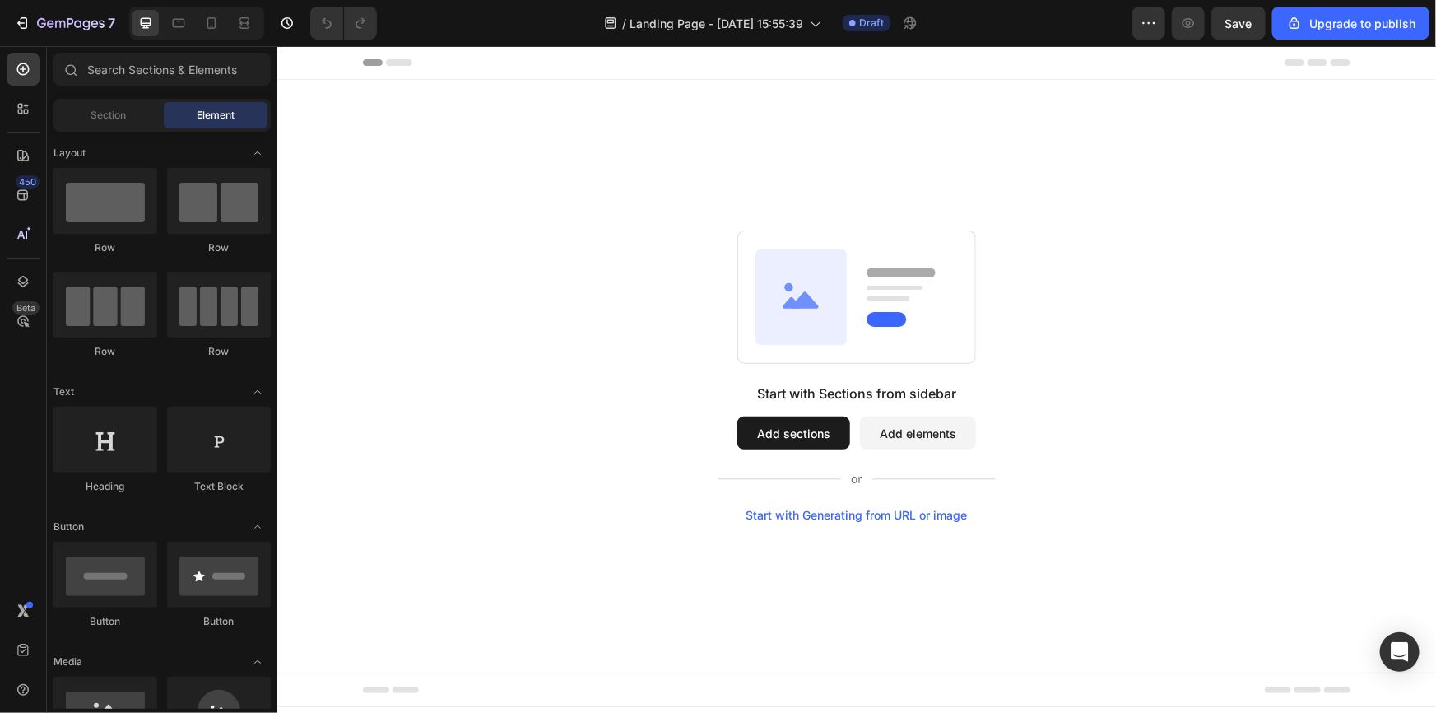
click at [812, 510] on div "Start with Generating from URL or image" at bounding box center [856, 514] width 221 height 13
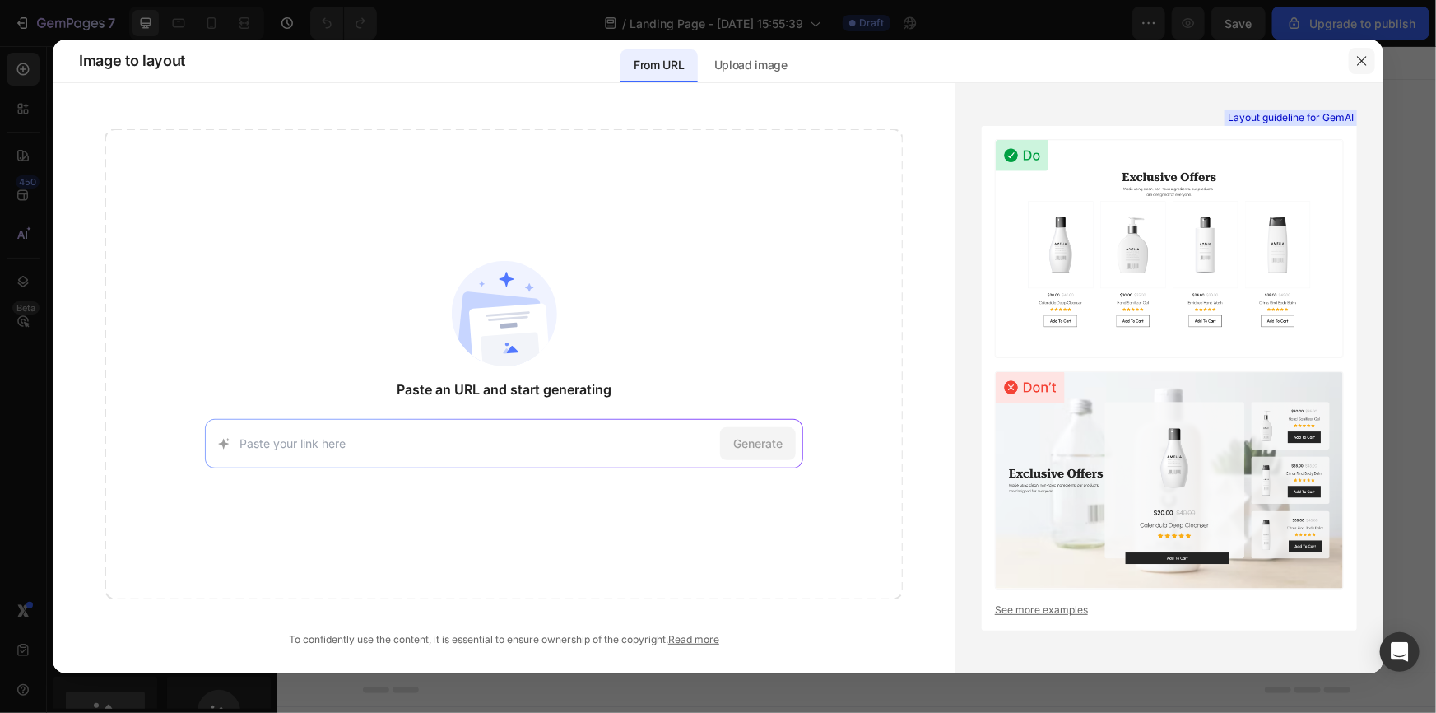
drag, startPoint x: 1350, startPoint y: 62, endPoint x: 1082, endPoint y: 11, distance: 272.4
click at [1350, 62] on button "button" at bounding box center [1362, 61] width 26 height 26
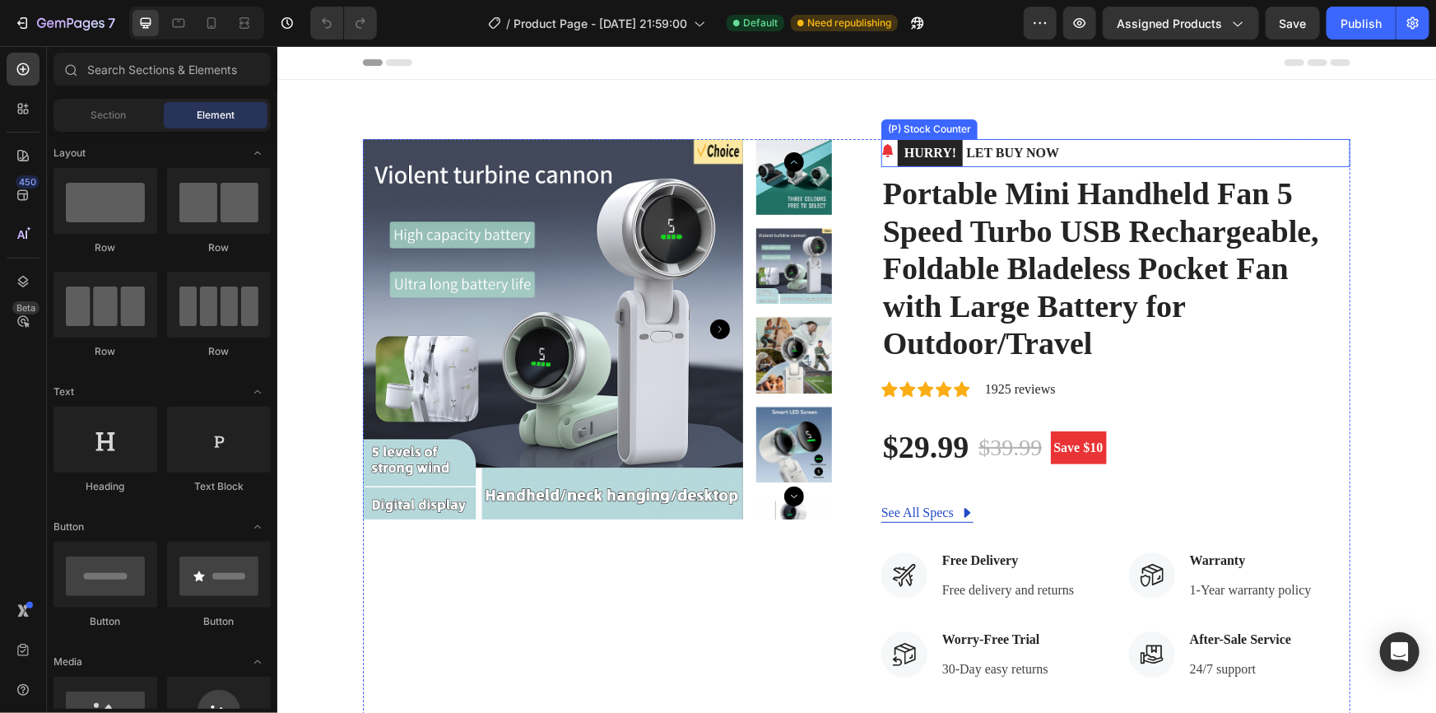
click at [987, 150] on p "HURRY! LET BUY NOW" at bounding box center [977, 152] width 161 height 28
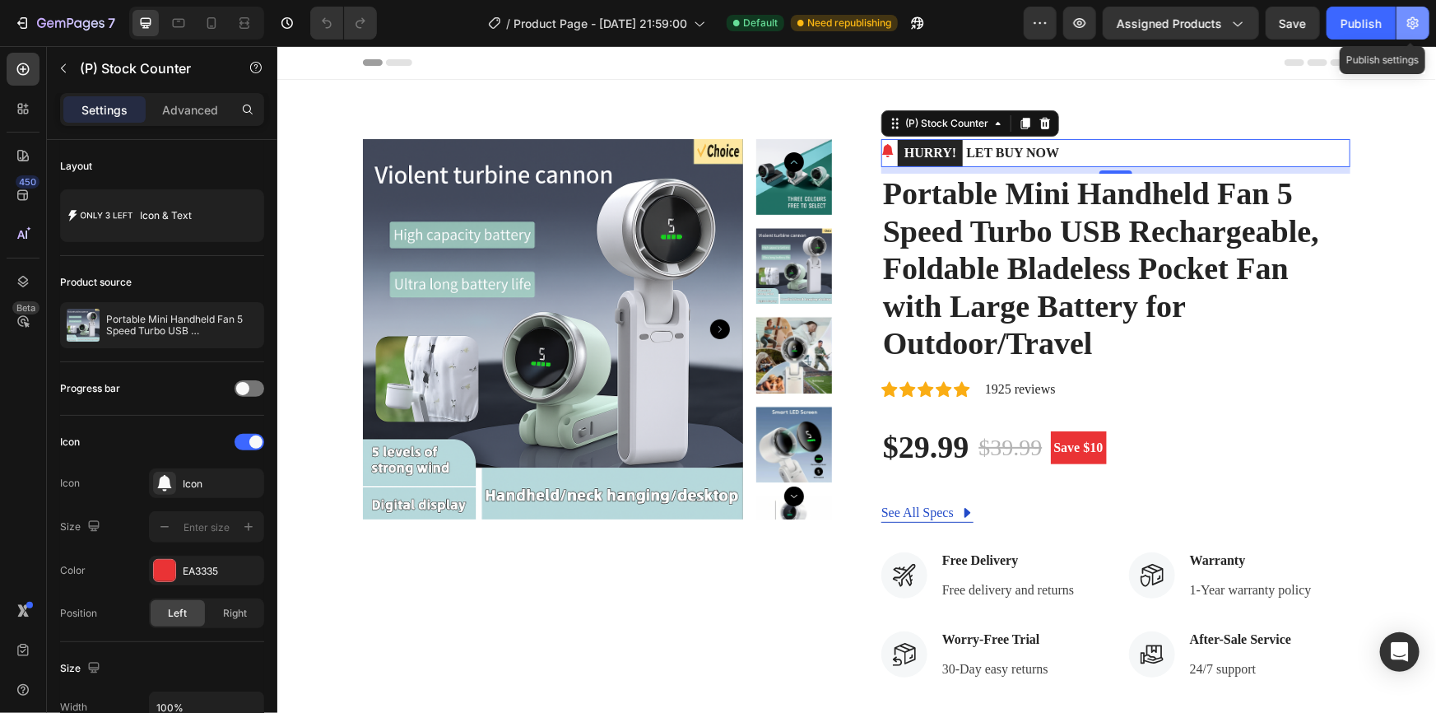
click at [1417, 20] on icon "button" at bounding box center [1414, 23] width 12 height 12
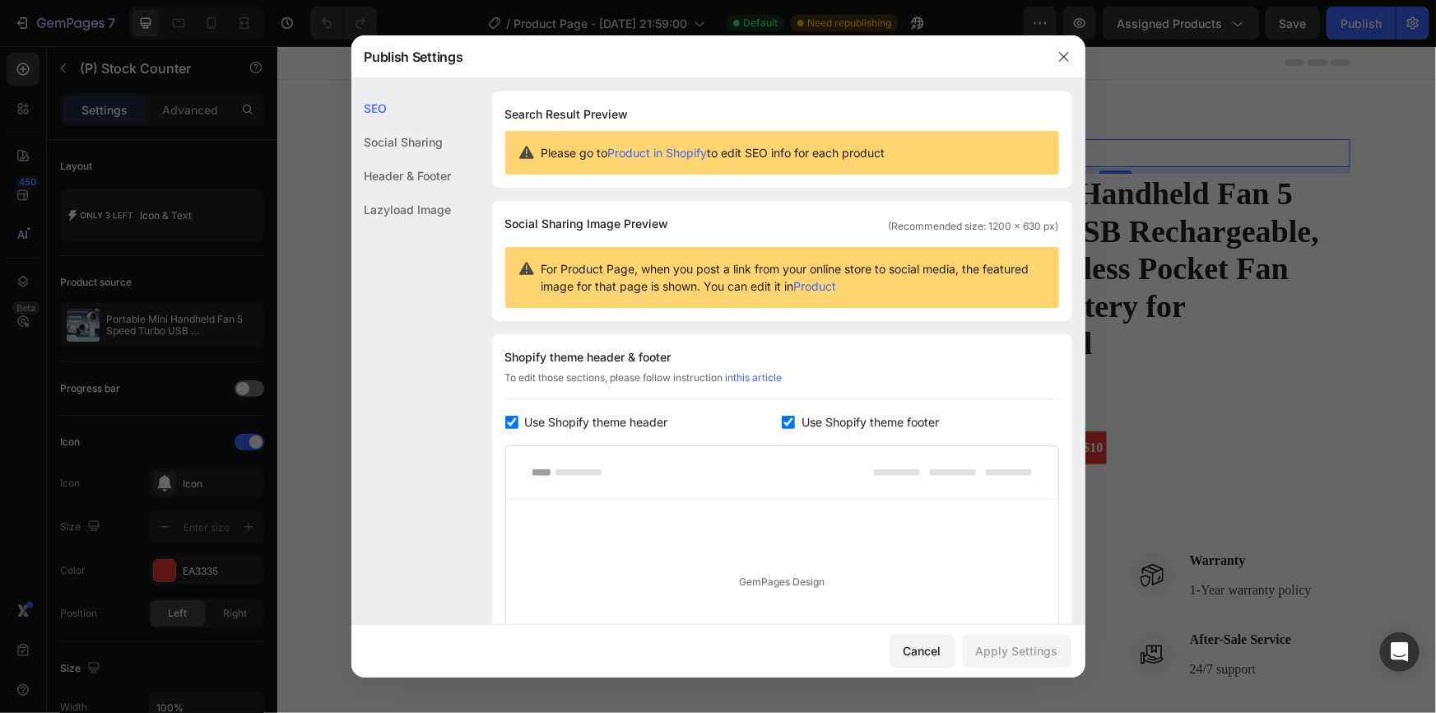
click at [426, 159] on div "Social Sharing" at bounding box center [401, 176] width 100 height 34
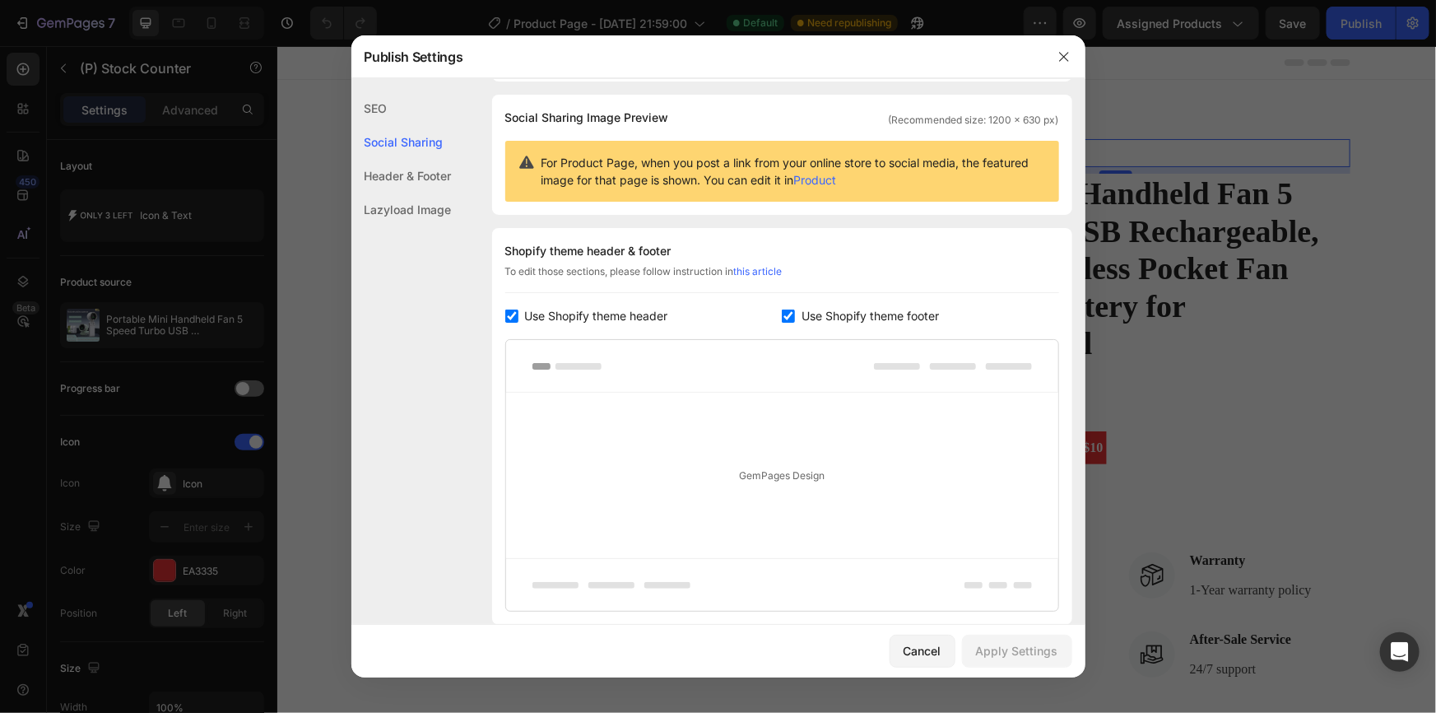
click at [417, 193] on div "Header & Footer" at bounding box center [401, 210] width 100 height 34
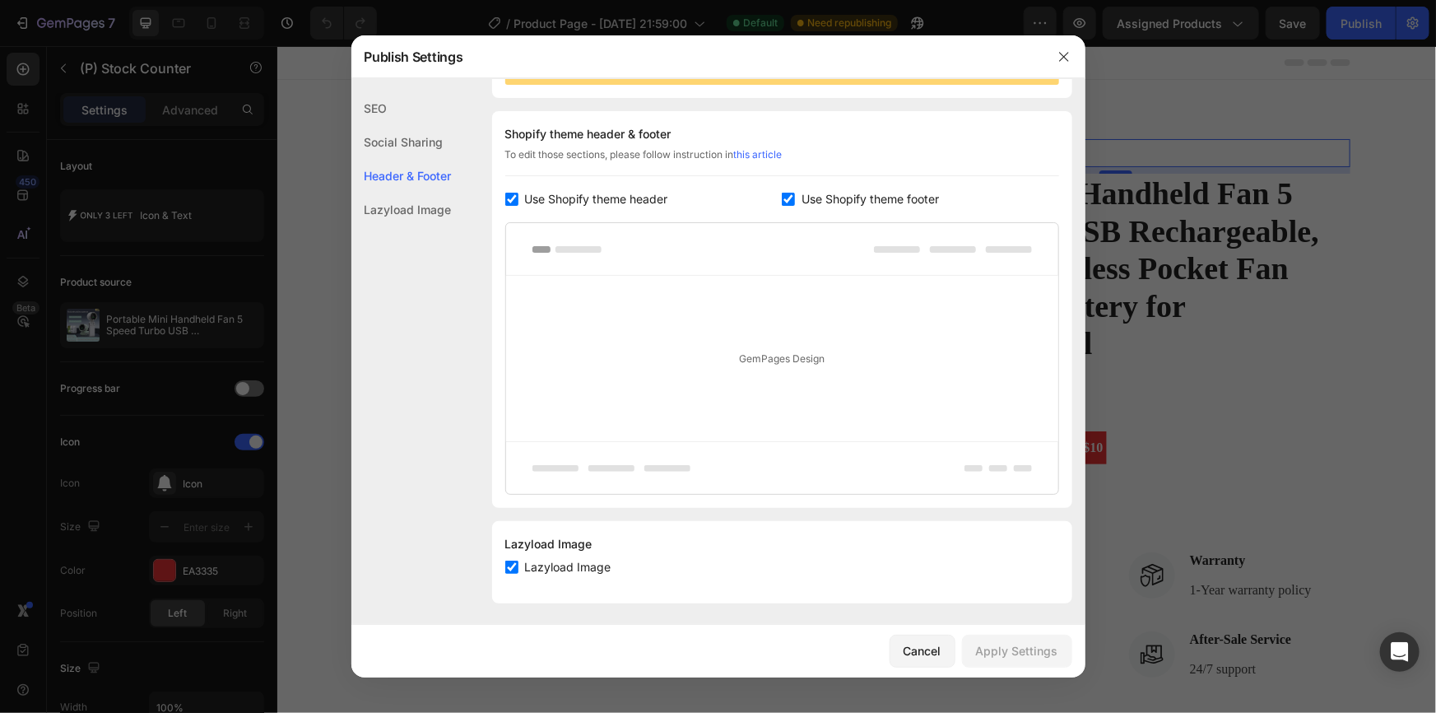
scroll to position [228, 0]
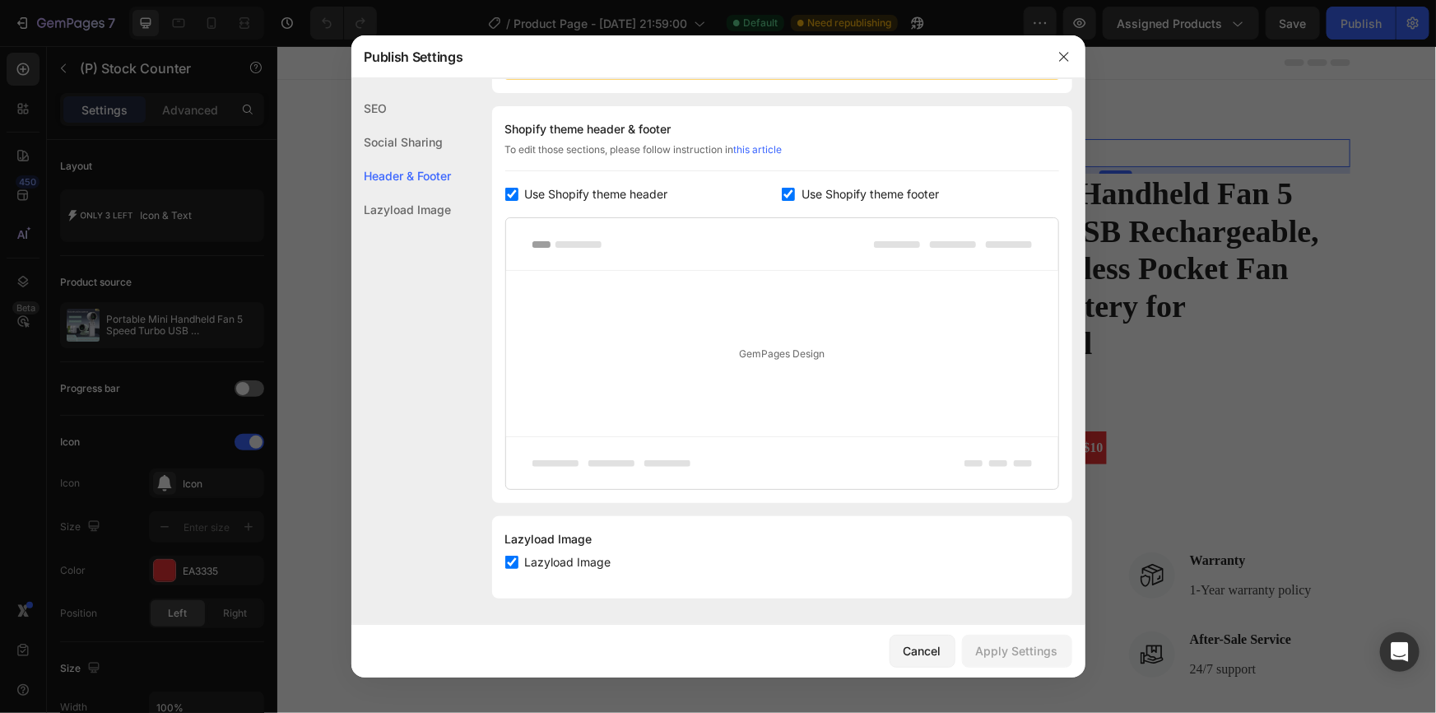
click at [393, 214] on div "Lazyload Image" at bounding box center [401, 210] width 100 height 34
click at [1064, 54] on icon "button" at bounding box center [1064, 56] width 13 height 13
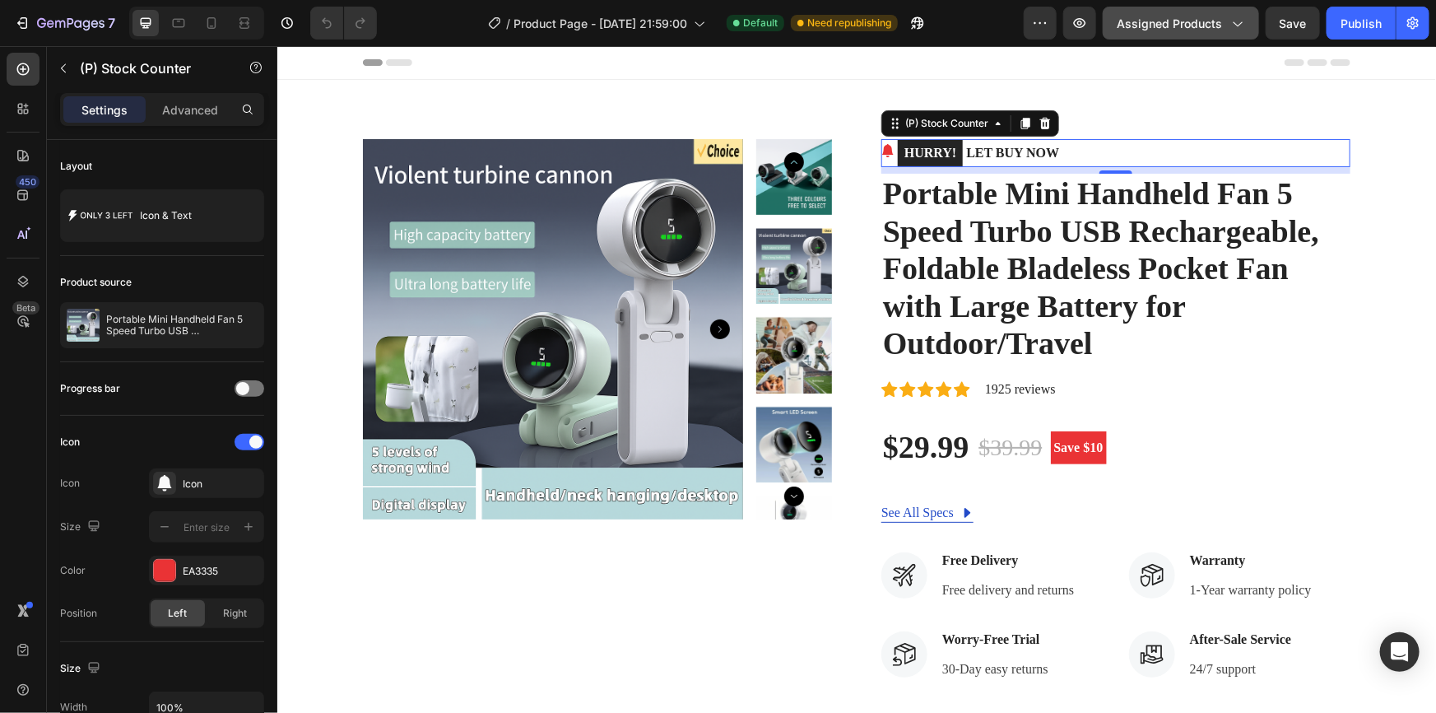
click at [1242, 27] on icon "button" at bounding box center [1237, 23] width 16 height 16
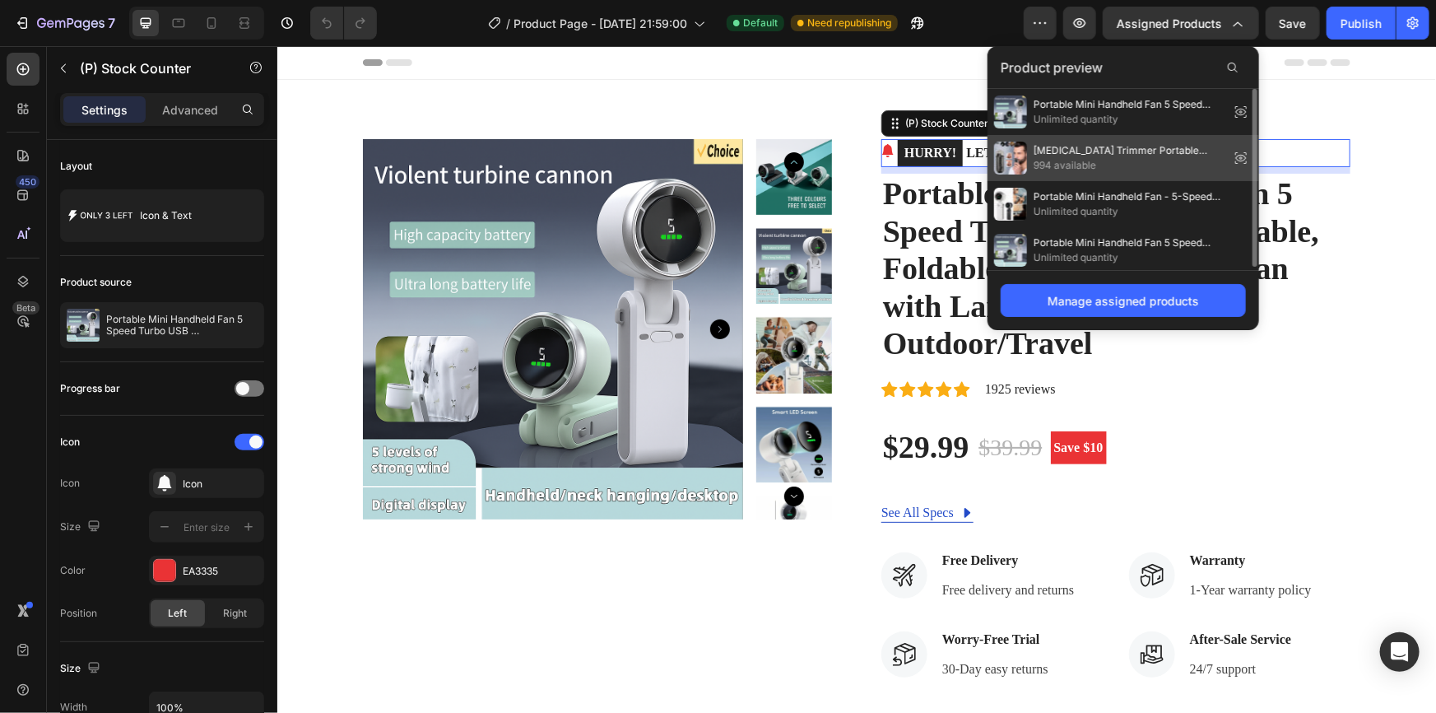
scroll to position [2, 0]
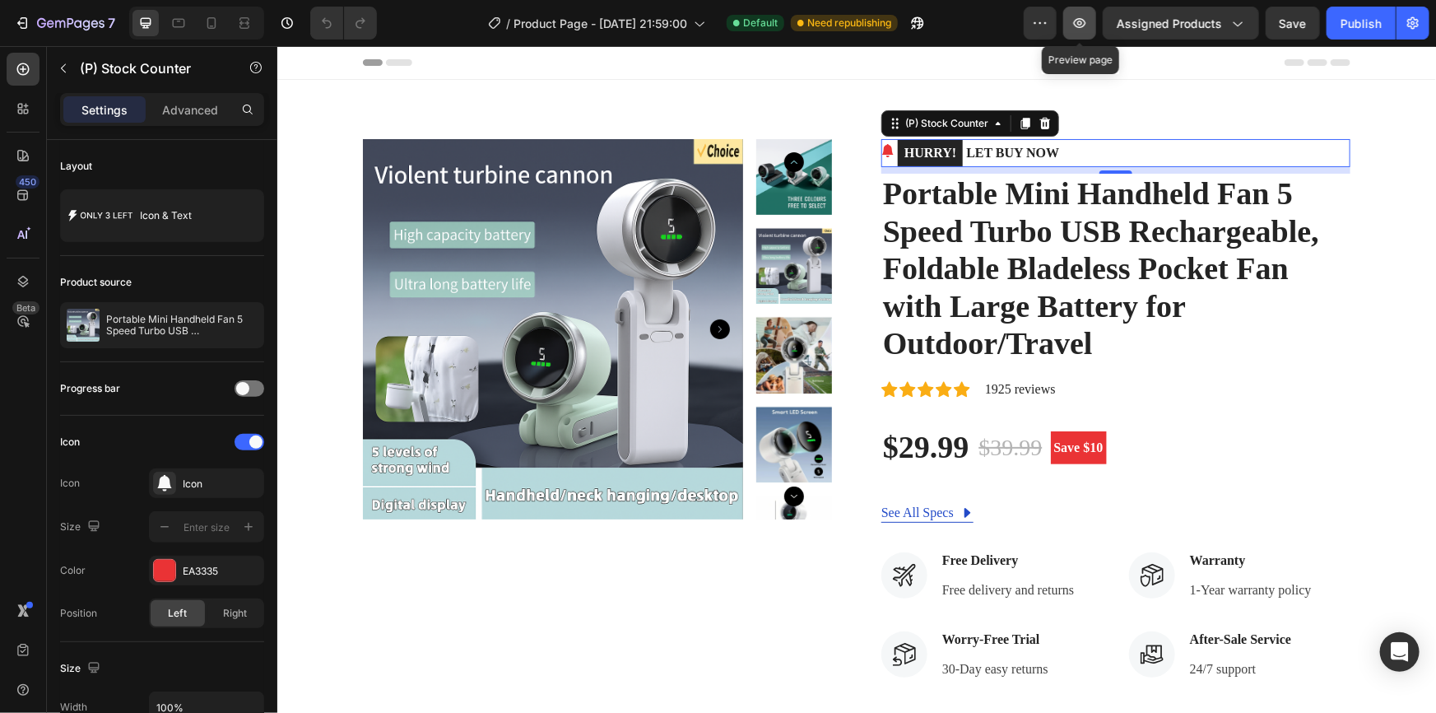
click at [1088, 24] on icon "button" at bounding box center [1080, 23] width 16 height 16
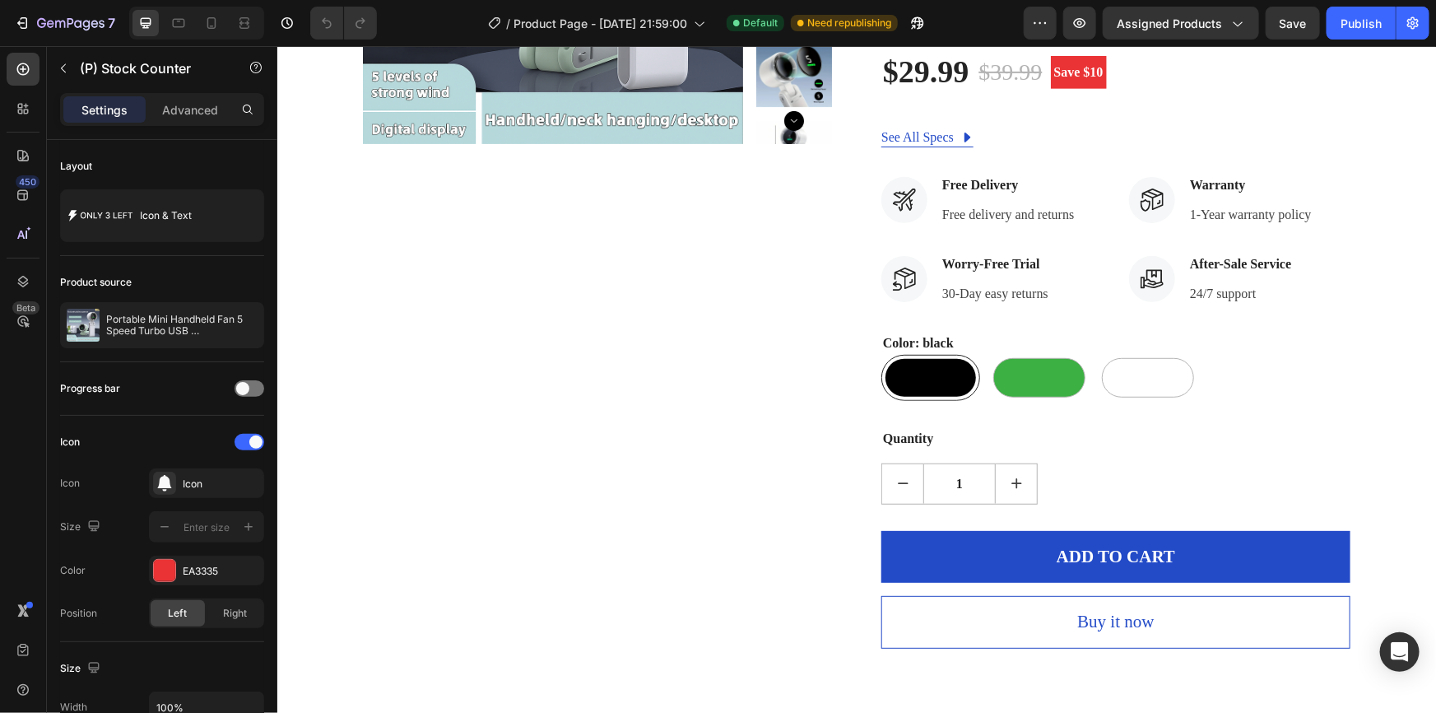
scroll to position [374, 0]
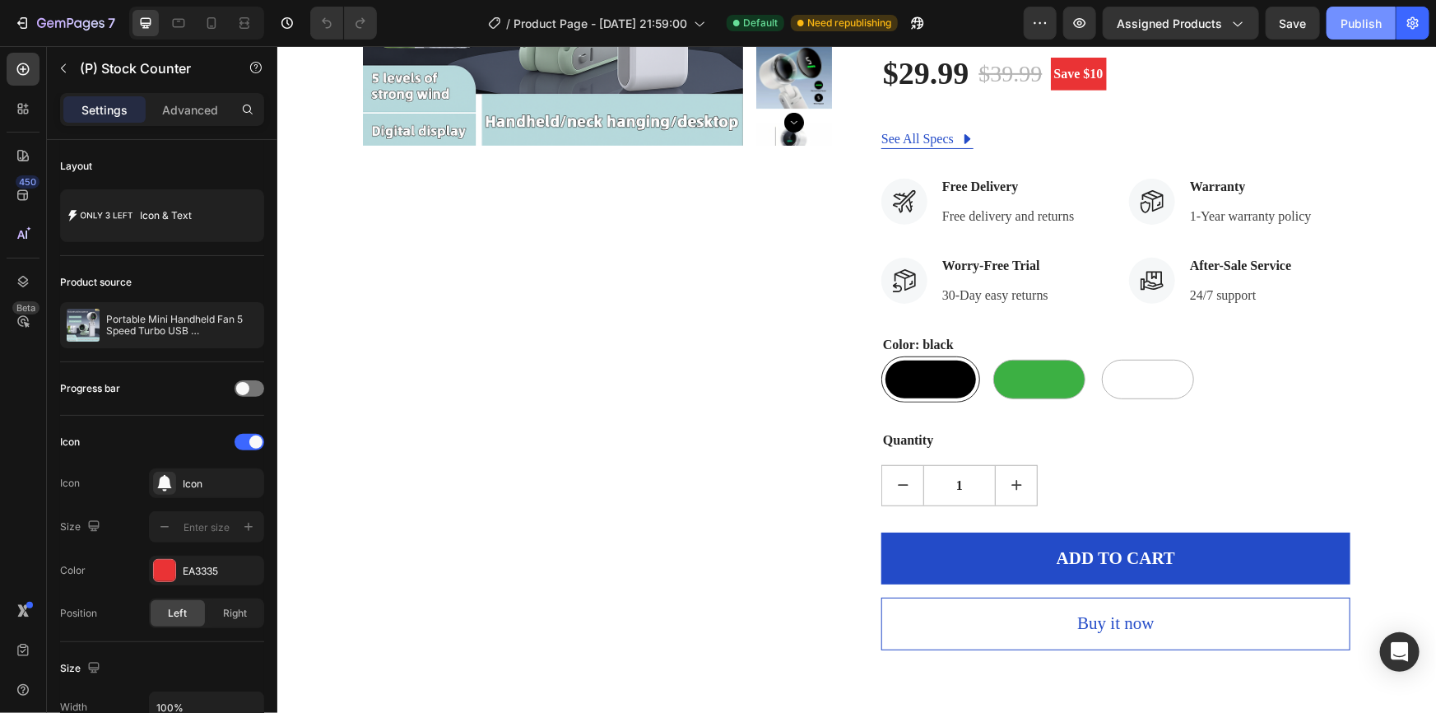
click at [1365, 30] on div "Publish" at bounding box center [1361, 23] width 41 height 17
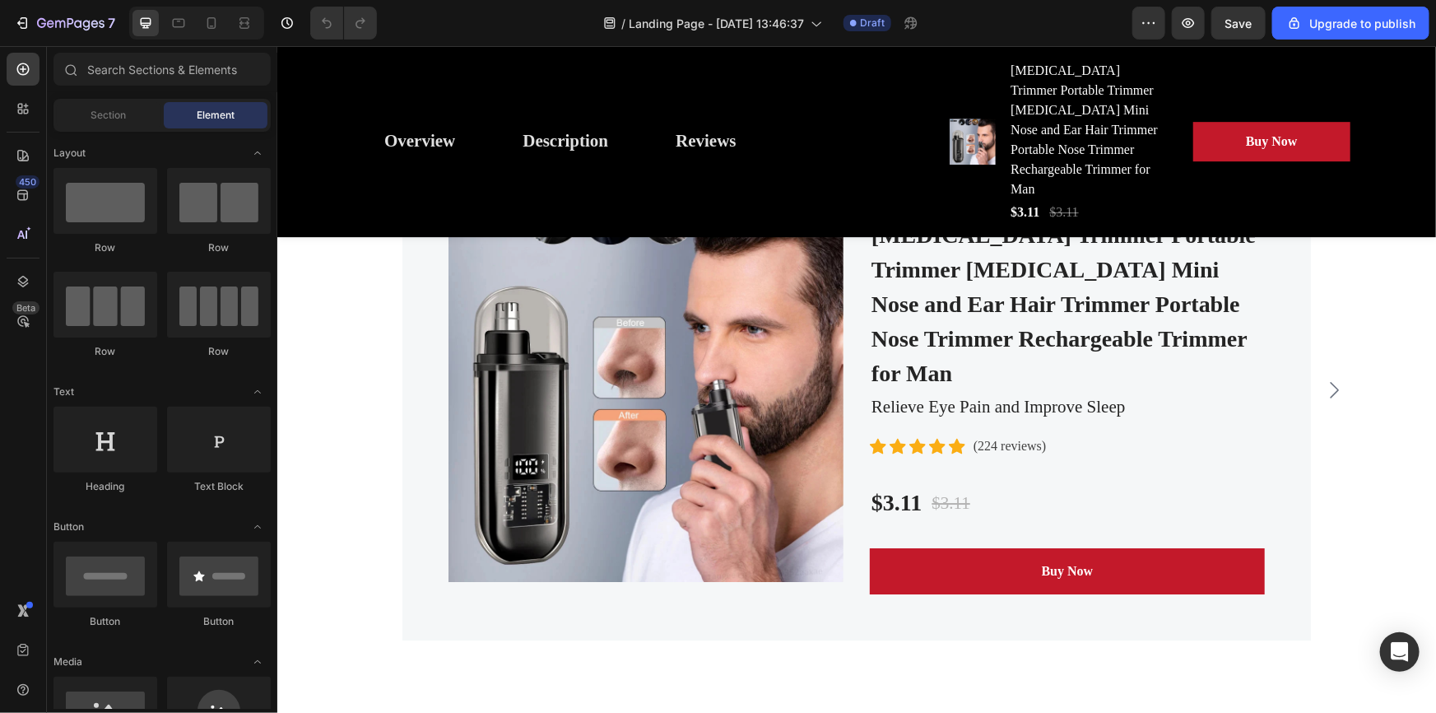
scroll to position [11267, 0]
